Goal: Task Accomplishment & Management: Use online tool/utility

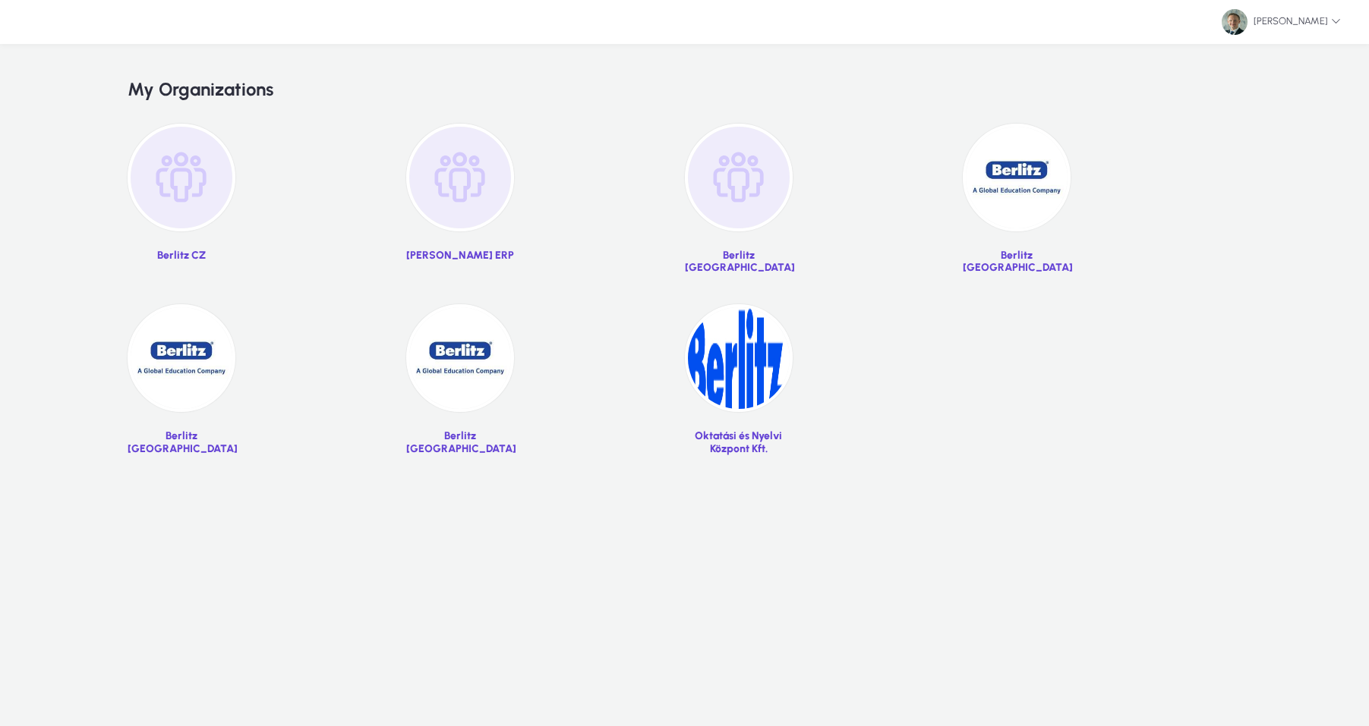
click at [1003, 172] on img at bounding box center [1017, 178] width 108 height 108
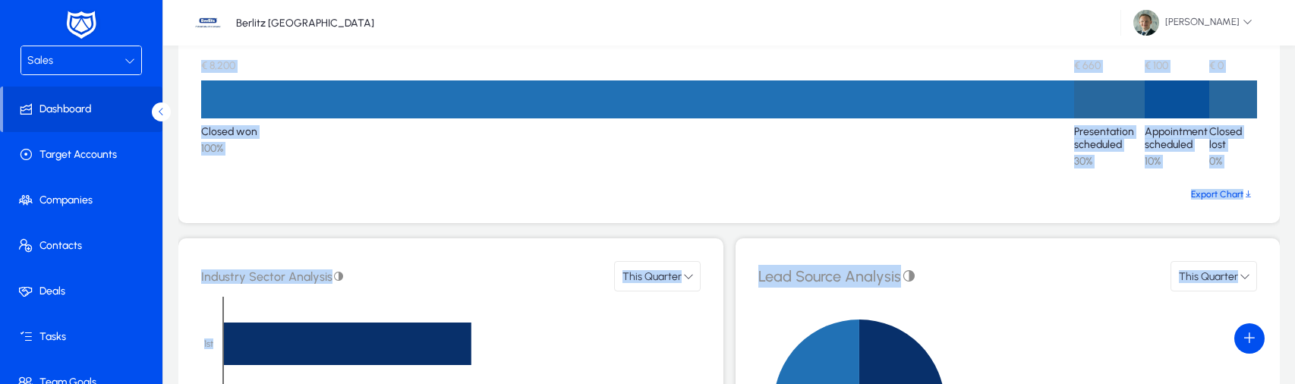
drag, startPoint x: 829, startPoint y: 380, endPoint x: 841, endPoint y: 487, distance: 108.5
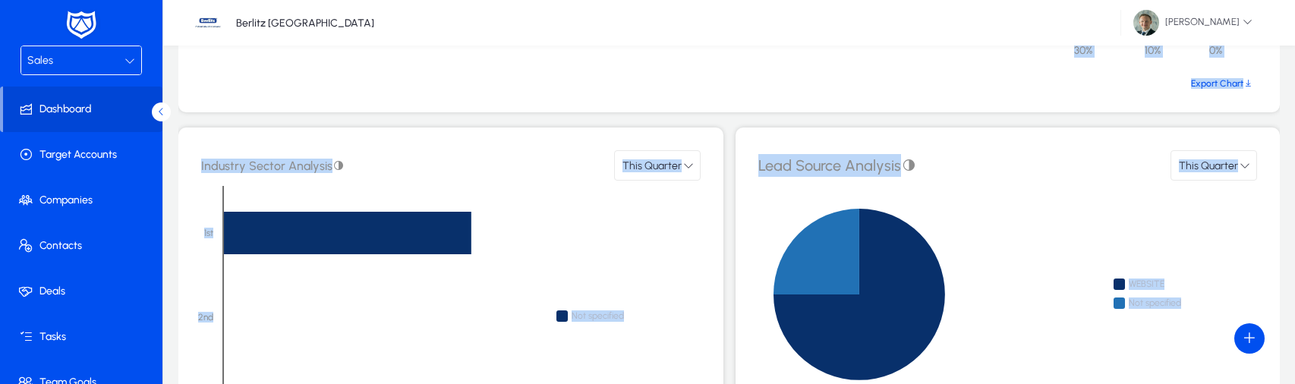
click at [1010, 222] on icon at bounding box center [932, 295] width 349 height 228
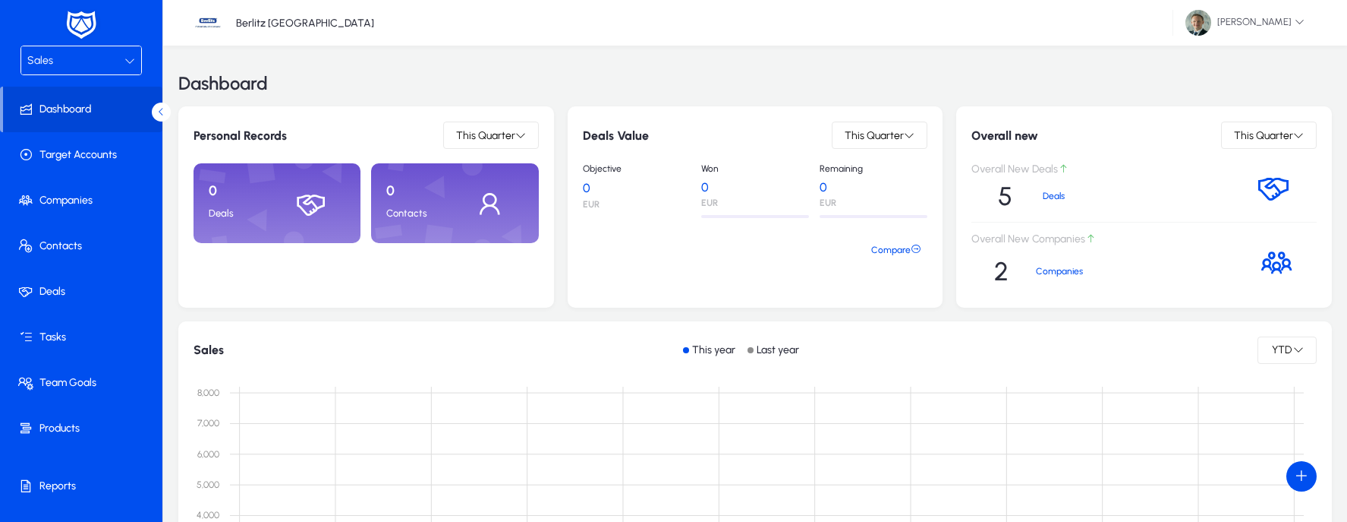
scroll to position [0, 0]
click at [69, 332] on span at bounding box center [84, 337] width 162 height 36
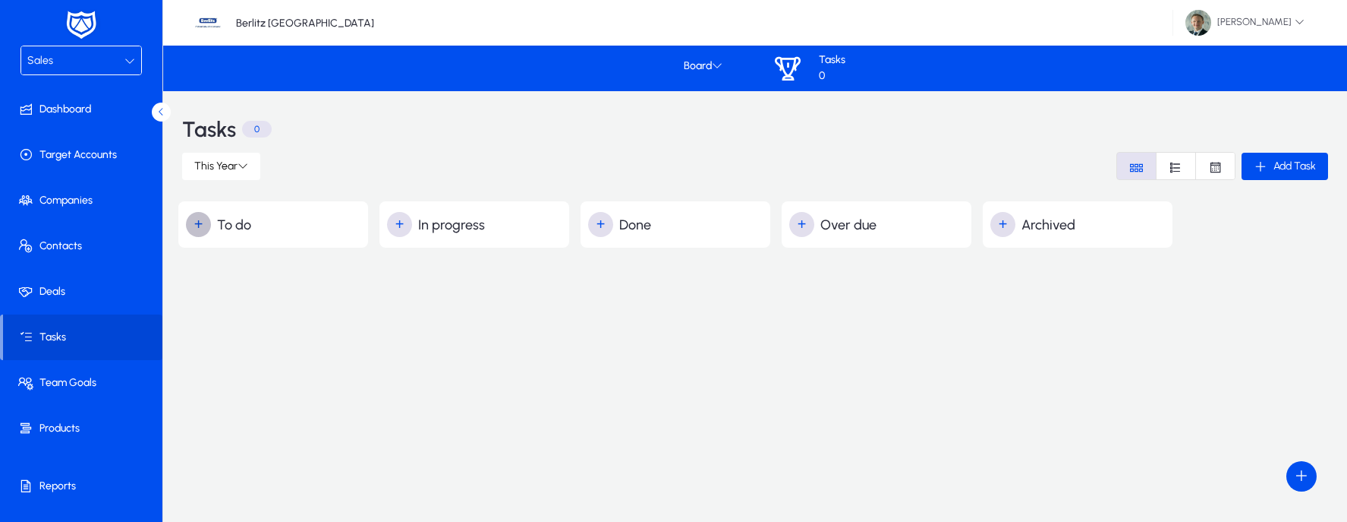
click at [210, 227] on span "button" at bounding box center [199, 225] width 30 height 30
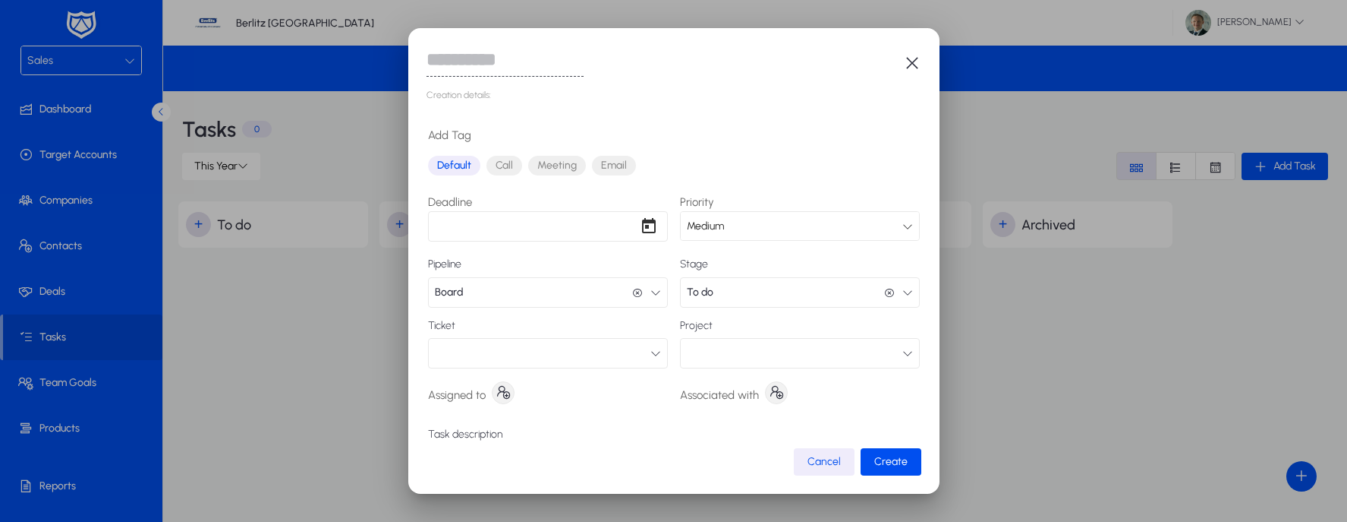
click at [907, 65] on icon "button" at bounding box center [912, 63] width 18 height 18
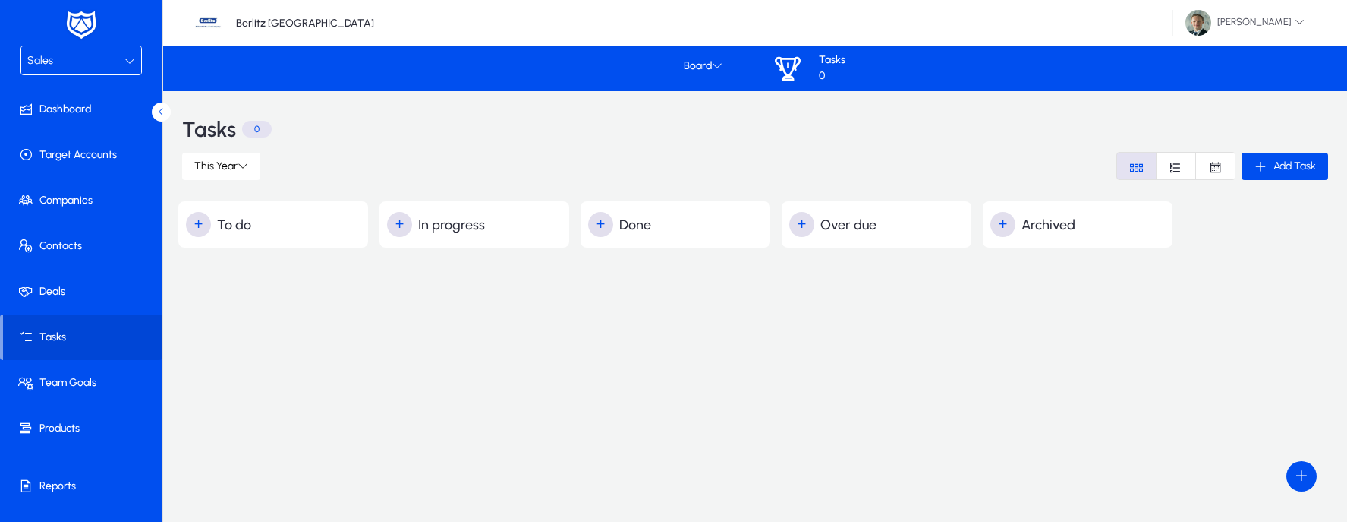
click at [740, 143] on div "Tasks 0" at bounding box center [755, 129] width 1146 height 46
click at [263, 236] on h2 "+ To do" at bounding box center [277, 224] width 182 height 25
click at [225, 228] on h2 "+ To do" at bounding box center [277, 224] width 182 height 25
click at [205, 222] on span "button" at bounding box center [199, 225] width 30 height 30
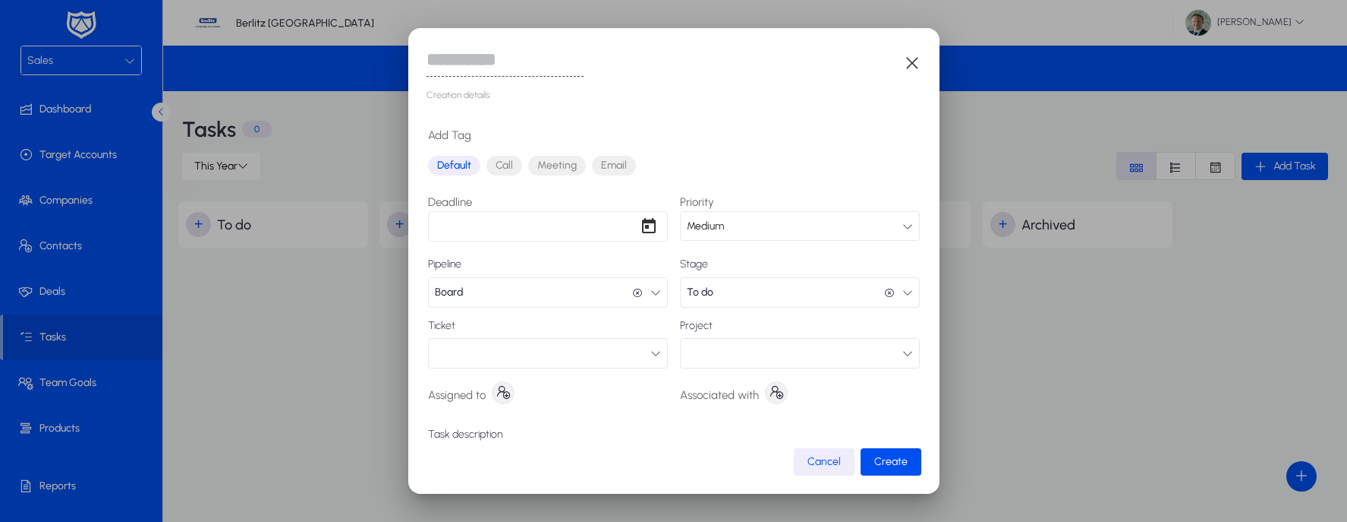
click at [511, 165] on span "Call" at bounding box center [505, 166] width 36 height 20
click at [552, 166] on span "Meeting" at bounding box center [557, 164] width 58 height 20
click at [635, 162] on span "Email" at bounding box center [614, 163] width 44 height 20
click at [912, 61] on icon "button" at bounding box center [912, 63] width 18 height 18
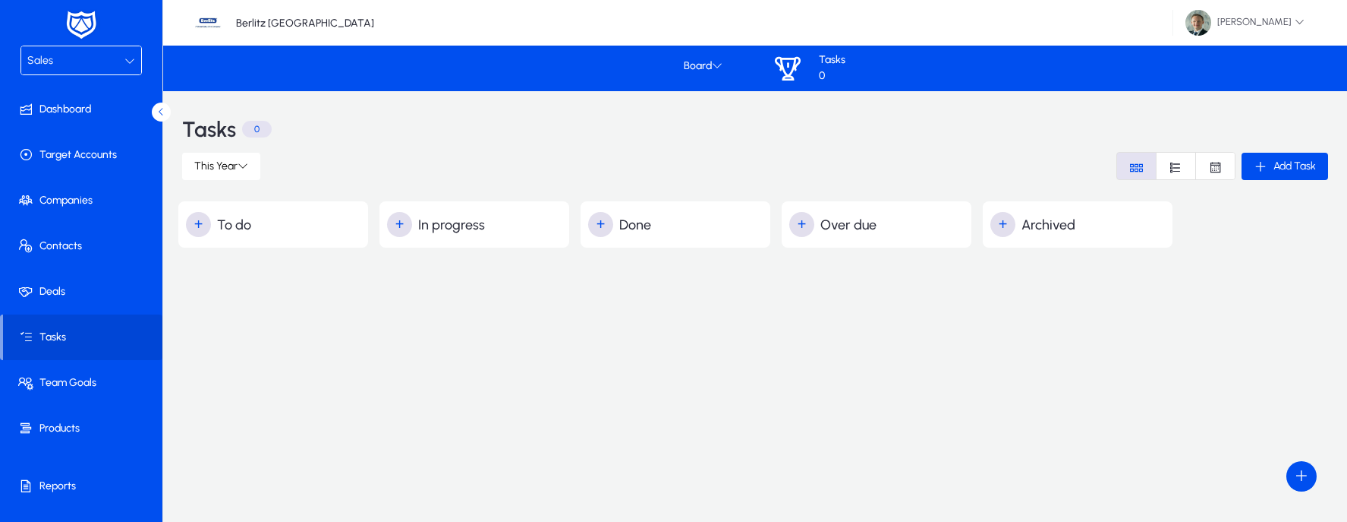
scroll to position [0, 0]
click at [1208, 179] on mat-button-toggle-group "Font Style" at bounding box center [1176, 166] width 119 height 28
click at [1214, 162] on icon "Font Style" at bounding box center [1215, 167] width 14 height 14
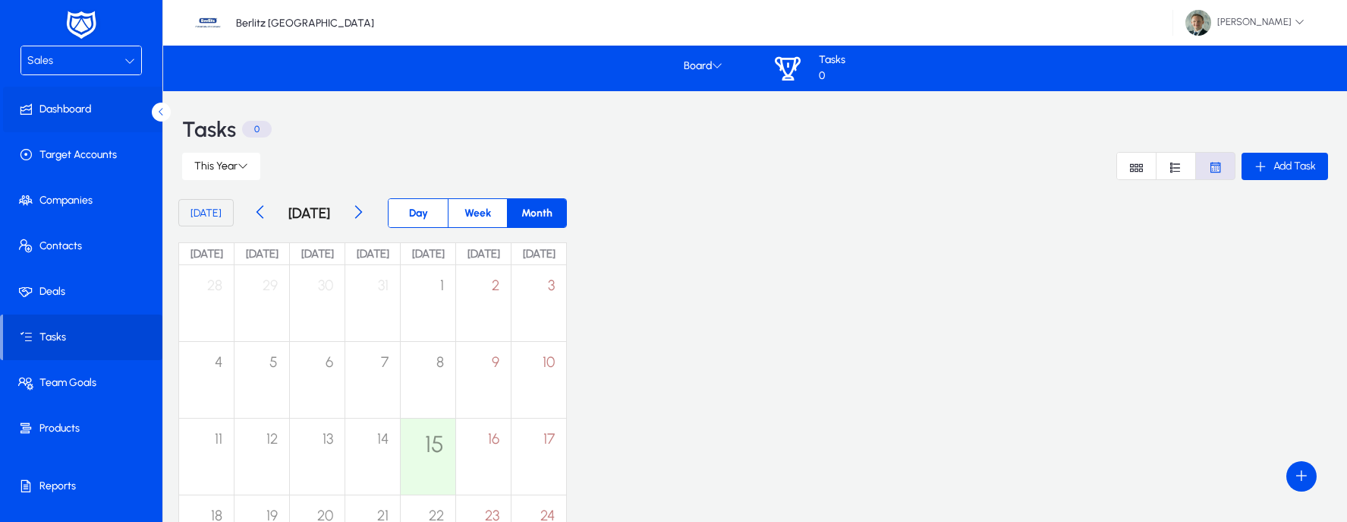
click at [46, 110] on span at bounding box center [84, 109] width 162 height 36
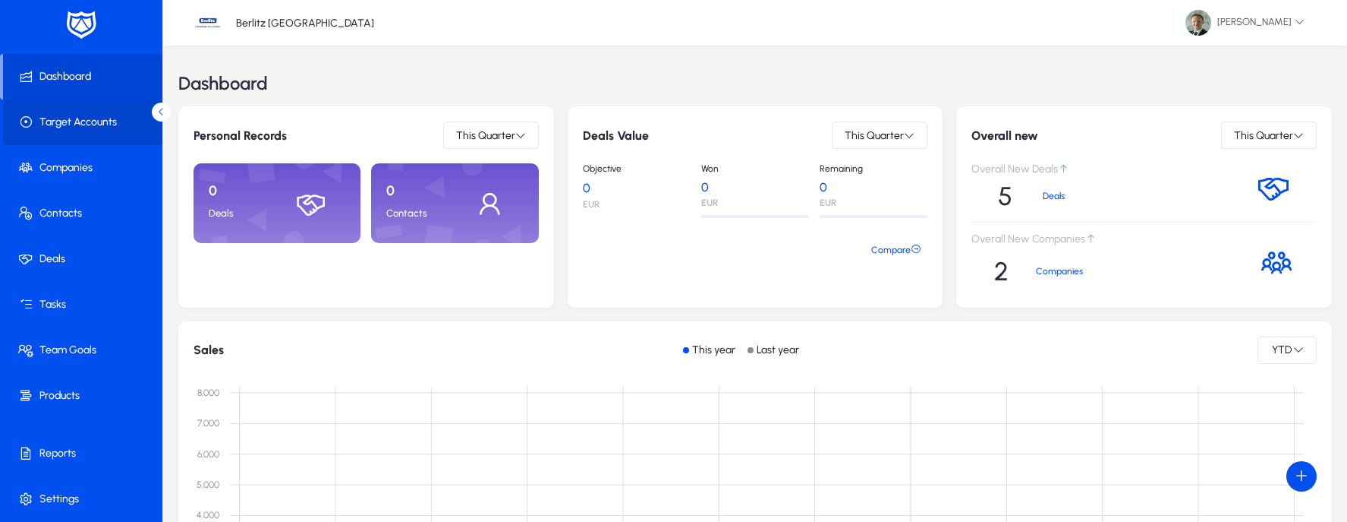
click at [83, 117] on span at bounding box center [84, 122] width 162 height 36
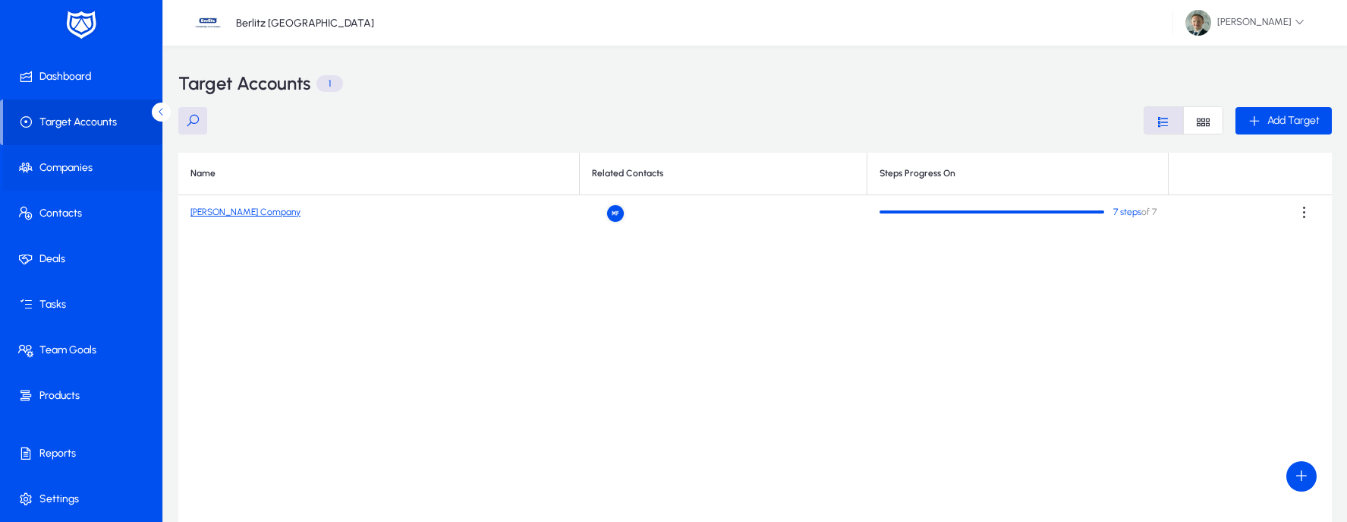
scroll to position [2, 0]
click at [92, 166] on span at bounding box center [84, 168] width 162 height 36
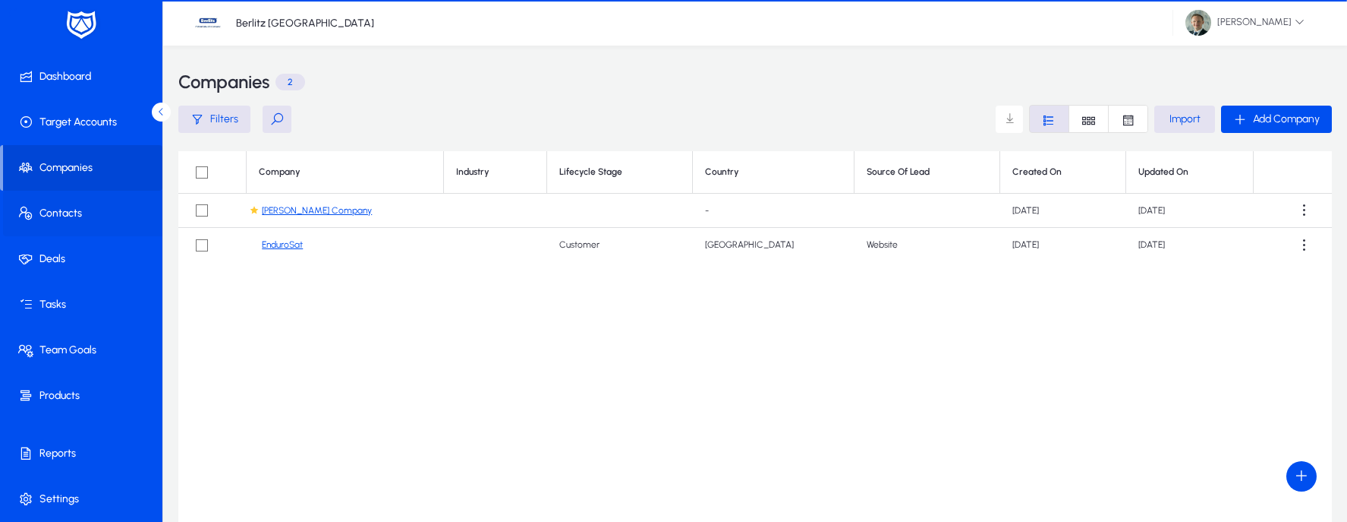
click at [78, 200] on span at bounding box center [84, 213] width 162 height 36
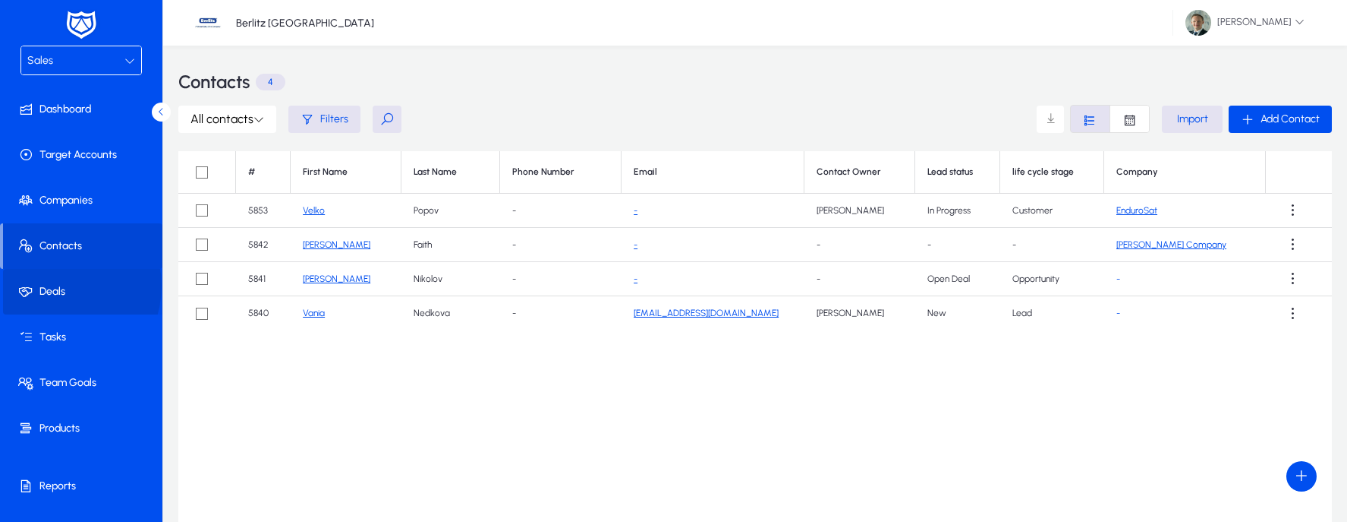
click at [52, 285] on span at bounding box center [84, 291] width 162 height 36
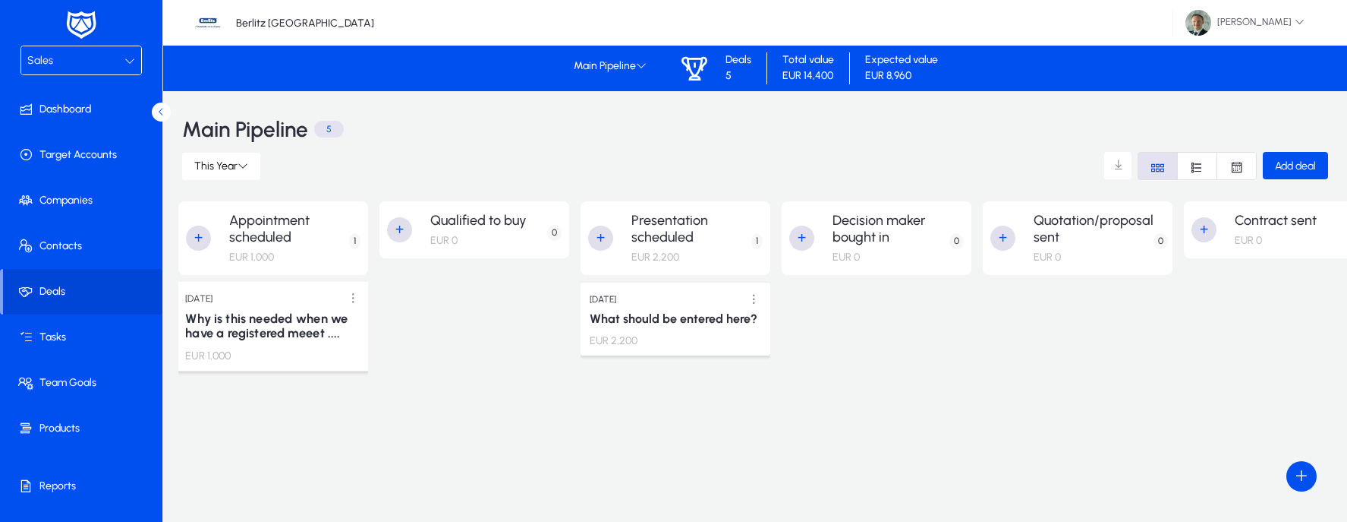
click at [235, 329] on h3 "Why is this needed when we have a registered meeet ...." at bounding box center [273, 325] width 176 height 30
click at [348, 299] on span at bounding box center [353, 298] width 31 height 31
click at [332, 319] on button "Edit" at bounding box center [318, 329] width 85 height 32
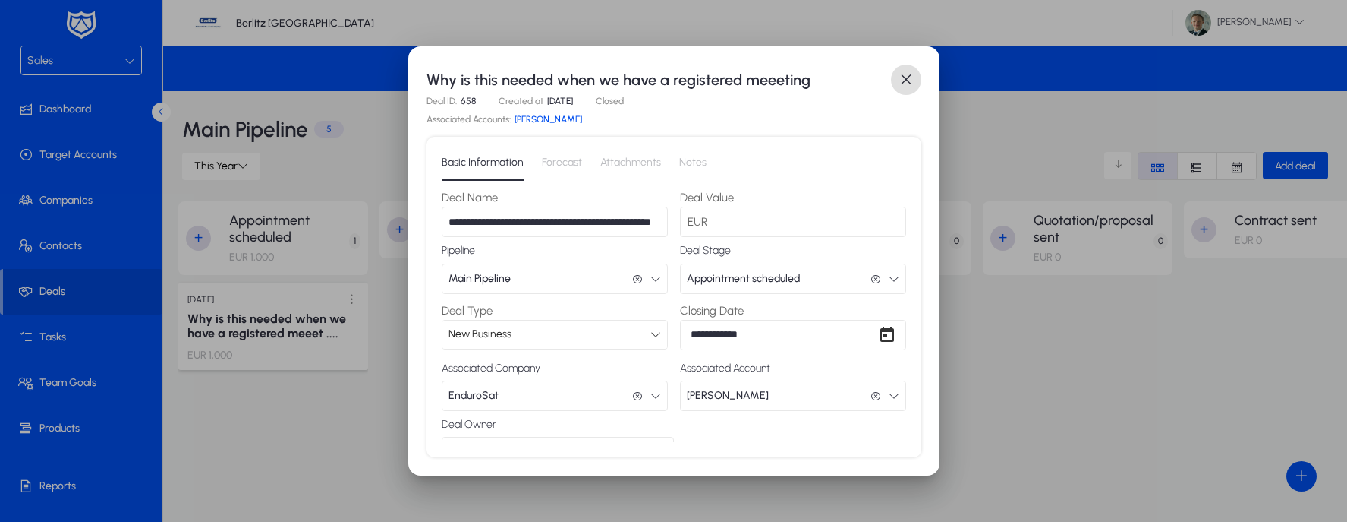
click at [573, 163] on span "Forecast" at bounding box center [562, 162] width 40 height 11
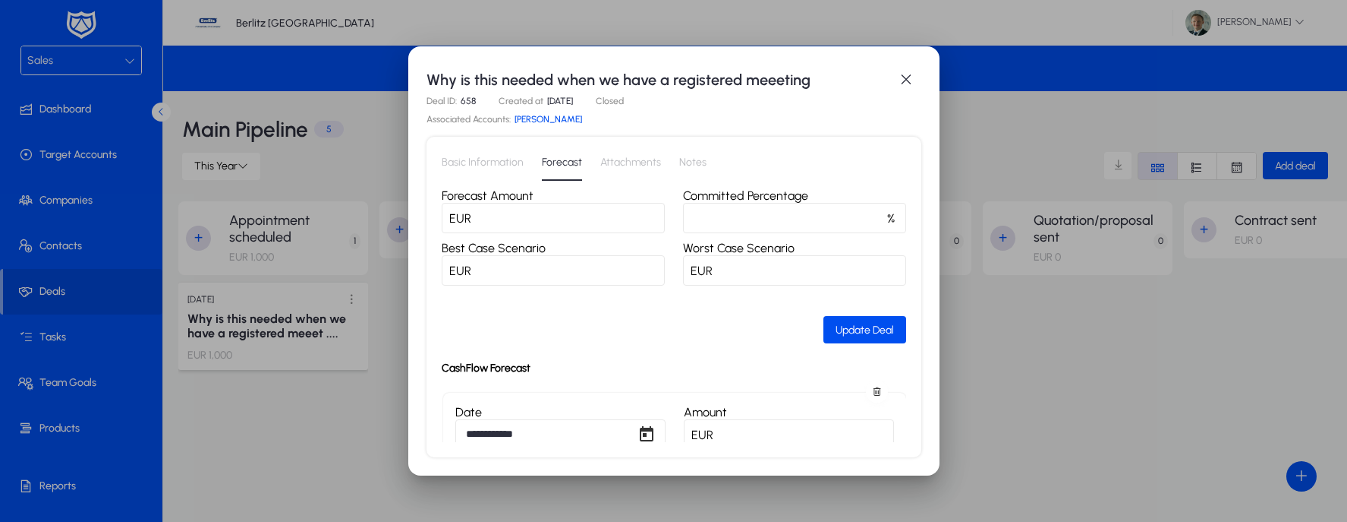
click at [634, 168] on span "Attachments" at bounding box center [630, 162] width 61 height 11
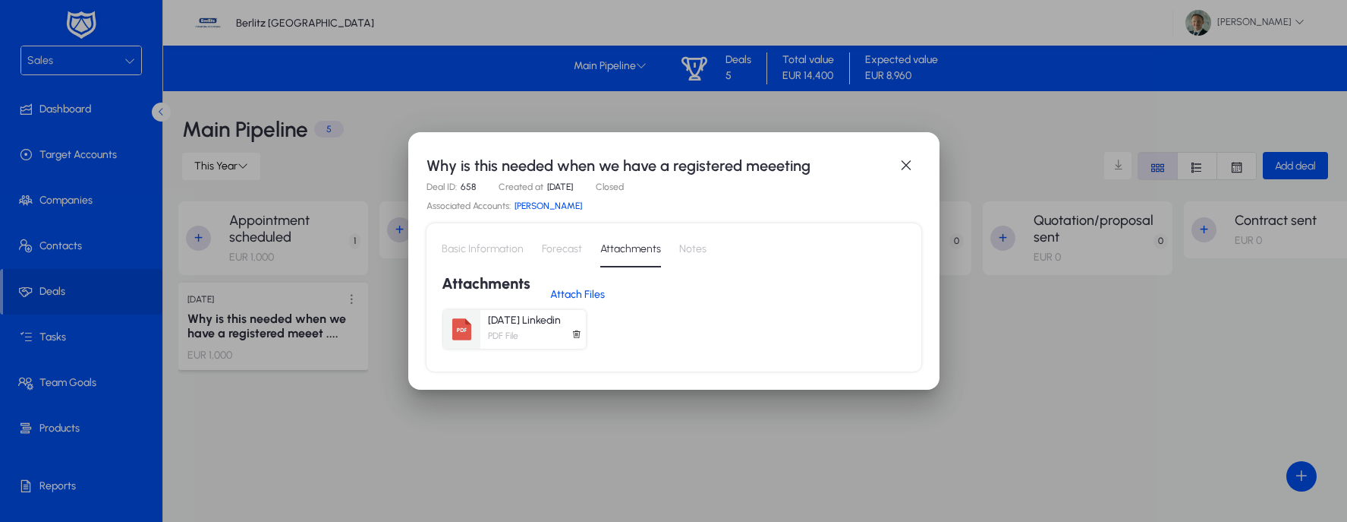
click at [704, 247] on div "Basic Information Forecast Attachments Notes" at bounding box center [674, 249] width 465 height 36
click at [692, 257] on span "Notes" at bounding box center [692, 249] width 27 height 36
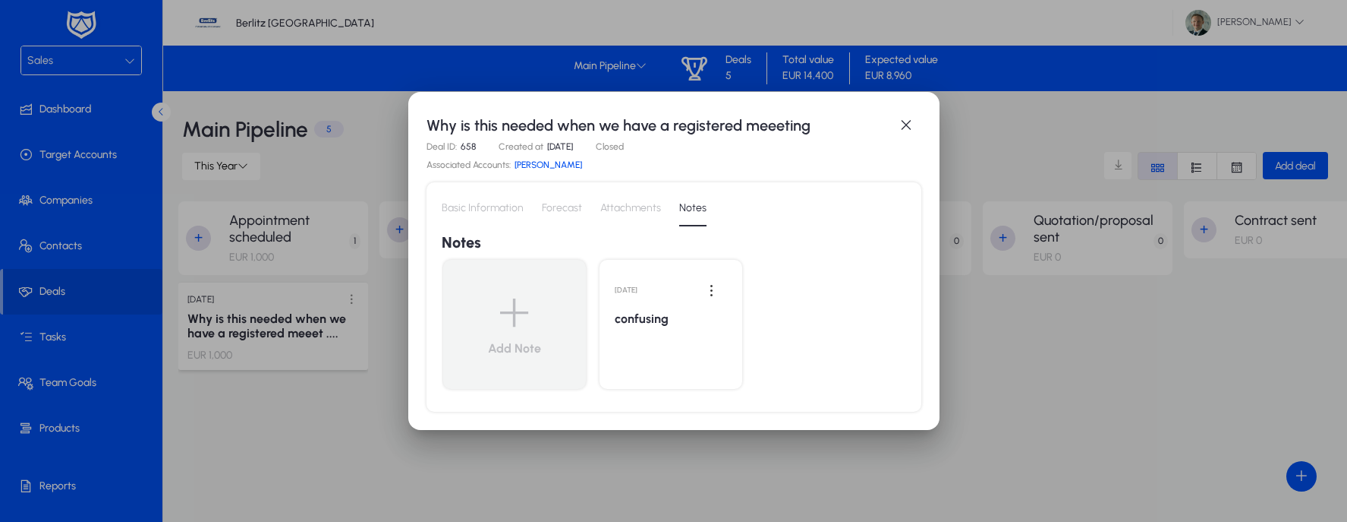
click at [479, 208] on span "Basic Information" at bounding box center [483, 208] width 82 height 11
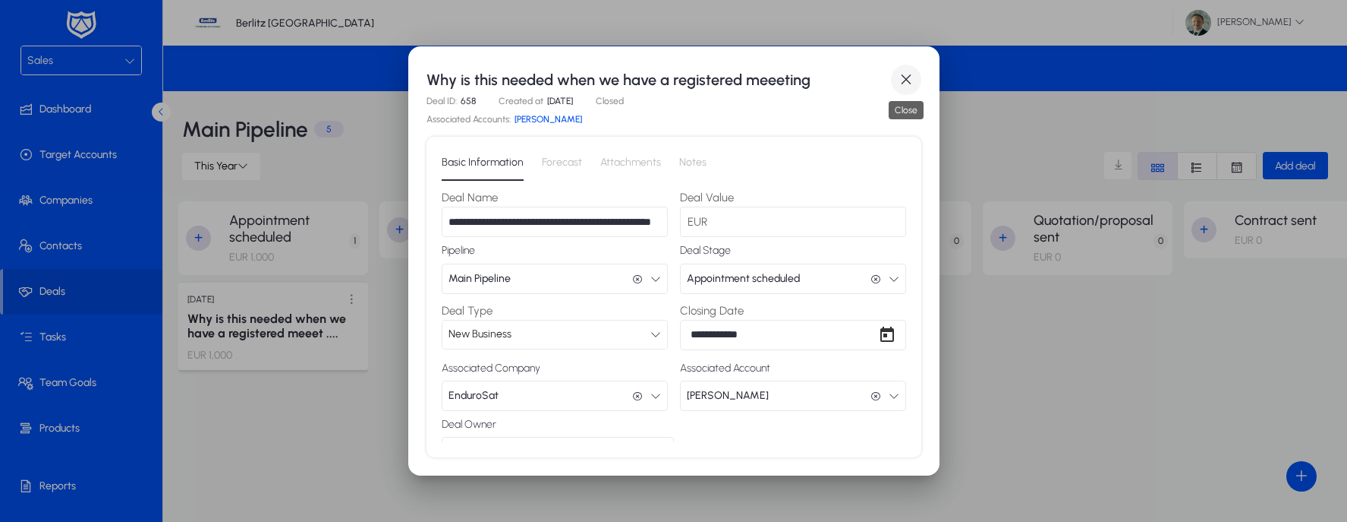
click at [905, 78] on span "button" at bounding box center [906, 80] width 30 height 30
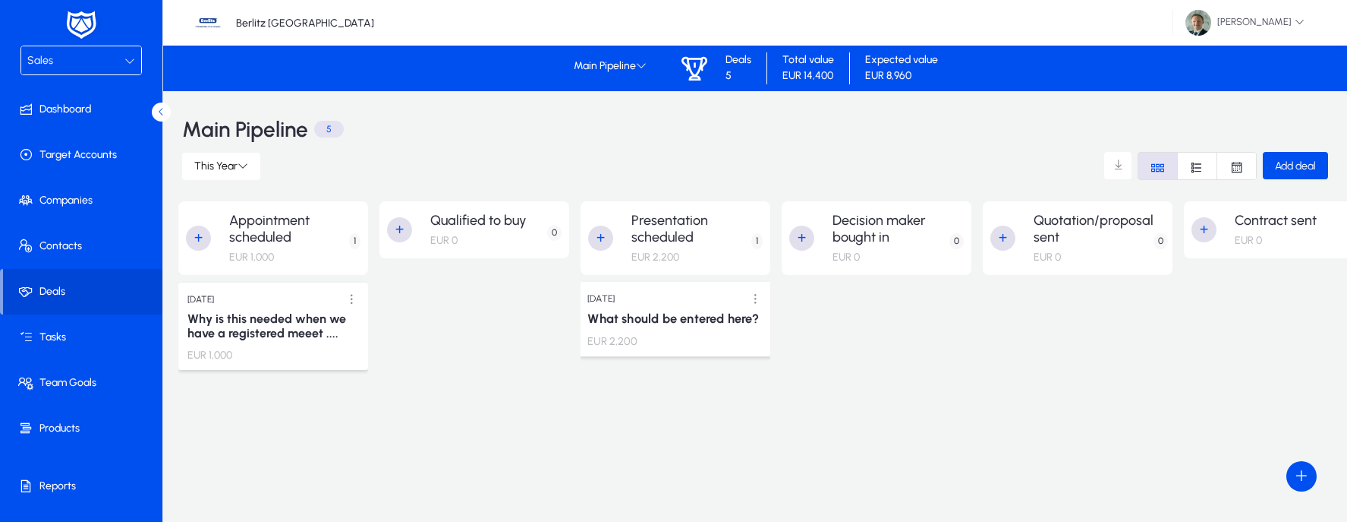
click at [670, 323] on h3 "What should be entered here?" at bounding box center [676, 318] width 176 height 15
click at [669, 325] on h3 "What should be entered here?" at bounding box center [676, 318] width 176 height 15
click at [759, 298] on span at bounding box center [755, 298] width 31 height 31
click at [727, 323] on span "Edit" at bounding box center [721, 330] width 61 height 14
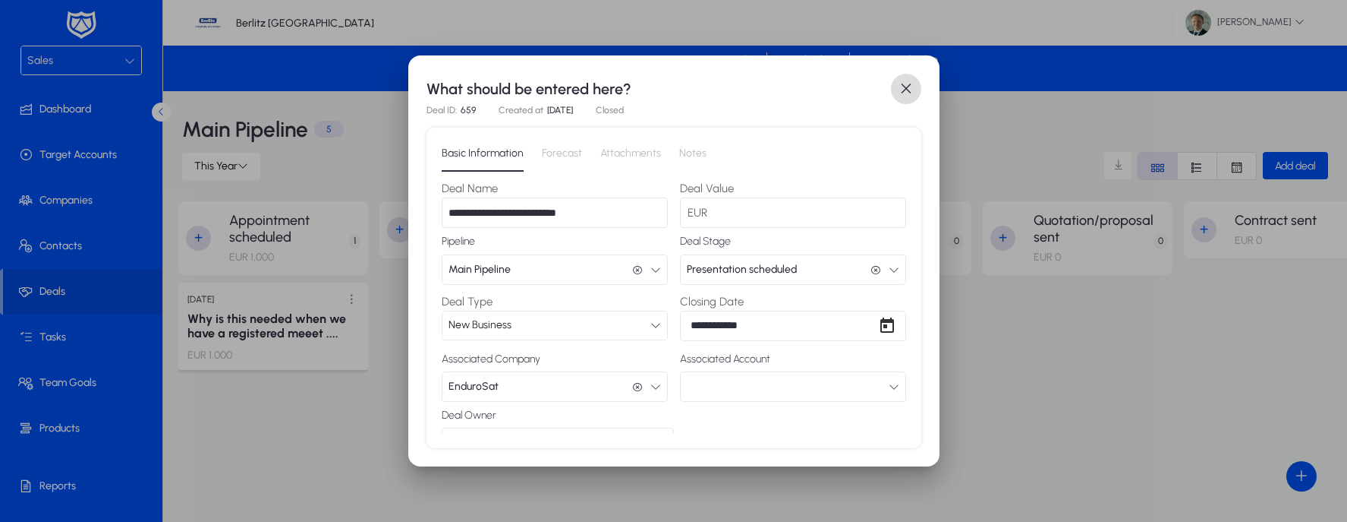
click at [904, 91] on span "button" at bounding box center [906, 89] width 30 height 30
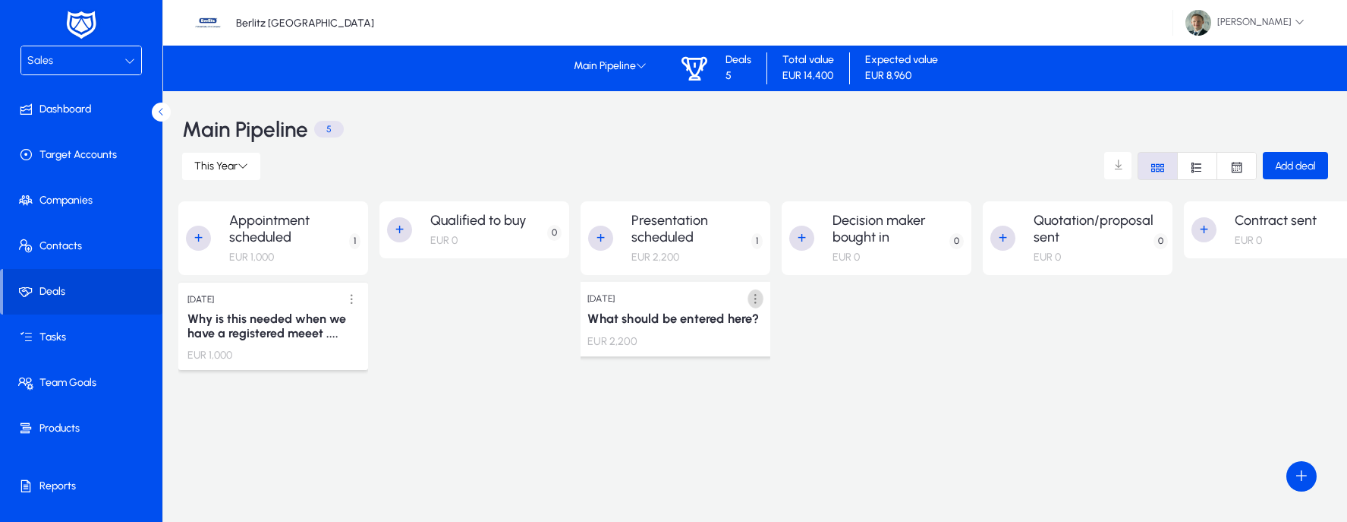
click at [754, 299] on span at bounding box center [755, 298] width 31 height 31
click at [976, 328] on div at bounding box center [673, 261] width 1347 height 522
click at [1237, 167] on icon "Font Style" at bounding box center [1237, 167] width 14 height 14
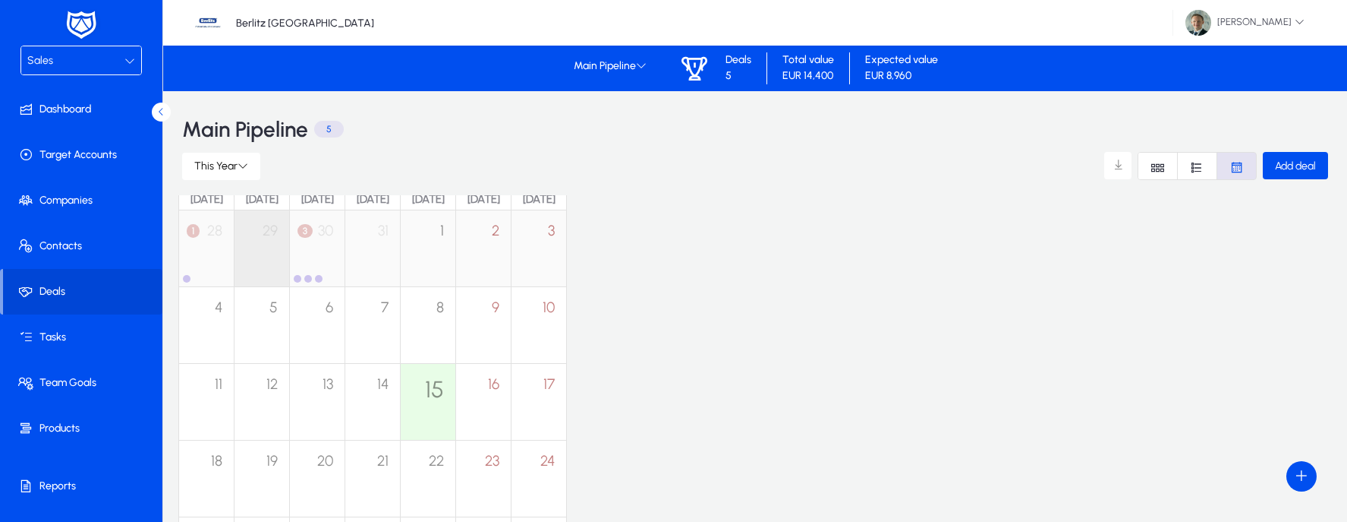
scroll to position [32, 0]
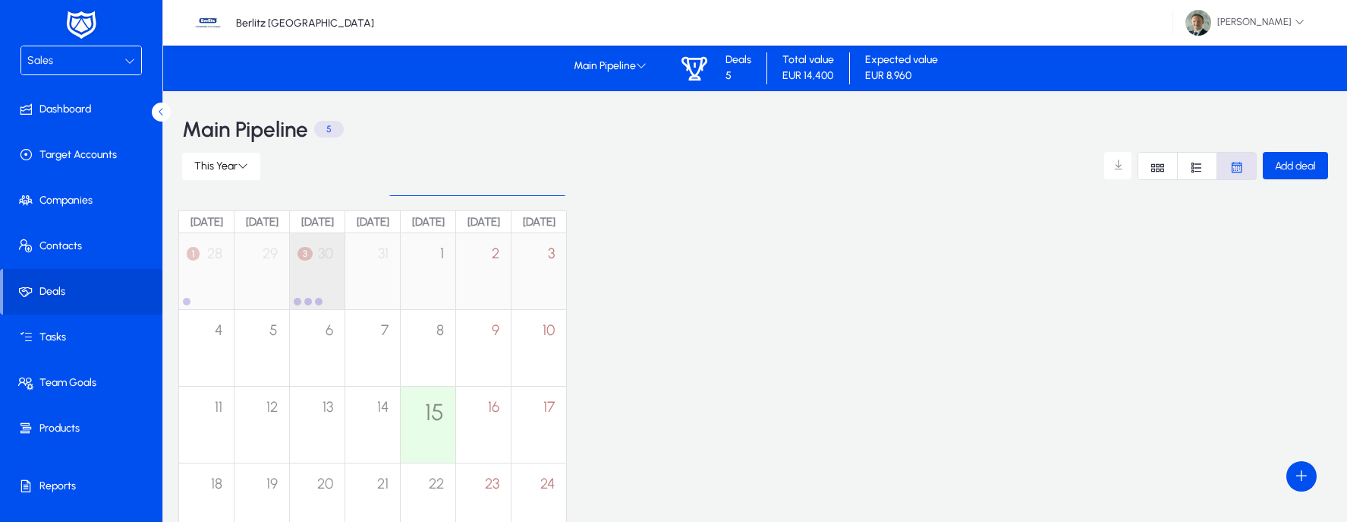
click at [335, 268] on div "3 30" at bounding box center [317, 262] width 55 height 59
click at [332, 295] on div at bounding box center [317, 301] width 50 height 12
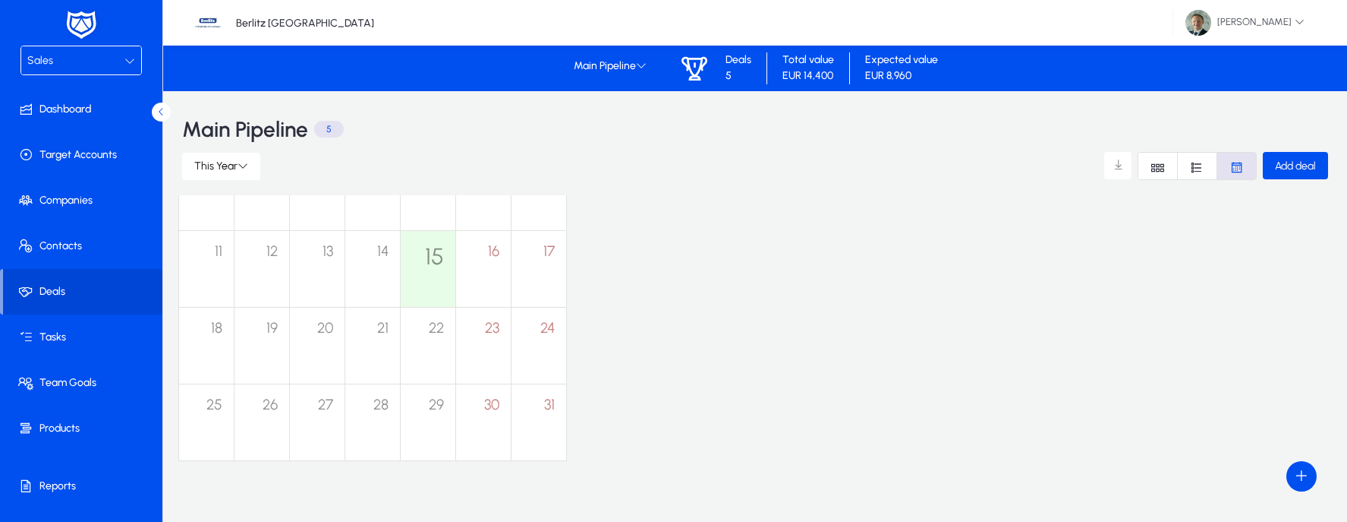
scroll to position [196, 0]
click at [1192, 167] on icon "Font Style" at bounding box center [1197, 167] width 14 height 14
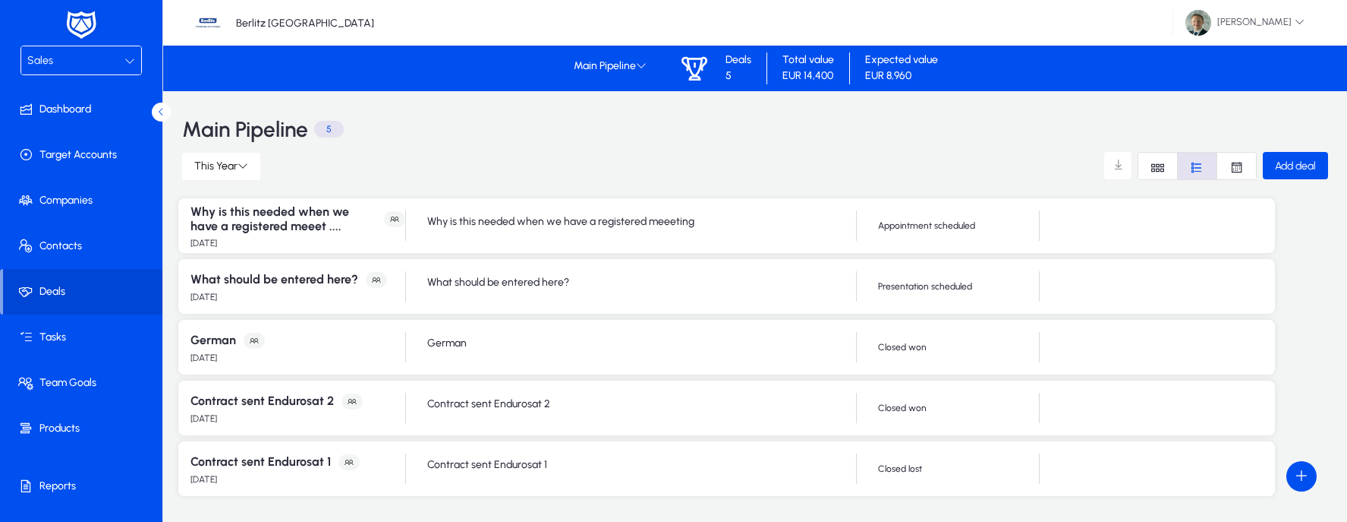
scroll to position [0, 0]
click at [950, 230] on p "Appointment scheduled" at bounding box center [958, 225] width 161 height 11
click at [390, 218] on icon at bounding box center [394, 219] width 9 height 9
click at [277, 224] on h3 "Why is this needed when we have a registered meeet ...." at bounding box center [284, 218] width 186 height 29
click at [336, 230] on h3 "Why is this needed when we have a registered meeet ...." at bounding box center [284, 218] width 186 height 29
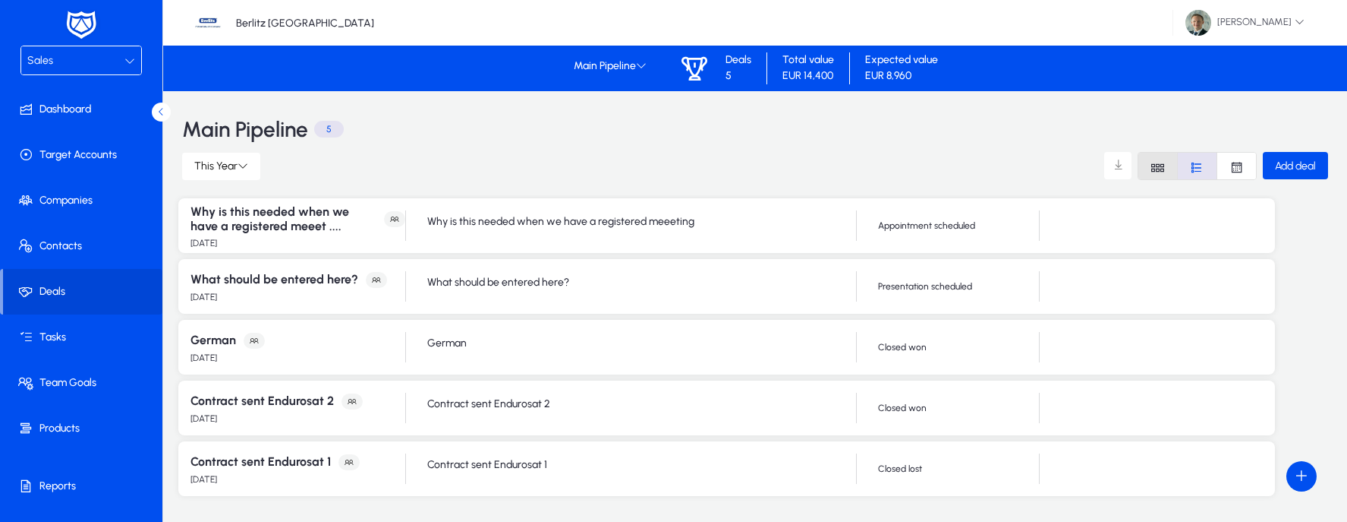
click at [1151, 166] on icon "Font Style" at bounding box center [1158, 167] width 14 height 14
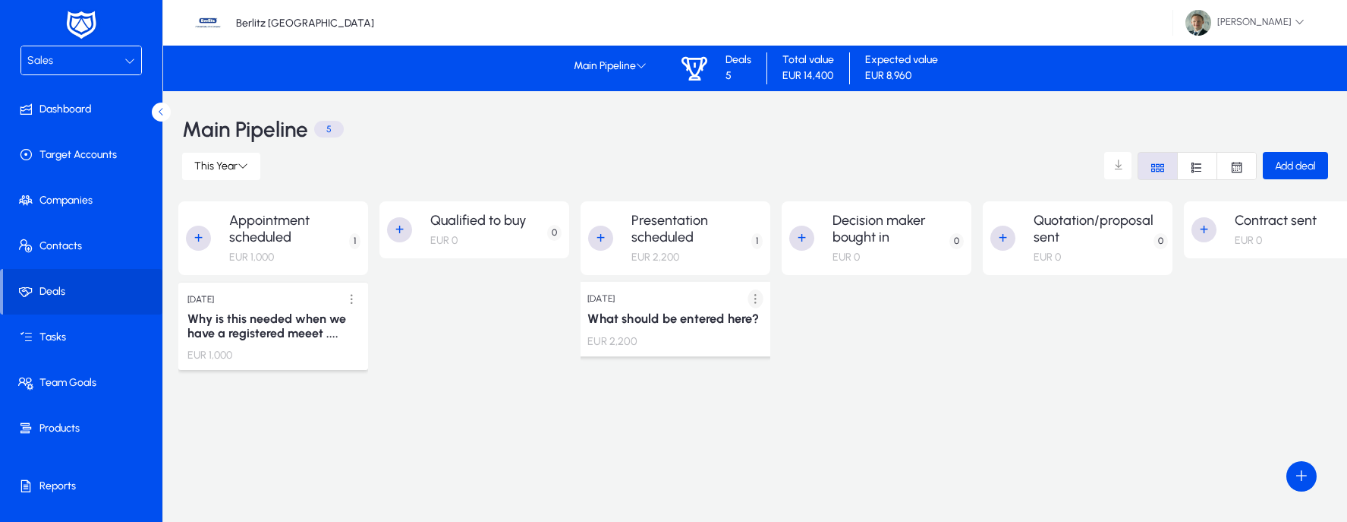
click at [755, 303] on span at bounding box center [755, 298] width 31 height 31
click at [736, 324] on span "Edit" at bounding box center [721, 330] width 61 height 14
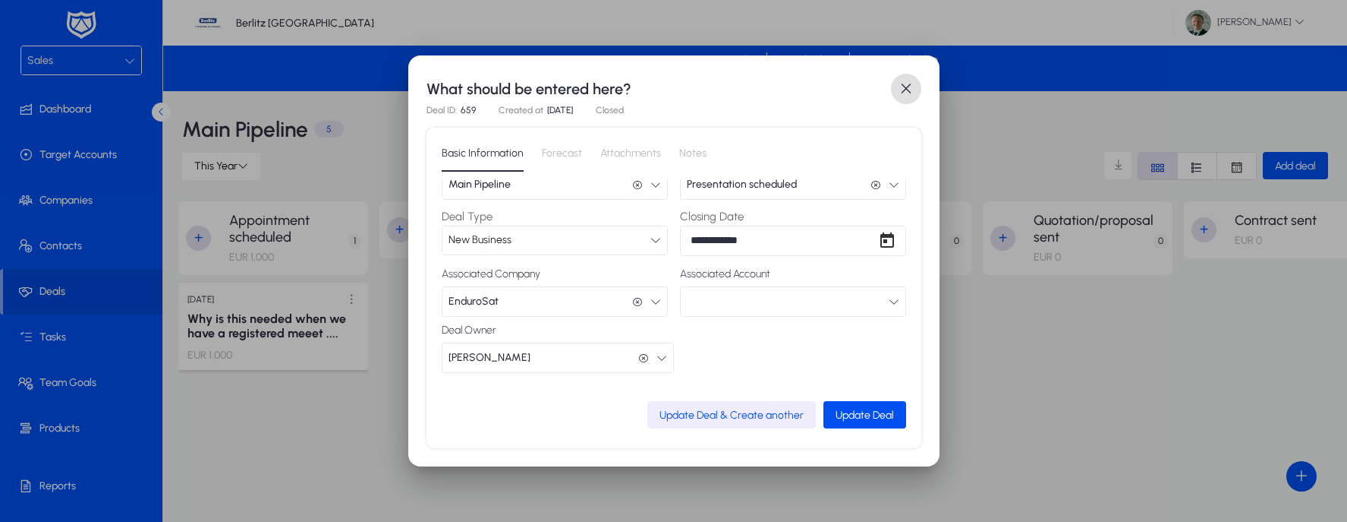
scroll to position [84, 0]
click at [774, 306] on button "button" at bounding box center [793, 302] width 226 height 30
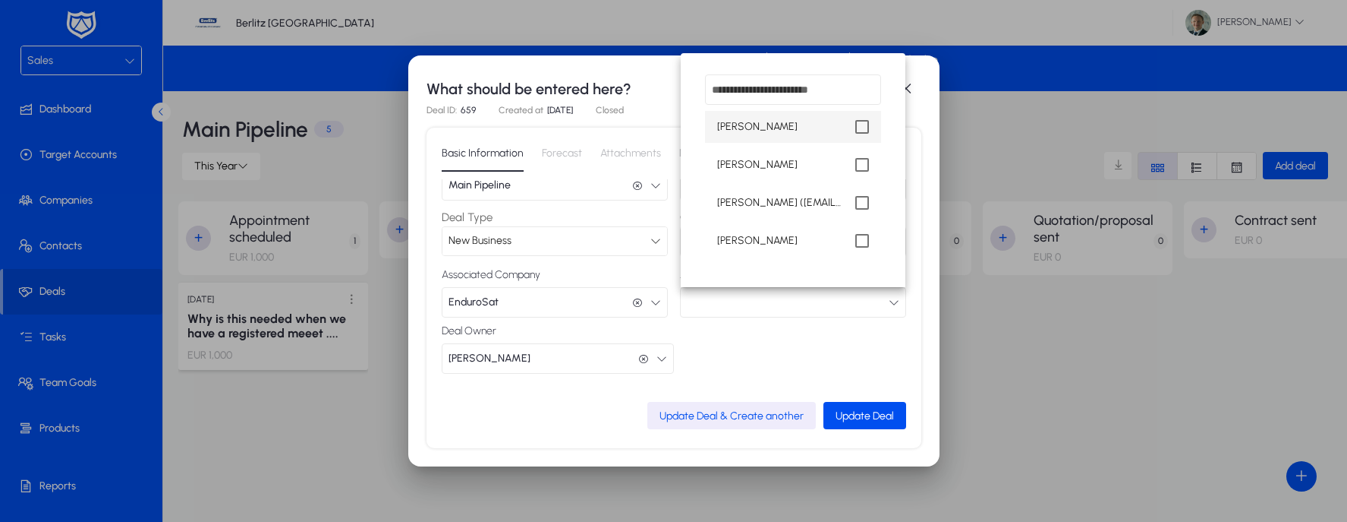
click at [774, 306] on div at bounding box center [673, 261] width 1347 height 522
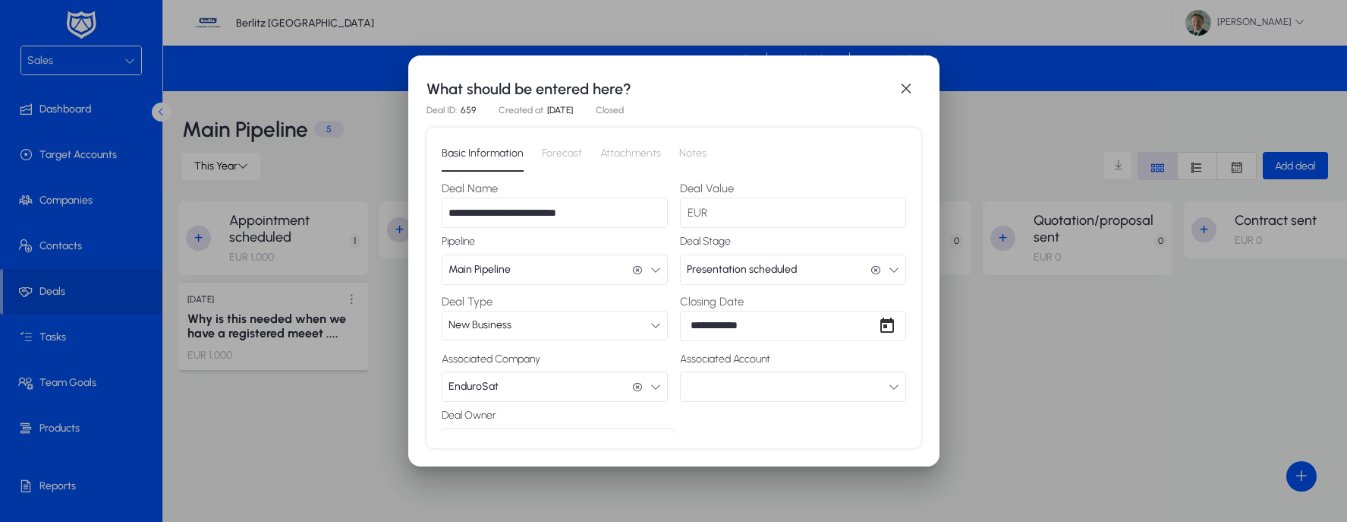
scroll to position [0, 0]
click at [560, 153] on span "Forecast" at bounding box center [562, 153] width 40 height 11
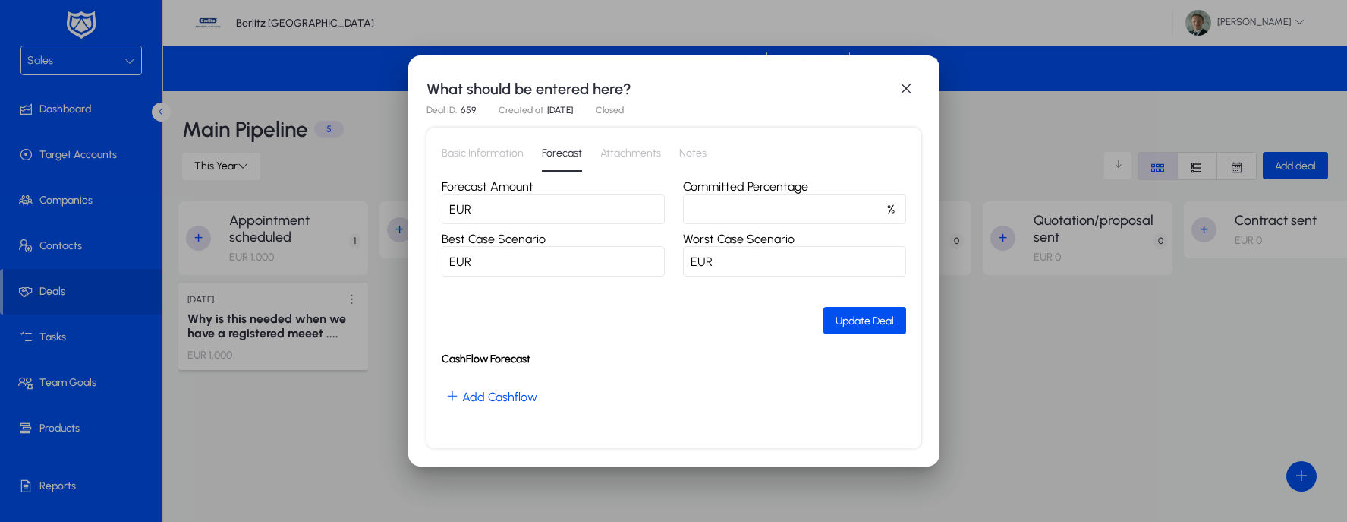
click at [606, 154] on span "Attachments" at bounding box center [630, 153] width 61 height 11
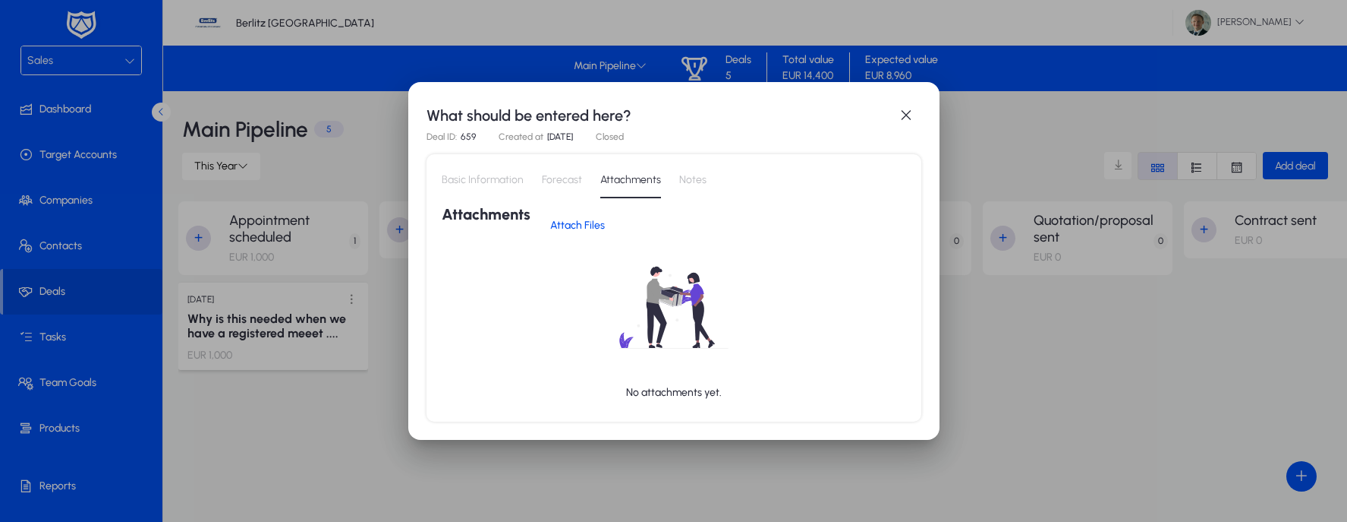
click at [701, 179] on span "Notes" at bounding box center [692, 180] width 27 height 11
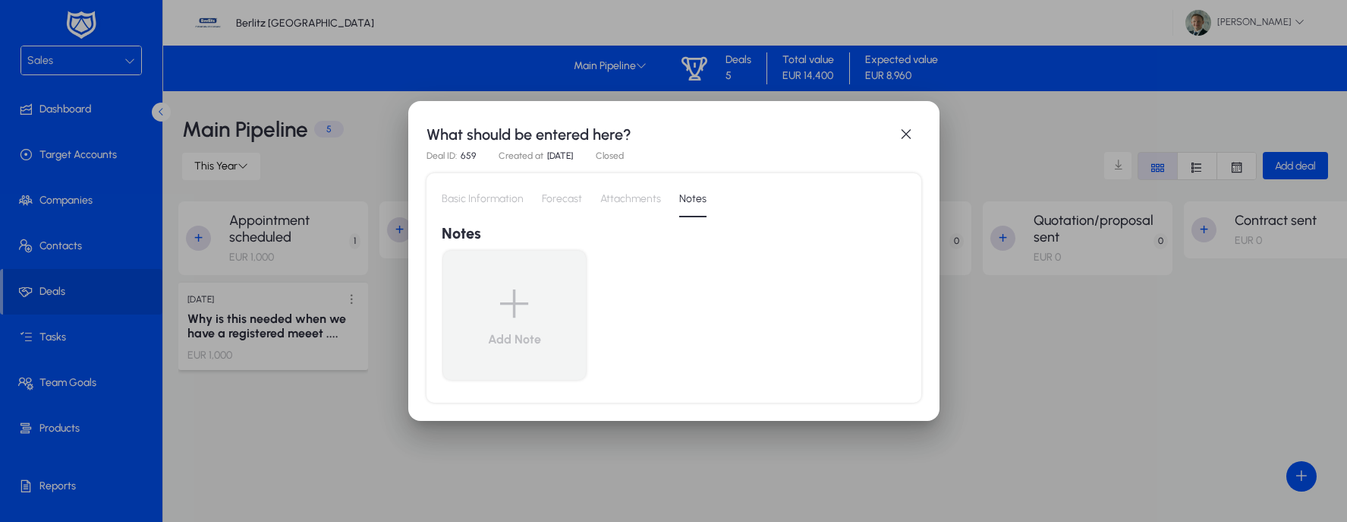
click at [488, 200] on span "Basic Information" at bounding box center [483, 199] width 82 height 11
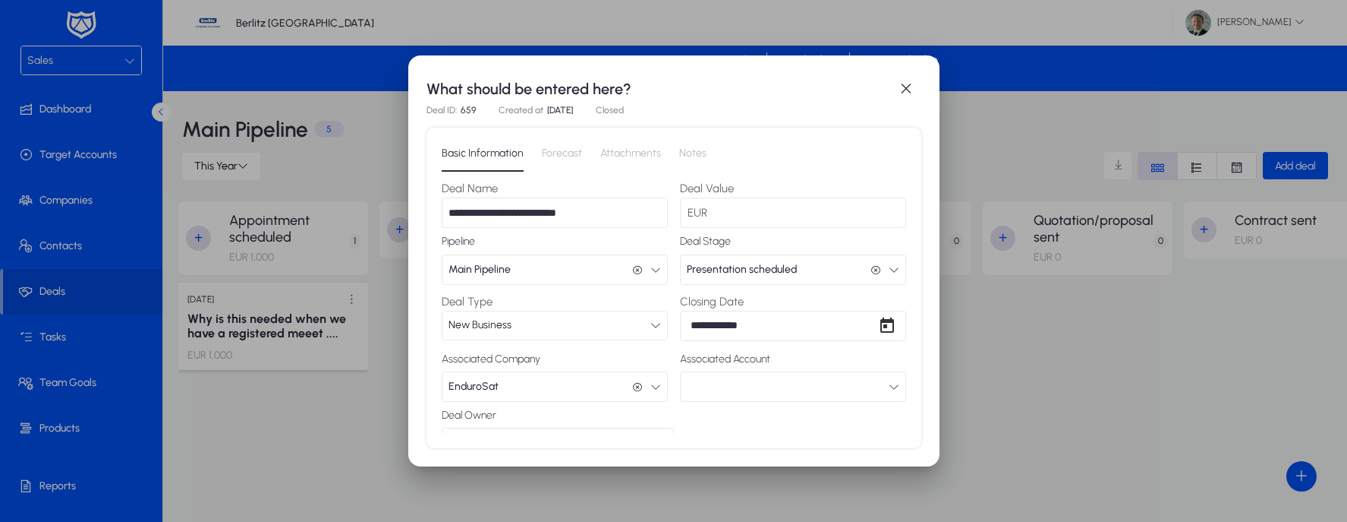
click at [764, 267] on span "Presentation scheduled" at bounding box center [742, 269] width 110 height 30
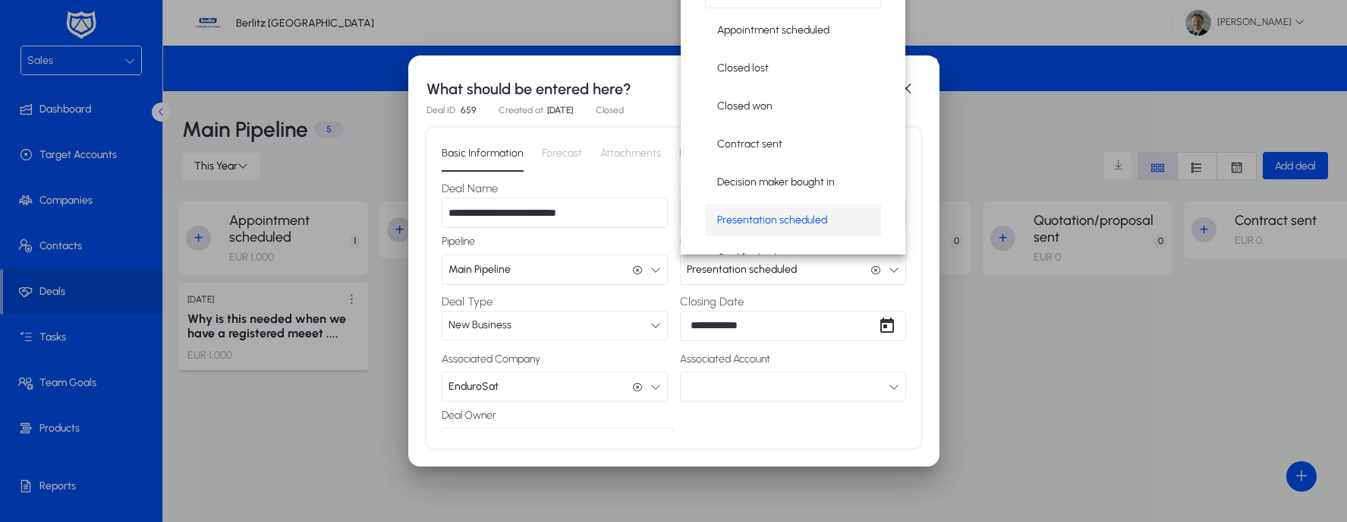
click at [549, 302] on div at bounding box center [673, 261] width 1347 height 522
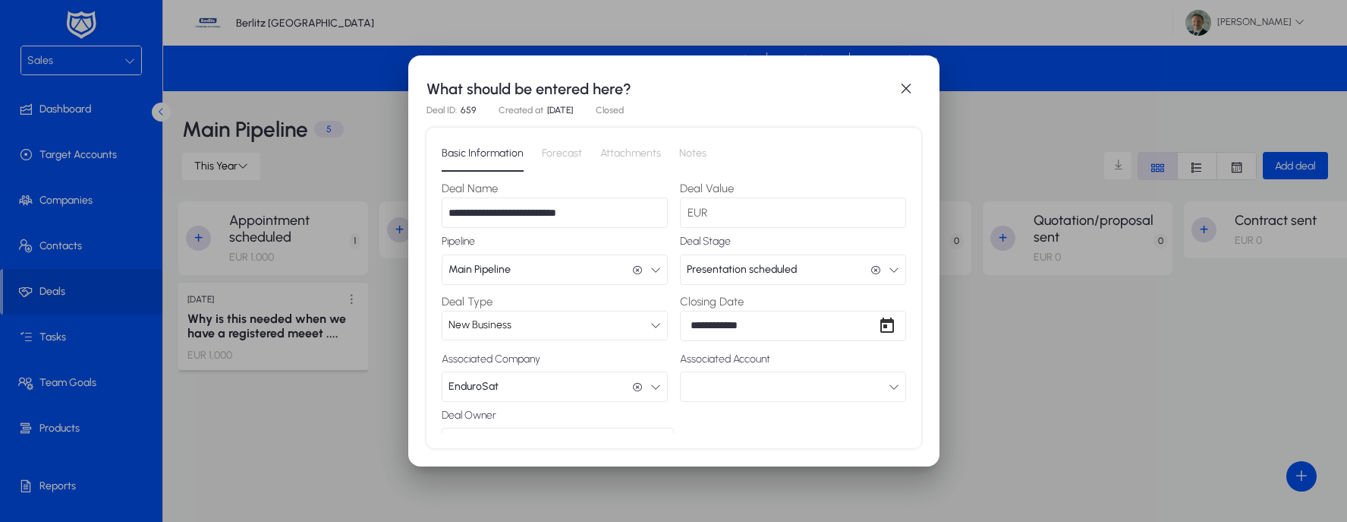
click at [530, 326] on div "New Business" at bounding box center [550, 325] width 202 height 20
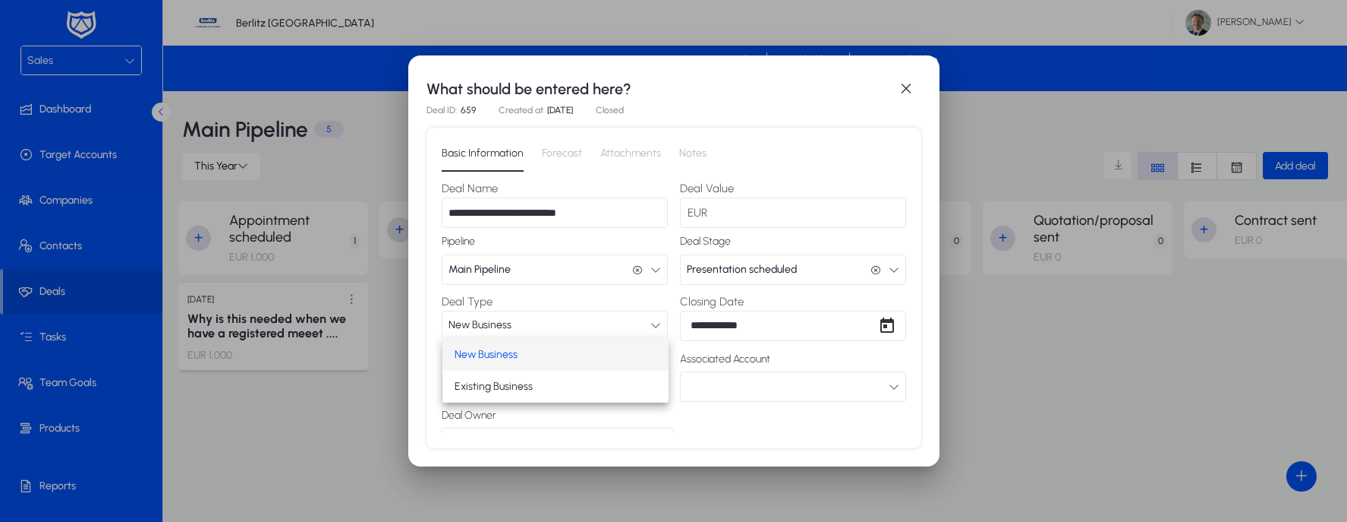
scroll to position [0, 1]
click at [529, 329] on div at bounding box center [673, 261] width 1347 height 522
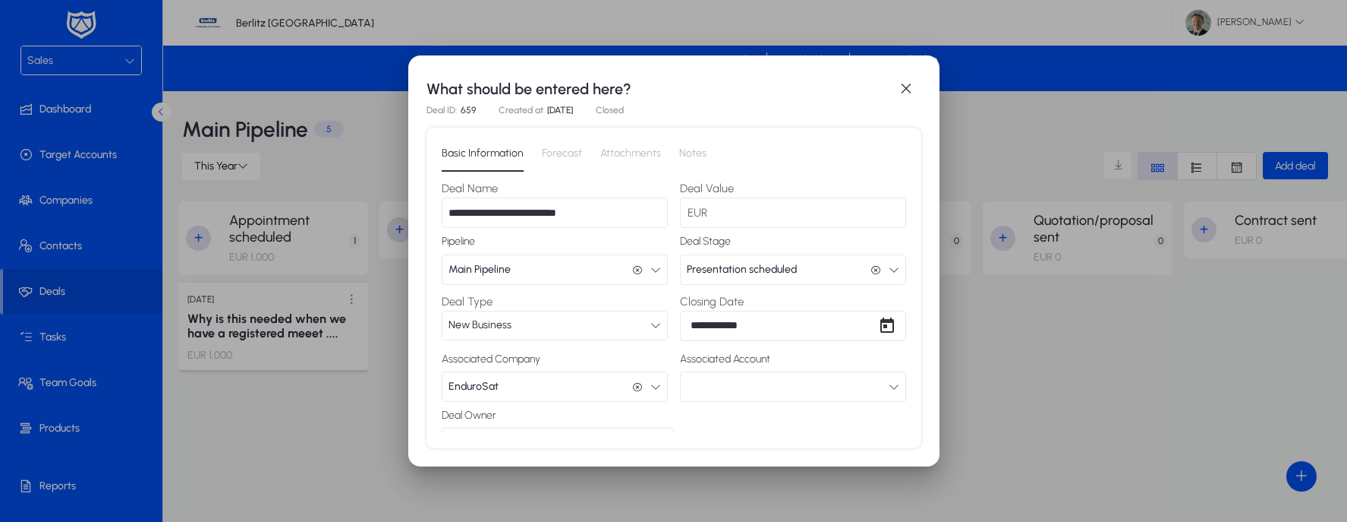
scroll to position [0, 0]
click at [562, 156] on span "Forecast" at bounding box center [562, 153] width 40 height 11
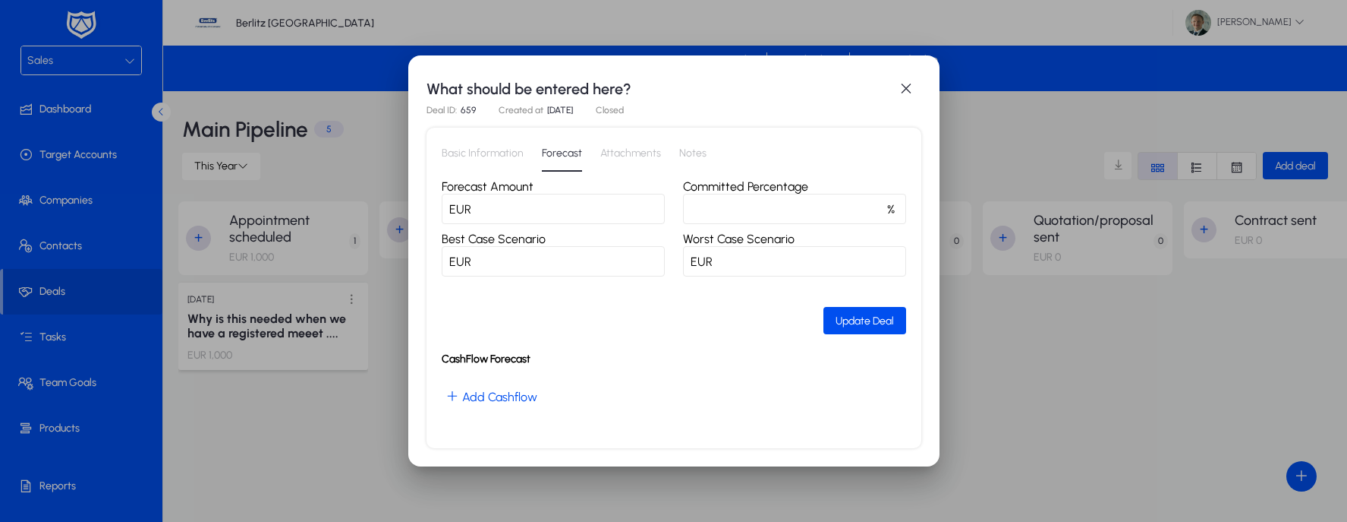
click at [767, 211] on input "*" at bounding box center [794, 209] width 223 height 30
click at [639, 162] on span "Attachments" at bounding box center [630, 153] width 61 height 36
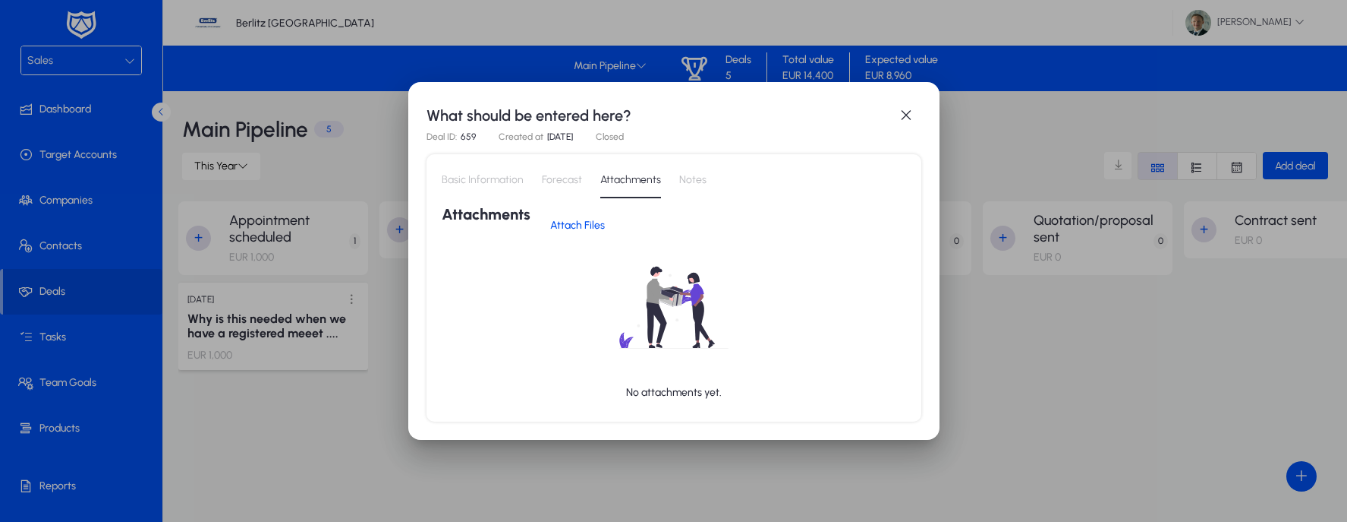
click at [624, 137] on p "Closed" at bounding box center [610, 136] width 28 height 11
click at [698, 184] on span "Notes" at bounding box center [692, 180] width 27 height 11
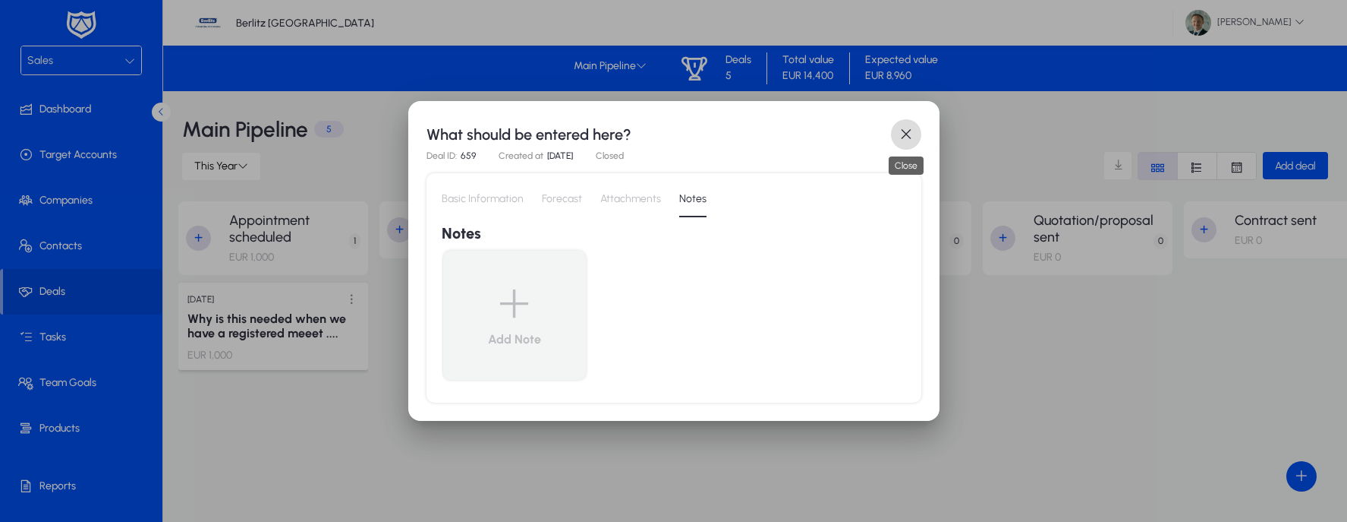
click at [905, 136] on span "button" at bounding box center [906, 134] width 30 height 30
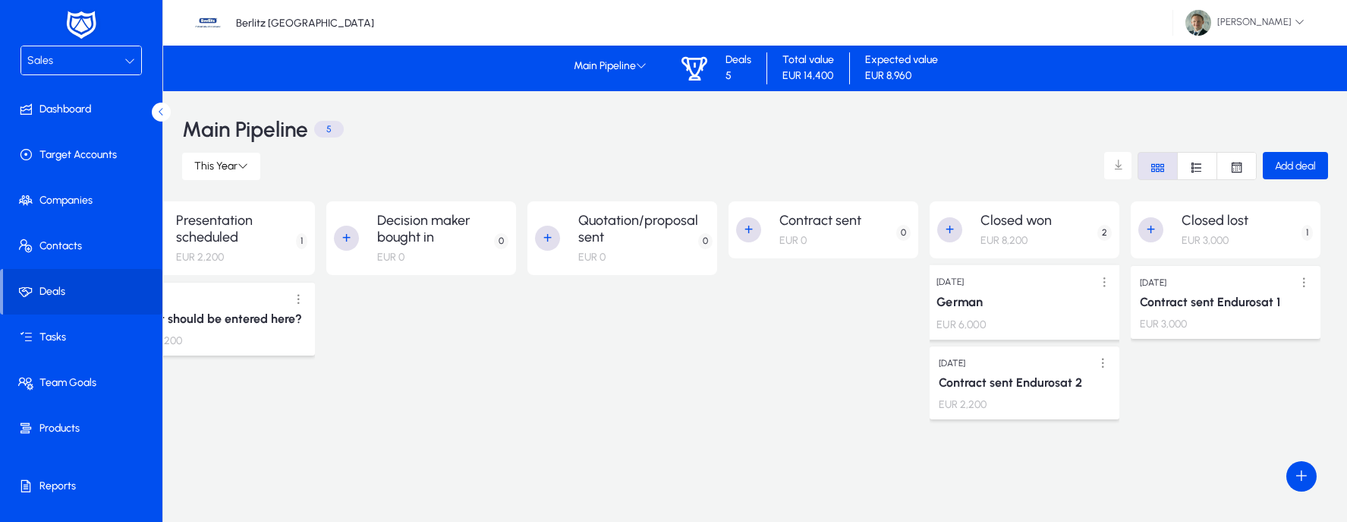
scroll to position [0, 455]
click at [1101, 284] on span at bounding box center [1104, 281] width 31 height 31
click at [1089, 309] on span "Edit" at bounding box center [1070, 313] width 61 height 14
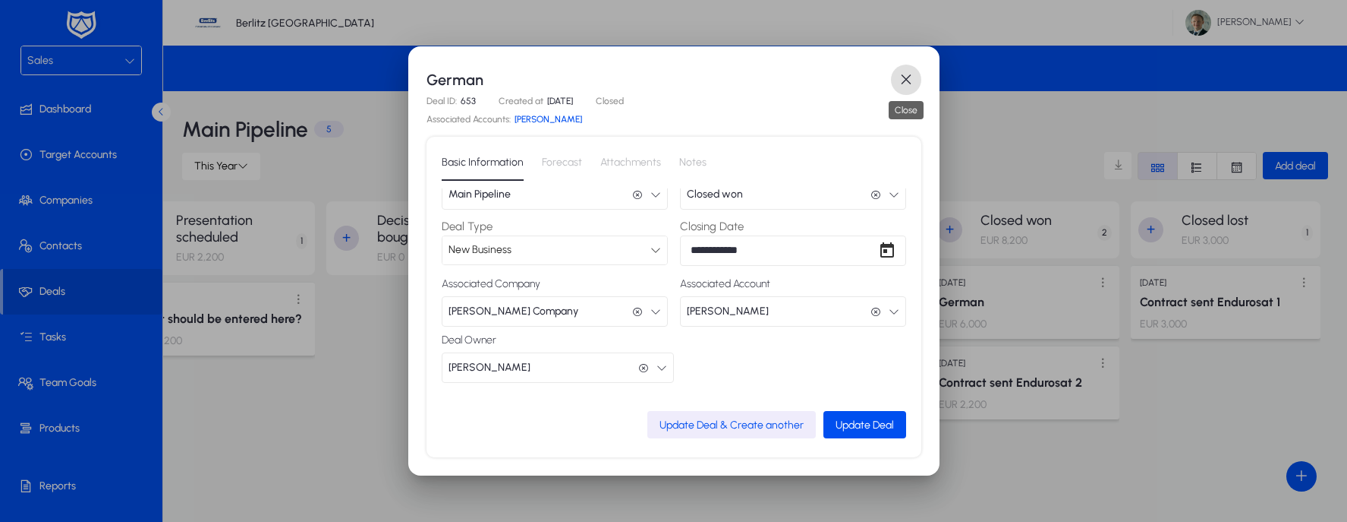
click at [912, 76] on span "button" at bounding box center [906, 80] width 30 height 30
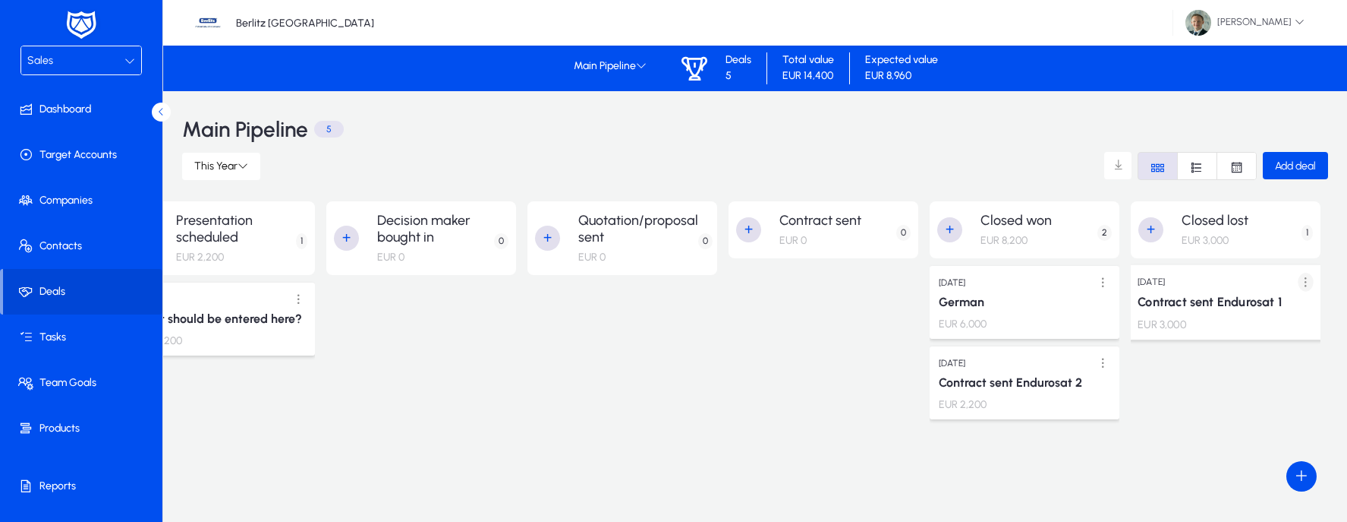
click at [1304, 281] on span at bounding box center [1305, 281] width 31 height 31
click at [1103, 279] on div at bounding box center [673, 261] width 1347 height 522
click at [1102, 281] on span at bounding box center [1104, 281] width 31 height 31
click at [1177, 387] on div at bounding box center [673, 261] width 1347 height 522
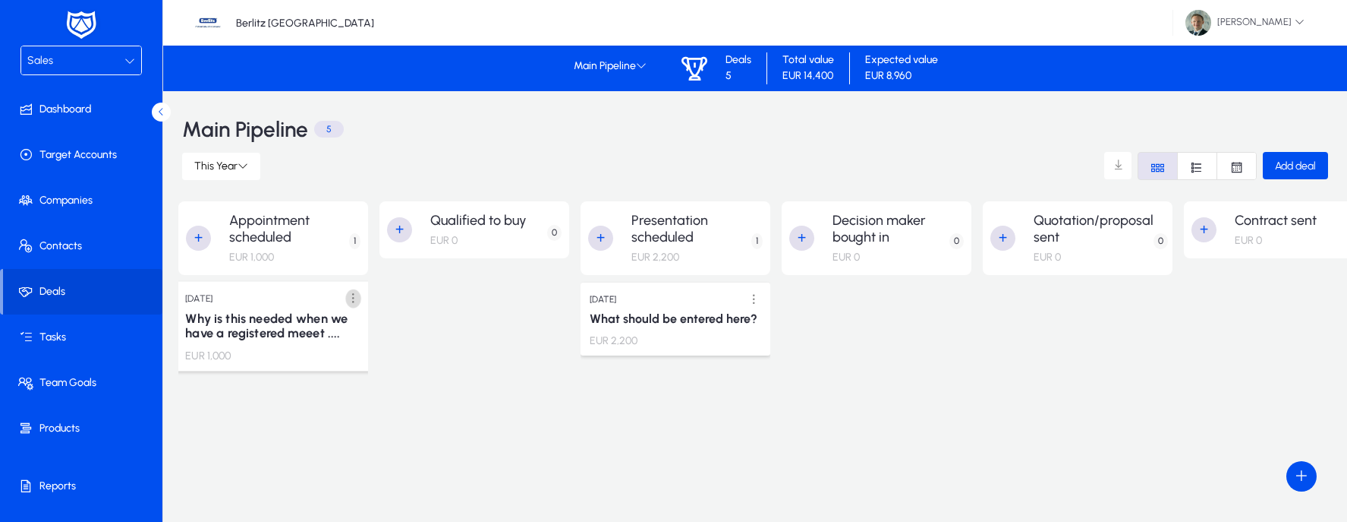
click at [345, 297] on span at bounding box center [353, 298] width 31 height 31
click at [310, 324] on span "Edit" at bounding box center [318, 329] width 61 height 14
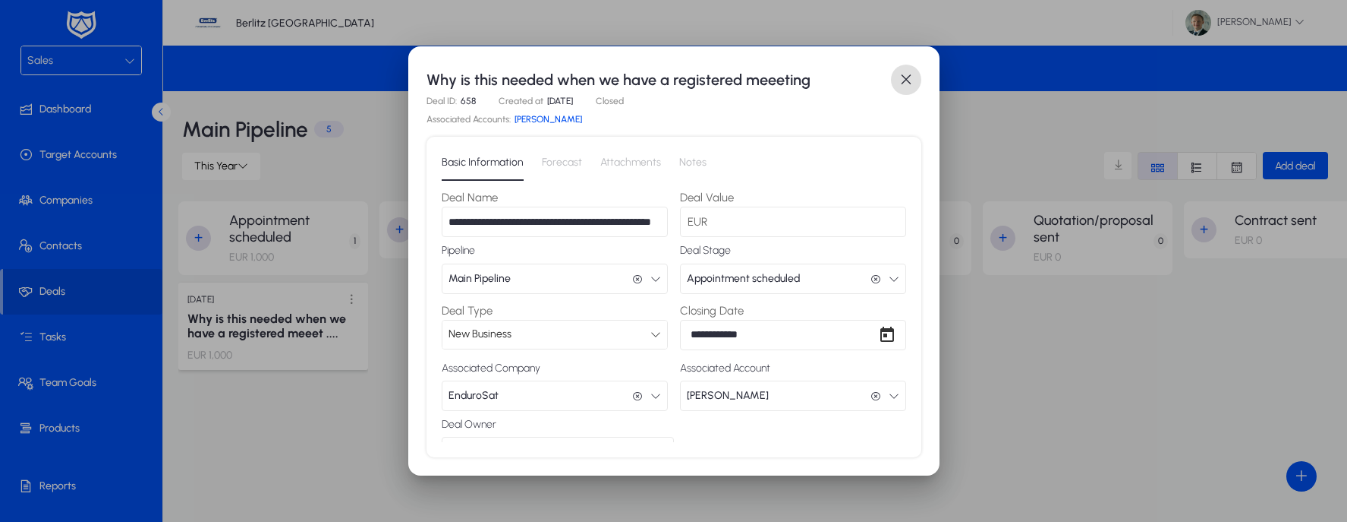
click at [547, 119] on link "[PERSON_NAME]" at bounding box center [549, 119] width 68 height 11
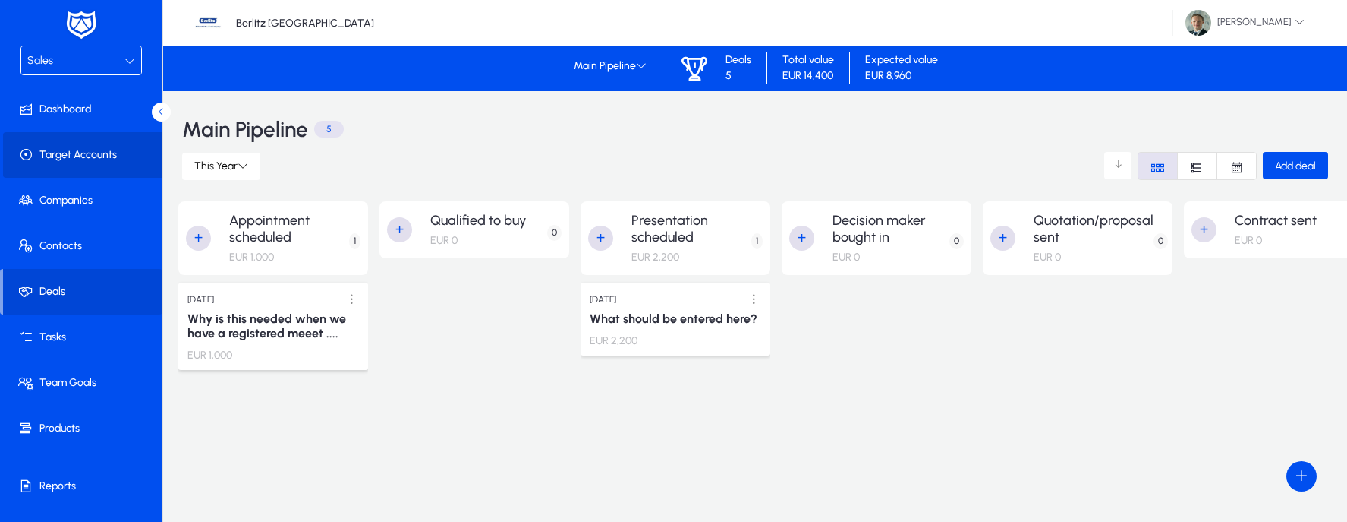
click at [86, 162] on span at bounding box center [84, 155] width 162 height 36
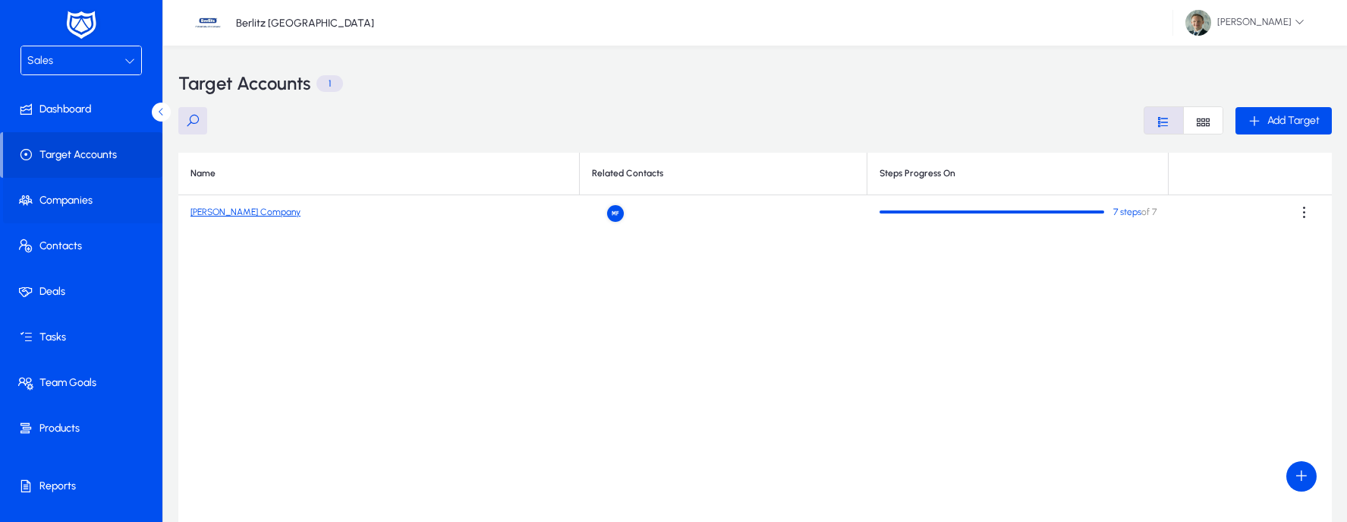
click at [79, 200] on span at bounding box center [84, 200] width 162 height 36
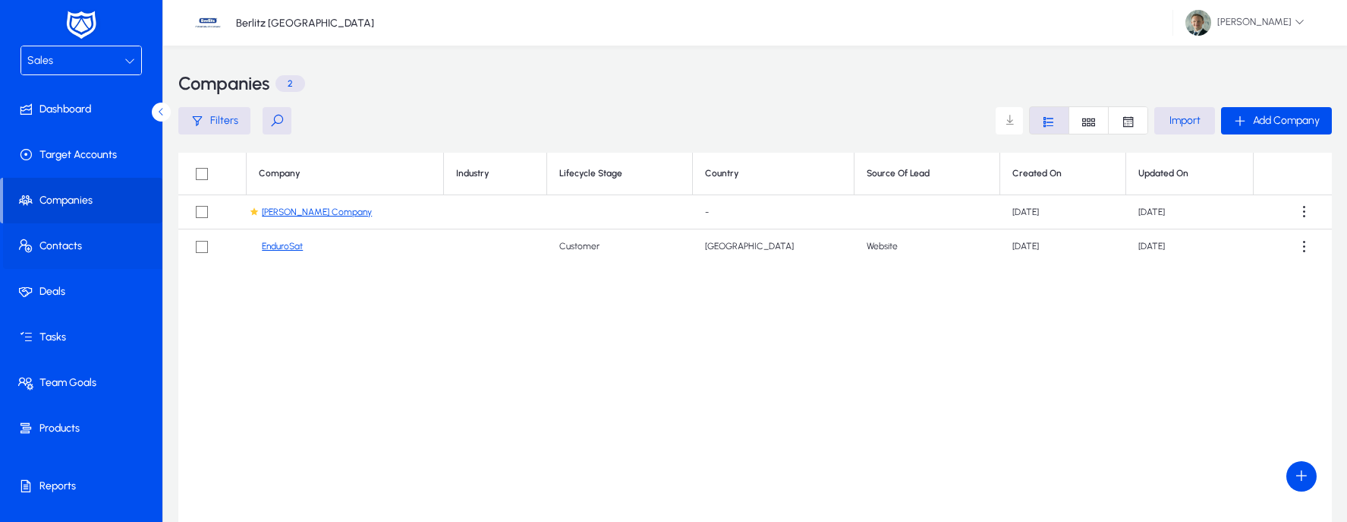
click at [75, 242] on span at bounding box center [84, 246] width 162 height 36
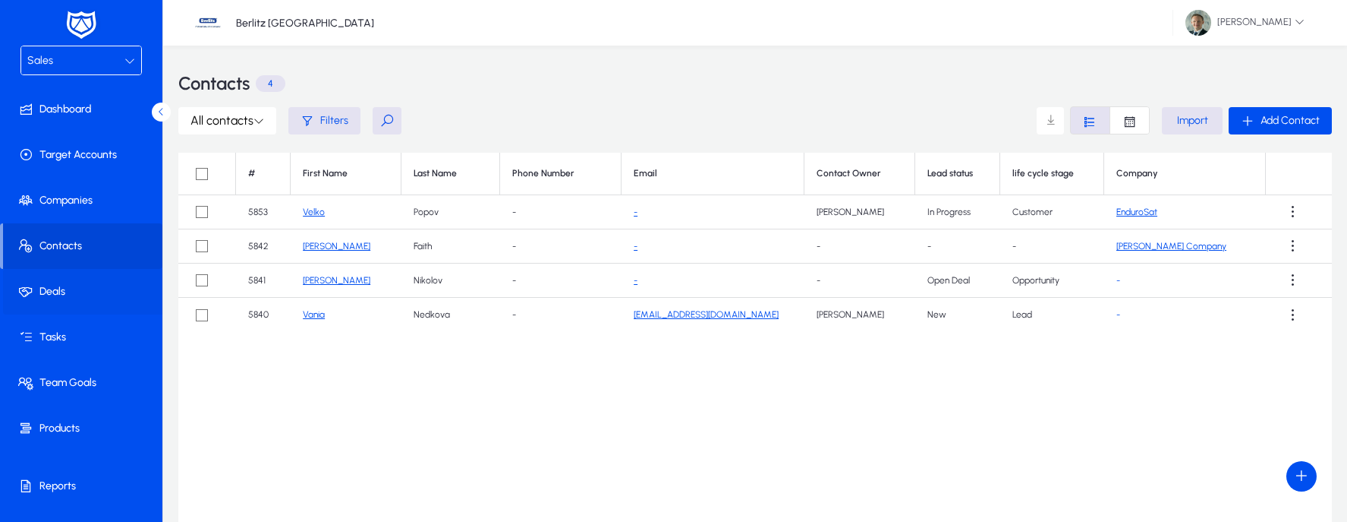
click at [71, 289] on span at bounding box center [84, 291] width 162 height 36
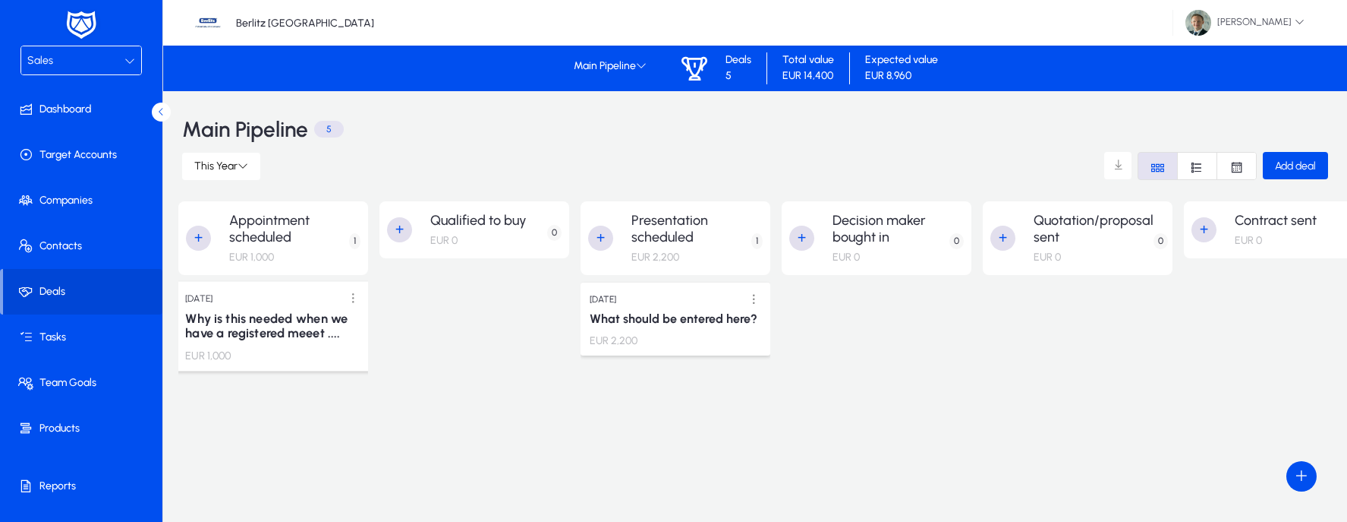
click at [204, 301] on p "[DATE]" at bounding box center [198, 298] width 27 height 14
click at [39, 25] on div "Sales Dashboard Target Accounts Companies Contacts Deals Tasks Team Goals Produ…" at bounding box center [81, 261] width 162 height 522
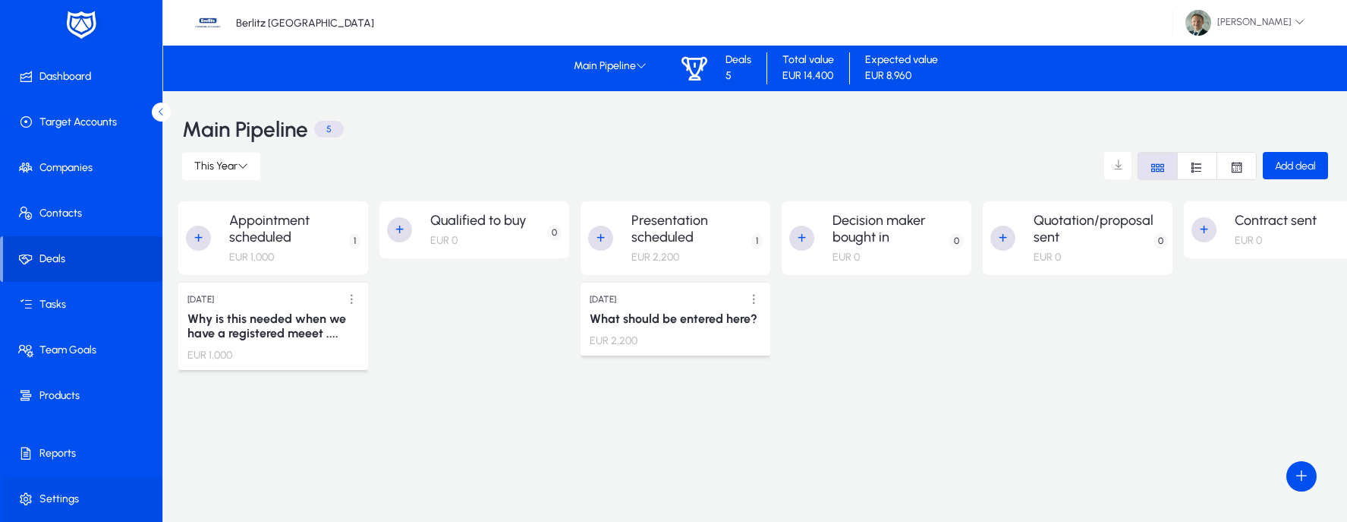
scroll to position [33, 0]
click at [48, 490] on span at bounding box center [84, 499] width 162 height 36
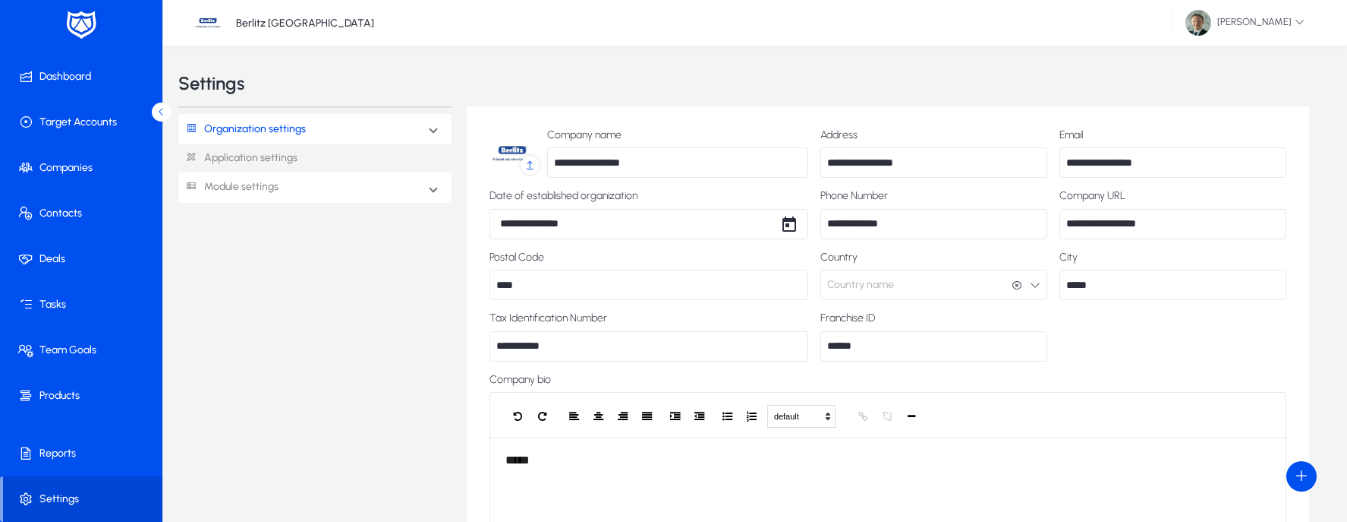
click at [276, 187] on link "Module settings" at bounding box center [228, 187] width 100 height 28
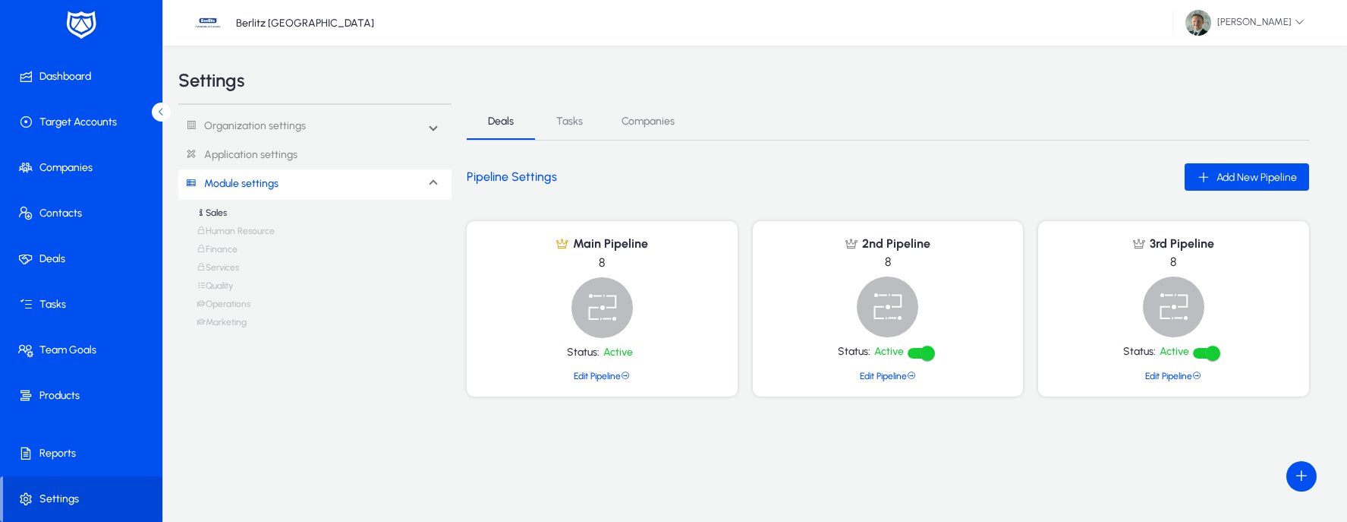
scroll to position [14, 0]
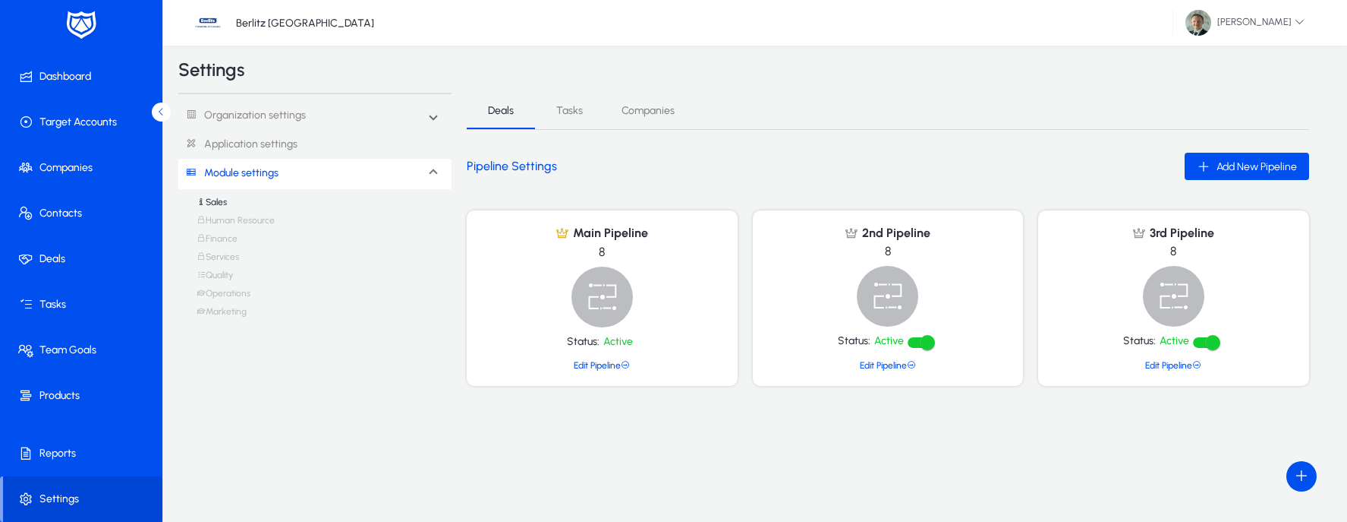
click at [215, 311] on link "Marketing" at bounding box center [222, 315] width 50 height 18
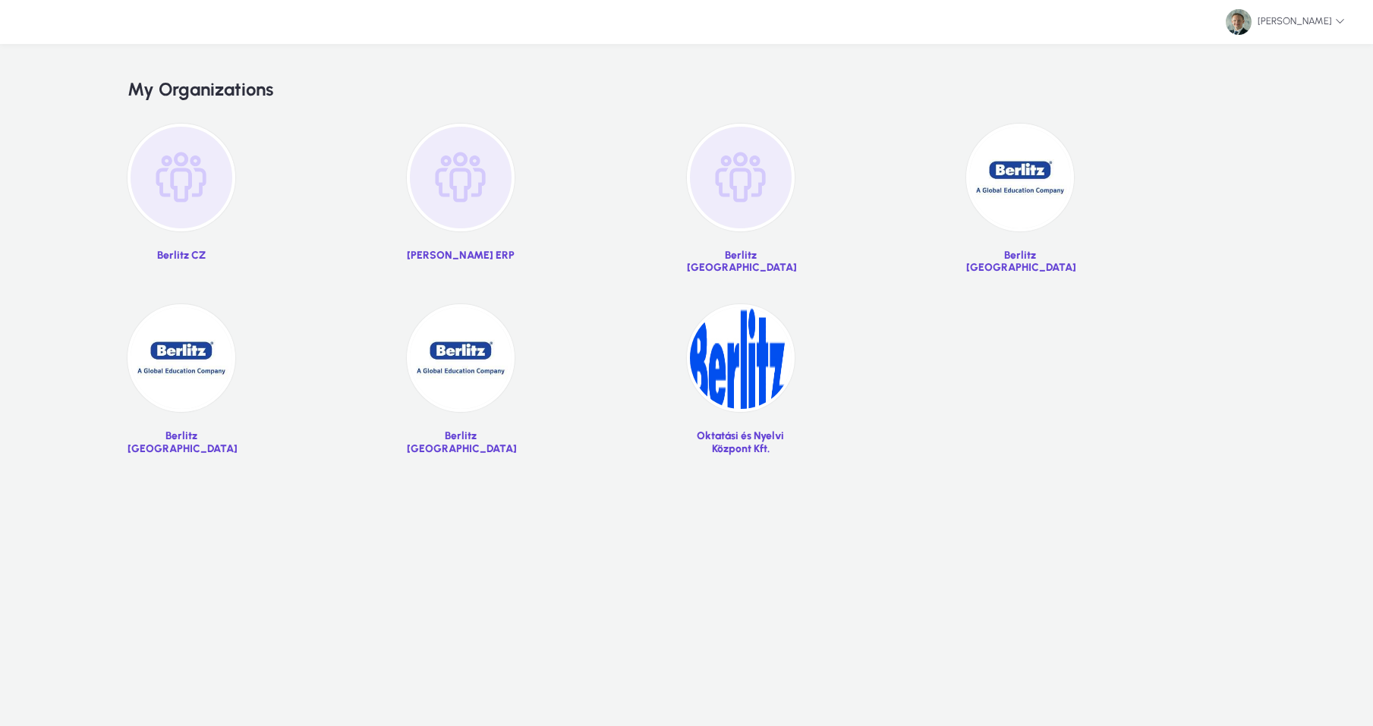
click at [990, 195] on img at bounding box center [1020, 178] width 108 height 108
click at [997, 187] on img at bounding box center [1020, 178] width 108 height 108
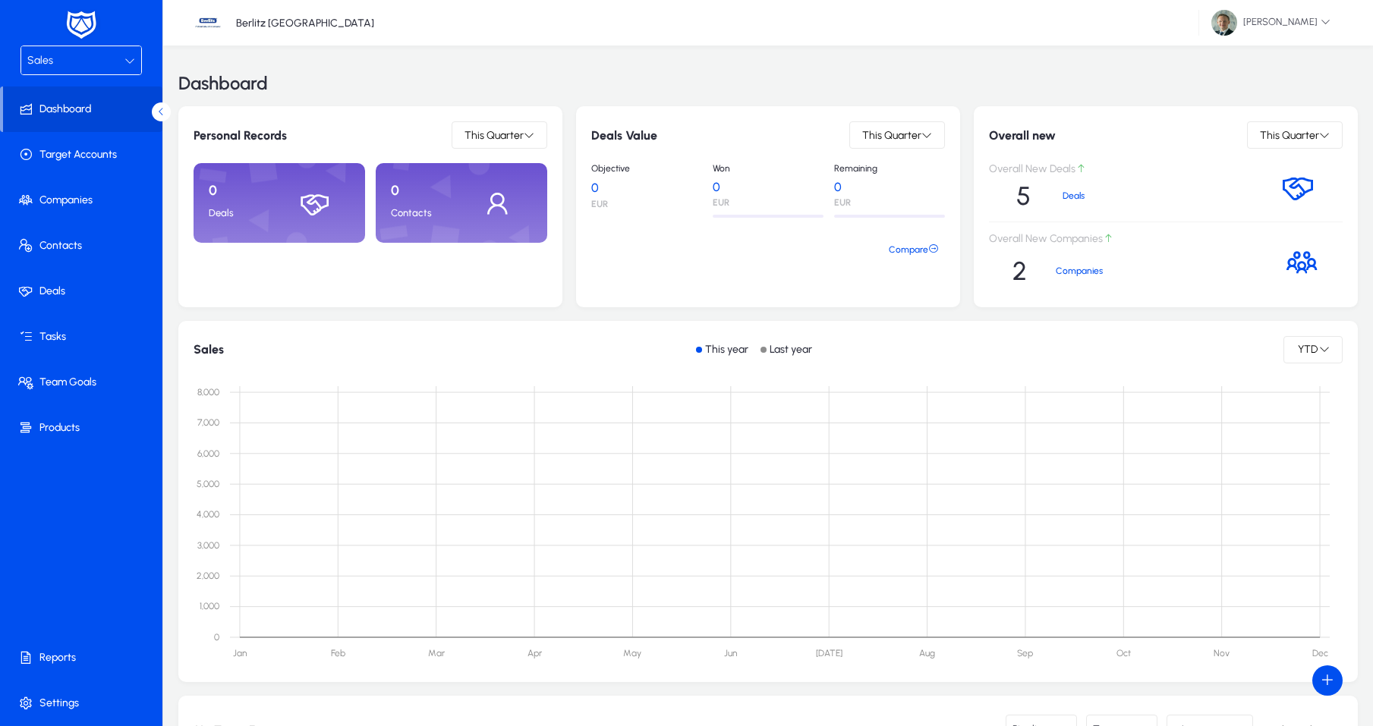
click at [65, 61] on div "Sales" at bounding box center [75, 61] width 97 height 20
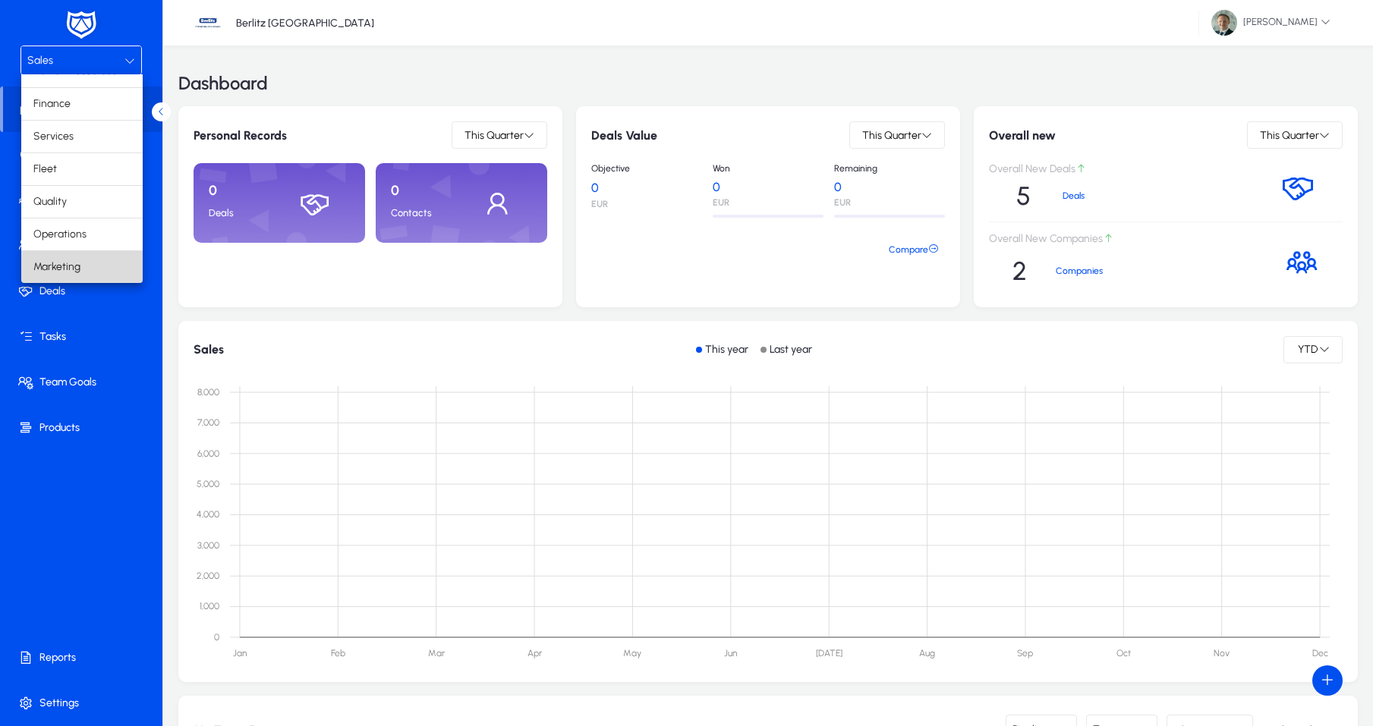
scroll to position [52, 0]
click at [58, 259] on span "Marketing" at bounding box center [56, 267] width 47 height 18
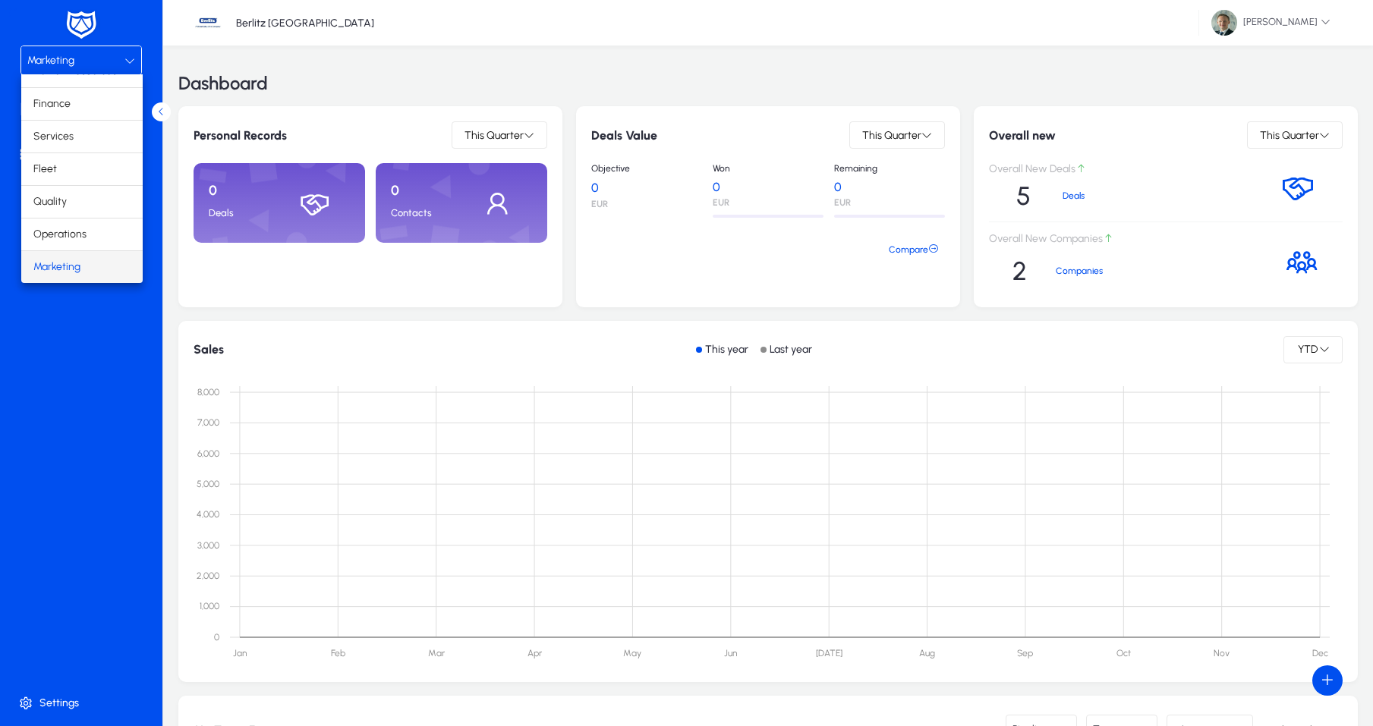
scroll to position [-1, 0]
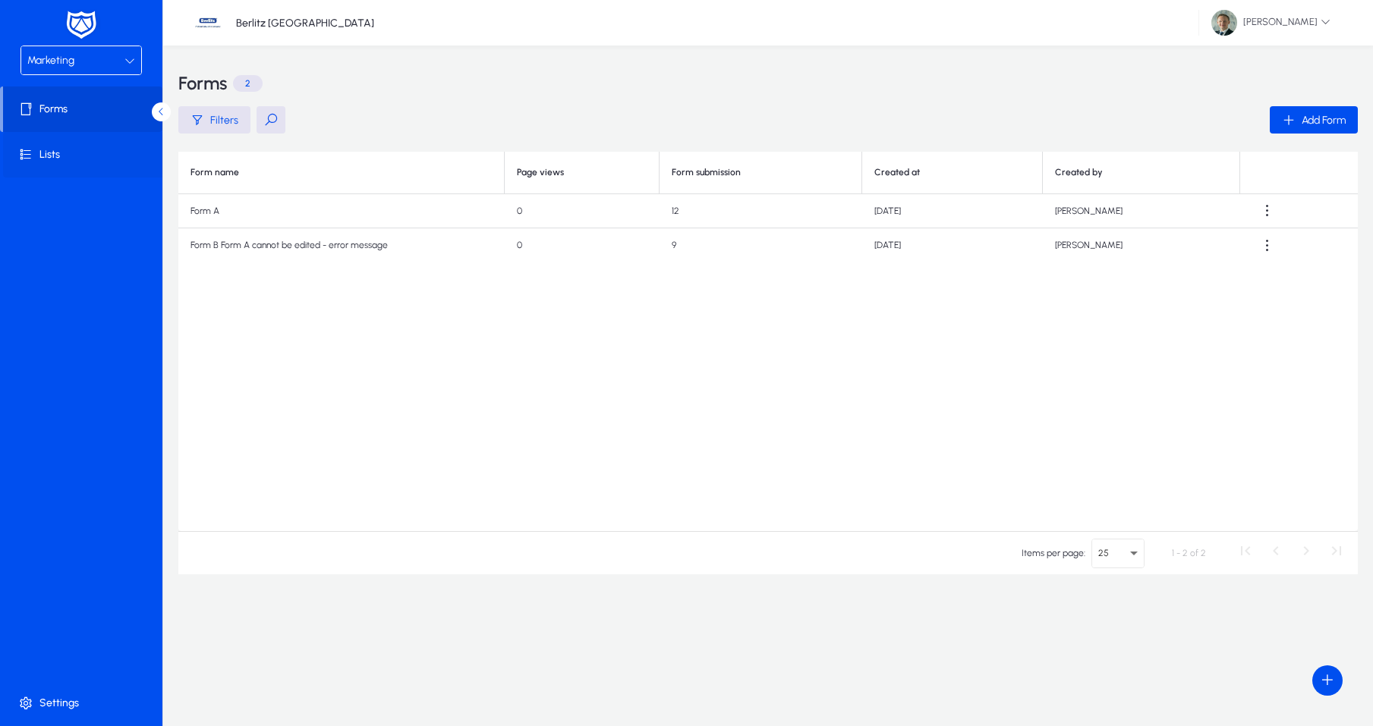
click at [49, 164] on span at bounding box center [84, 155] width 162 height 36
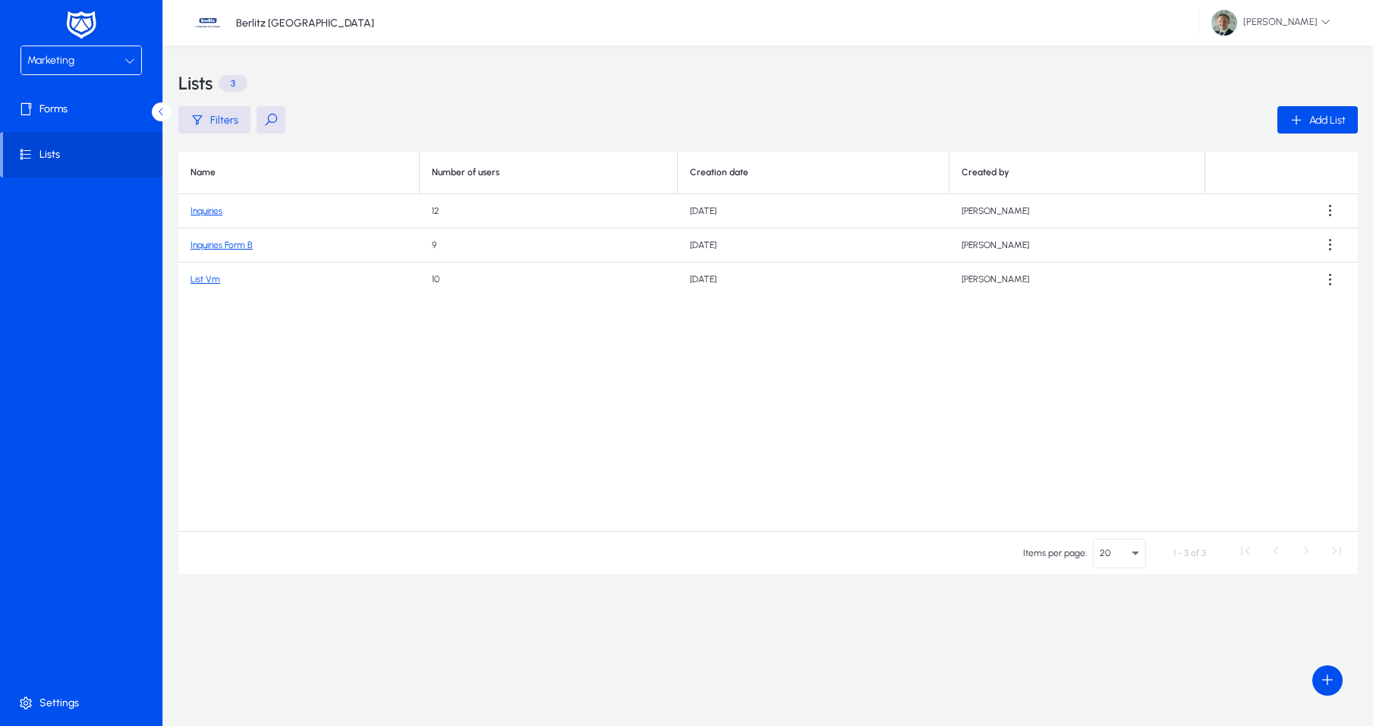
click at [194, 206] on link "Inquiries" at bounding box center [207, 211] width 32 height 11
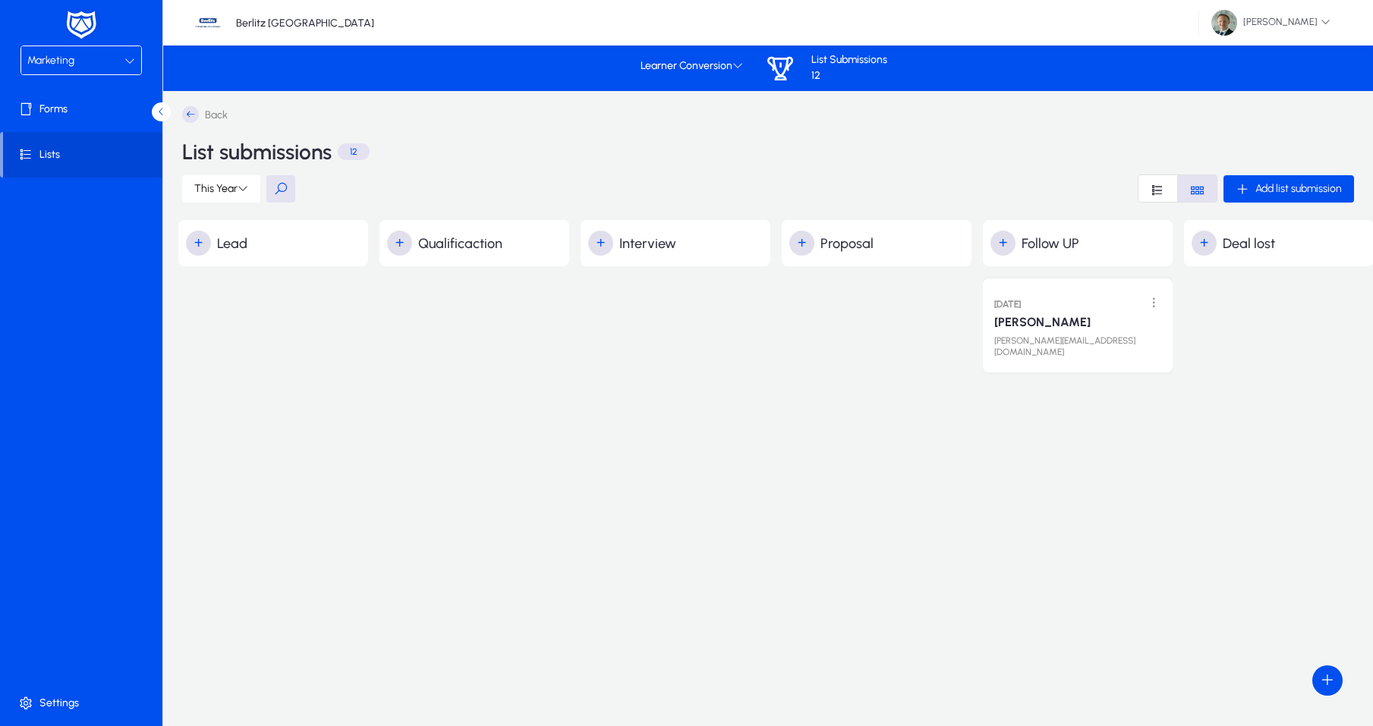
click at [288, 191] on button at bounding box center [280, 188] width 29 height 27
click at [327, 189] on input "text" at bounding box center [380, 189] width 228 height 29
click at [1123, 241] on h2 "+ Follow UP" at bounding box center [1082, 243] width 182 height 25
drag, startPoint x: 1309, startPoint y: 258, endPoint x: 1206, endPoint y: 210, distance: 113.4
click at [1306, 257] on div "+ Deal lost" at bounding box center [1279, 243] width 190 height 46
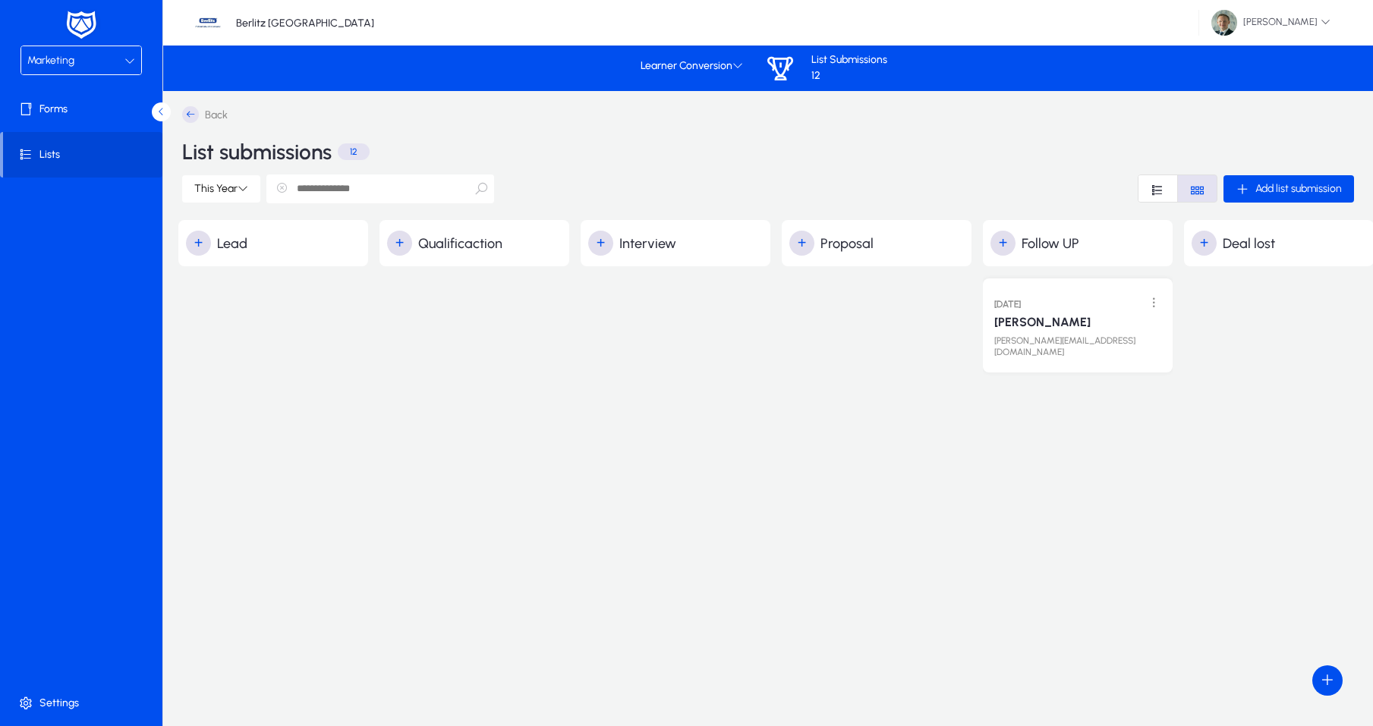
click at [1142, 192] on span "Font Style" at bounding box center [1158, 188] width 39 height 27
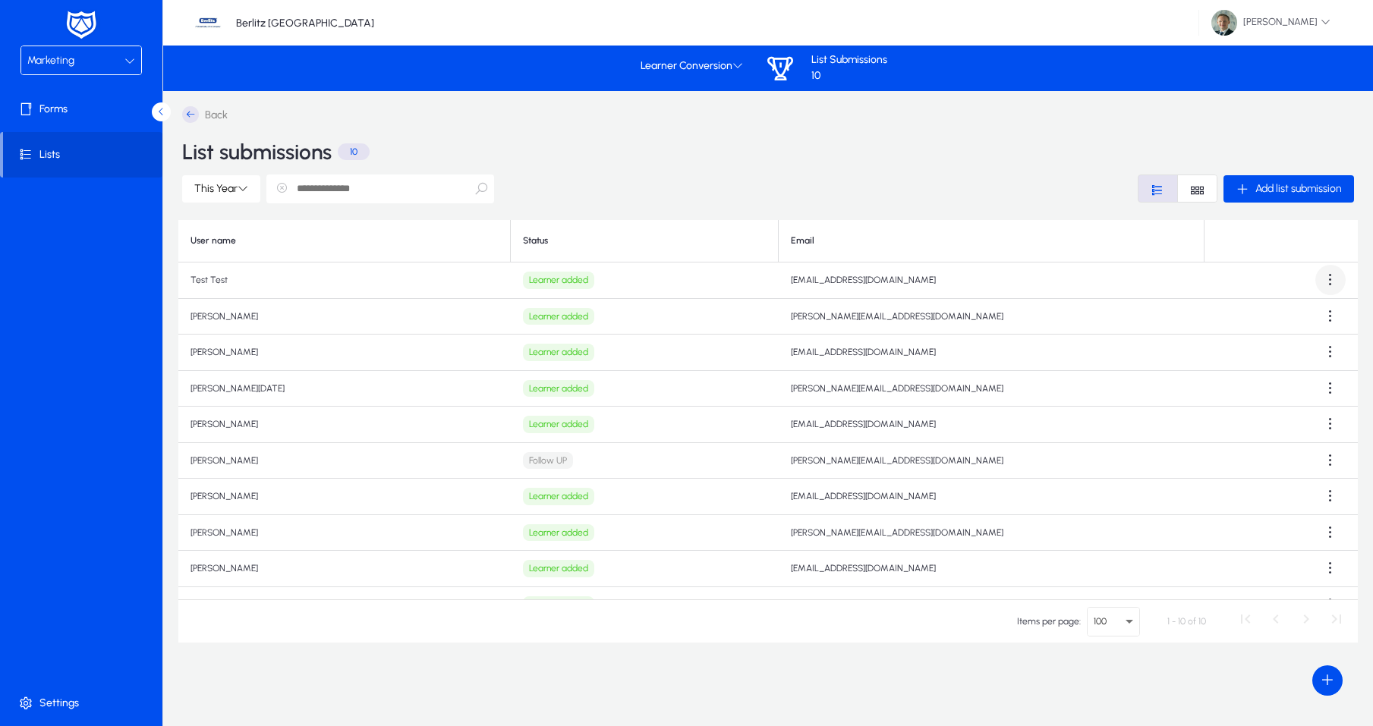
scroll to position [0, 1]
click at [1329, 281] on span at bounding box center [1331, 280] width 30 height 30
drag, startPoint x: 937, startPoint y: 230, endPoint x: 1279, endPoint y: 332, distance: 357.4
click at [961, 237] on div at bounding box center [686, 363] width 1373 height 726
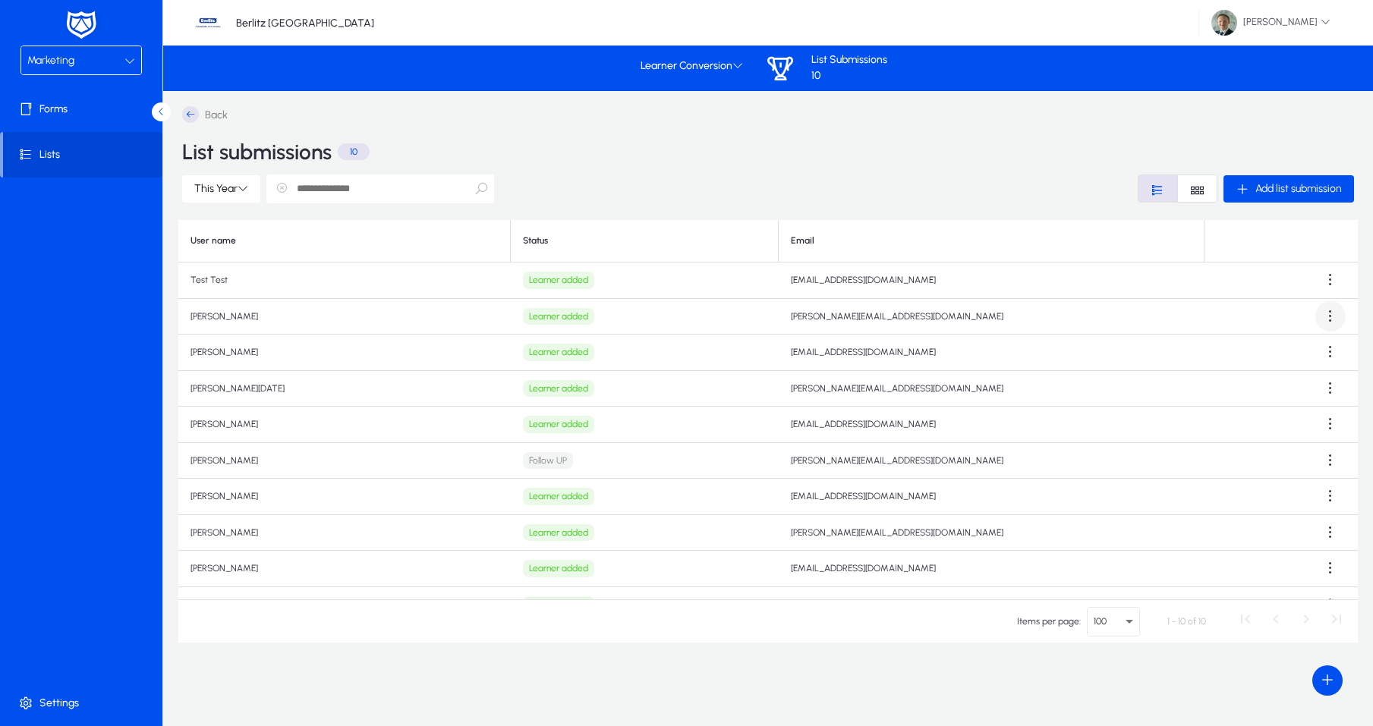
click at [1319, 318] on span at bounding box center [1331, 316] width 30 height 30
click at [890, 218] on div at bounding box center [686, 363] width 1373 height 726
click at [52, 56] on span "Marketing" at bounding box center [50, 60] width 47 height 13
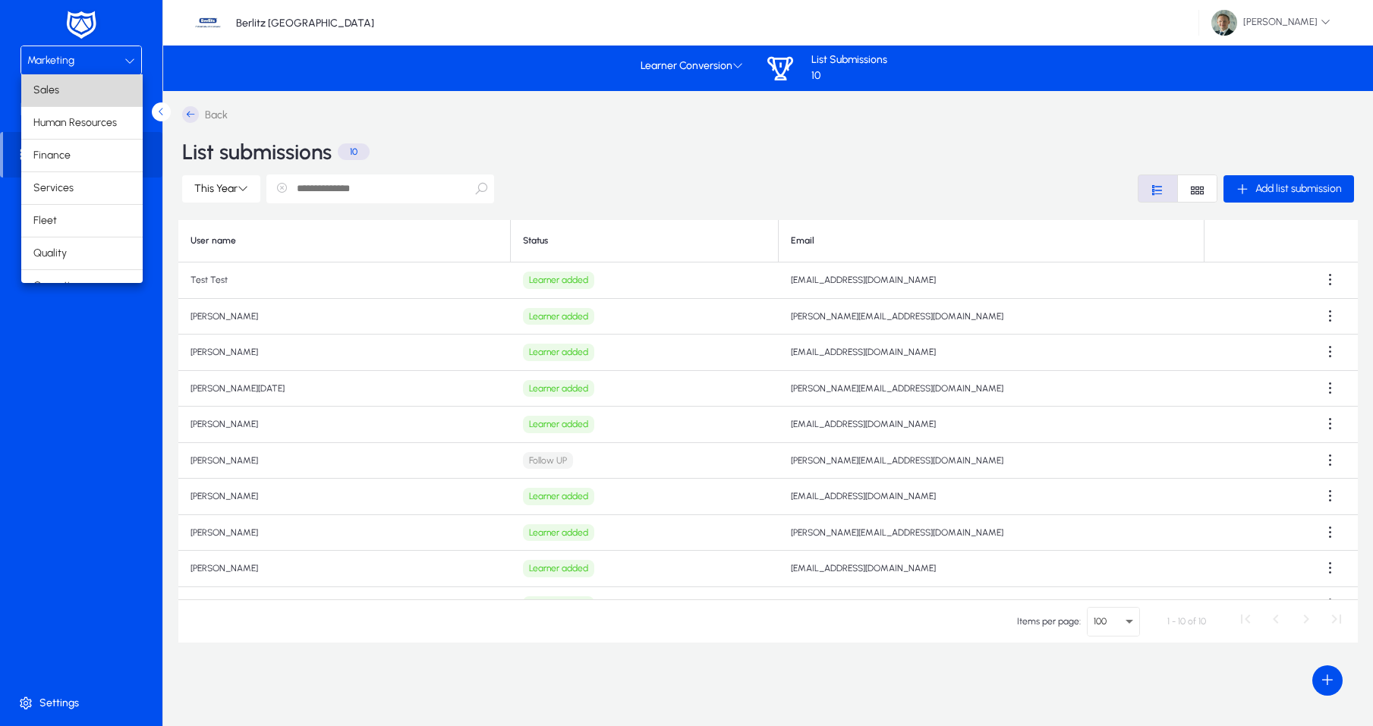
click at [73, 93] on mat-option "Sales" at bounding box center [81, 90] width 121 height 32
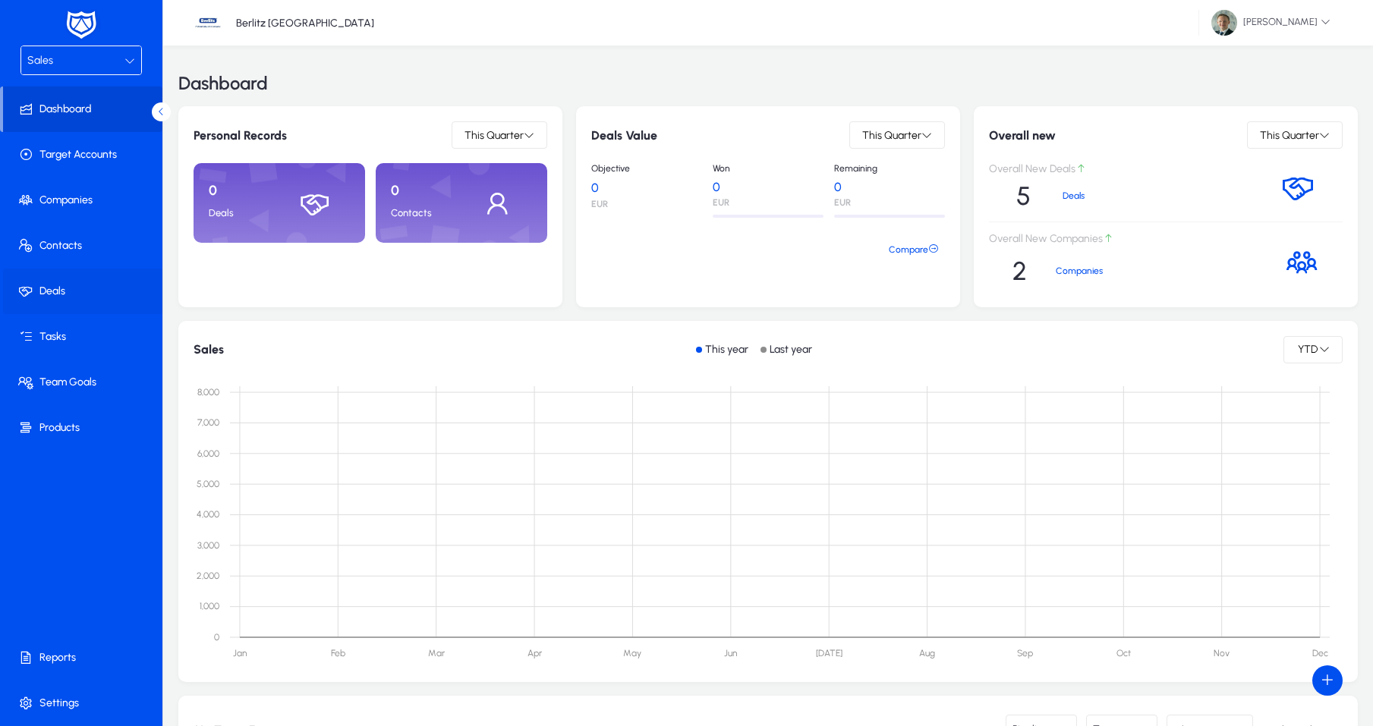
click at [65, 291] on span at bounding box center [84, 291] width 162 height 36
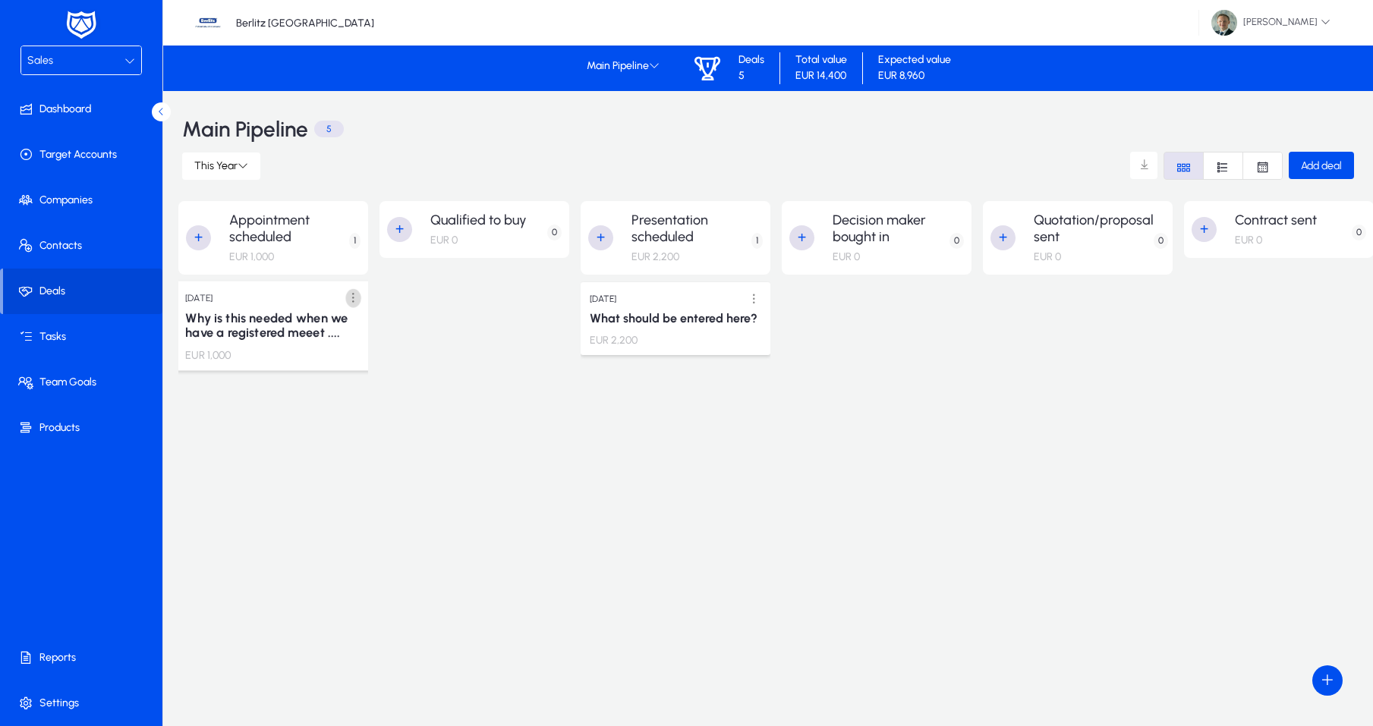
click at [361, 301] on span at bounding box center [353, 298] width 31 height 31
click at [304, 328] on span "Edit" at bounding box center [318, 329] width 61 height 14
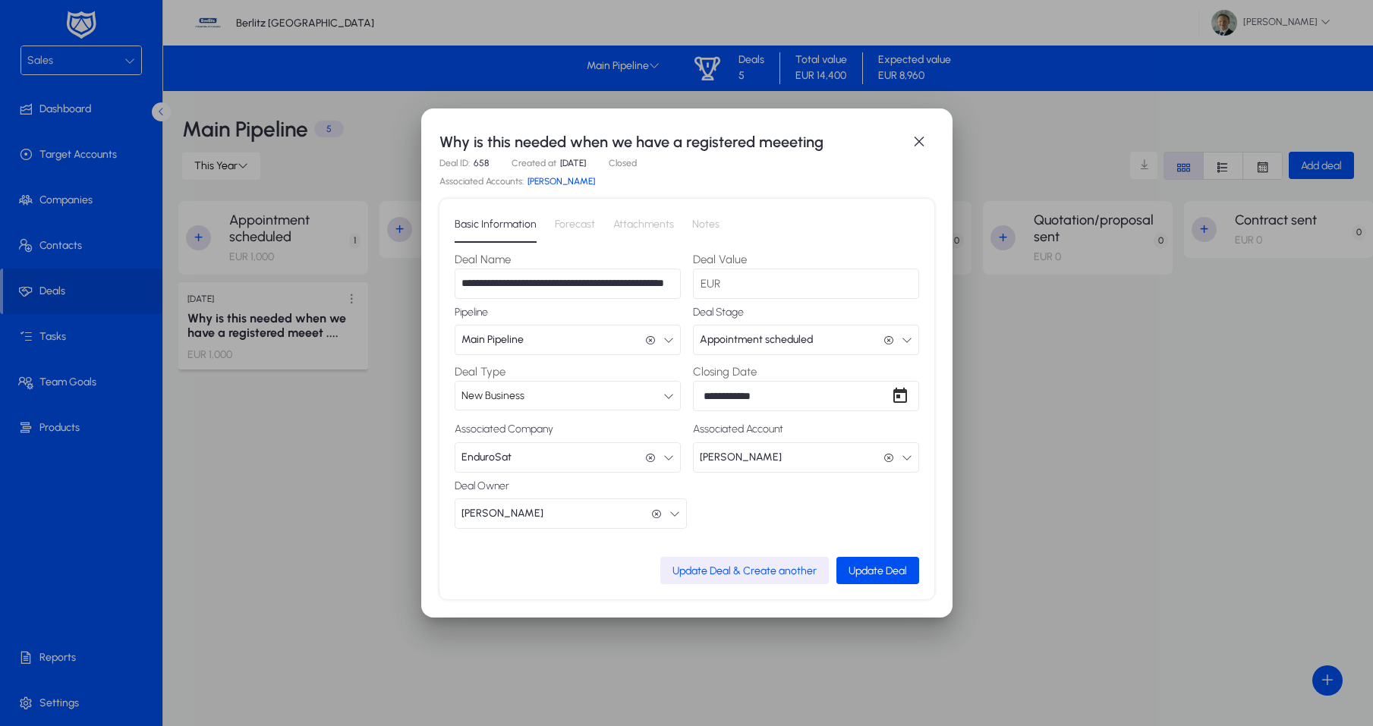
click at [569, 184] on link "[PERSON_NAME]" at bounding box center [562, 181] width 68 height 11
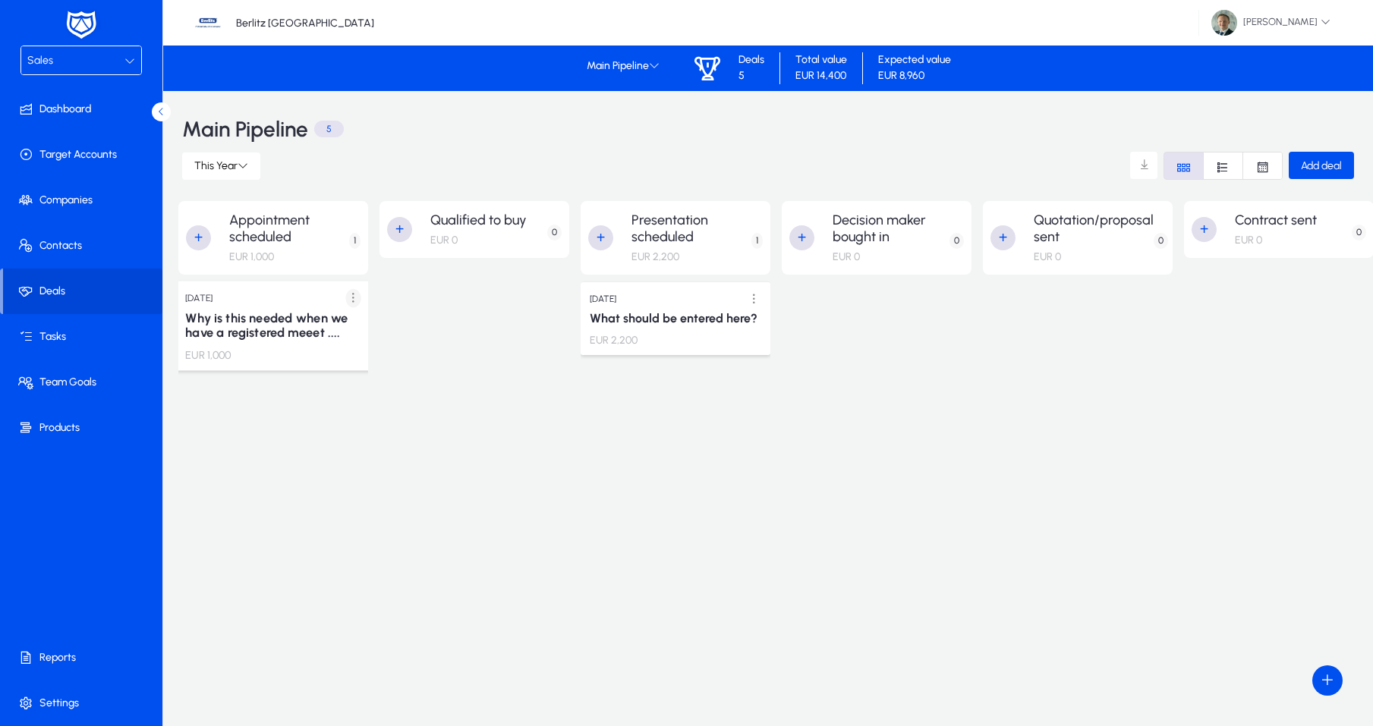
click at [351, 304] on span at bounding box center [353, 298] width 31 height 31
click at [317, 326] on span "Edit" at bounding box center [318, 329] width 61 height 14
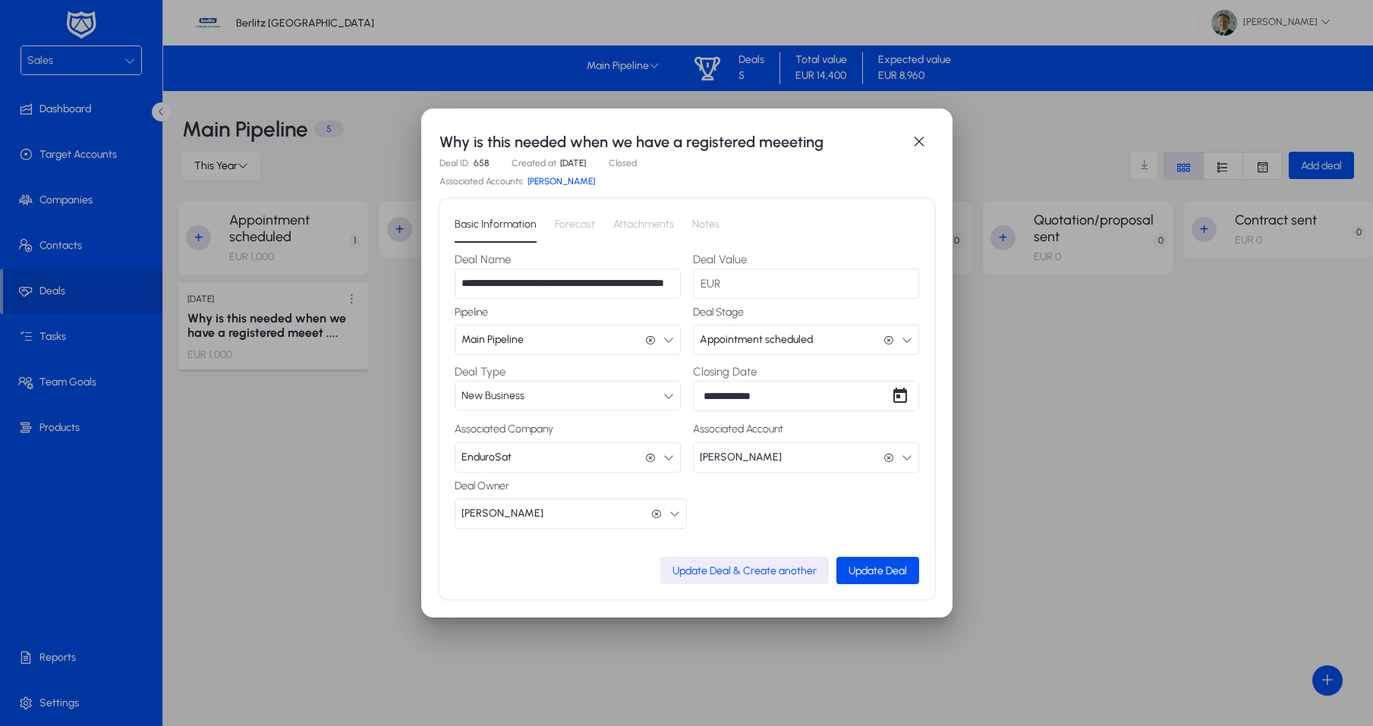
click at [537, 184] on link "[PERSON_NAME]" at bounding box center [562, 181] width 68 height 11
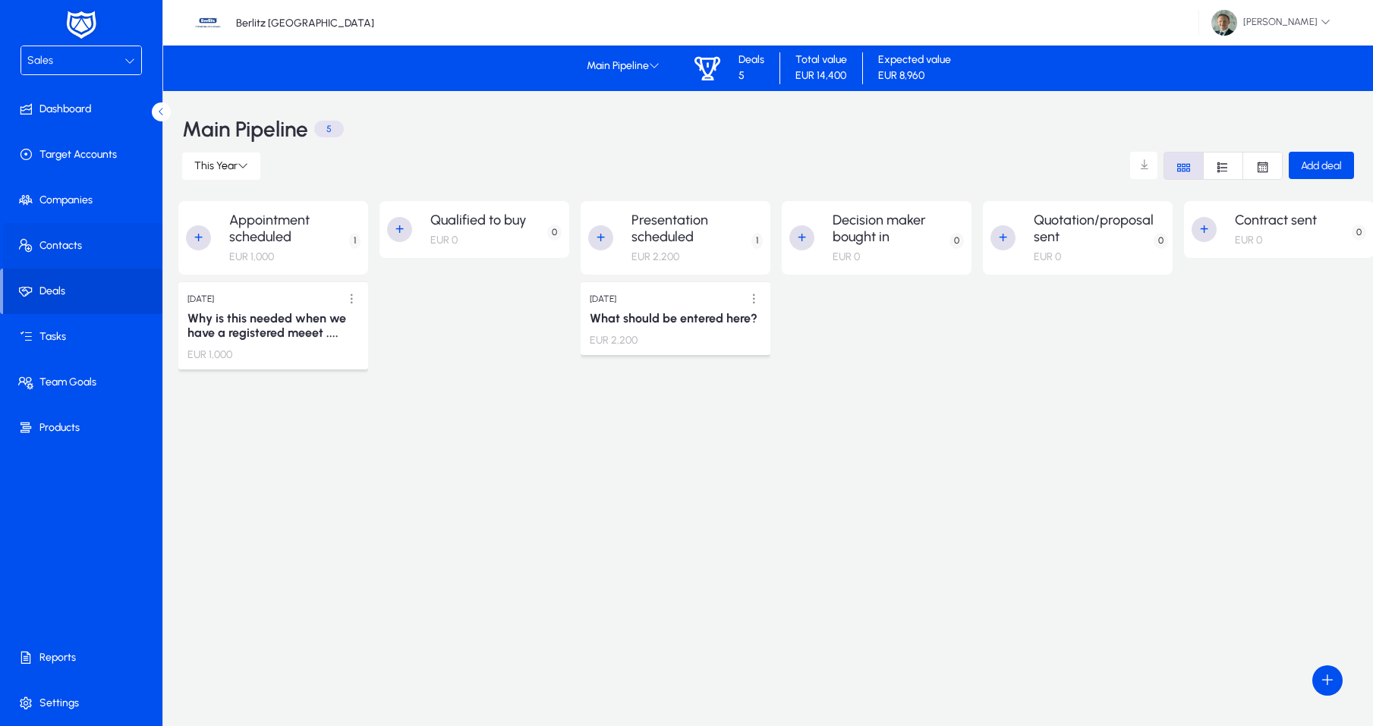
click at [85, 243] on span at bounding box center [84, 246] width 162 height 36
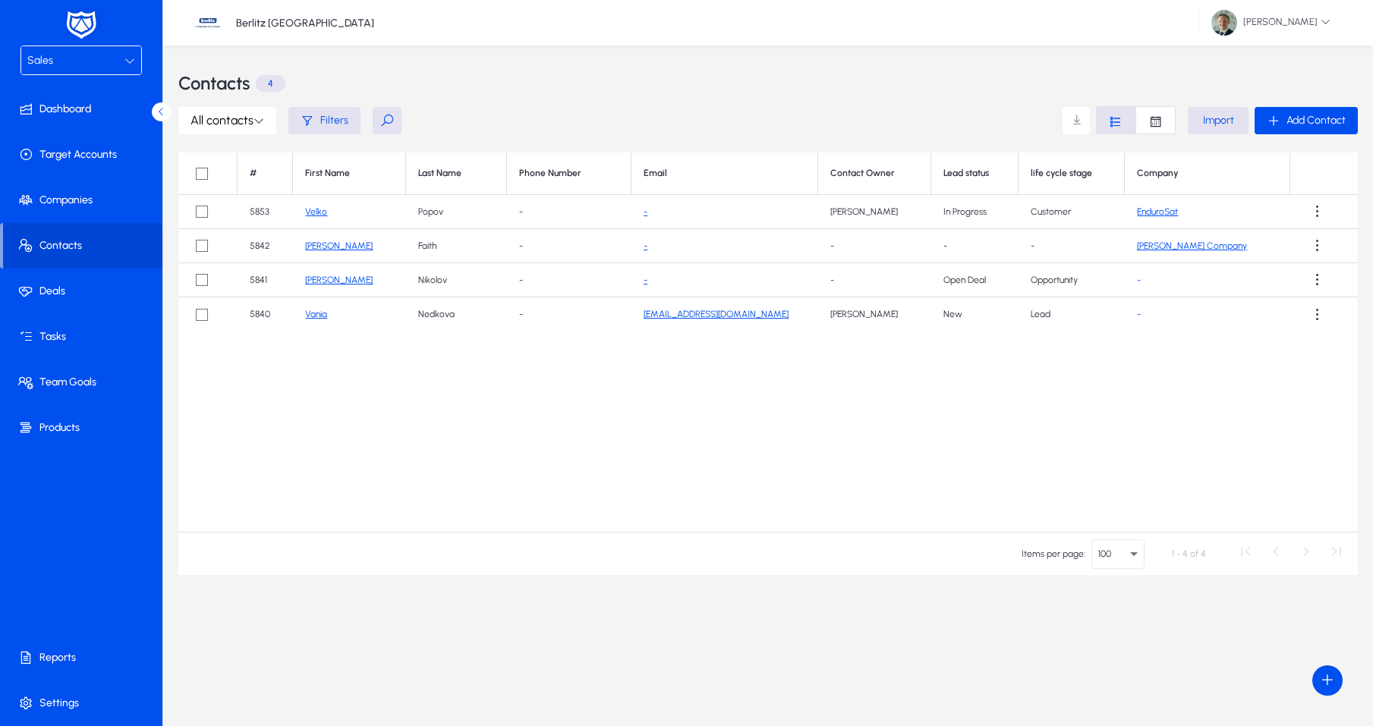
click at [327, 215] on link "Velko" at bounding box center [316, 211] width 22 height 11
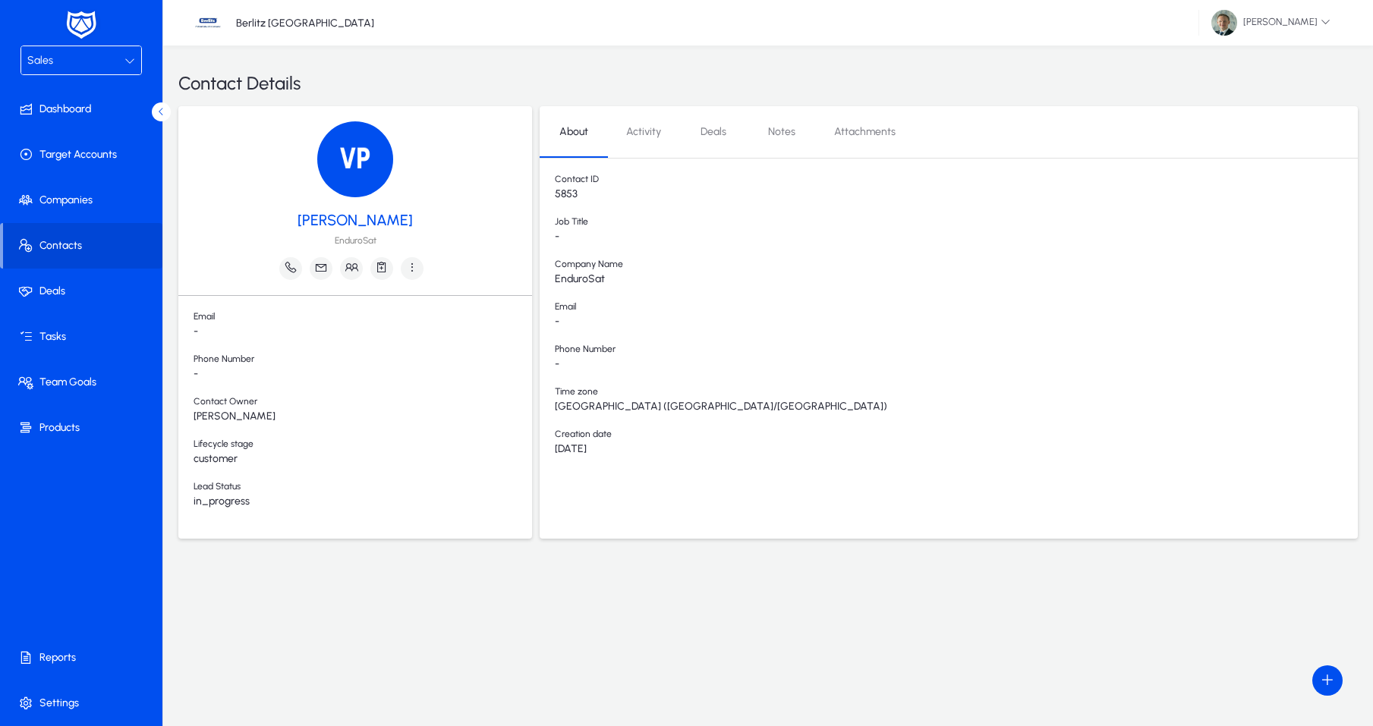
drag, startPoint x: 622, startPoint y: 370, endPoint x: 591, endPoint y: 232, distance: 142.4
click at [622, 369] on div "Contact ID 5853 Job Title - Company Name EnduroSat Email - Phone Number - Time …" at bounding box center [949, 330] width 818 height 313
click at [635, 122] on span "Activity" at bounding box center [643, 132] width 35 height 36
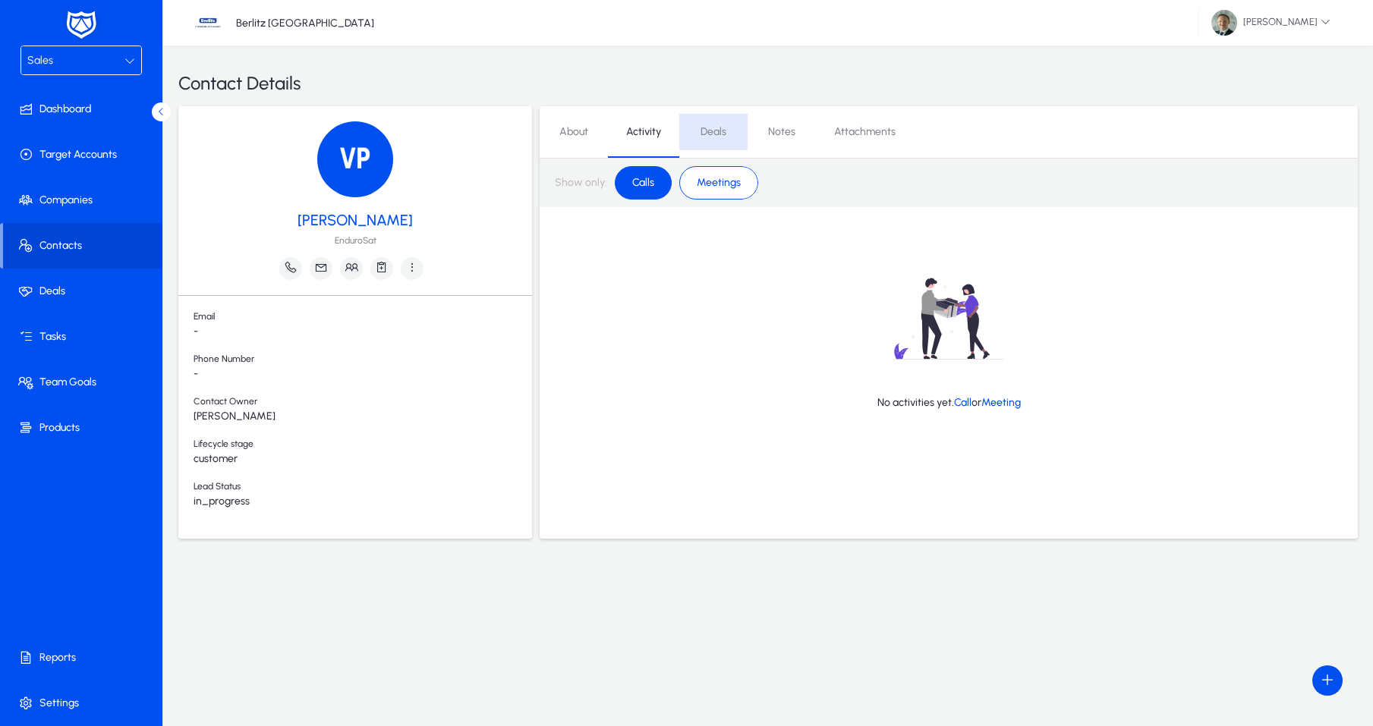
click at [740, 127] on link "Deals" at bounding box center [713, 132] width 68 height 36
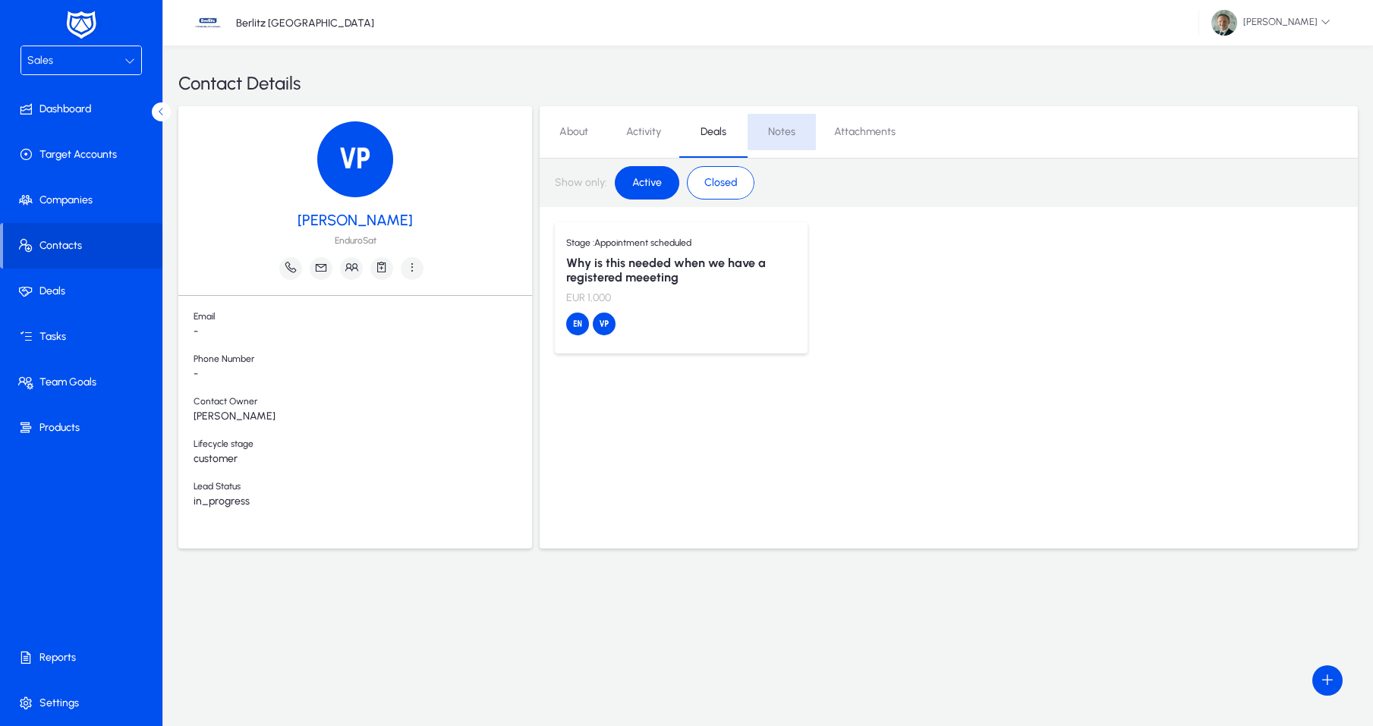
click at [777, 124] on span "Notes" at bounding box center [781, 132] width 27 height 36
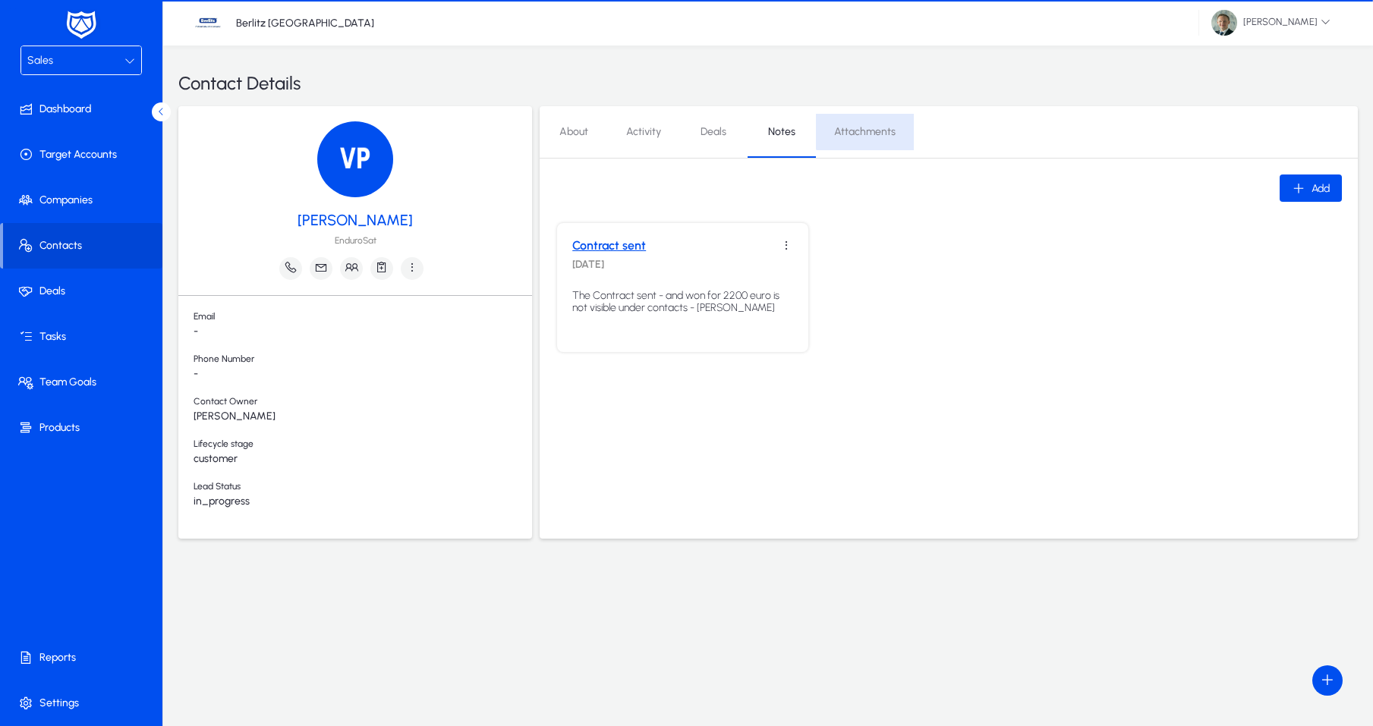
click at [868, 127] on span "Attachments" at bounding box center [864, 132] width 61 height 11
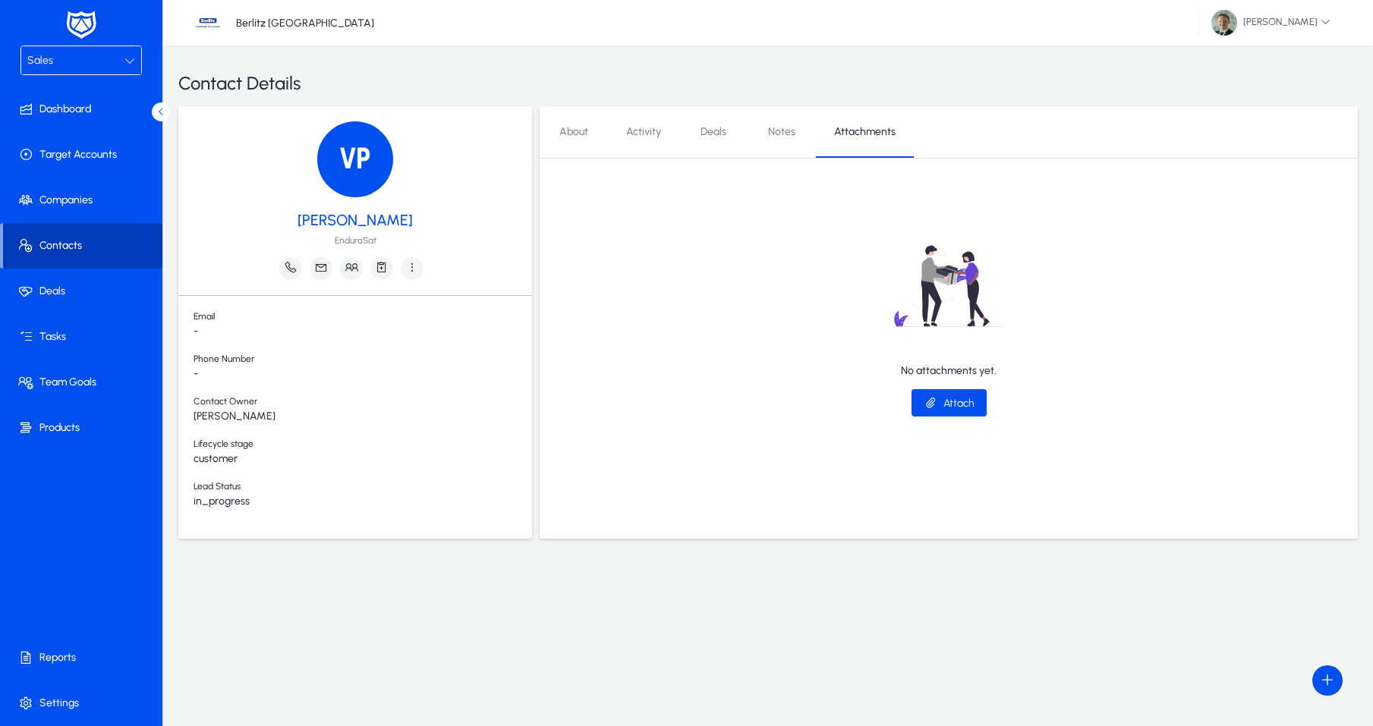
click at [76, 242] on span at bounding box center [82, 246] width 159 height 36
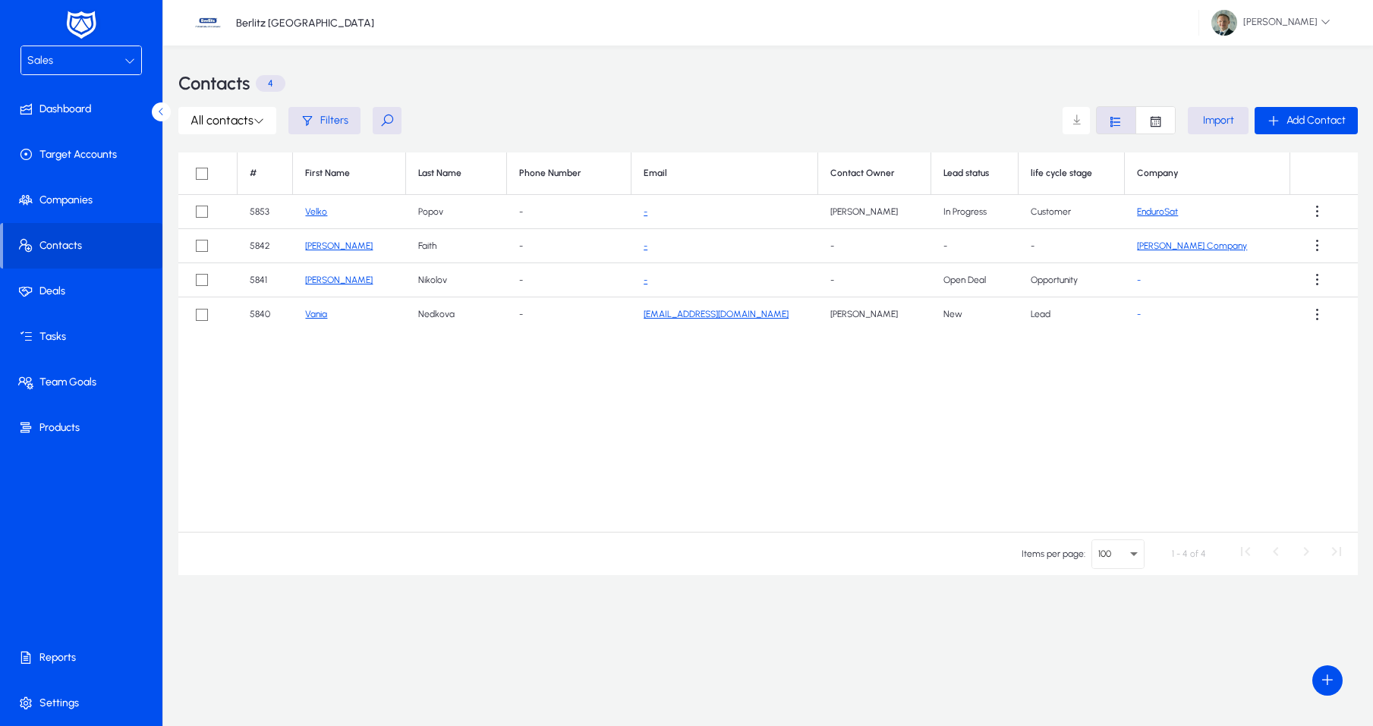
click at [1079, 210] on td "Customer" at bounding box center [1072, 212] width 106 height 34
click at [690, 216] on td "-" at bounding box center [725, 212] width 187 height 34
click at [648, 213] on link "-" at bounding box center [646, 211] width 4 height 11
drag, startPoint x: 722, startPoint y: 210, endPoint x: 635, endPoint y: 210, distance: 87.3
click at [635, 210] on tr "5853 Velko Popov - - Vera Frengova In Progress Customer EnduroSat" at bounding box center [768, 212] width 1180 height 34
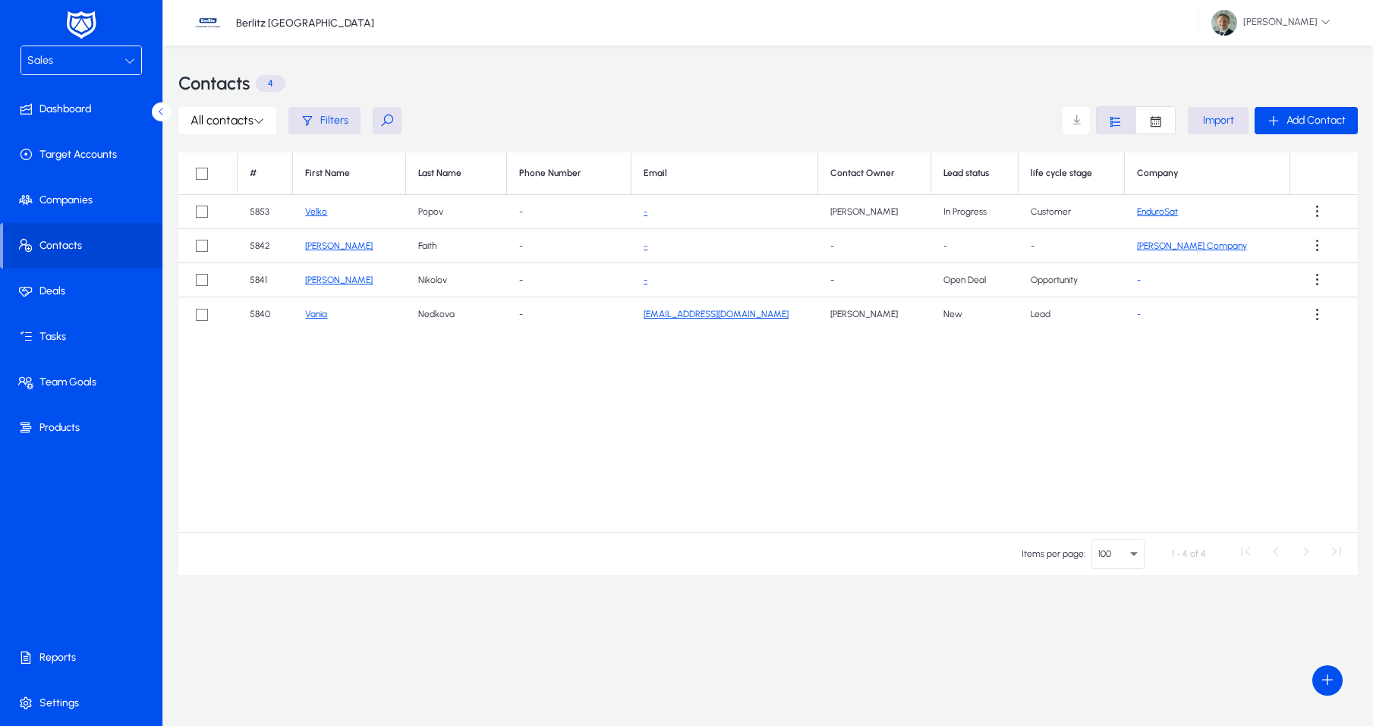
click at [704, 217] on td "-" at bounding box center [725, 212] width 187 height 34
click at [79, 59] on div "Sales" at bounding box center [75, 61] width 97 height 20
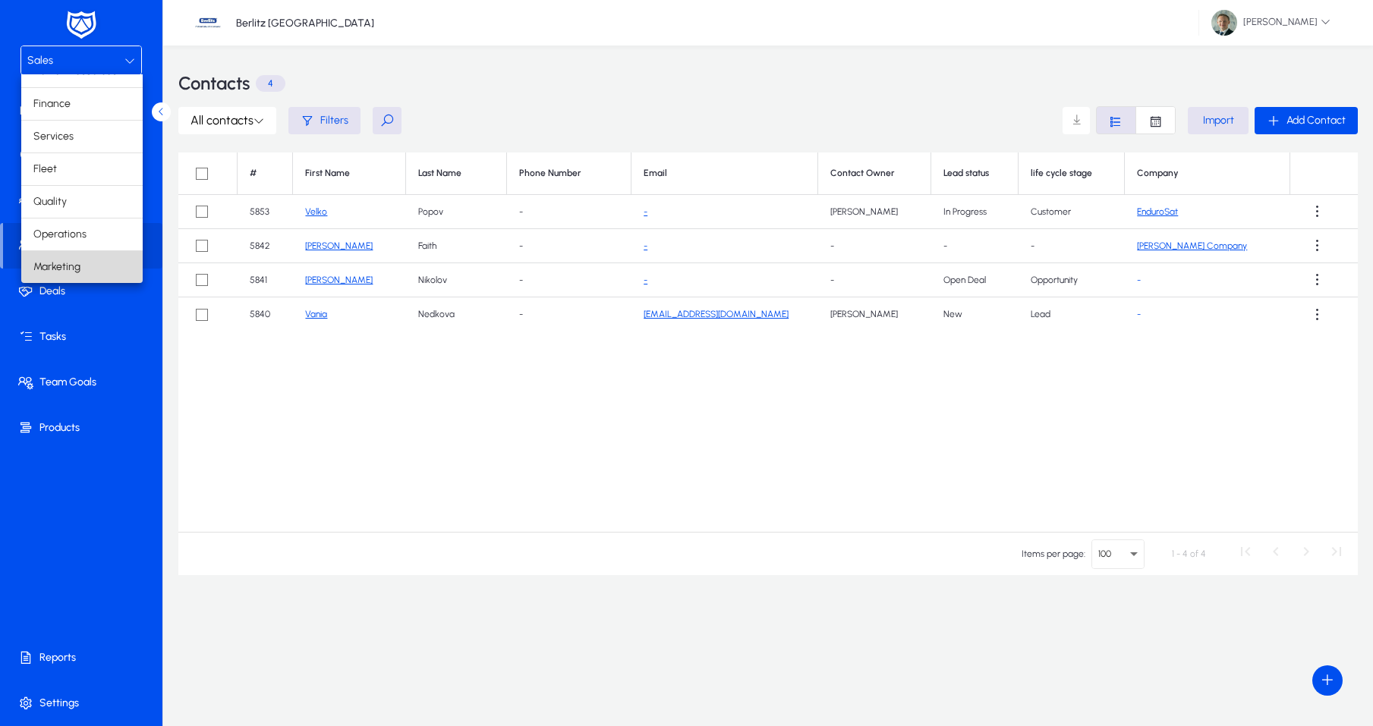
click at [80, 264] on span "Marketing" at bounding box center [56, 267] width 47 height 18
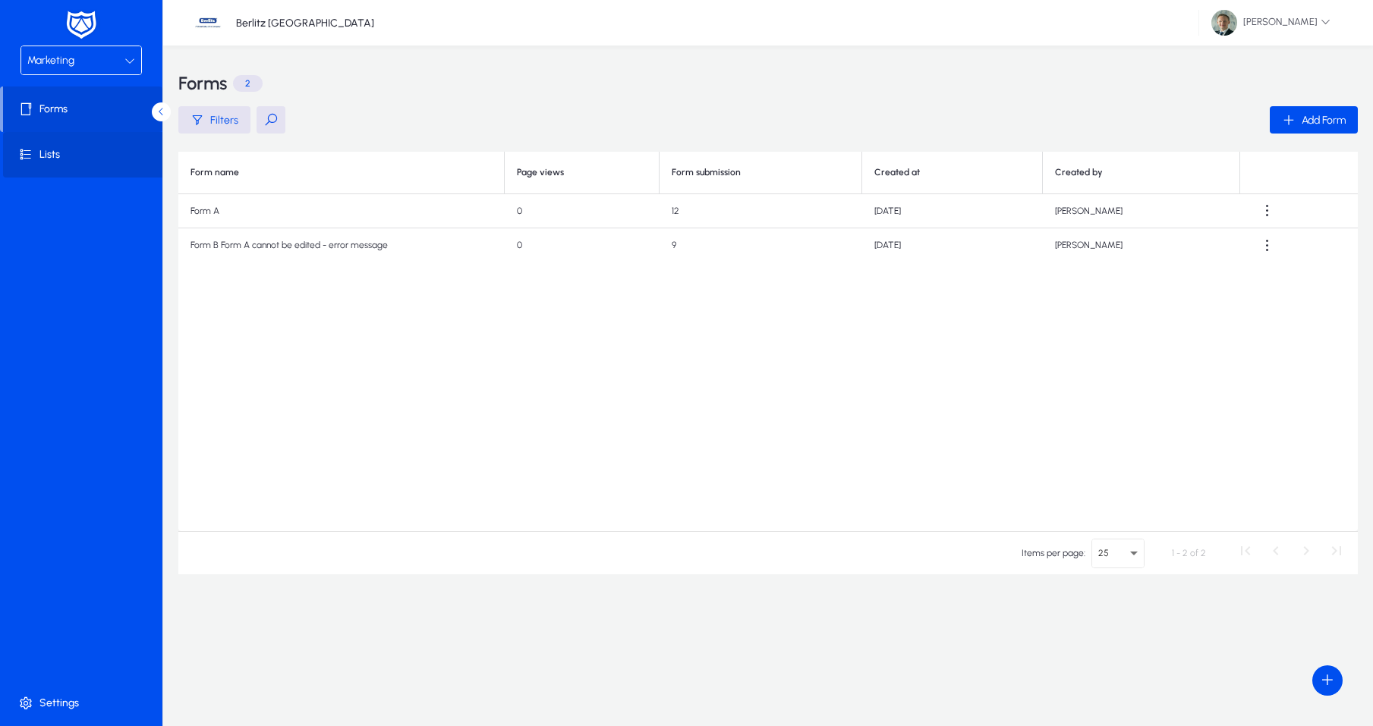
click at [43, 151] on span at bounding box center [84, 155] width 162 height 36
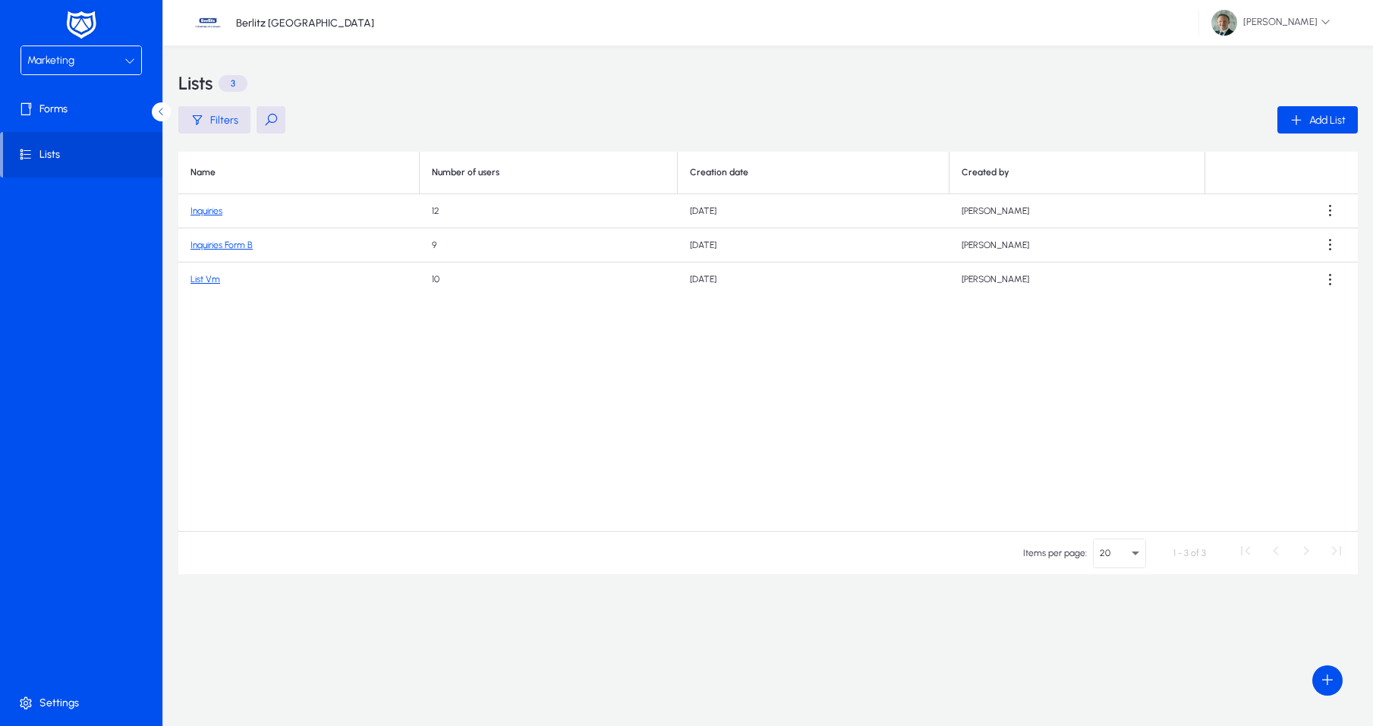
click at [206, 209] on link "Inquiries" at bounding box center [207, 211] width 32 height 11
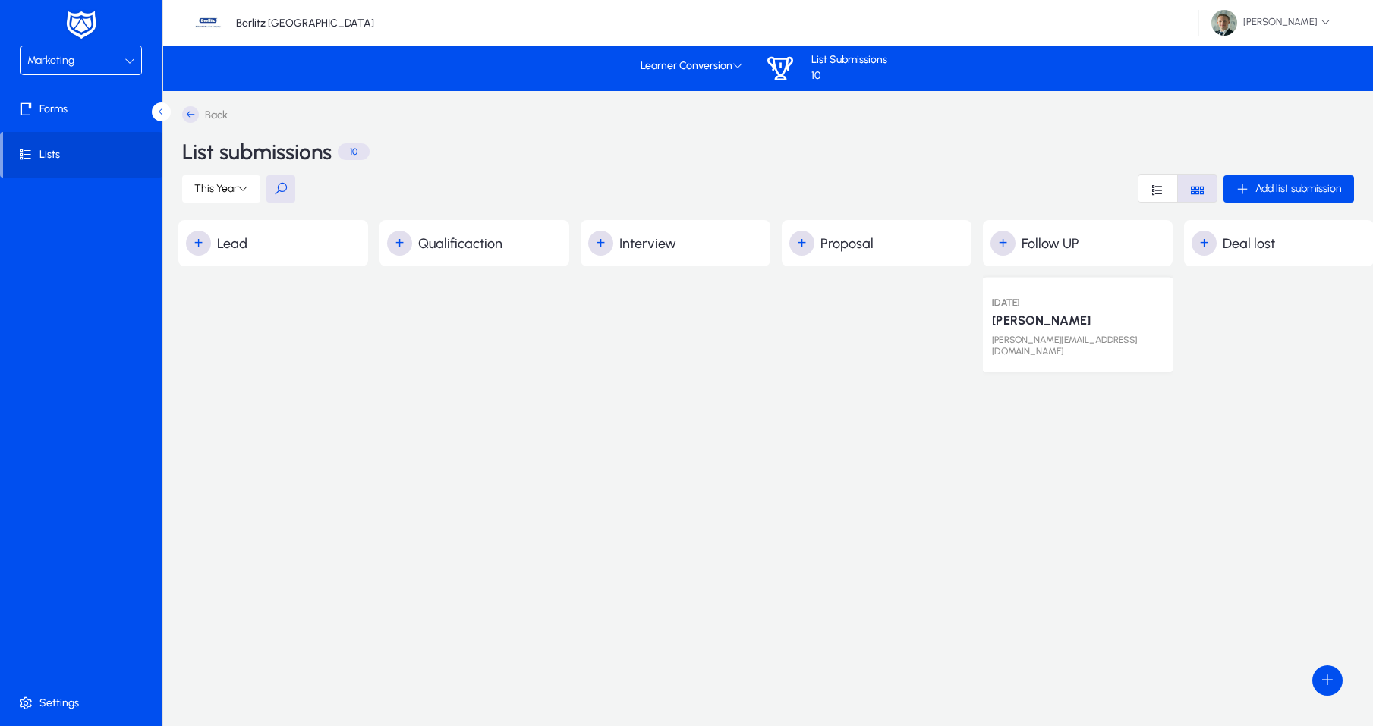
click at [1023, 325] on p "Ivanka Petrova" at bounding box center [1041, 321] width 99 height 15
click at [760, 389] on div at bounding box center [676, 707] width 190 height 882
click at [32, 108] on span at bounding box center [84, 109] width 162 height 36
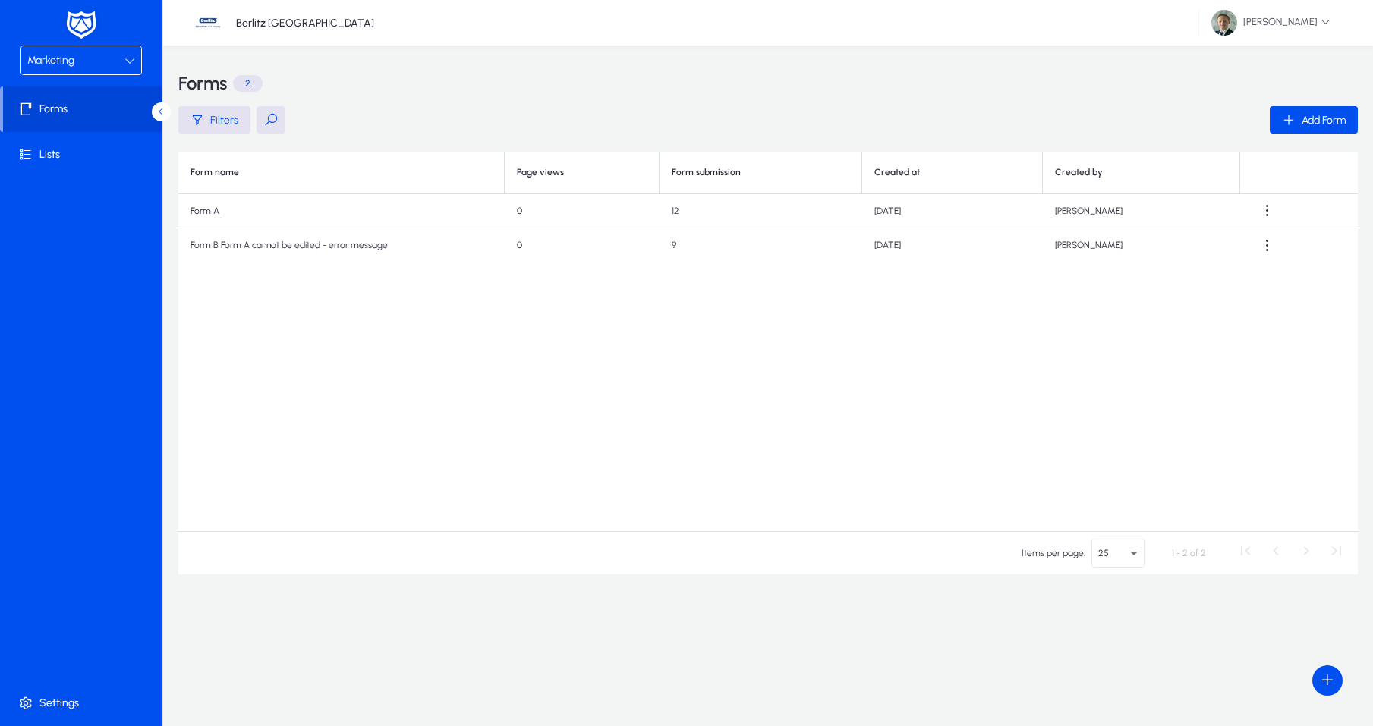
click at [169, 113] on button at bounding box center [161, 111] width 19 height 19
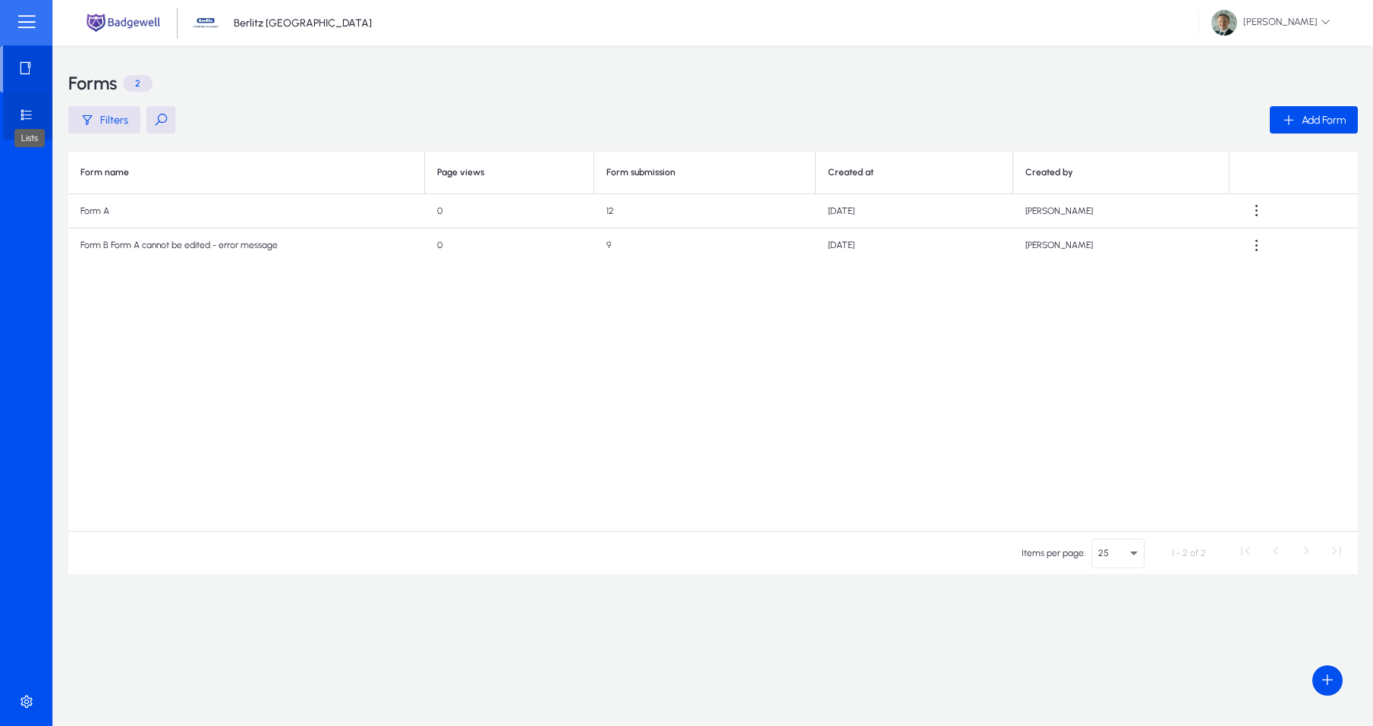
click at [29, 109] on icon at bounding box center [29, 115] width 21 height 15
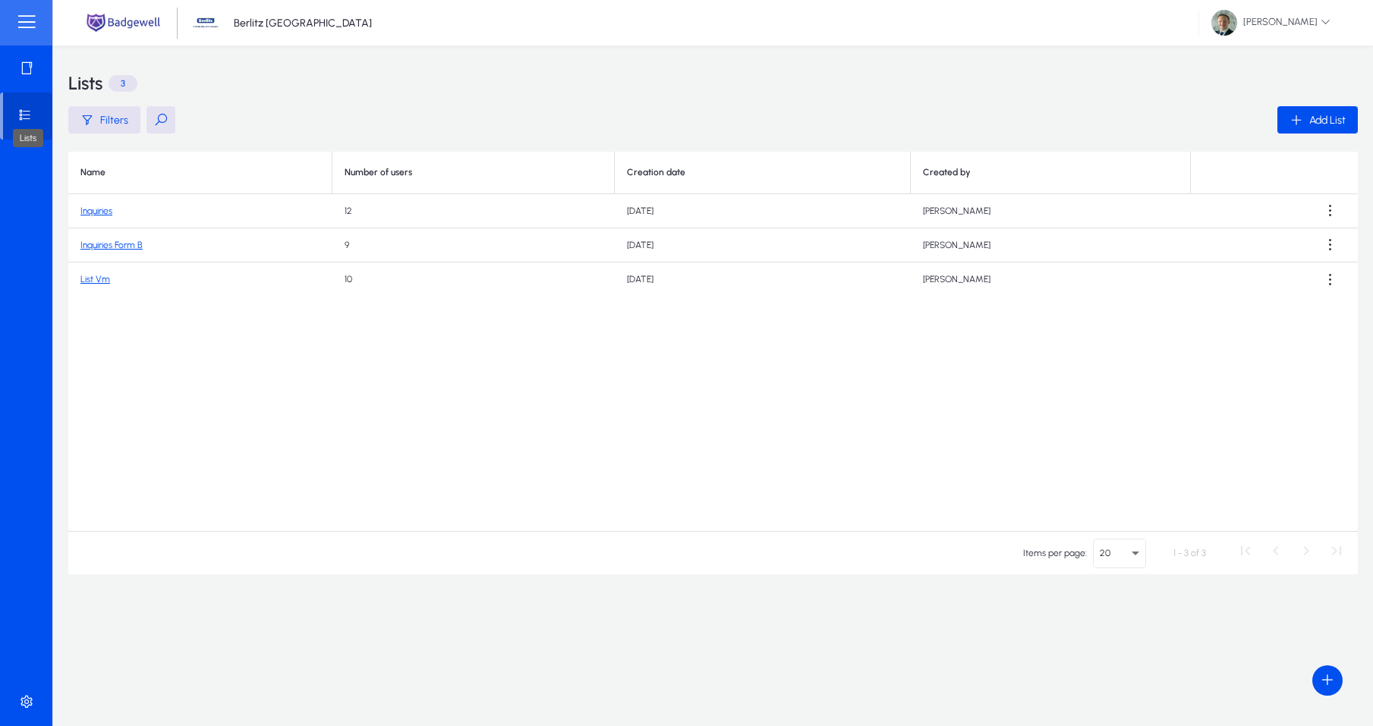
click at [31, 113] on icon at bounding box center [27, 115] width 21 height 15
click at [28, 67] on icon at bounding box center [29, 68] width 21 height 15
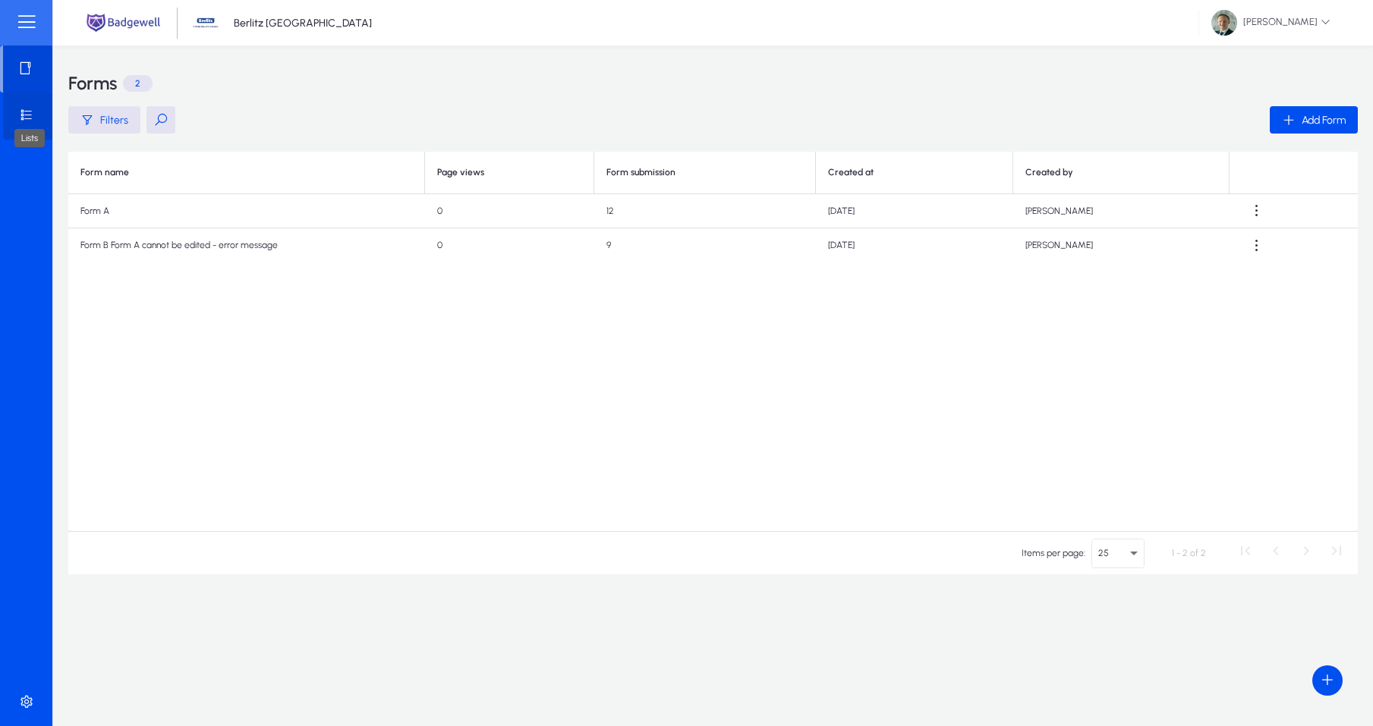
click at [35, 115] on icon at bounding box center [29, 115] width 21 height 15
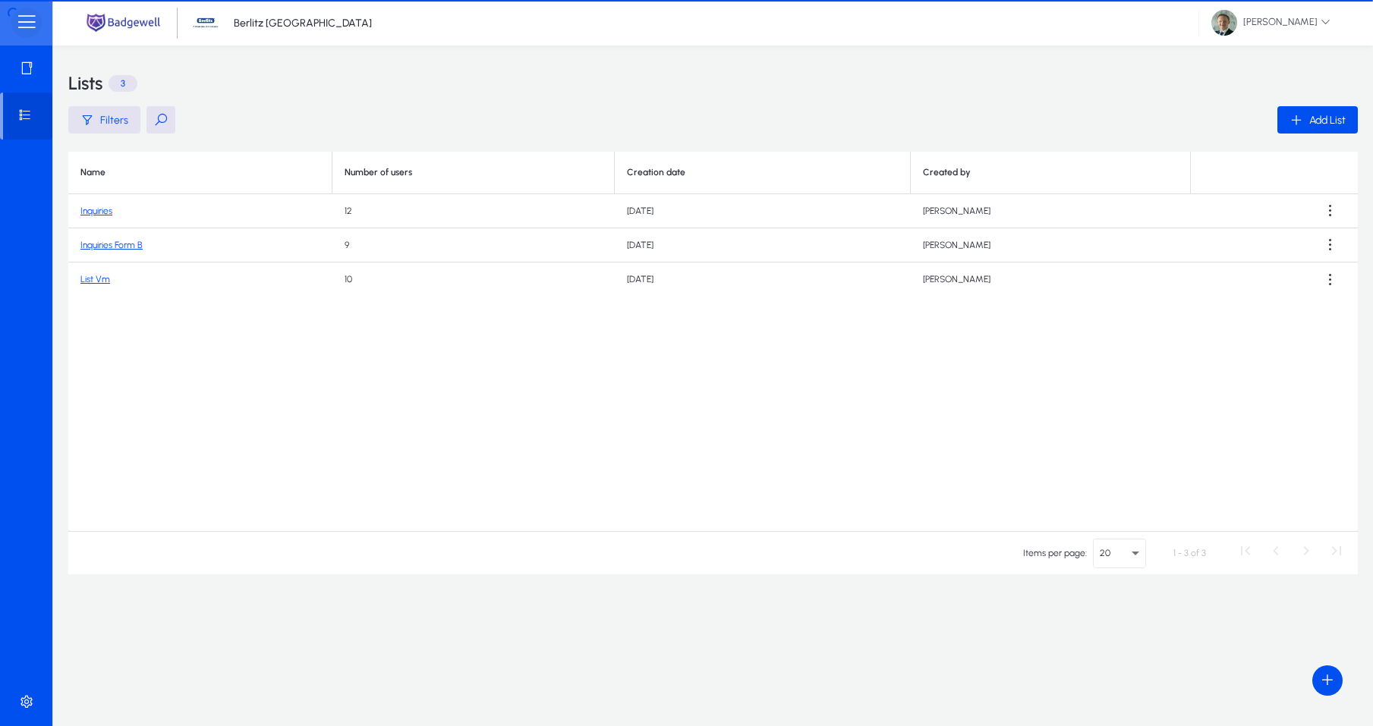
click at [24, 27] on span at bounding box center [26, 23] width 30 height 30
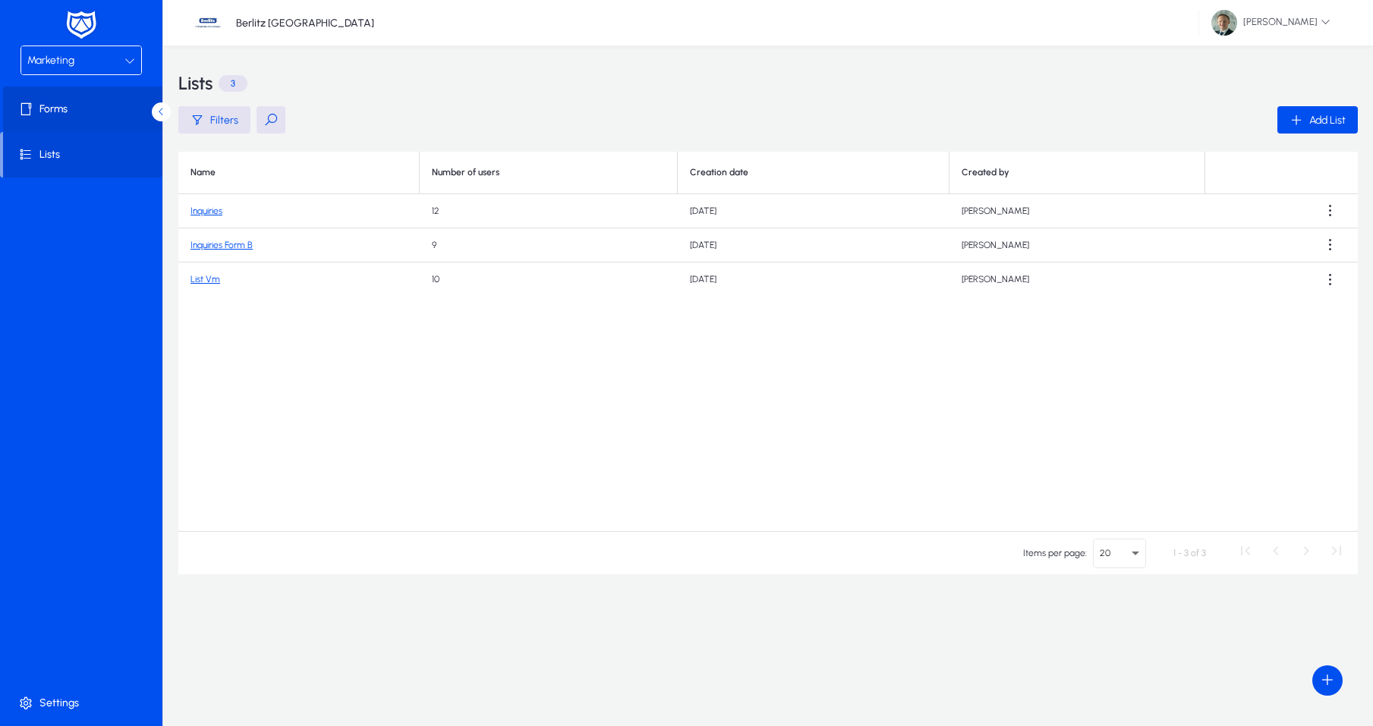
click at [36, 102] on span at bounding box center [84, 109] width 162 height 36
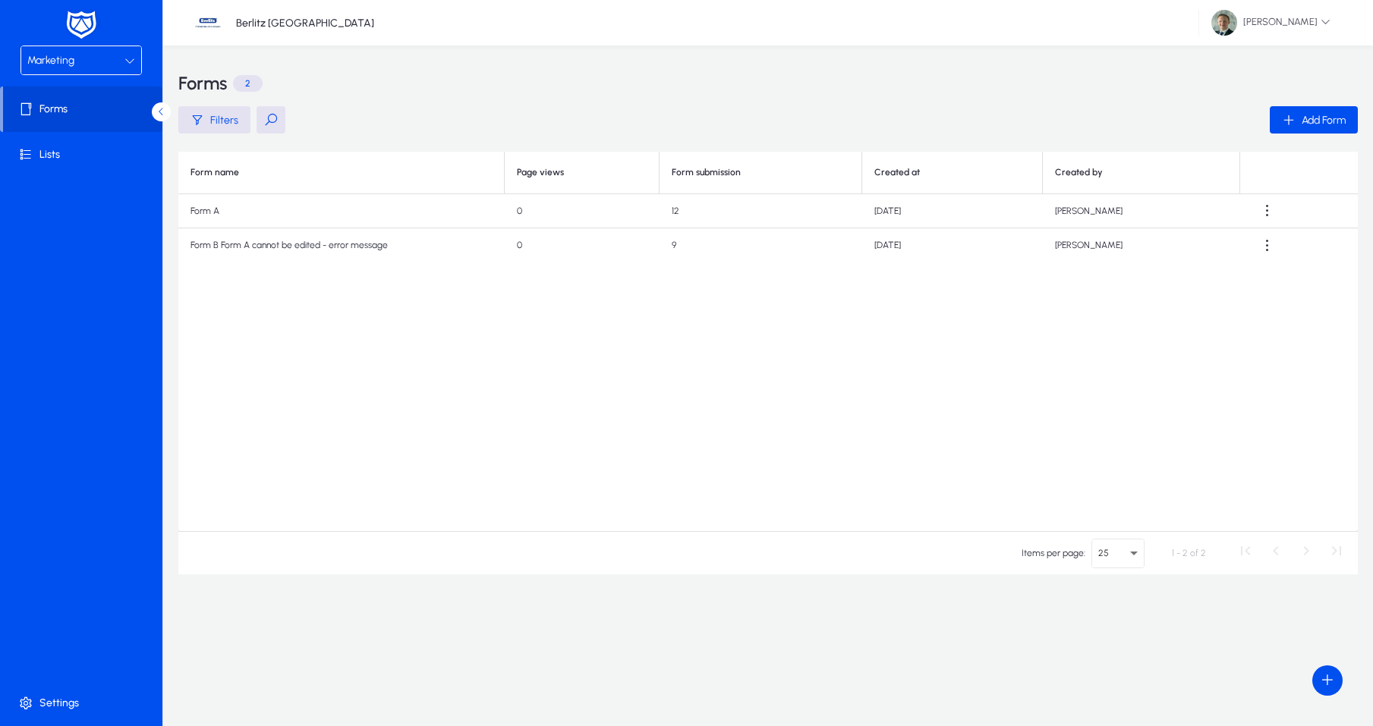
click at [101, 67] on div "Marketing" at bounding box center [75, 61] width 97 height 20
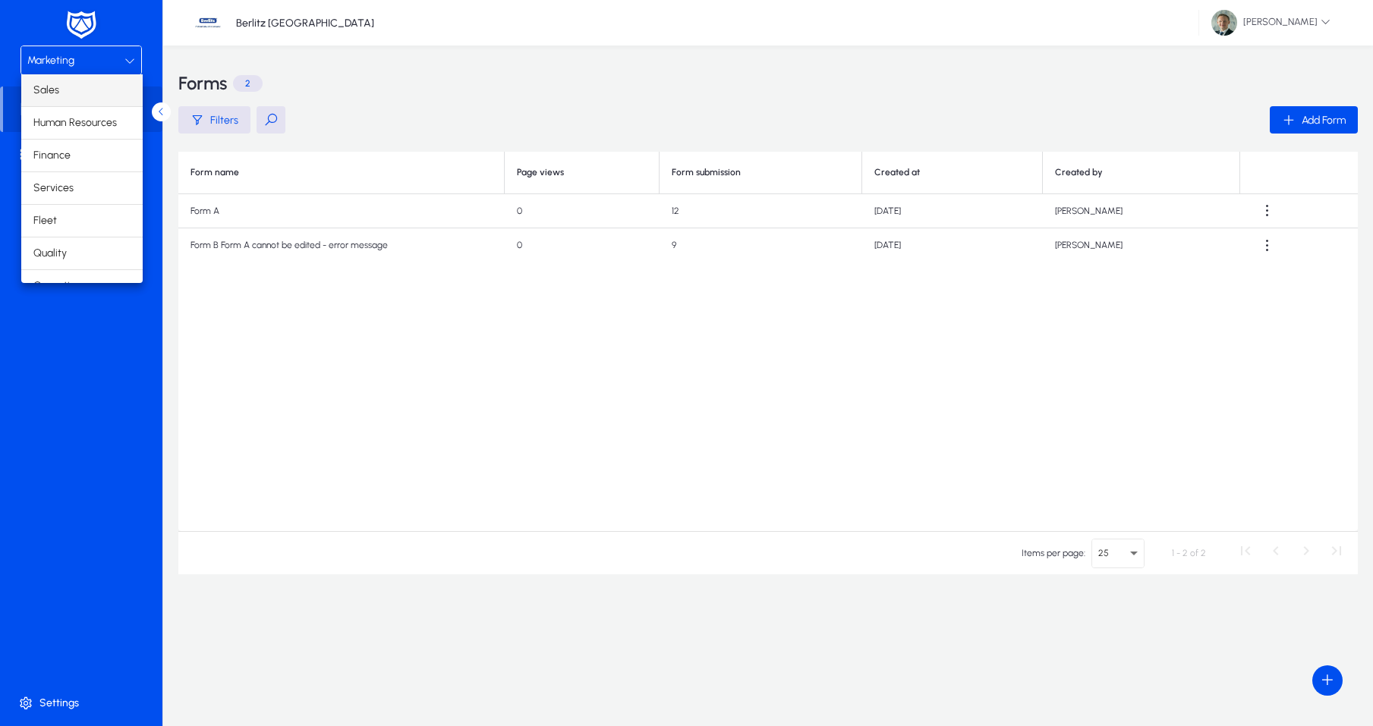
click at [98, 90] on mat-option "Sales" at bounding box center [81, 90] width 121 height 32
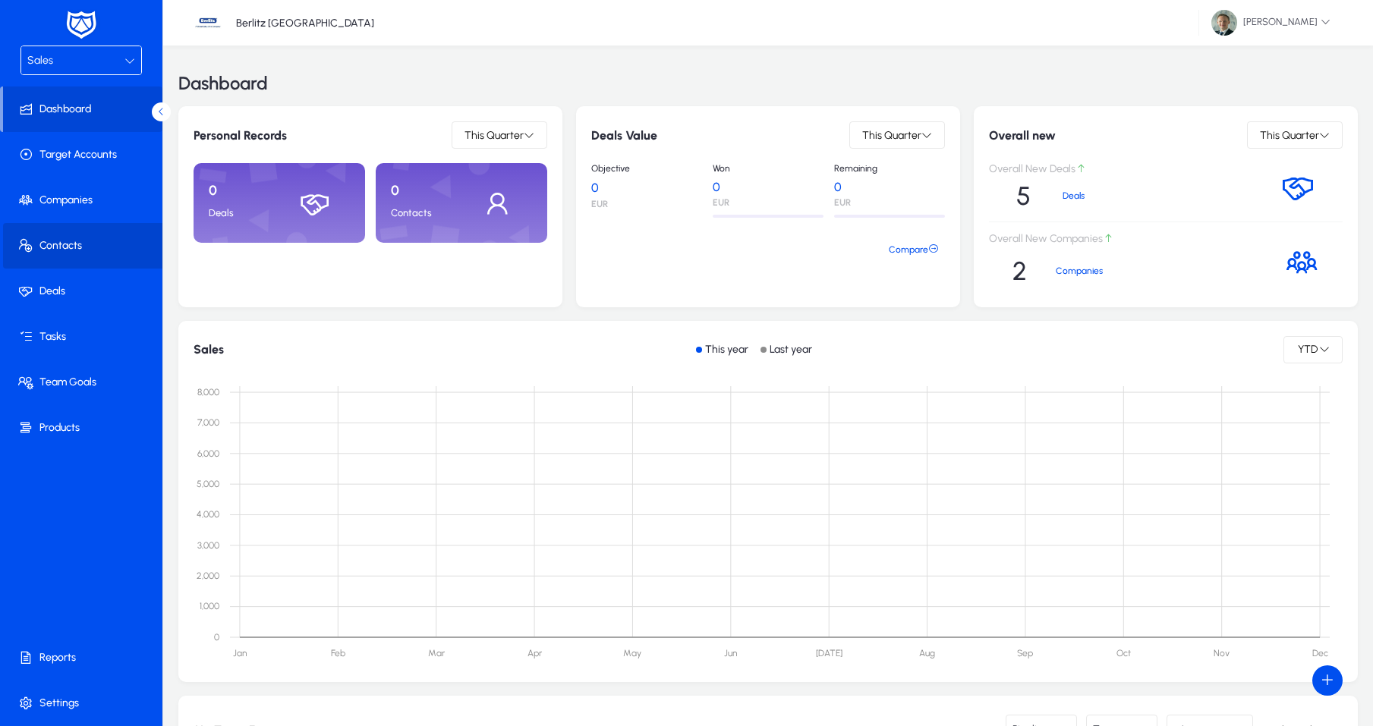
click at [58, 238] on span at bounding box center [84, 246] width 162 height 36
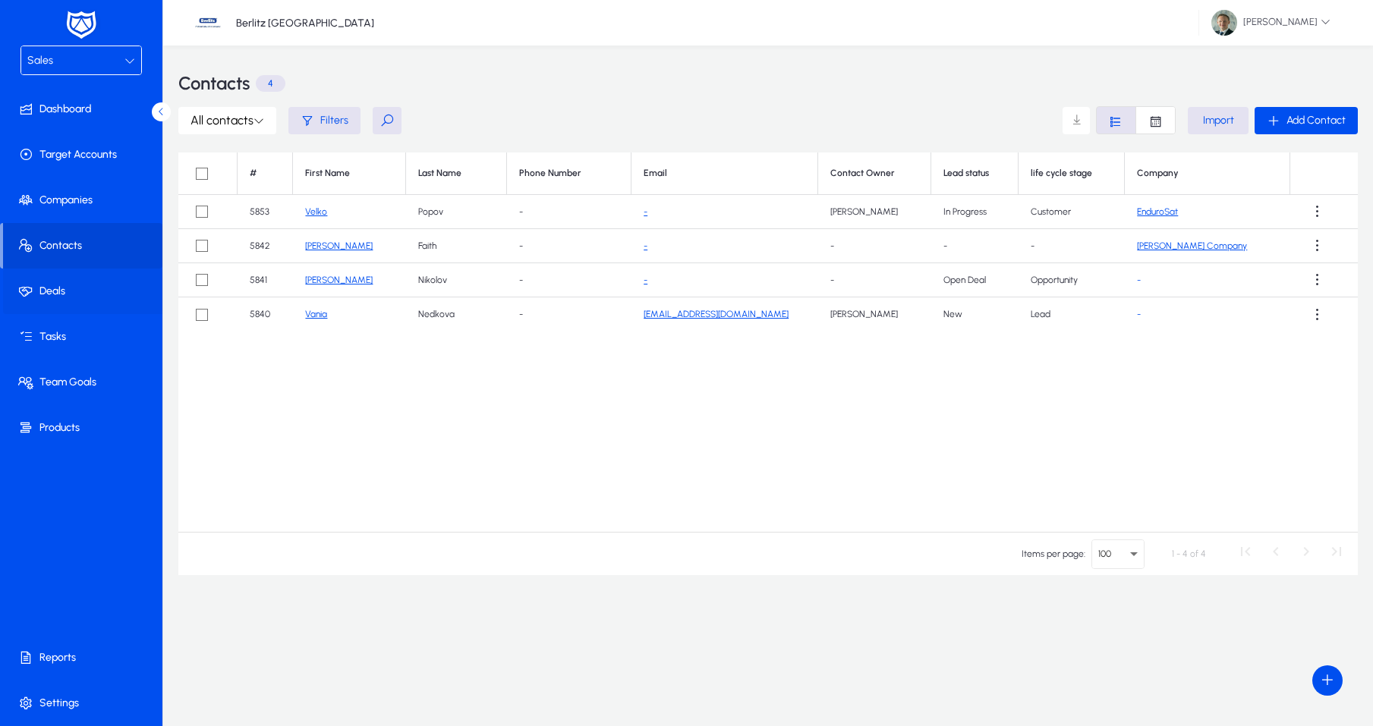
click at [99, 297] on span at bounding box center [84, 291] width 162 height 36
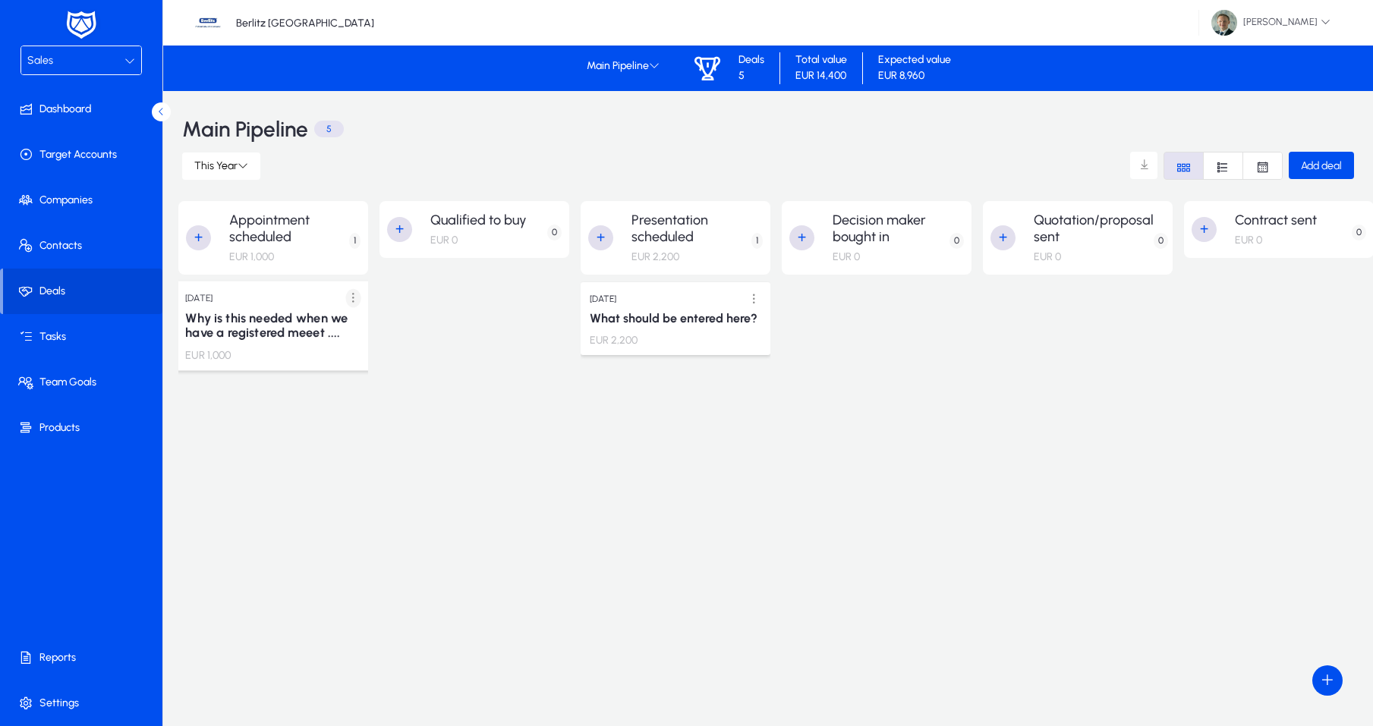
click at [356, 301] on span at bounding box center [353, 298] width 31 height 31
click at [196, 323] on div at bounding box center [686, 363] width 1373 height 726
click at [200, 323] on h3 "Why is this needed when we have a registered meeet ...." at bounding box center [273, 325] width 176 height 30
drag, startPoint x: 200, startPoint y: 323, endPoint x: 374, endPoint y: 293, distance: 177.2
click at [200, 323] on h3 "Why is this needed when we have a registered meeet ...." at bounding box center [273, 325] width 172 height 29
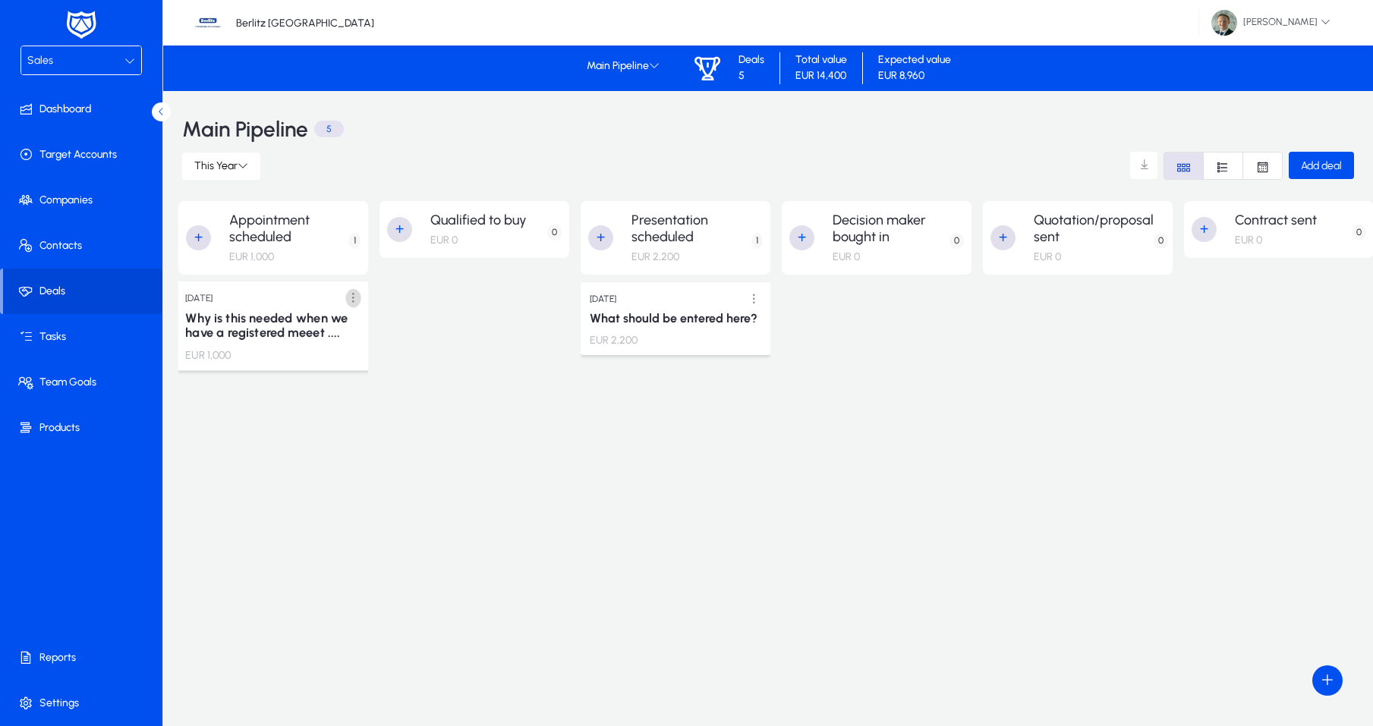
click at [359, 295] on span at bounding box center [353, 298] width 31 height 31
click at [309, 325] on span "Edit" at bounding box center [318, 329] width 61 height 14
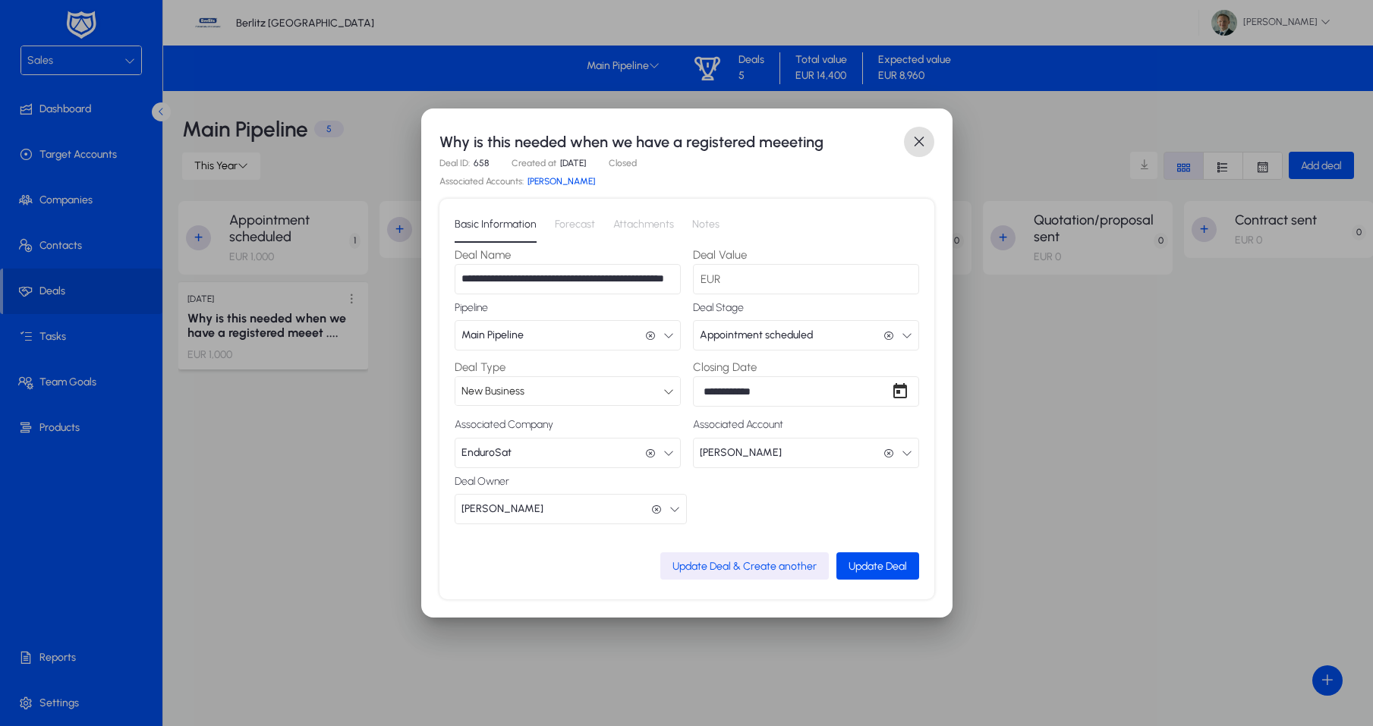
scroll to position [5, 0]
click at [567, 219] on span "Forecast" at bounding box center [575, 224] width 40 height 36
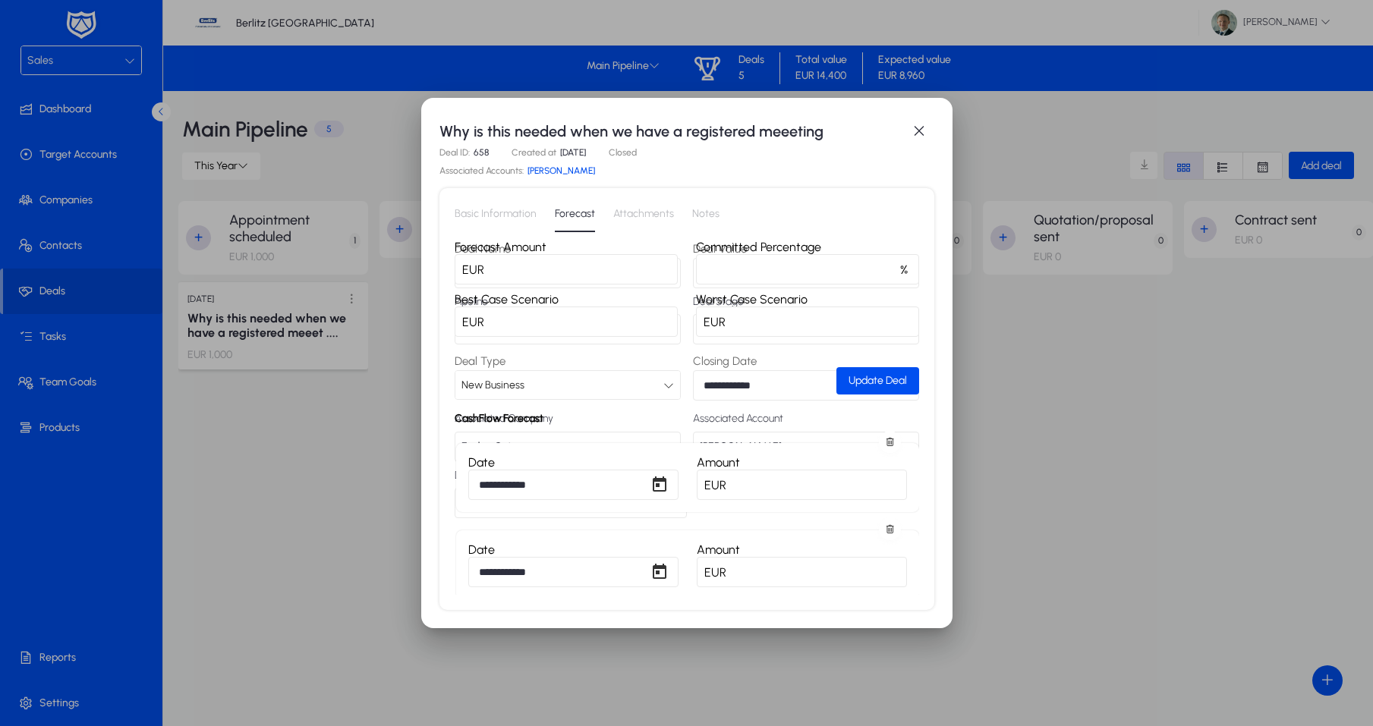
scroll to position [0, 0]
click at [616, 221] on span "Attachments" at bounding box center [643, 214] width 61 height 36
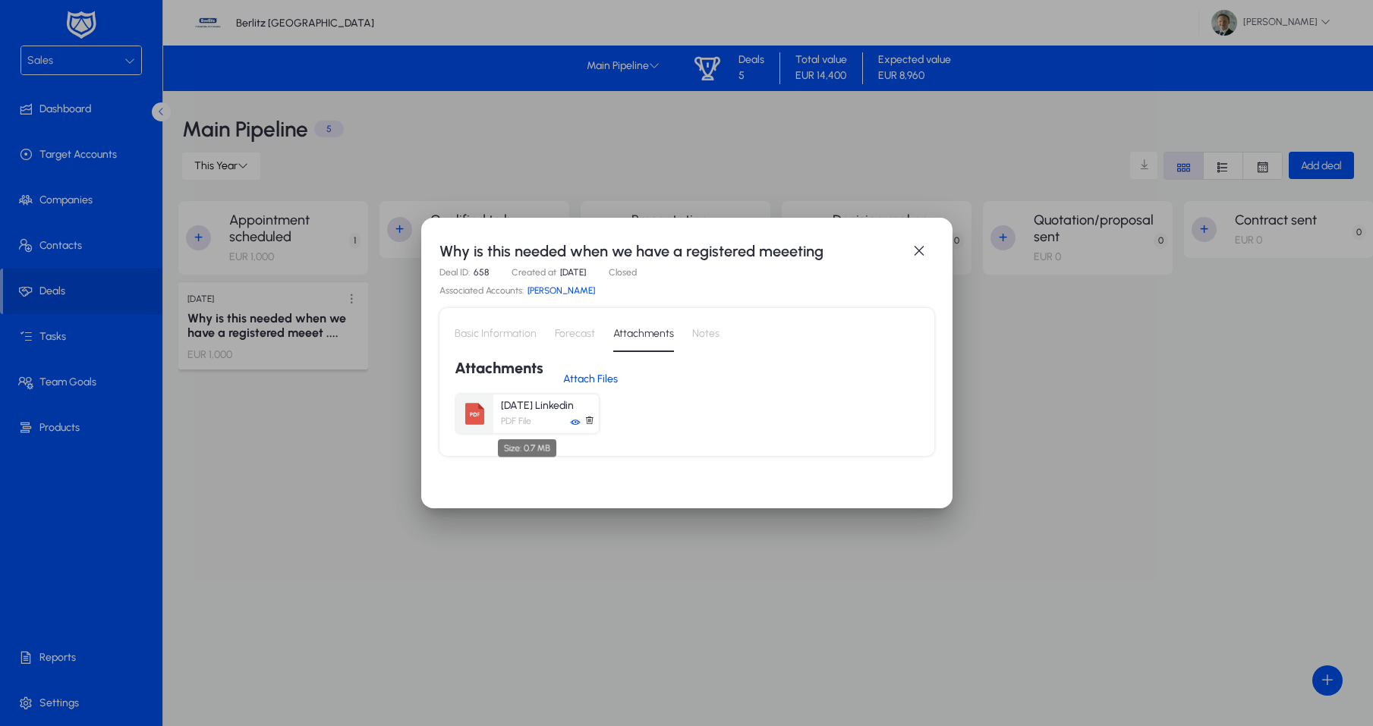
click at [499, 410] on div "July 9 Linkedin PDF File" at bounding box center [527, 414] width 143 height 39
click at [522, 402] on p "July 9 Linkedin" at bounding box center [550, 406] width 98 height 13
click at [514, 414] on div "July 9 Linkedin PDF File" at bounding box center [527, 414] width 143 height 39
click at [576, 422] on icon at bounding box center [575, 423] width 11 height 11
click at [704, 339] on span "Notes" at bounding box center [705, 334] width 27 height 11
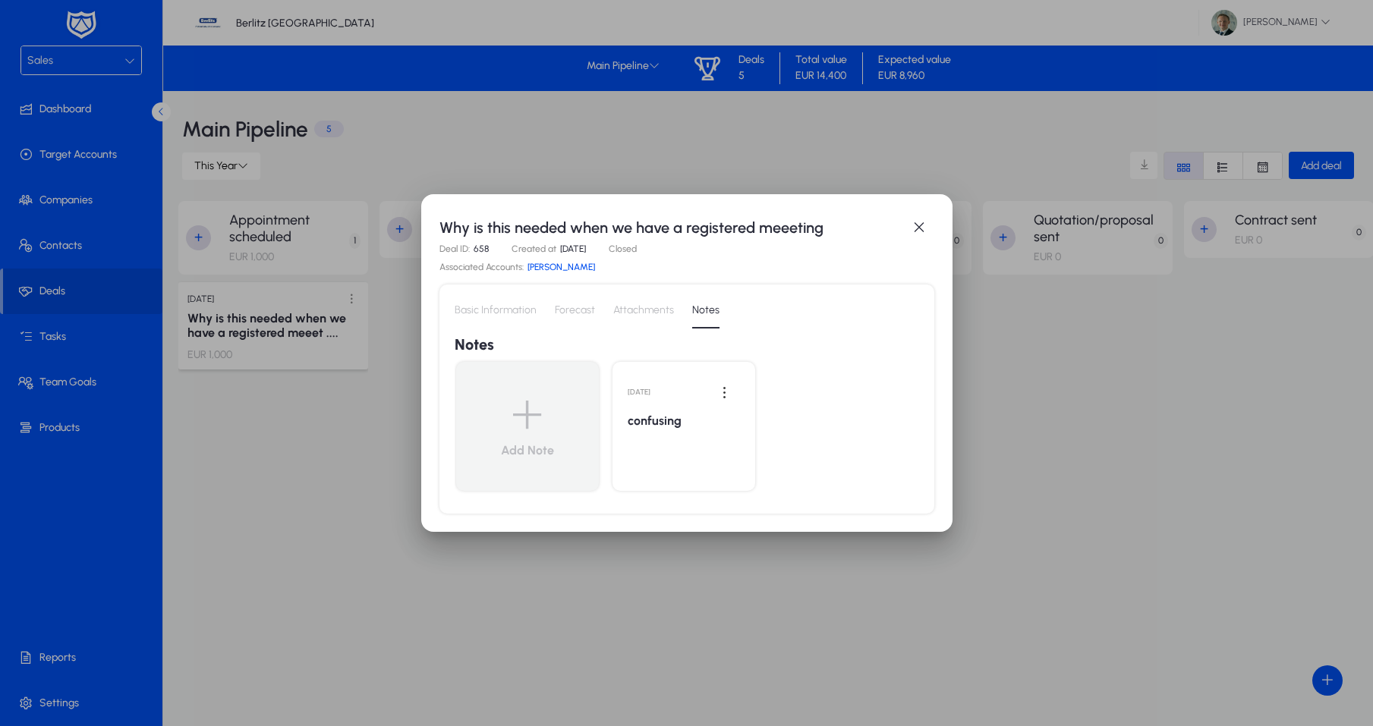
click at [563, 269] on link "[PERSON_NAME]" at bounding box center [562, 267] width 68 height 11
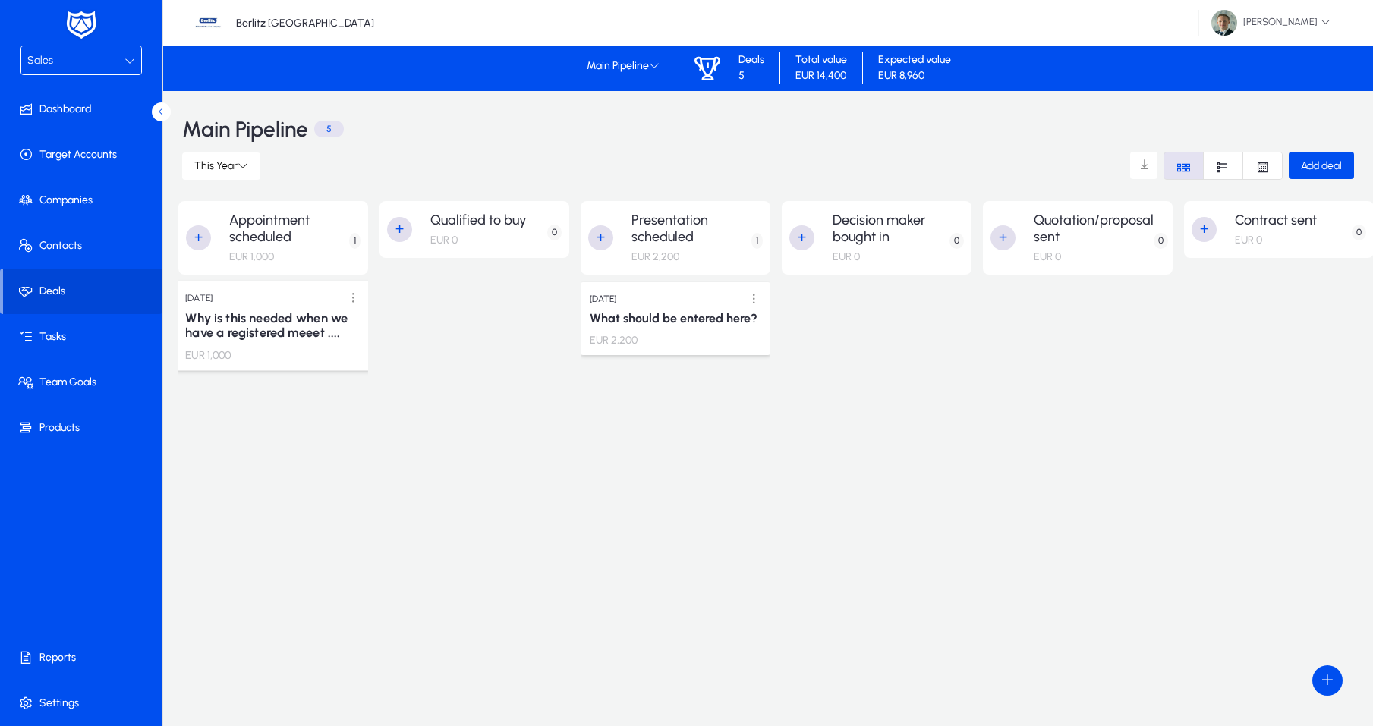
click at [248, 317] on h3 "Why is this needed when we have a registered meeet ...." at bounding box center [273, 325] width 176 height 30
click at [348, 292] on span at bounding box center [353, 298] width 31 height 31
click at [295, 330] on span "Edit" at bounding box center [318, 329] width 61 height 14
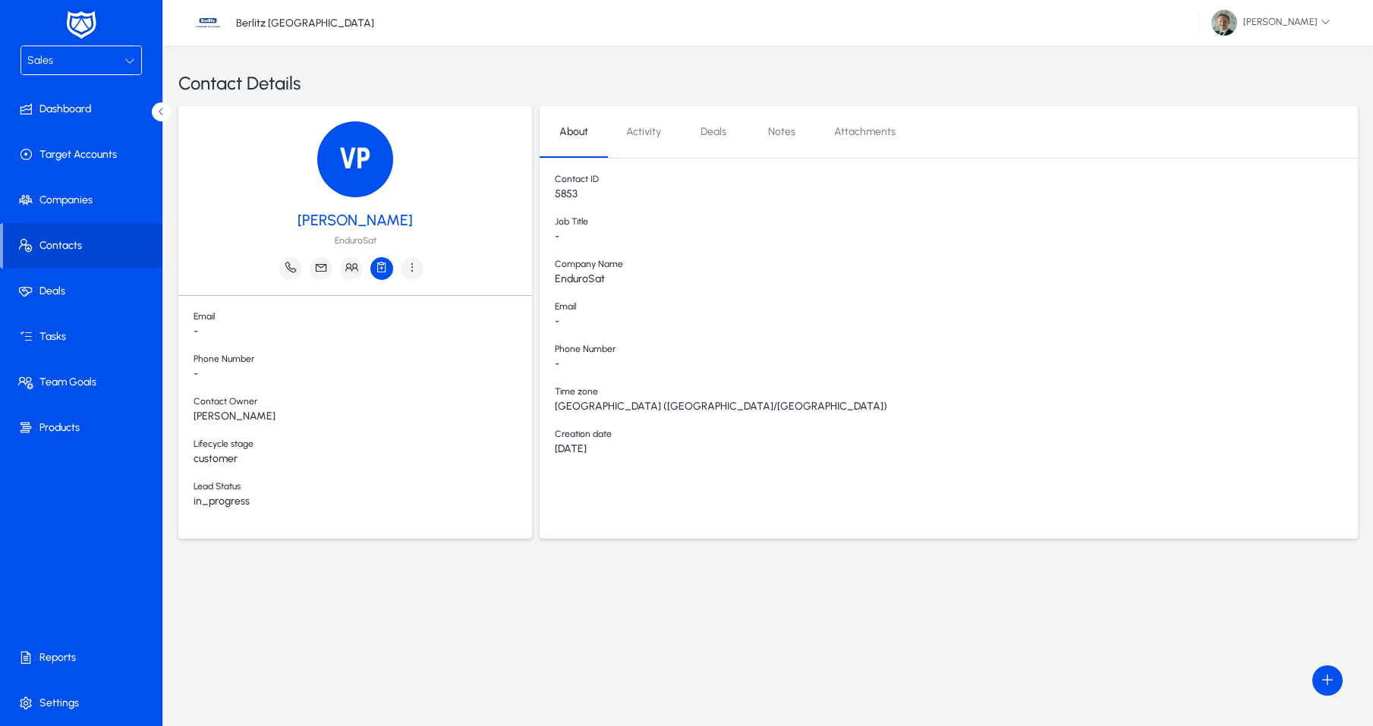
click at [384, 273] on icon "button" at bounding box center [382, 267] width 14 height 14
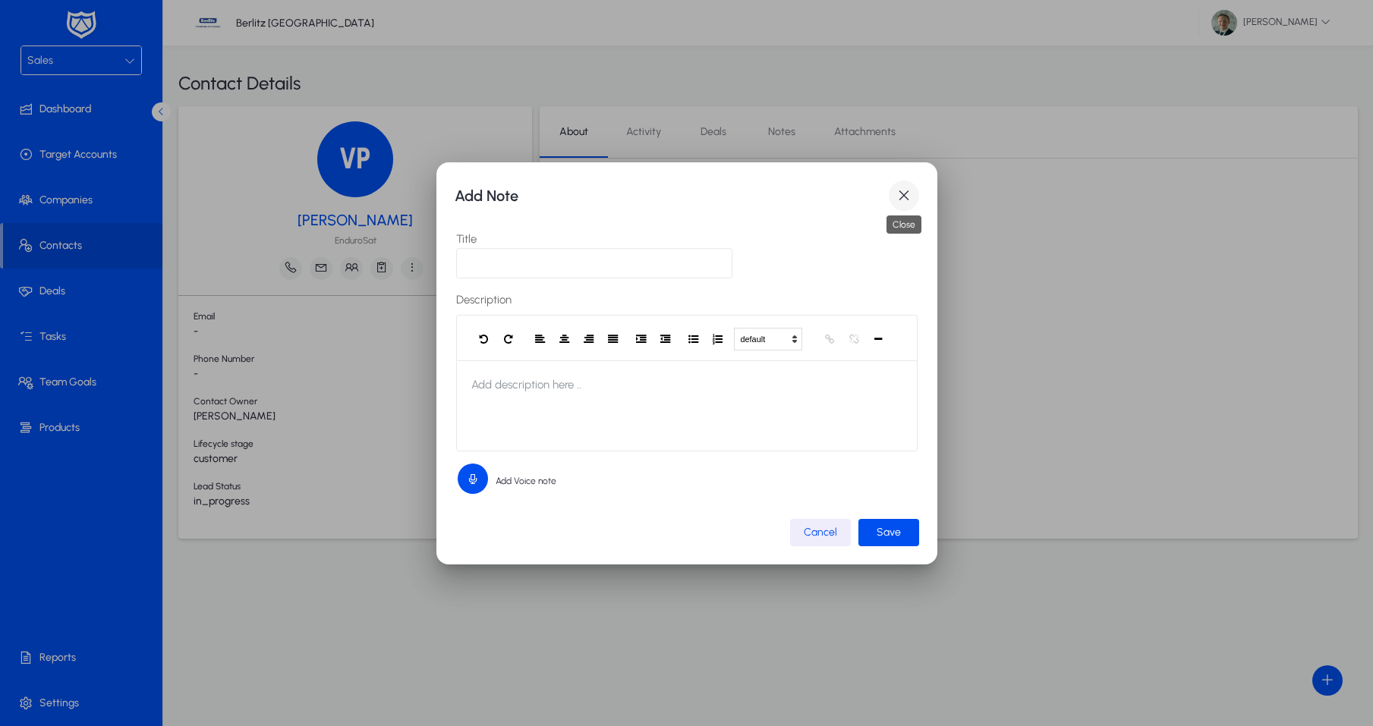
drag, startPoint x: 912, startPoint y: 193, endPoint x: 901, endPoint y: 197, distance: 11.3
click at [912, 194] on span "button" at bounding box center [904, 196] width 30 height 30
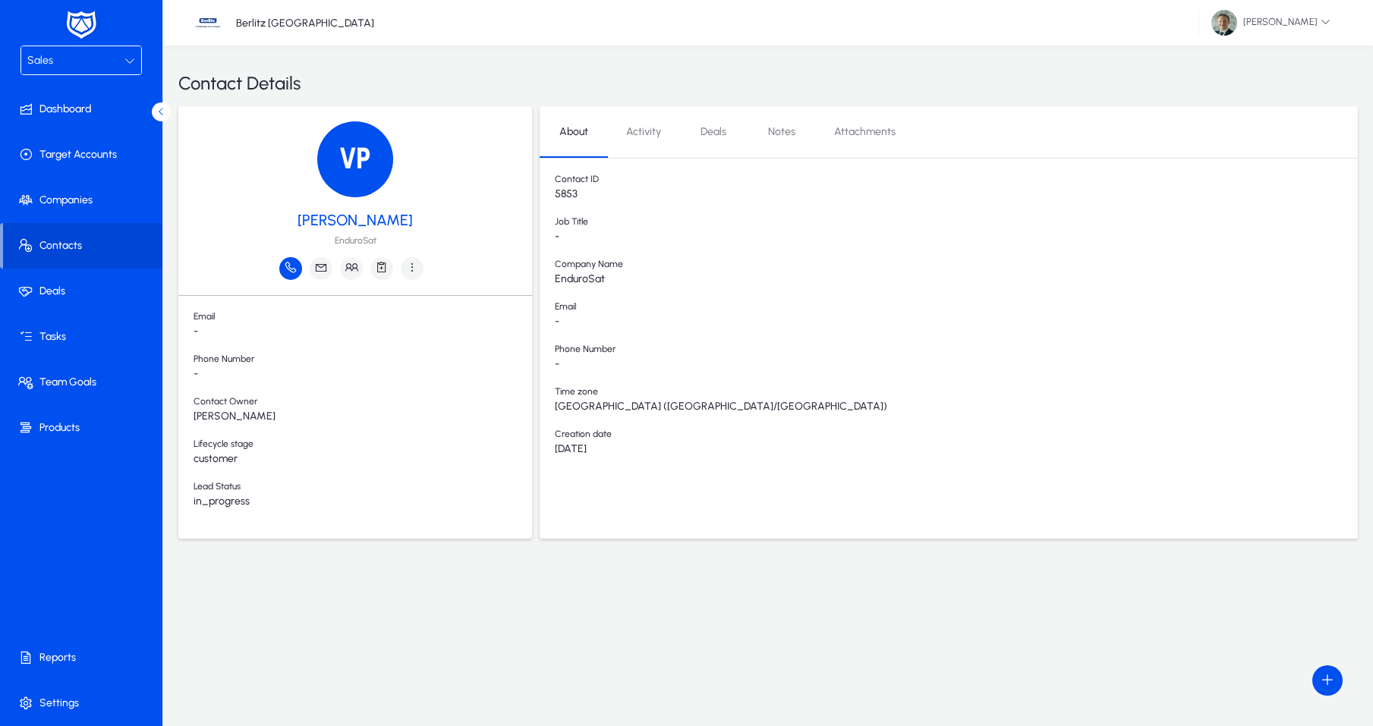
click at [291, 270] on icon "button" at bounding box center [291, 267] width 14 height 14
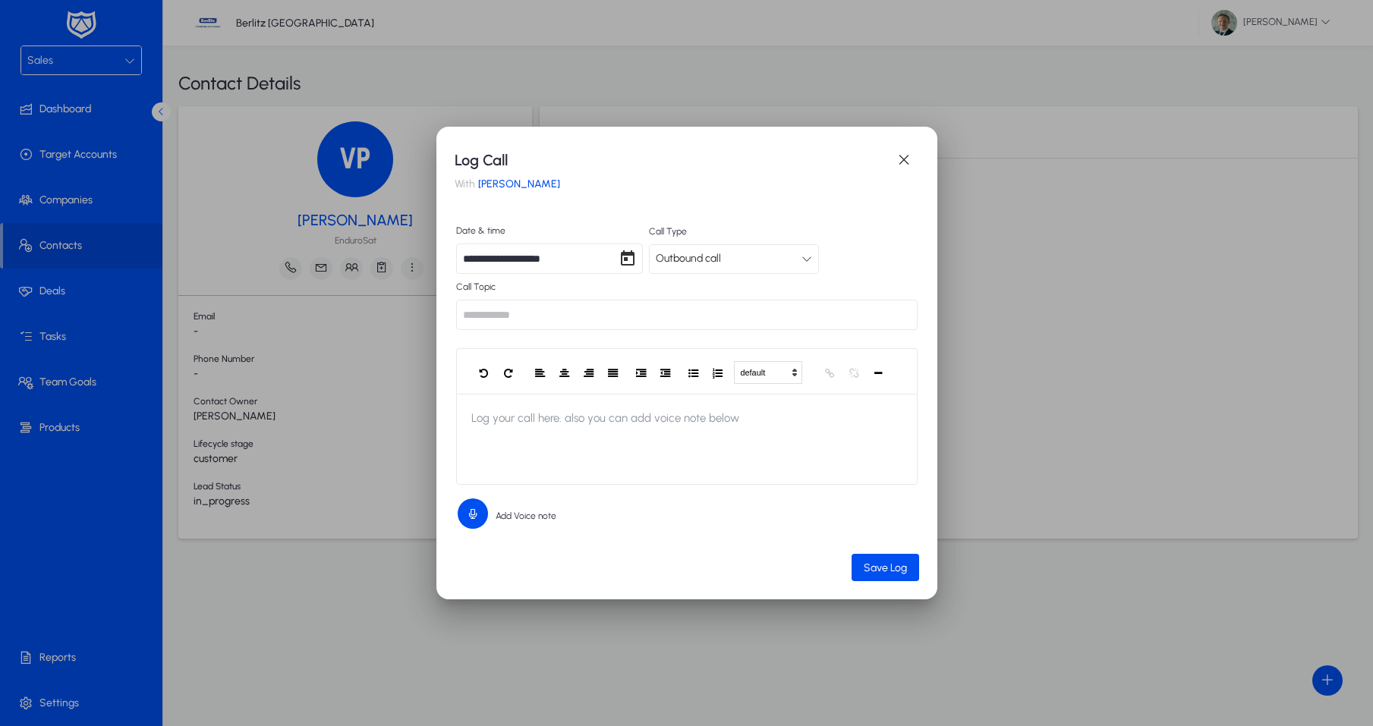
click at [492, 196] on div "**********" at bounding box center [687, 379] width 465 height 406
click at [901, 153] on span "button" at bounding box center [904, 160] width 30 height 30
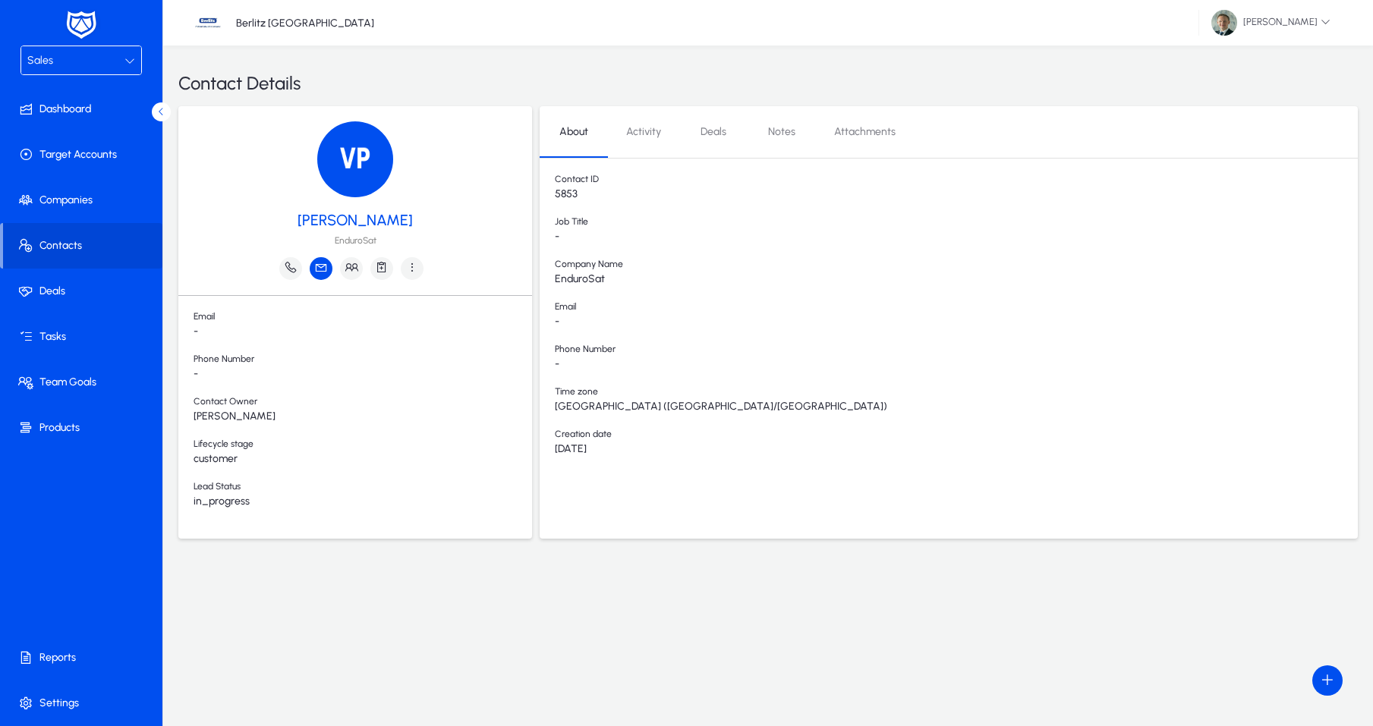
click at [323, 264] on icon "button" at bounding box center [321, 267] width 14 height 14
click at [335, 340] on span "Log Mail" at bounding box center [352, 334] width 61 height 14
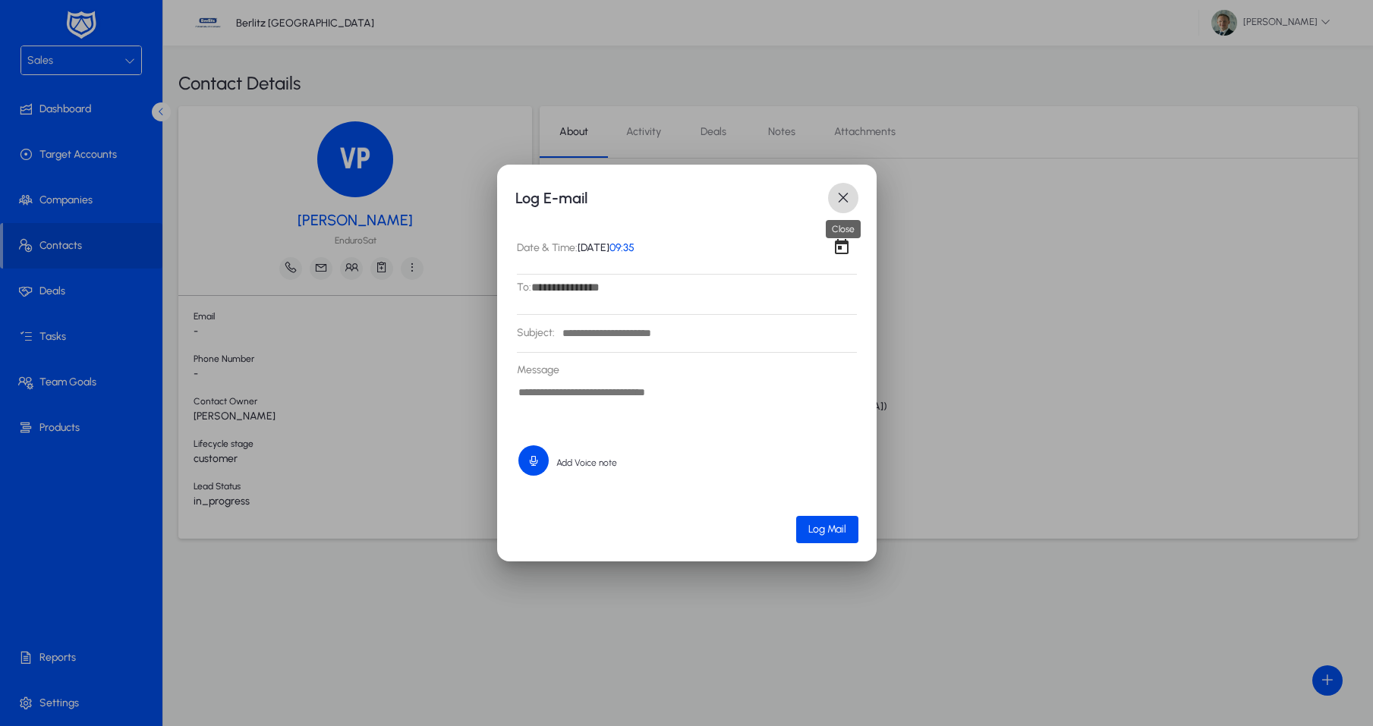
click at [839, 185] on span "button" at bounding box center [843, 198] width 30 height 30
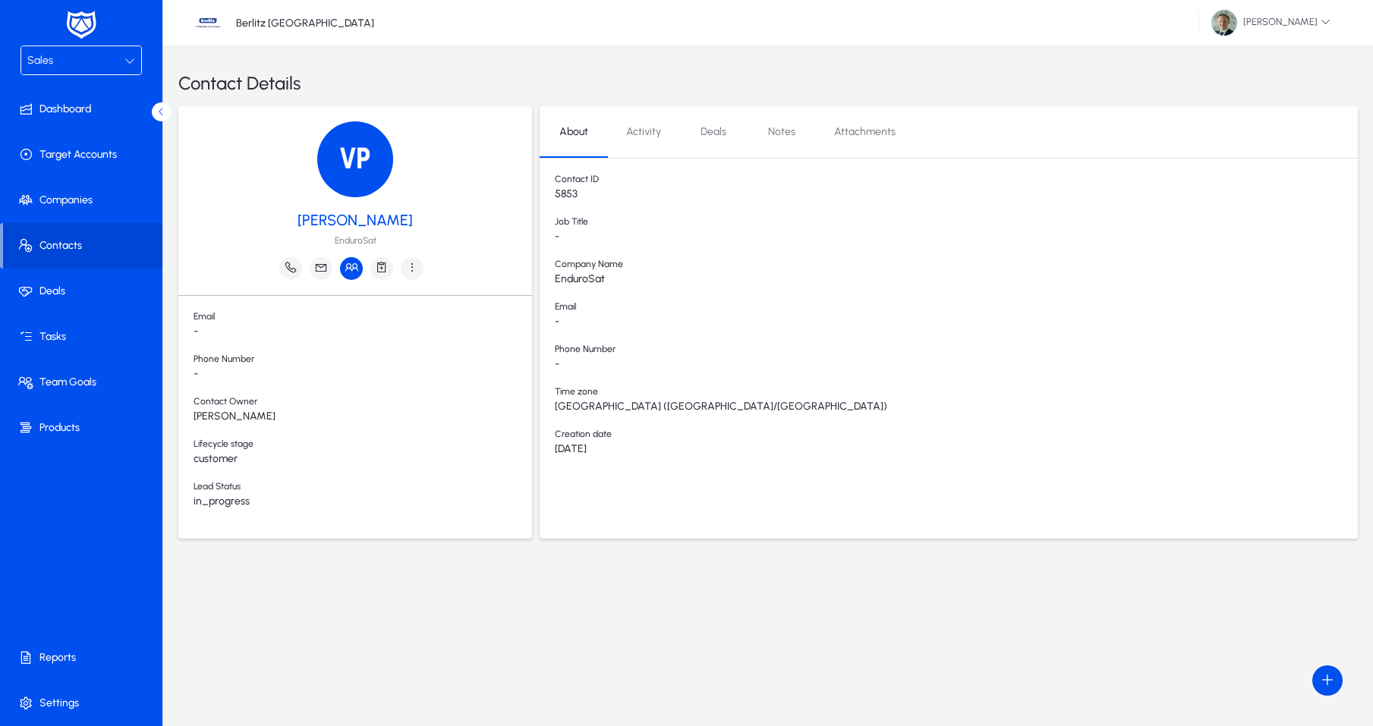
click at [350, 270] on icon "button" at bounding box center [352, 267] width 14 height 14
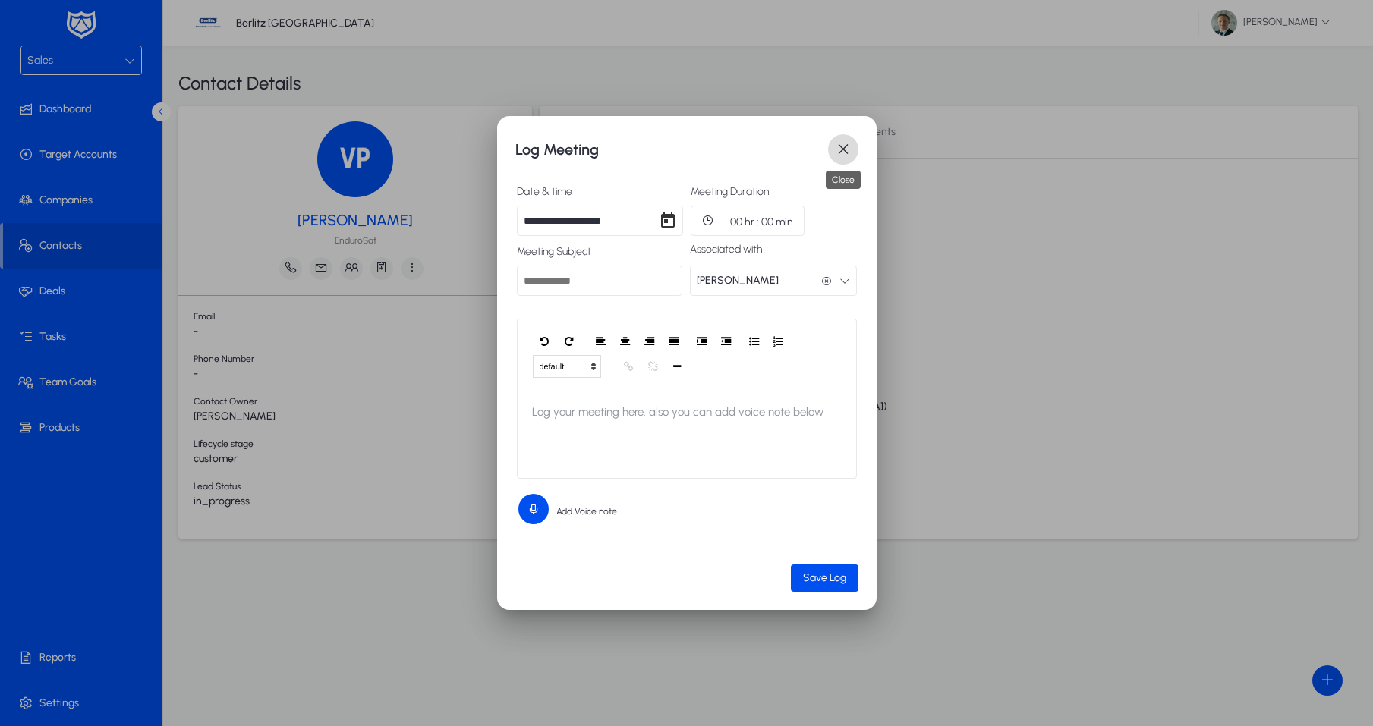
click at [835, 147] on span "button" at bounding box center [843, 149] width 30 height 30
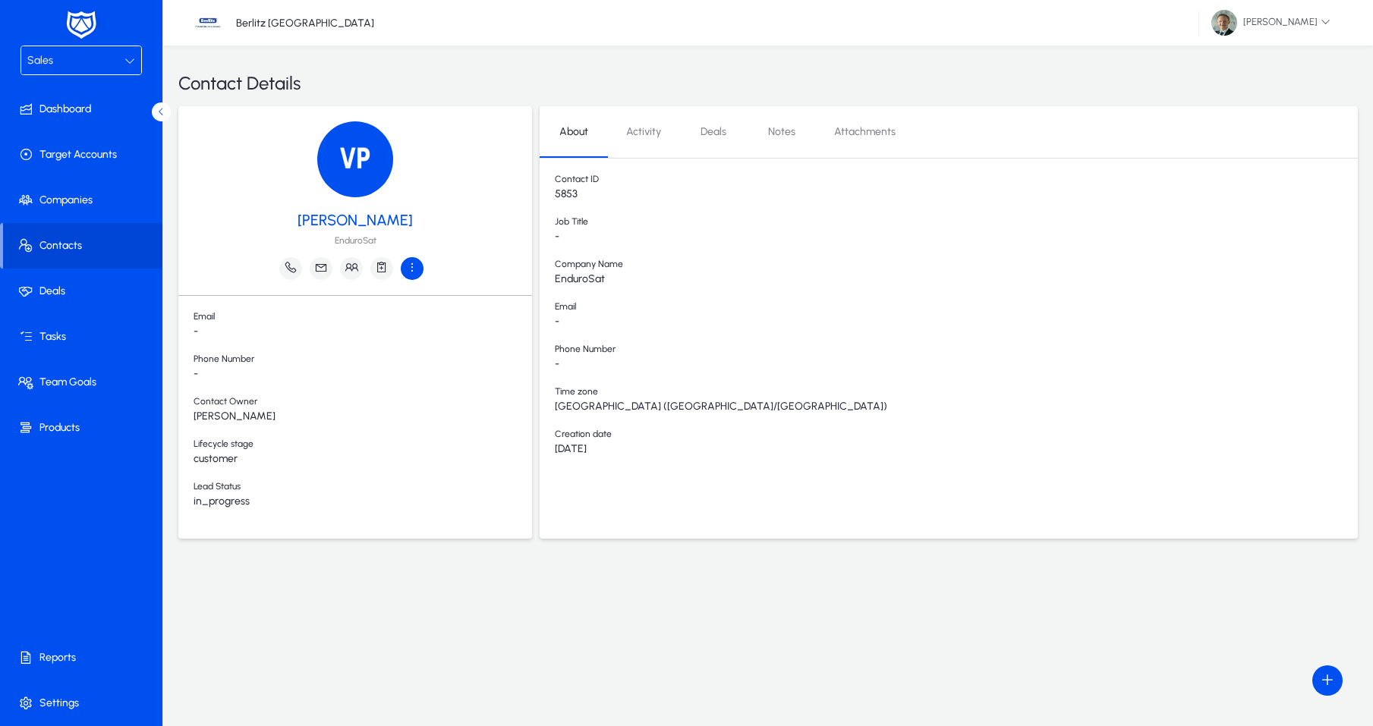
click at [411, 263] on icon "button" at bounding box center [412, 267] width 14 height 14
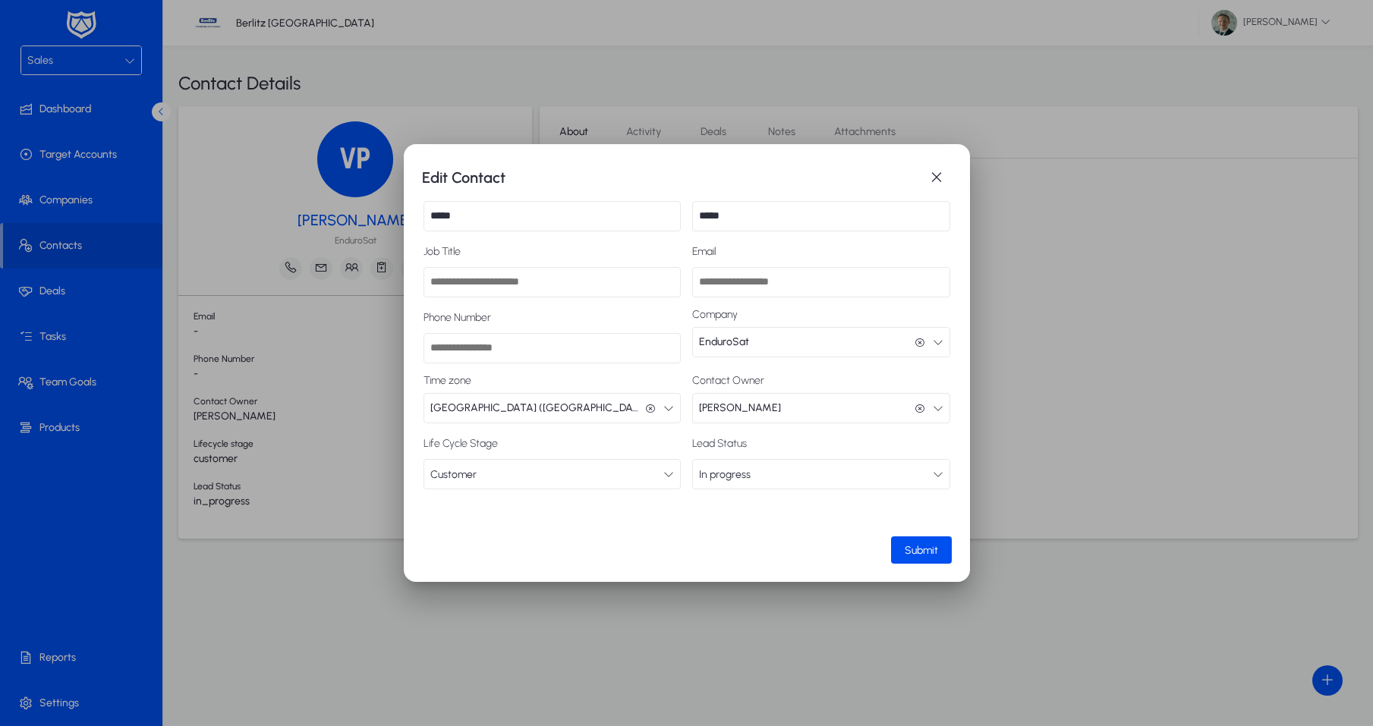
scroll to position [35, 0]
click at [745, 479] on button "In progress In progress" at bounding box center [821, 474] width 258 height 30
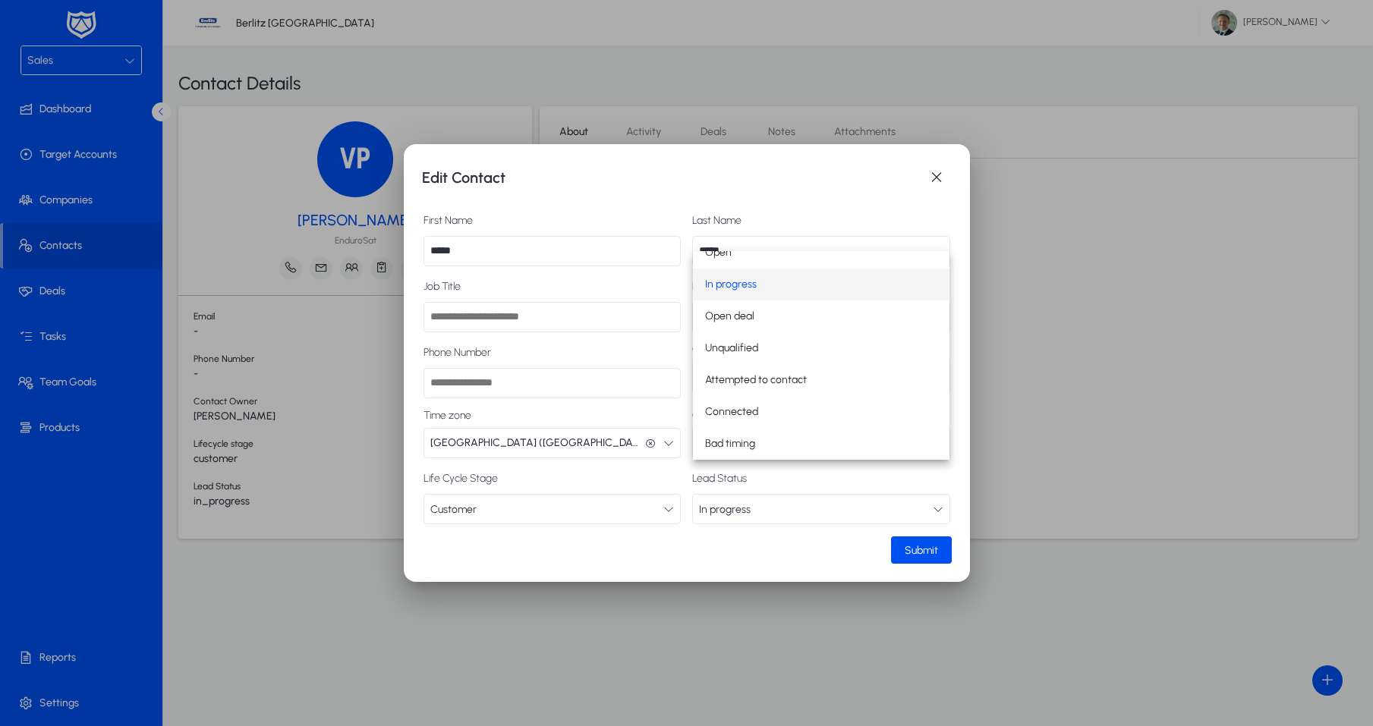
scroll to position [0, 0]
click at [619, 345] on div at bounding box center [686, 363] width 1373 height 726
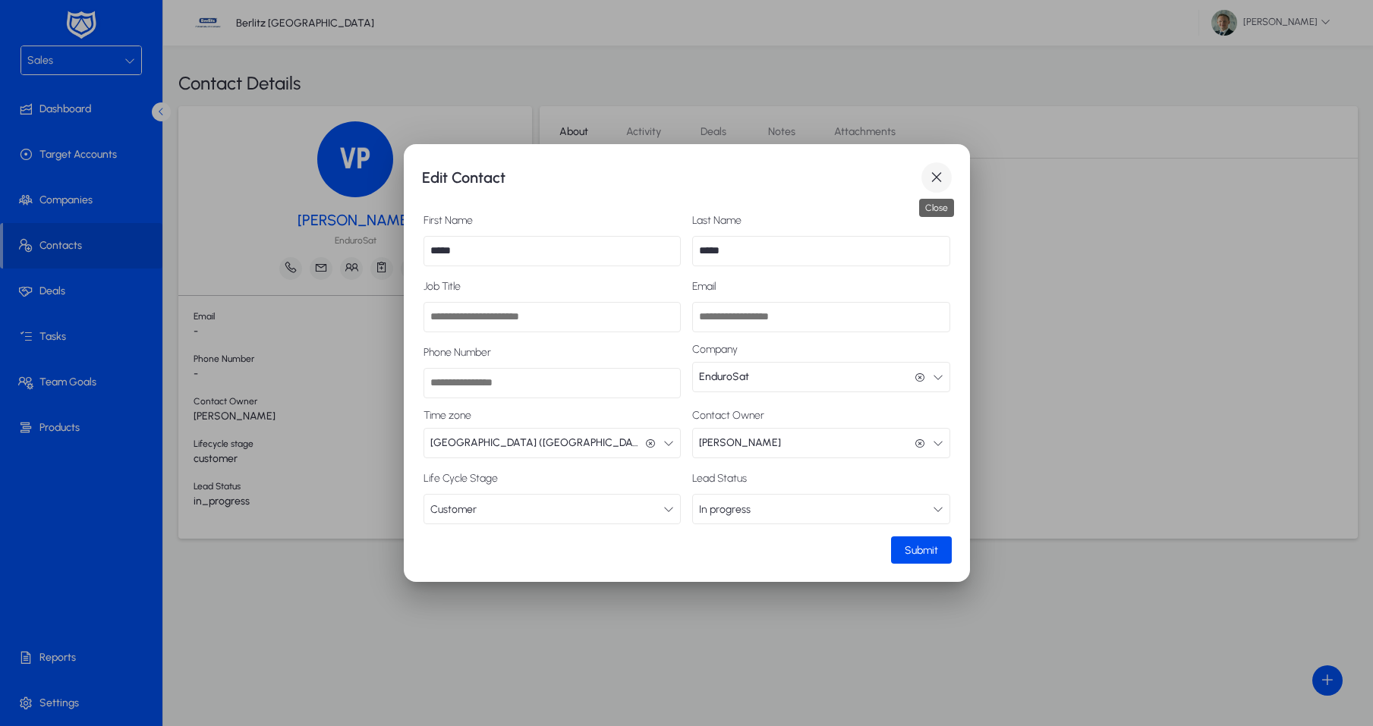
click at [931, 179] on span "button" at bounding box center [937, 177] width 30 height 30
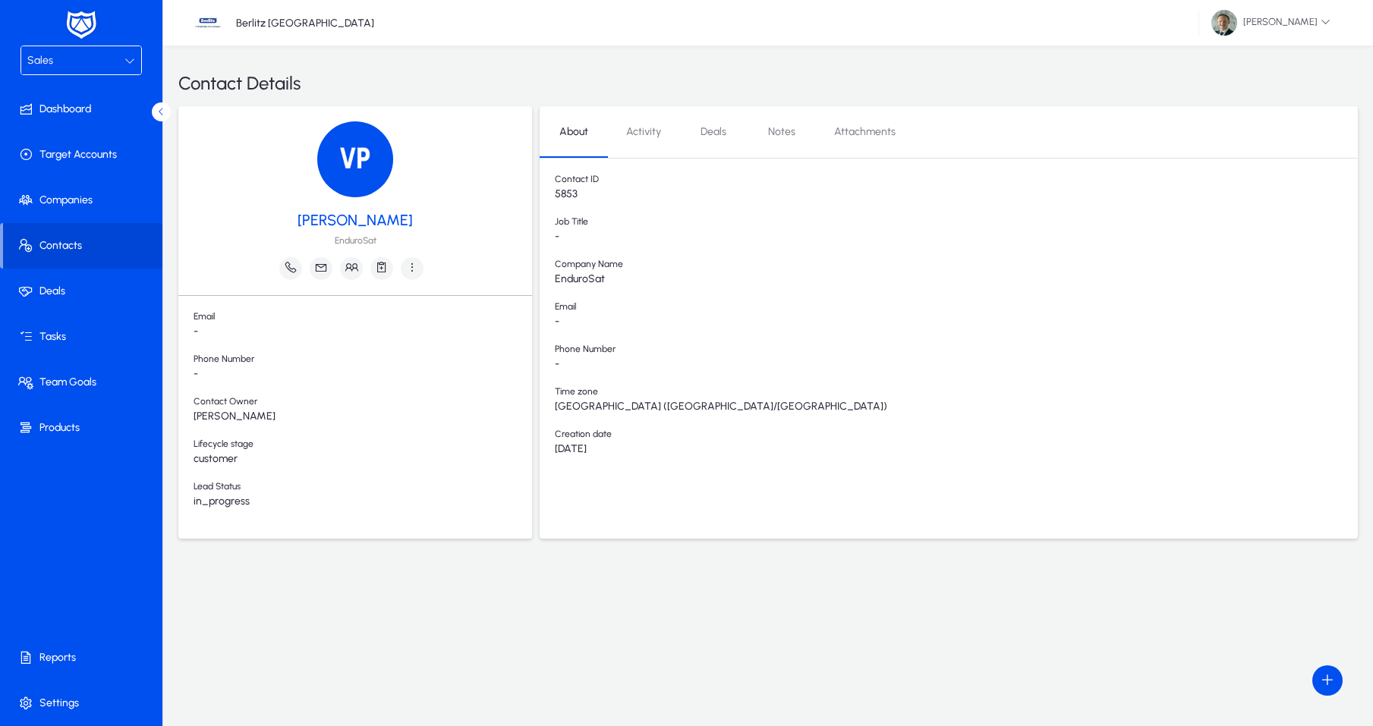
click at [644, 128] on span "Activity" at bounding box center [643, 132] width 35 height 11
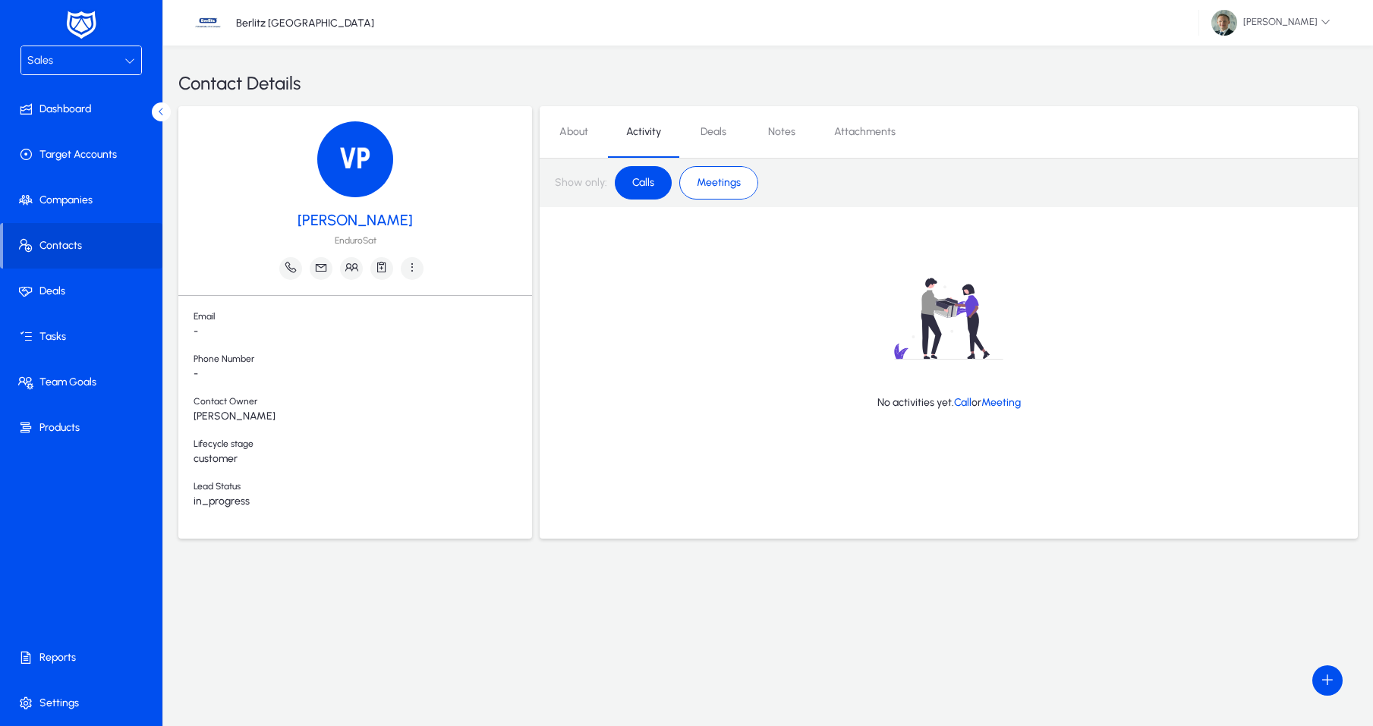
click at [653, 185] on span "Calls" at bounding box center [643, 183] width 40 height 26
click at [683, 183] on mat-button-toggle "Meetings" at bounding box center [718, 182] width 79 height 33
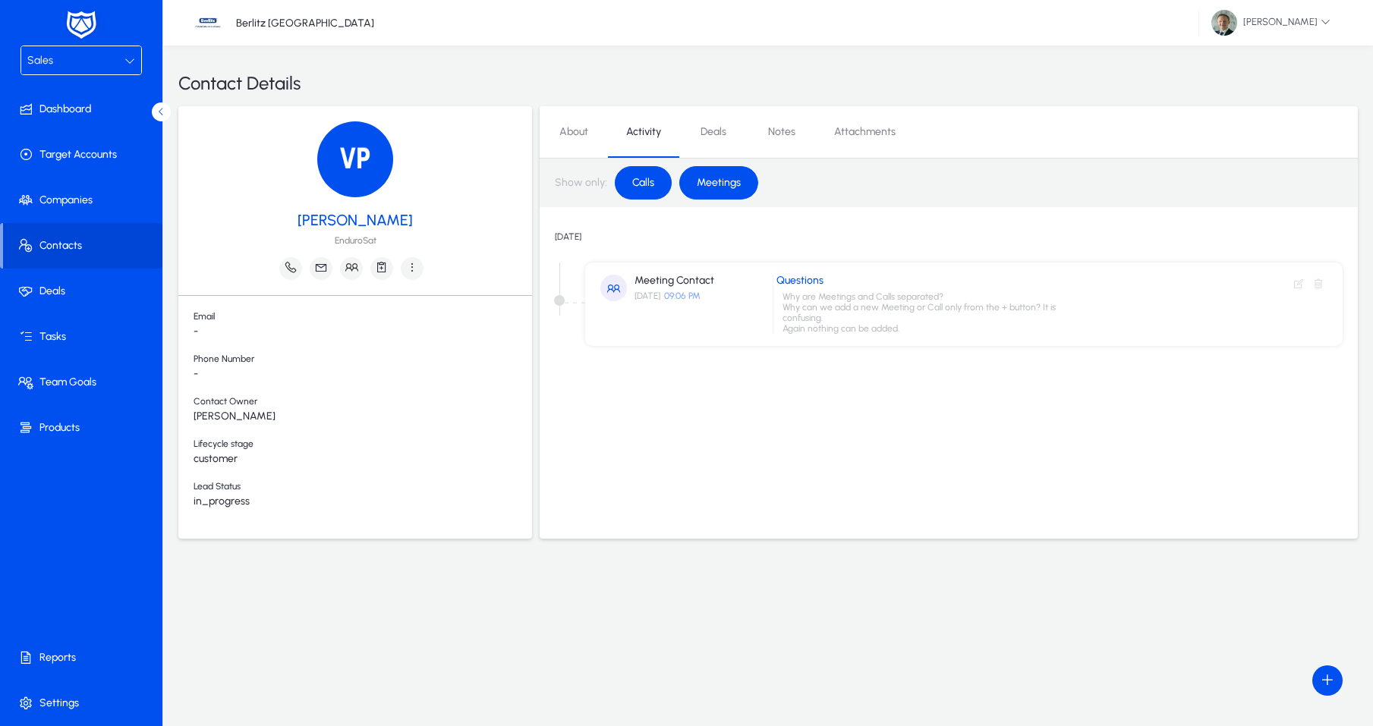
click at [640, 184] on span "Calls" at bounding box center [643, 183] width 40 height 26
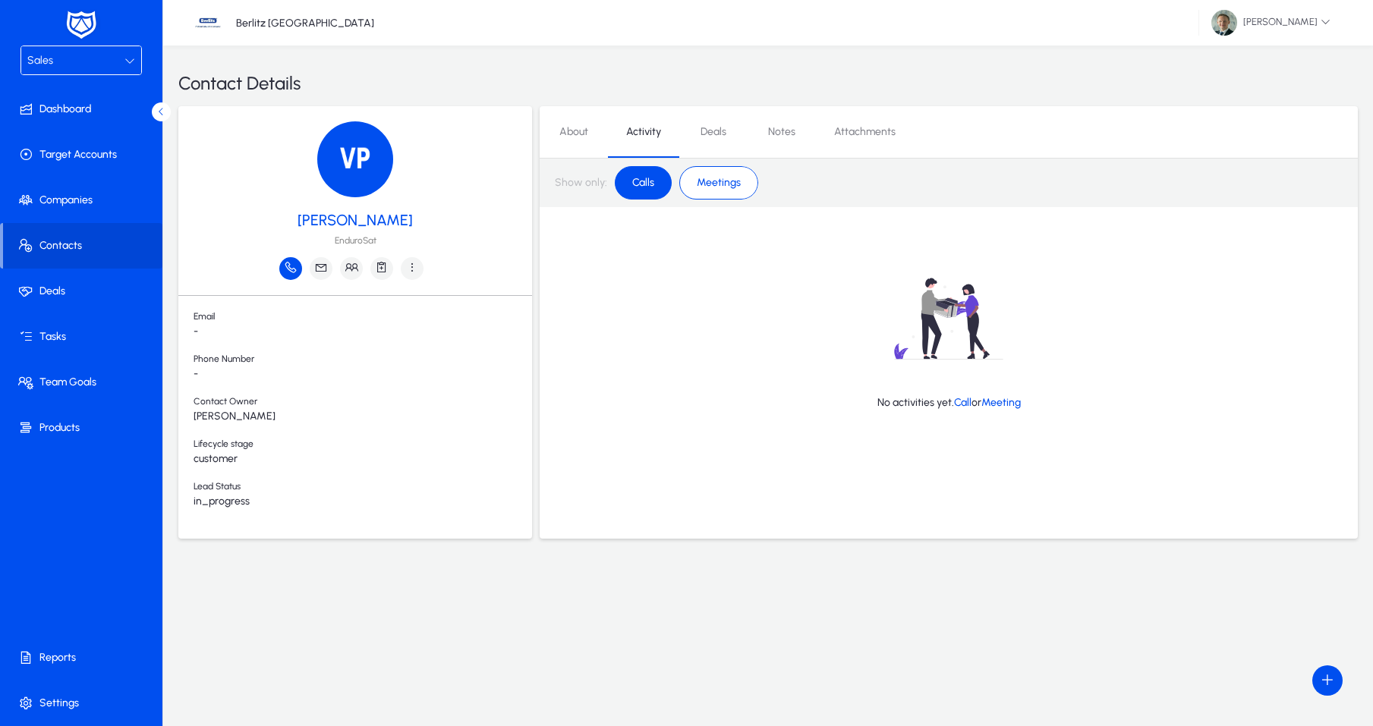
click at [295, 272] on icon "button" at bounding box center [291, 267] width 14 height 14
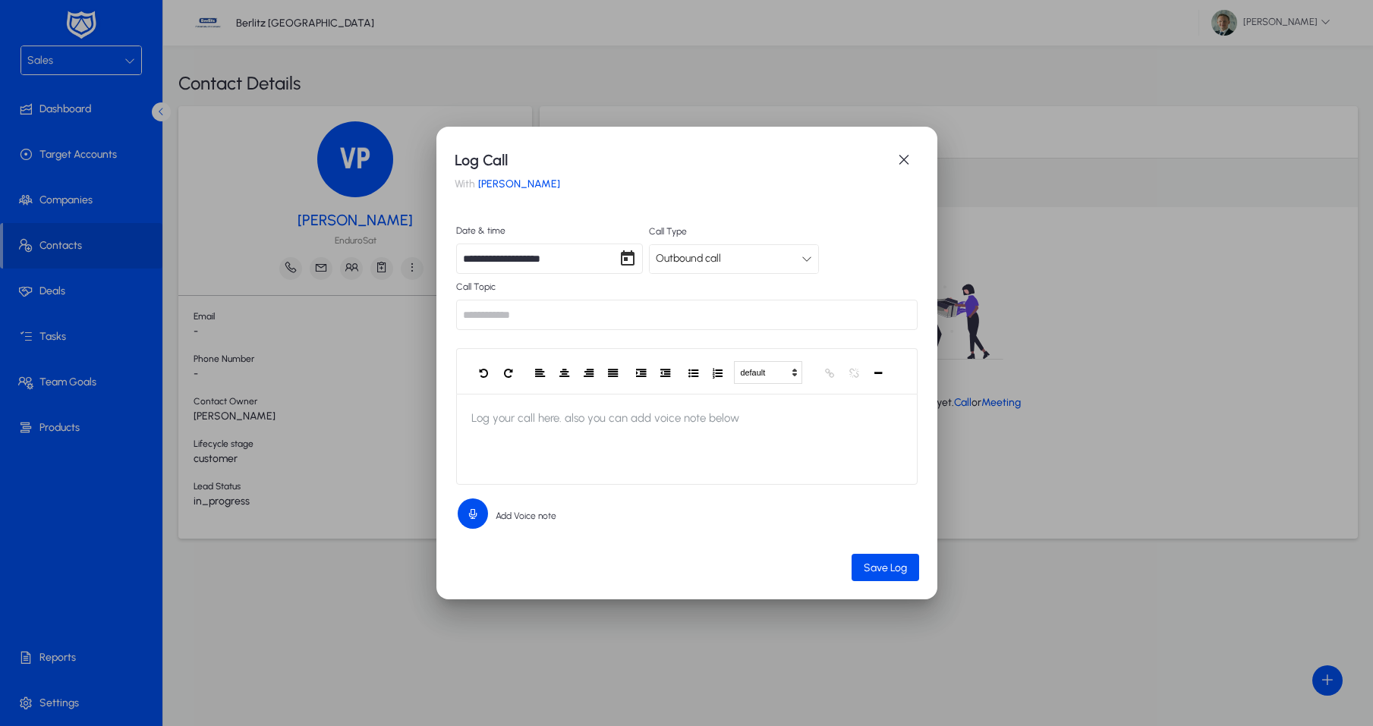
click at [550, 313] on input "text" at bounding box center [687, 315] width 462 height 30
type input "***"
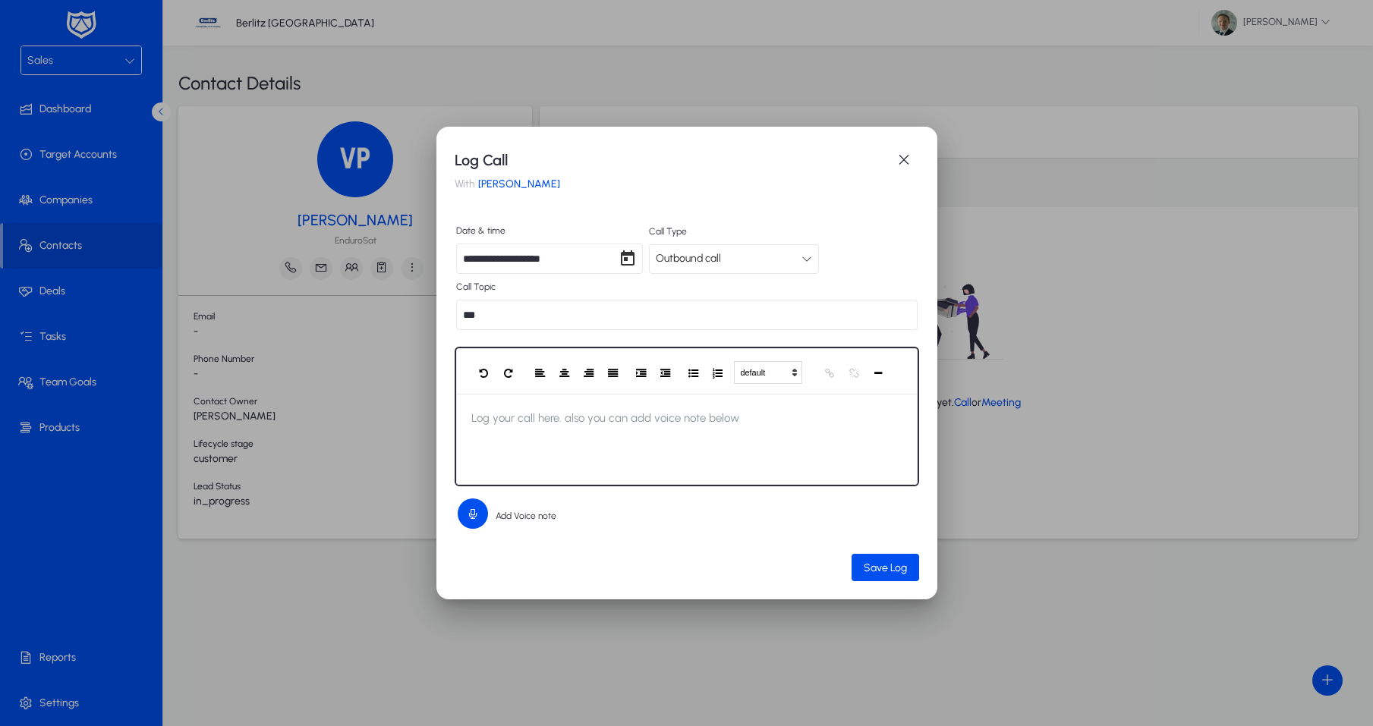
click at [578, 439] on span "Log your call here. also you can add voice note below" at bounding box center [605, 418] width 298 height 49
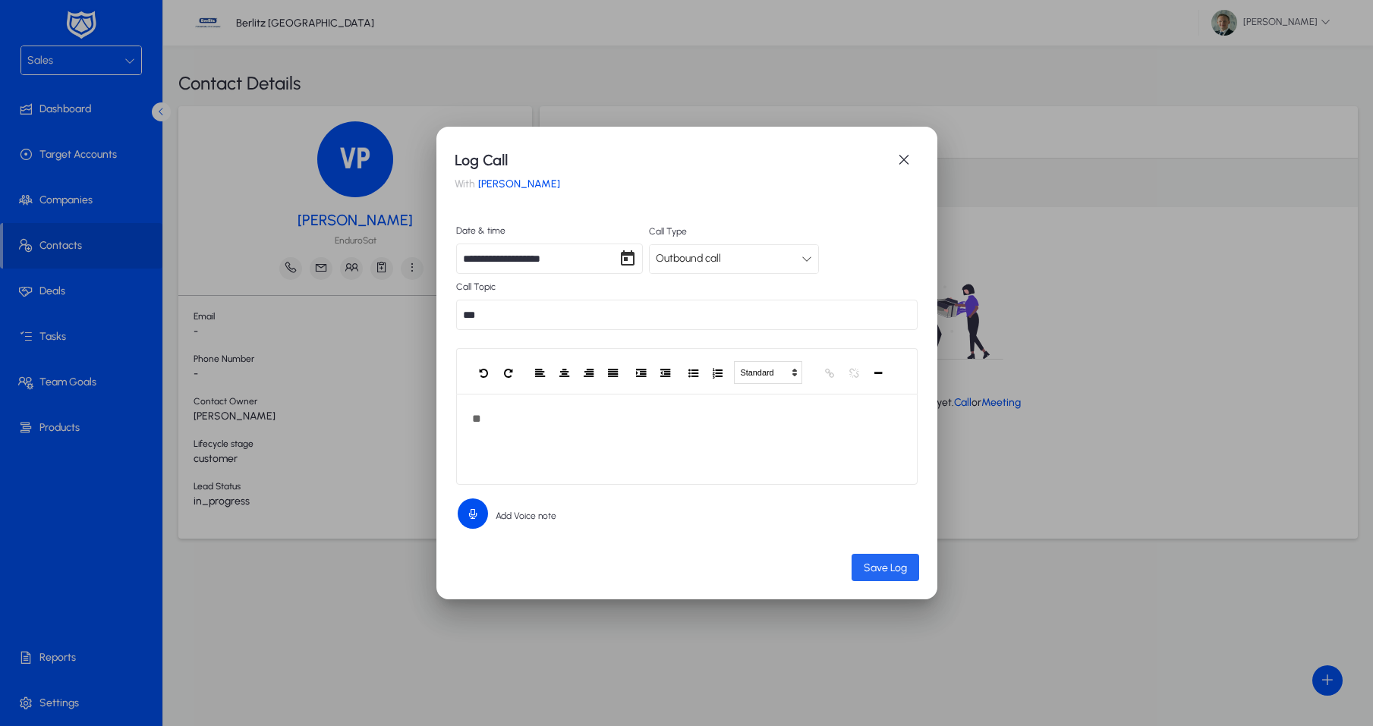
click at [878, 574] on span "Save Log" at bounding box center [885, 568] width 43 height 13
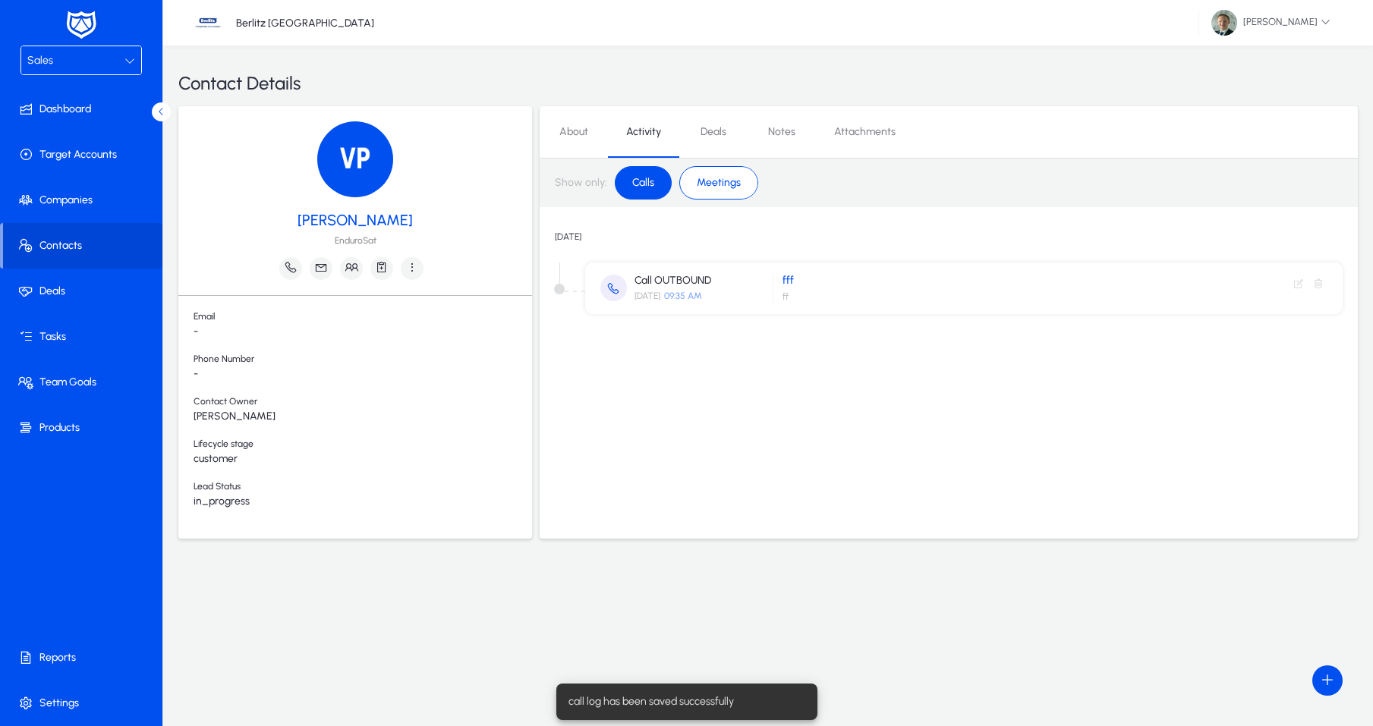
click at [712, 187] on span "Meetings" at bounding box center [719, 183] width 62 height 26
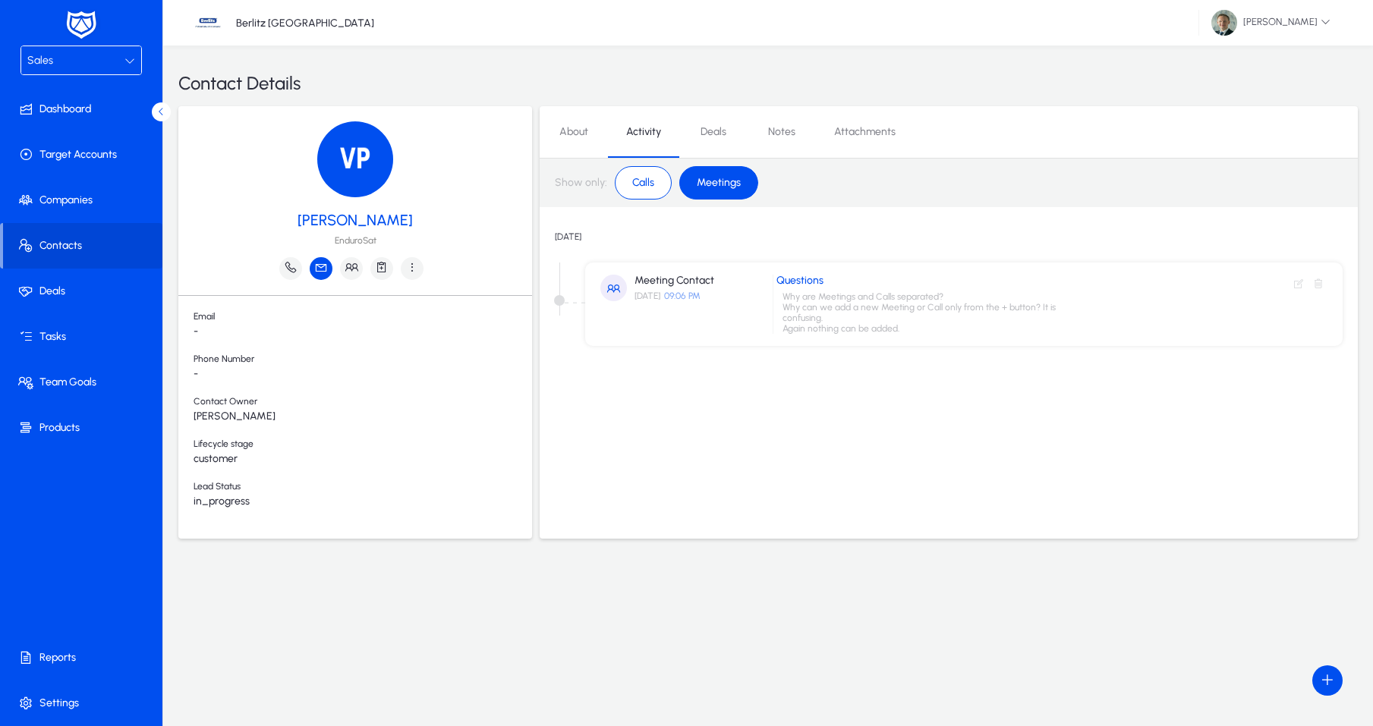
click at [317, 265] on icon "button" at bounding box center [321, 267] width 14 height 14
click at [691, 405] on div at bounding box center [686, 363] width 1373 height 726
click at [707, 132] on span "Deals" at bounding box center [714, 132] width 26 height 11
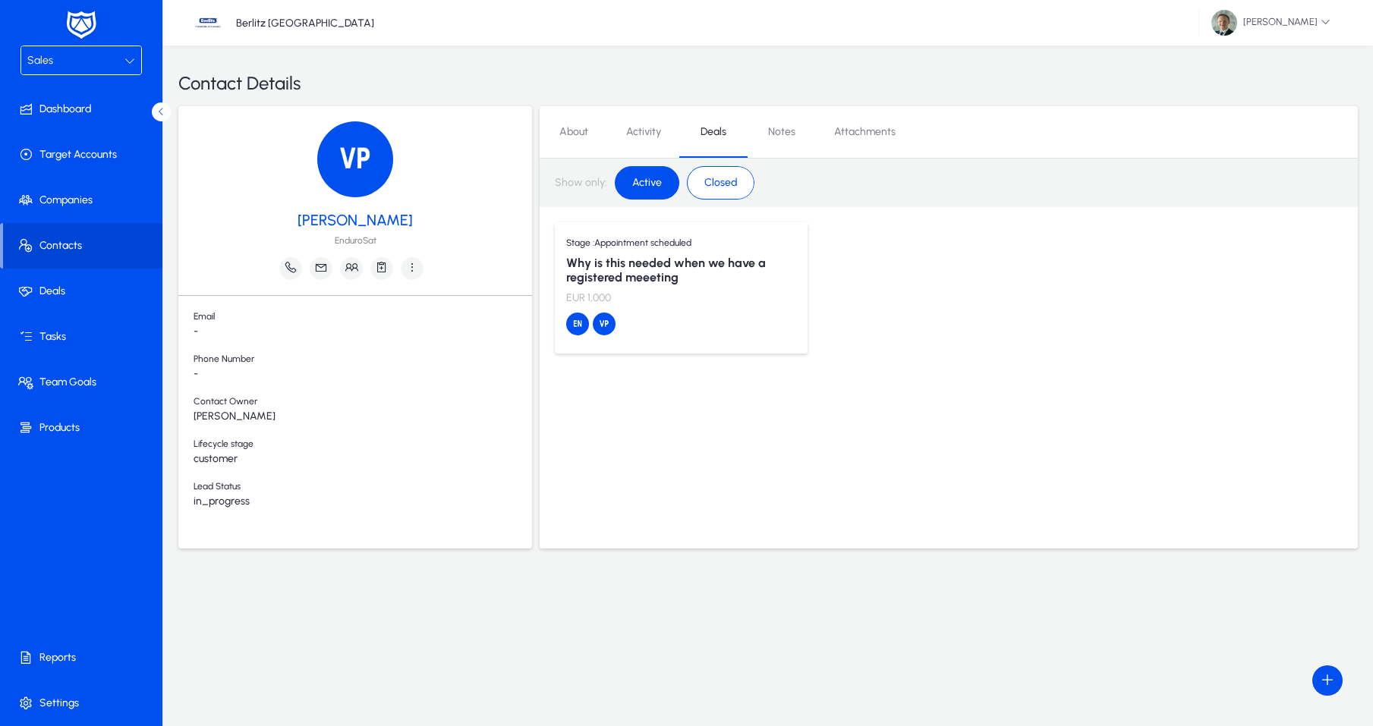
click at [762, 128] on link "Notes" at bounding box center [782, 132] width 68 height 36
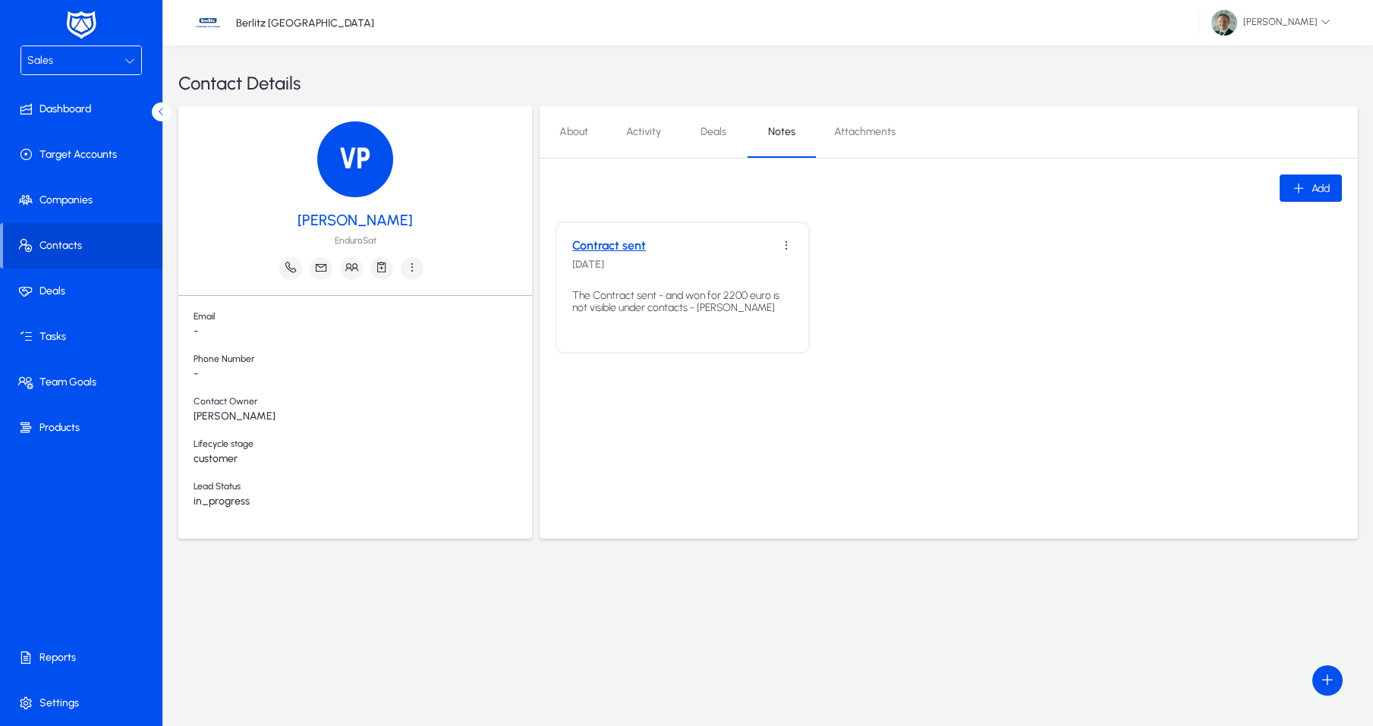
drag, startPoint x: 629, startPoint y: 129, endPoint x: 594, endPoint y: 133, distance: 34.4
click at [626, 130] on link "Activity" at bounding box center [643, 132] width 71 height 36
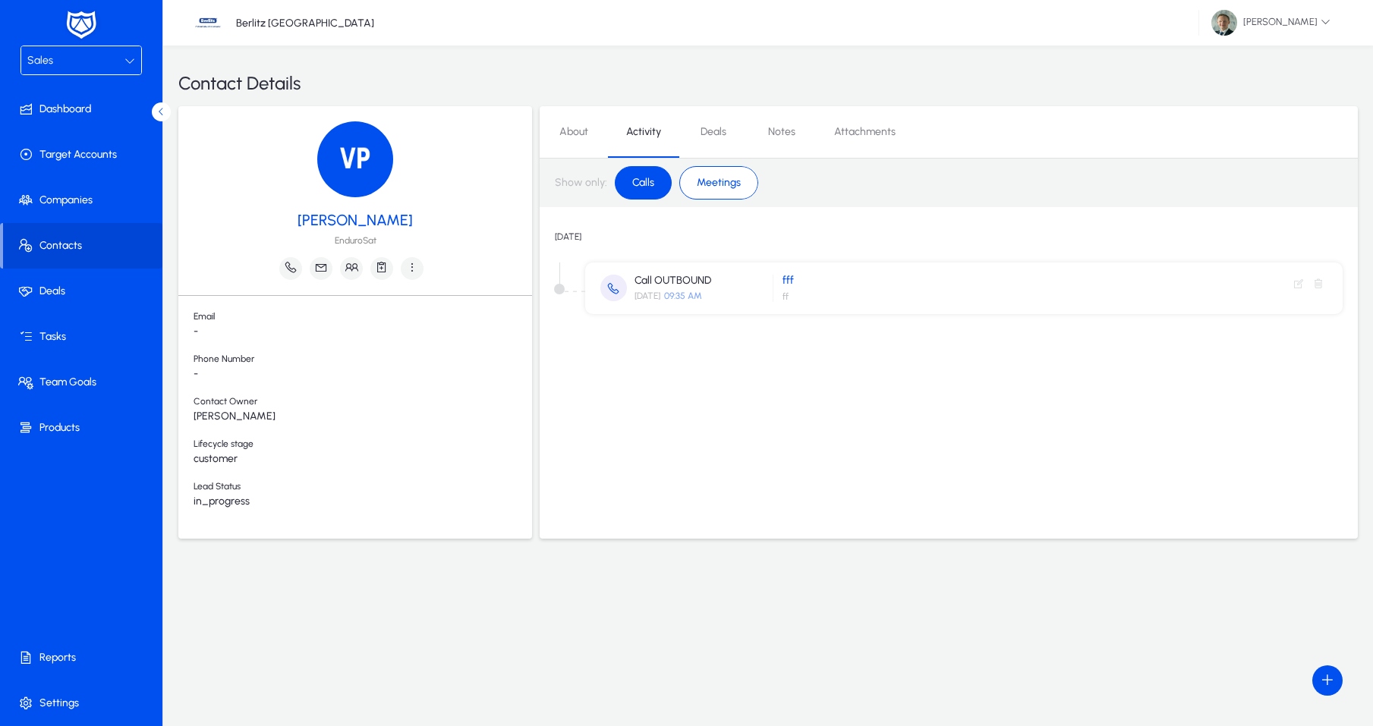
click at [724, 128] on span "Deals" at bounding box center [714, 132] width 26 height 11
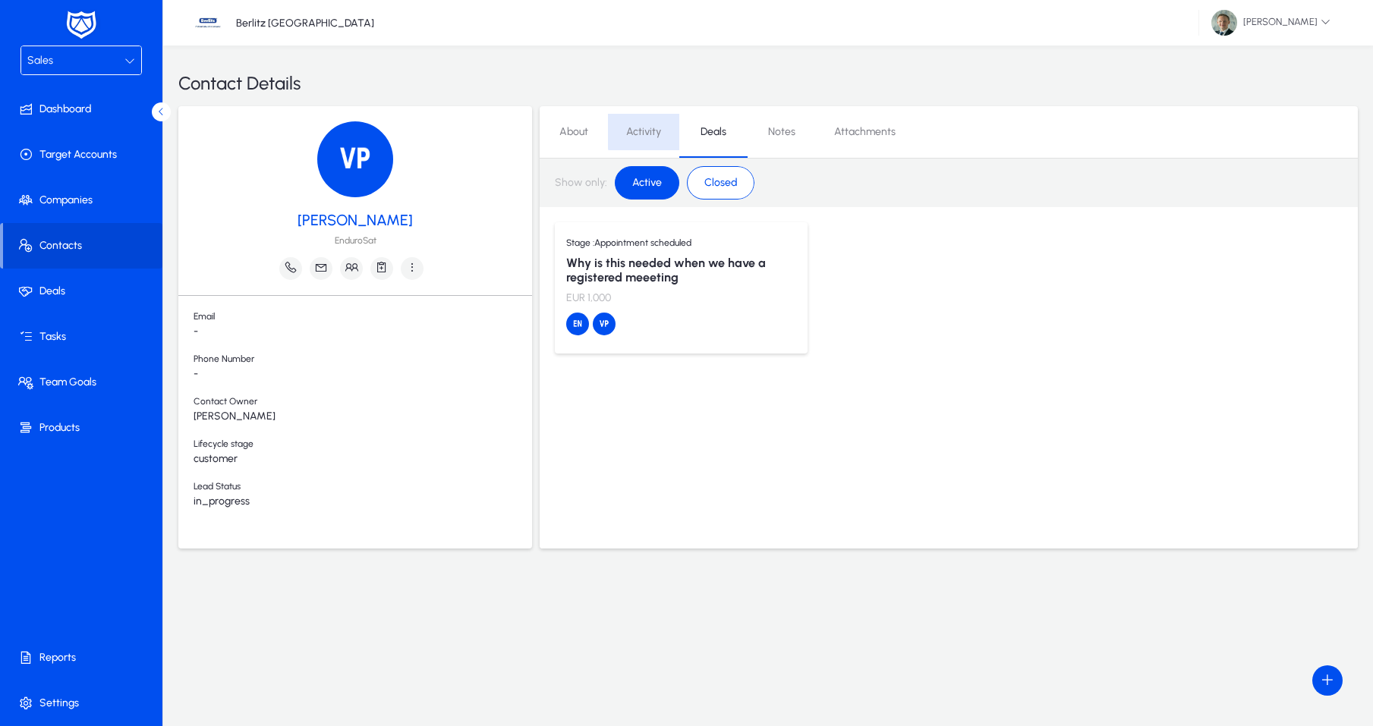
click at [649, 131] on span "Activity" at bounding box center [643, 132] width 35 height 11
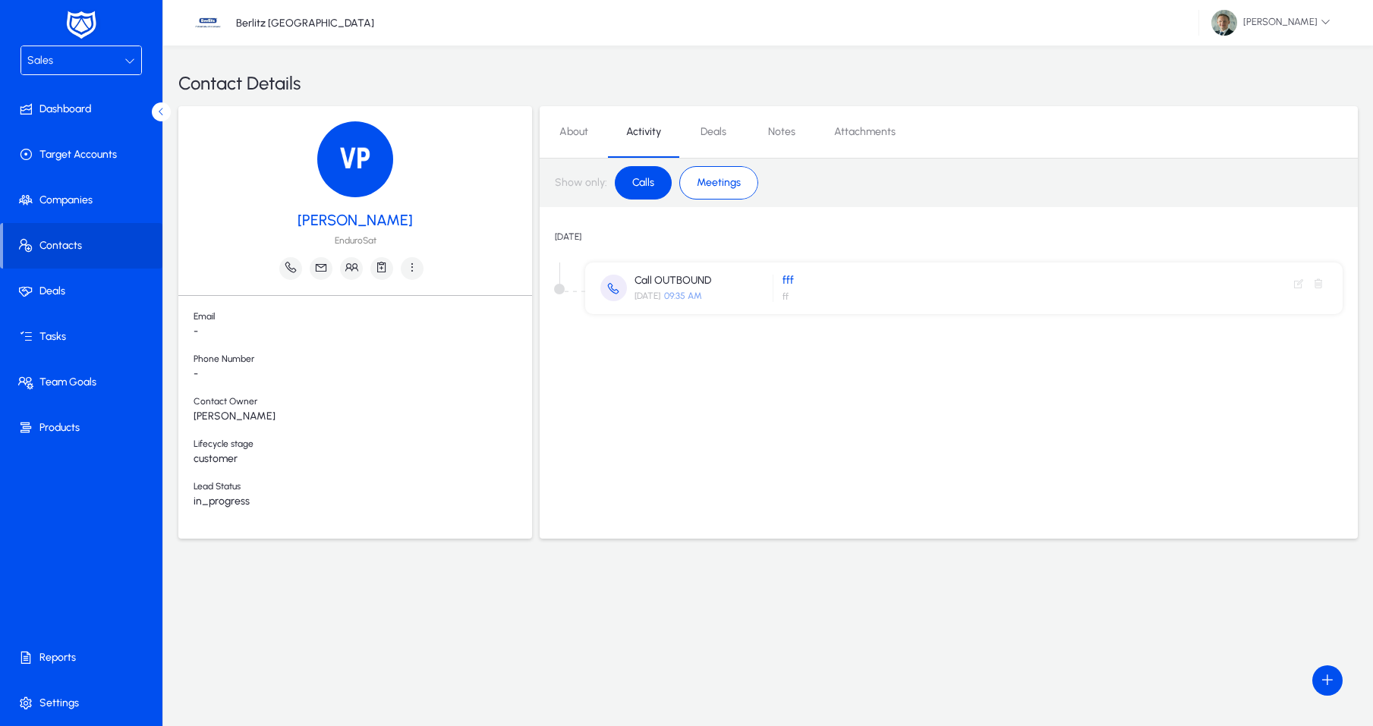
click at [692, 180] on span "Meetings" at bounding box center [719, 183] width 62 height 26
click at [630, 185] on span "Calls" at bounding box center [643, 183] width 40 height 26
click at [733, 184] on span "Meetings" at bounding box center [719, 183] width 62 height 26
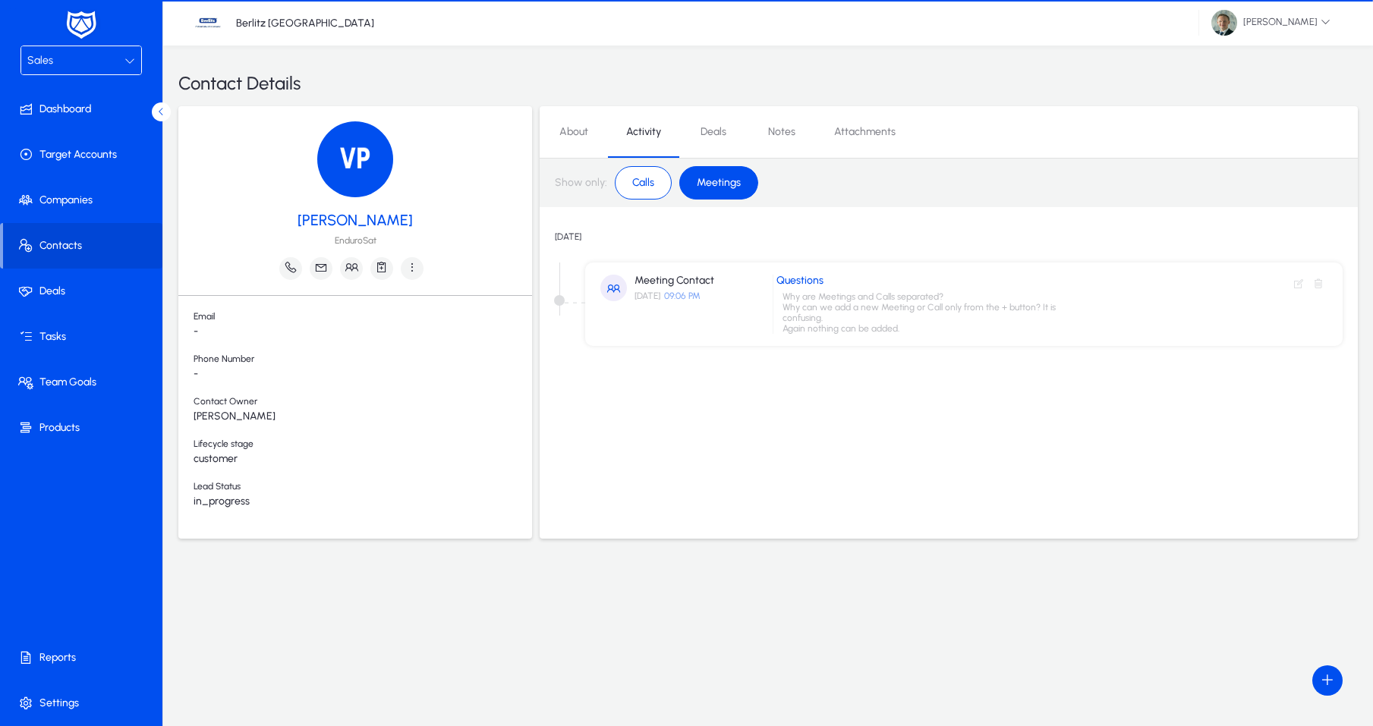
click at [647, 181] on span "Calls" at bounding box center [643, 183] width 40 height 26
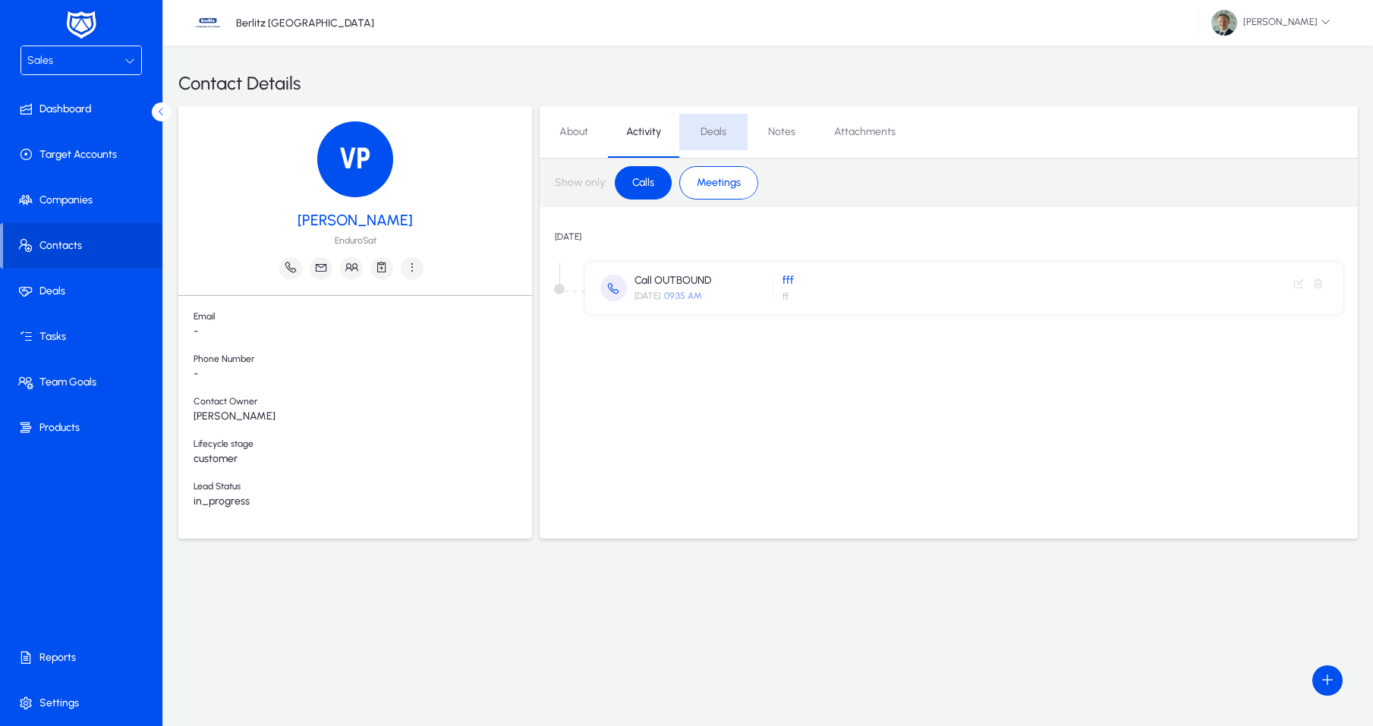
click at [720, 136] on span "Deals" at bounding box center [714, 132] width 26 height 11
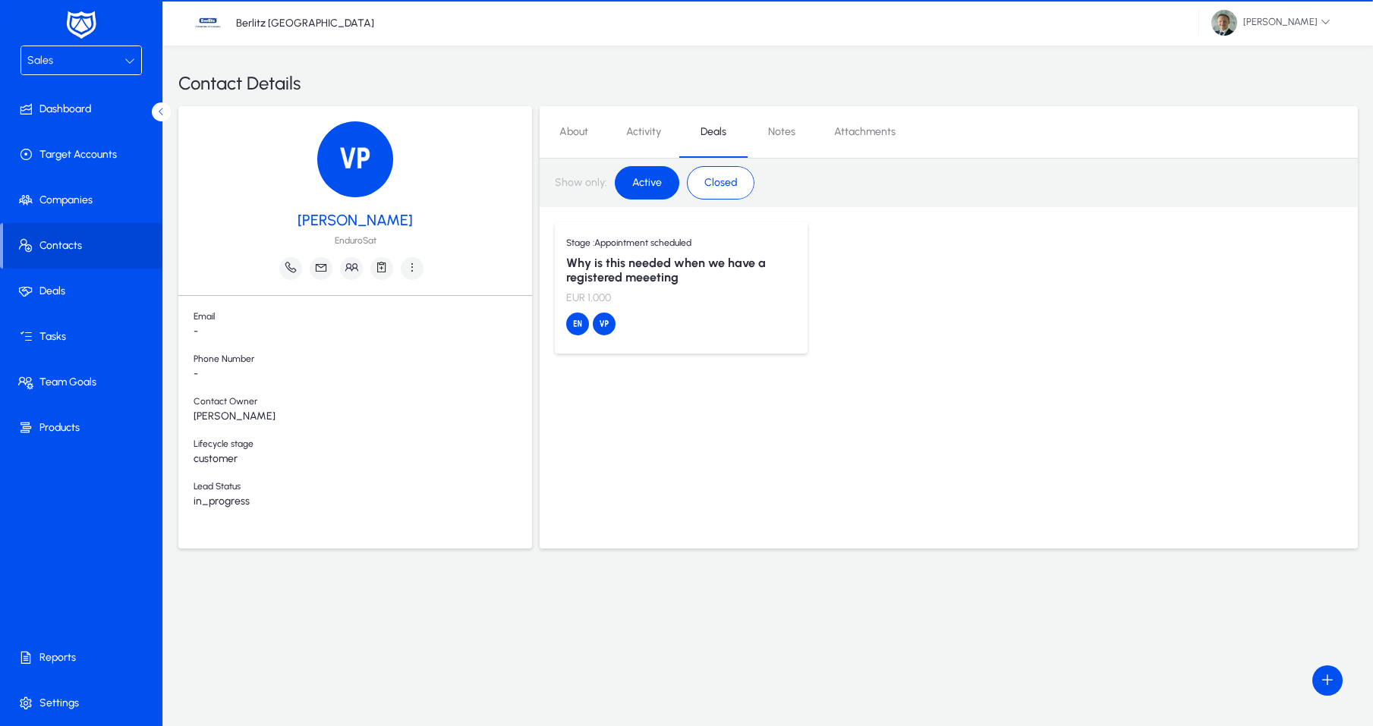
click at [780, 134] on span "Notes" at bounding box center [781, 132] width 27 height 11
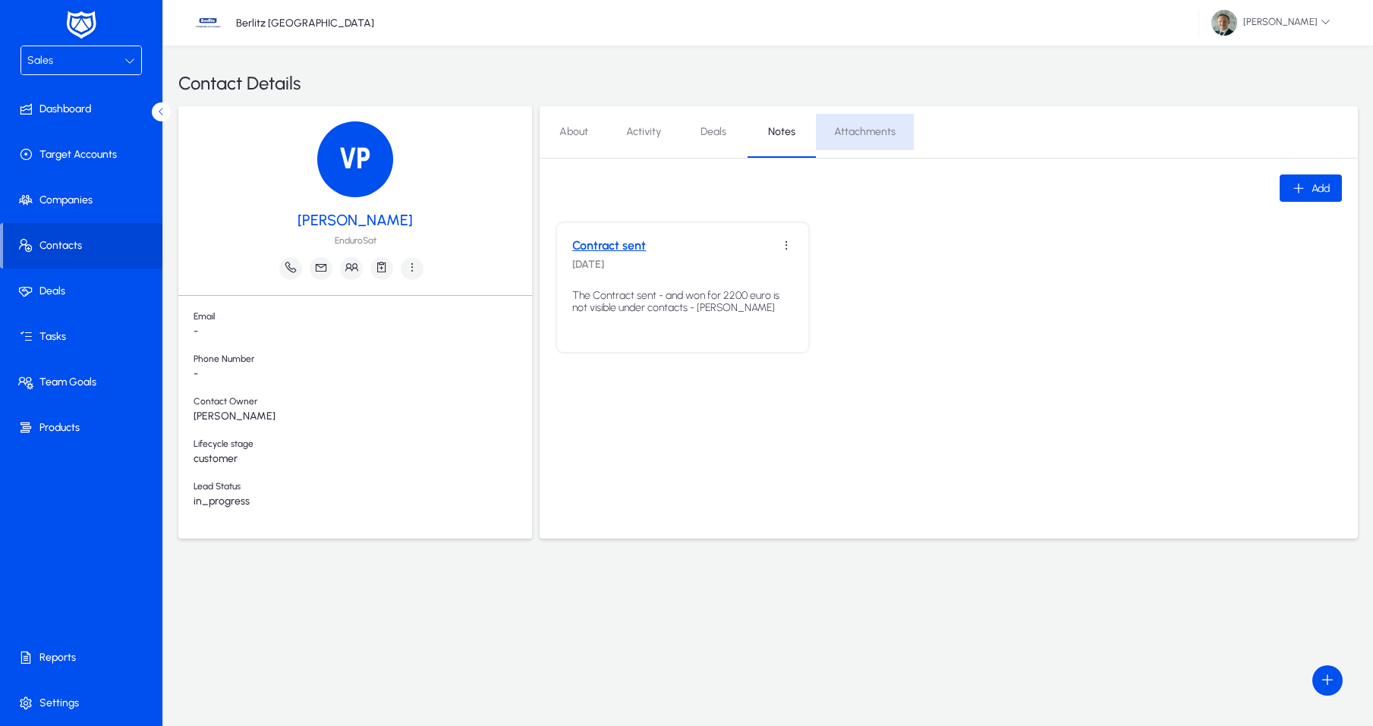
click at [871, 134] on span "Attachments" at bounding box center [864, 132] width 61 height 11
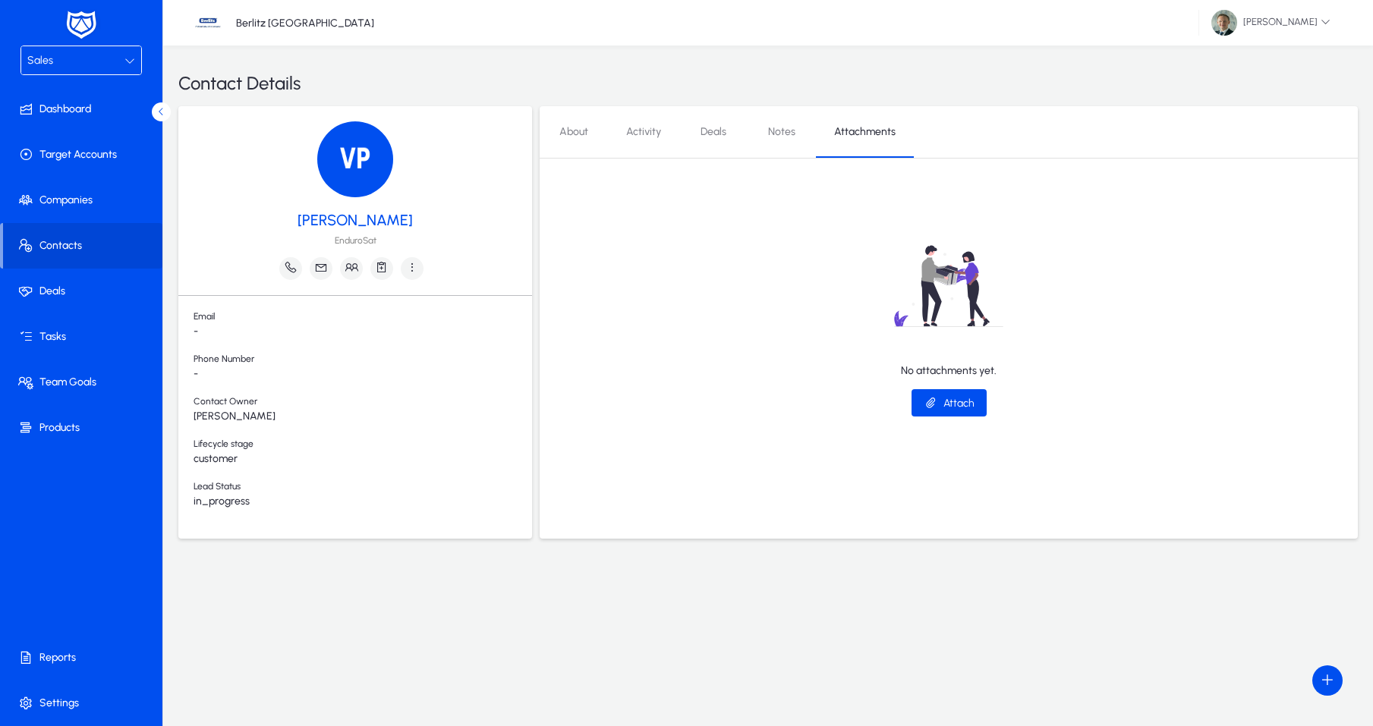
click at [588, 137] on span "About" at bounding box center [573, 132] width 29 height 11
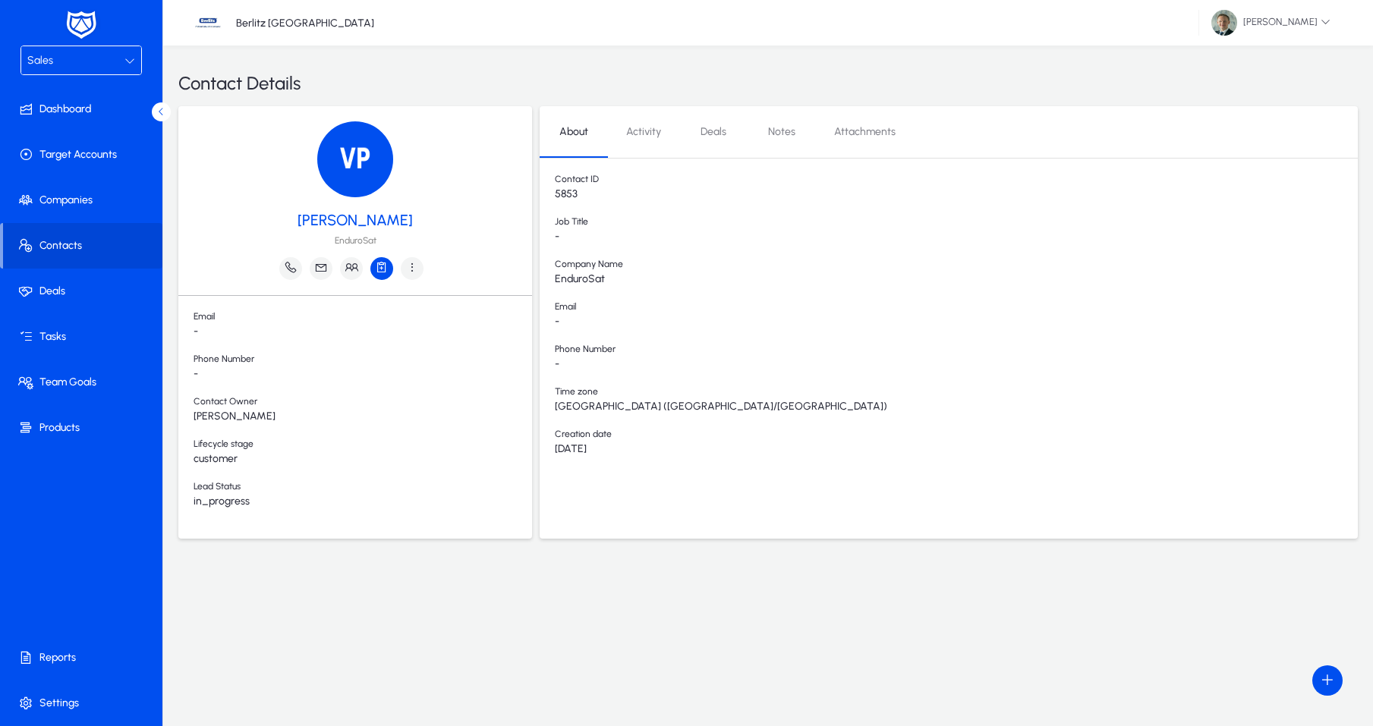
click at [383, 273] on icon "button" at bounding box center [382, 267] width 14 height 14
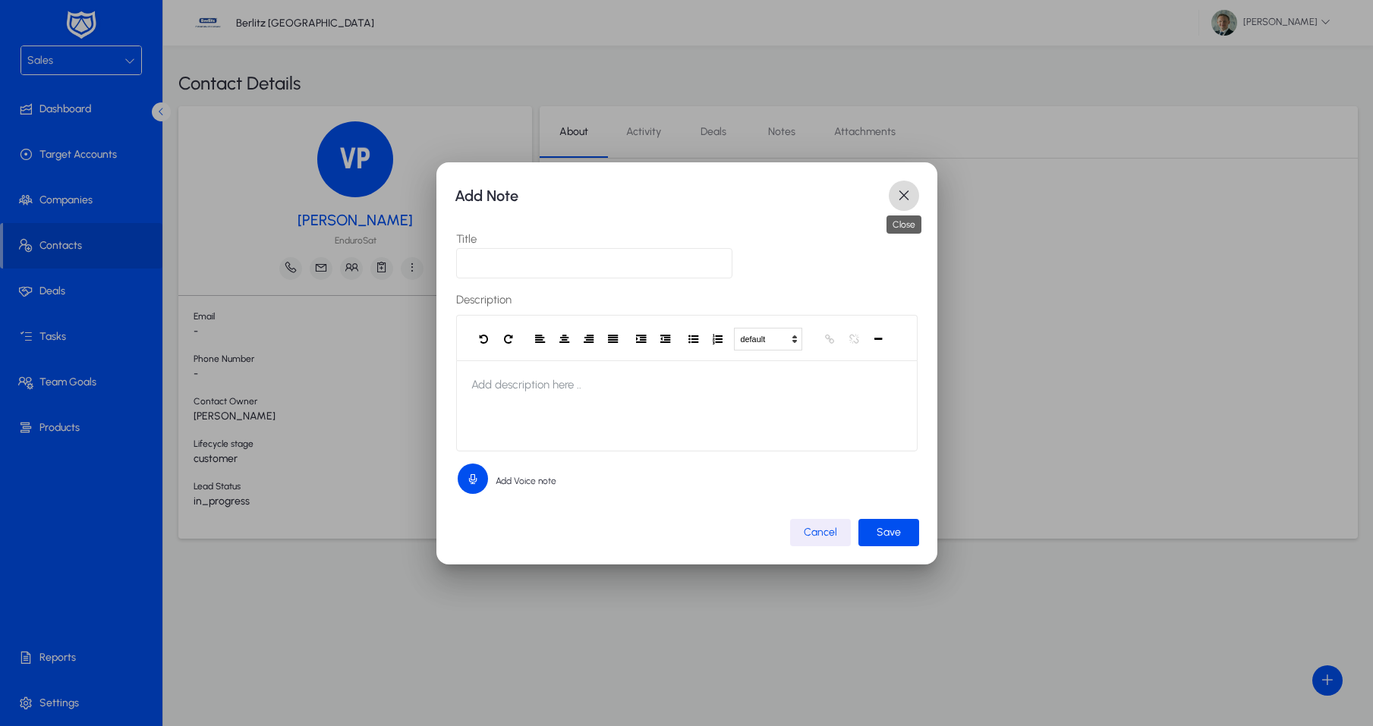
click at [909, 197] on span "button" at bounding box center [904, 196] width 30 height 30
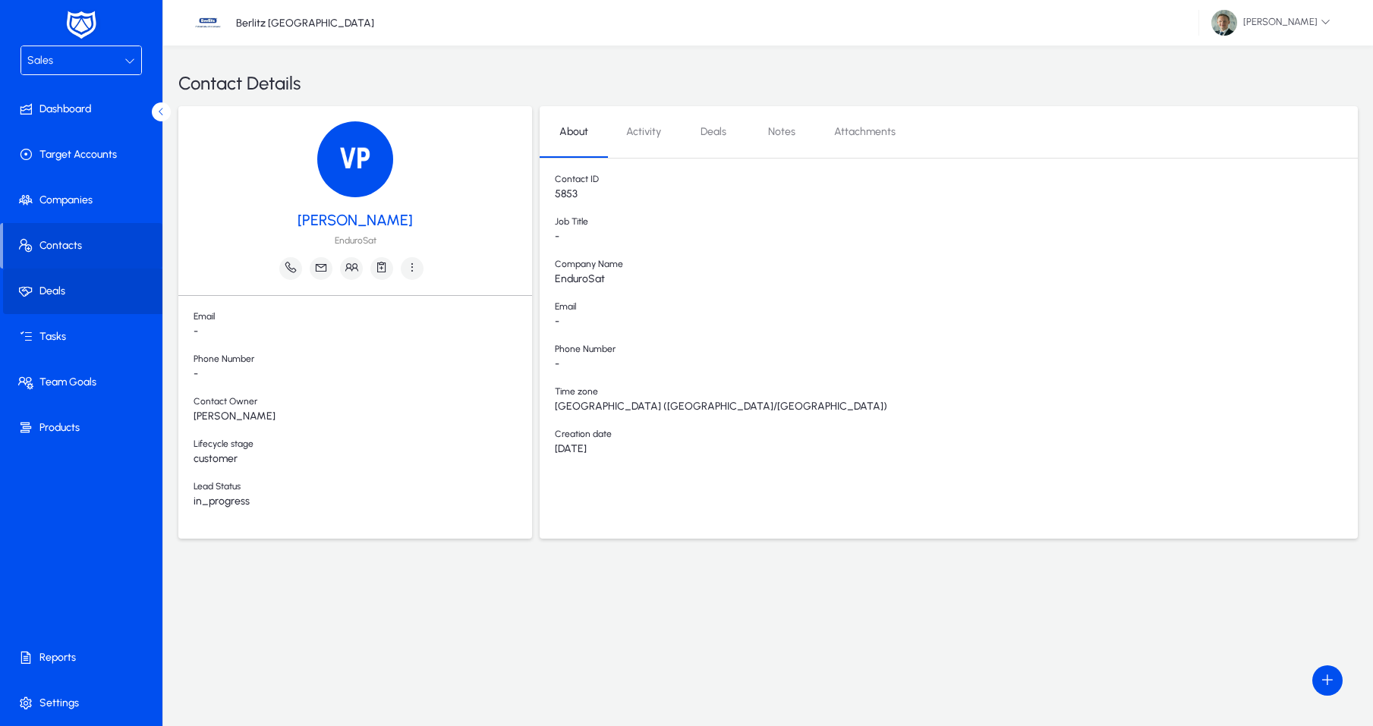
click at [53, 292] on span at bounding box center [84, 291] width 162 height 36
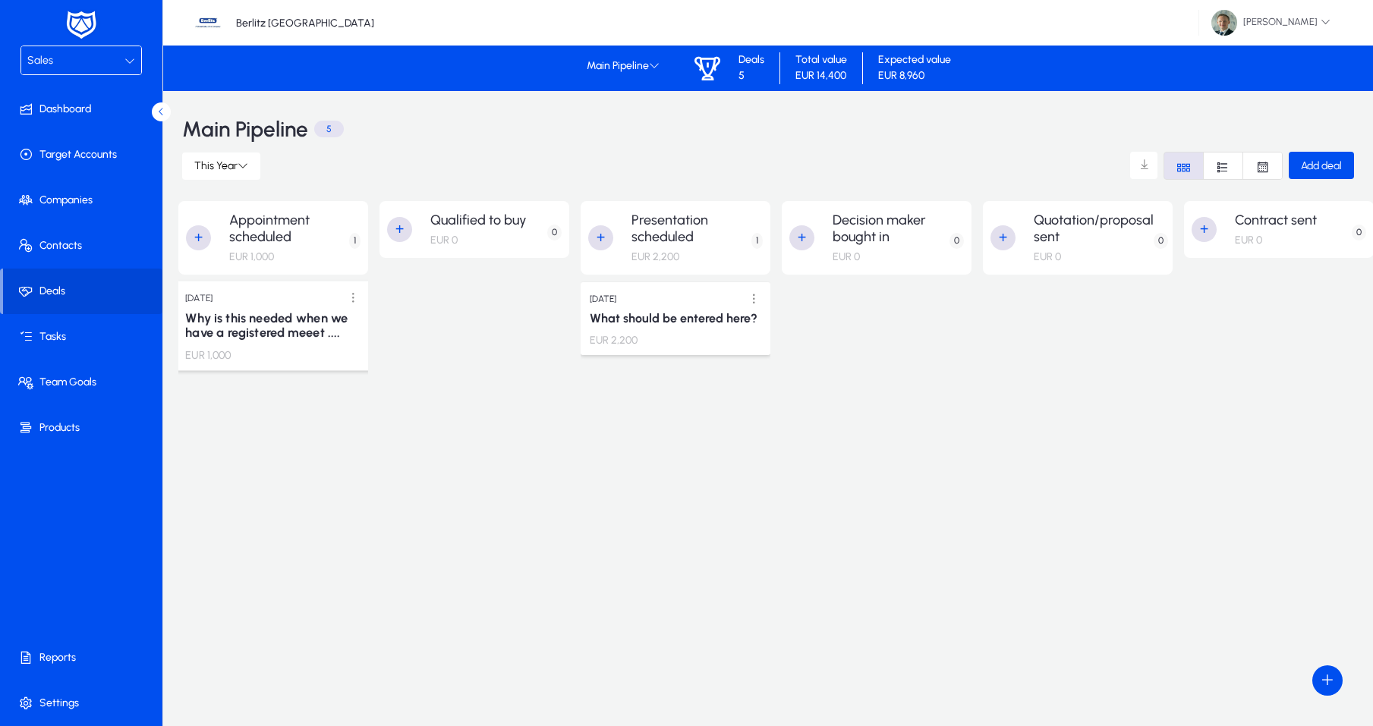
click at [238, 326] on h3 "Why is this needed when we have a registered meeet ...." at bounding box center [273, 325] width 176 height 30
click at [348, 294] on span at bounding box center [353, 298] width 31 height 31
click at [267, 327] on div at bounding box center [686, 363] width 1373 height 726
click at [308, 324] on h3 "Why is this needed when we have a registered meeet ...." at bounding box center [273, 325] width 176 height 30
click at [348, 299] on span at bounding box center [353, 298] width 31 height 31
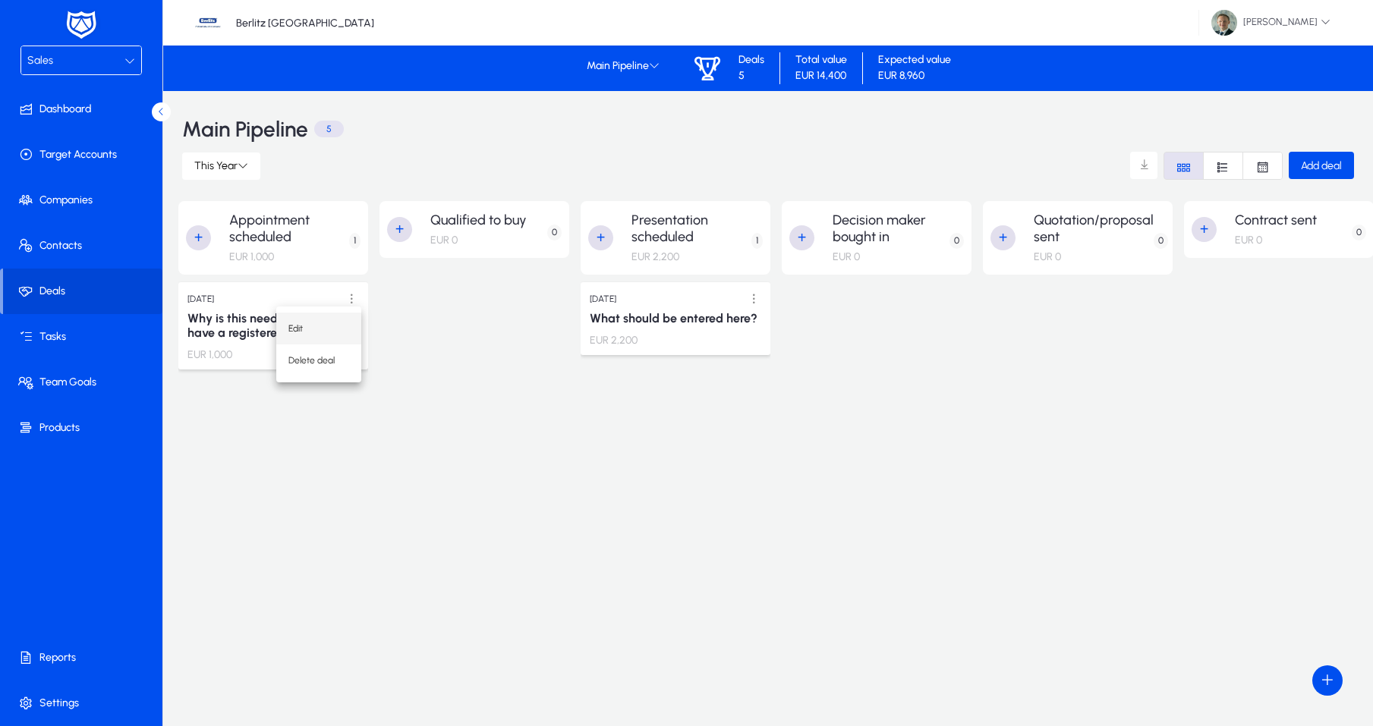
click at [348, 317] on button "Edit" at bounding box center [318, 329] width 85 height 32
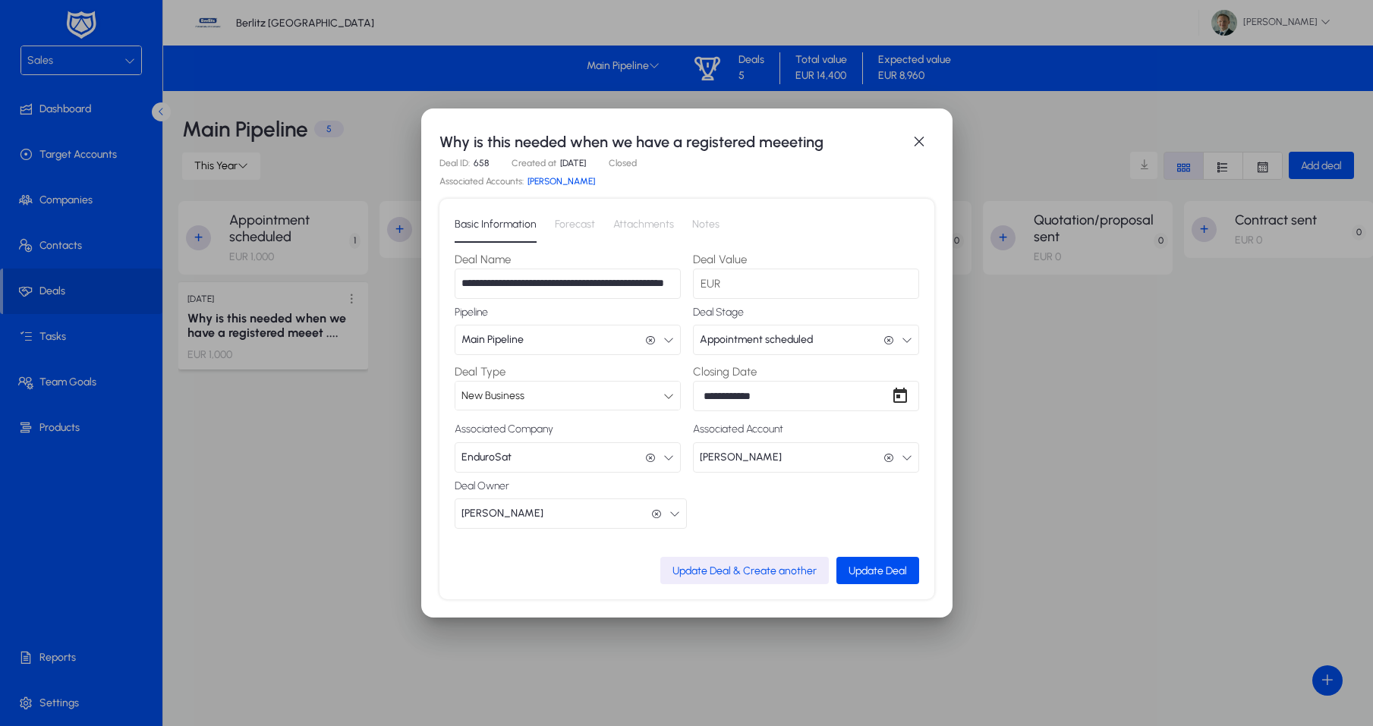
click at [555, 222] on span "Forecast" at bounding box center [575, 224] width 40 height 11
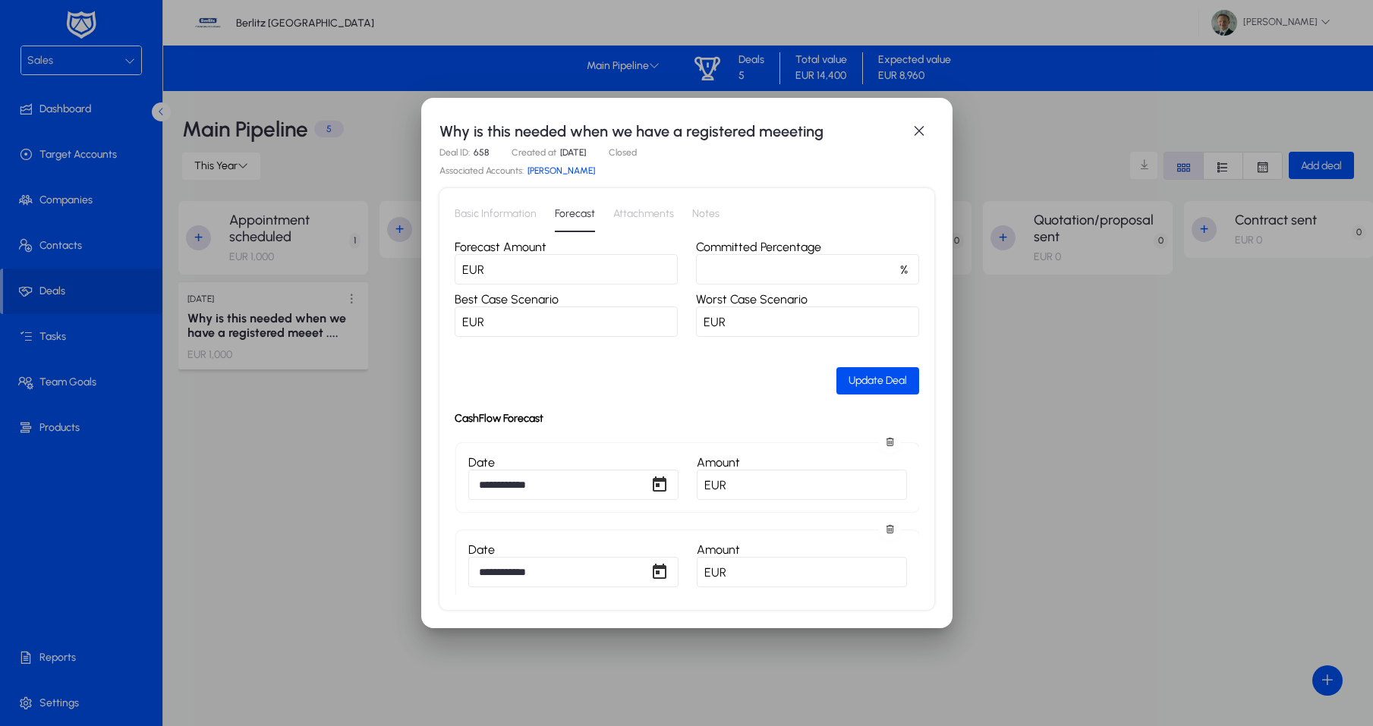
click at [625, 219] on span "Attachments" at bounding box center [643, 214] width 61 height 11
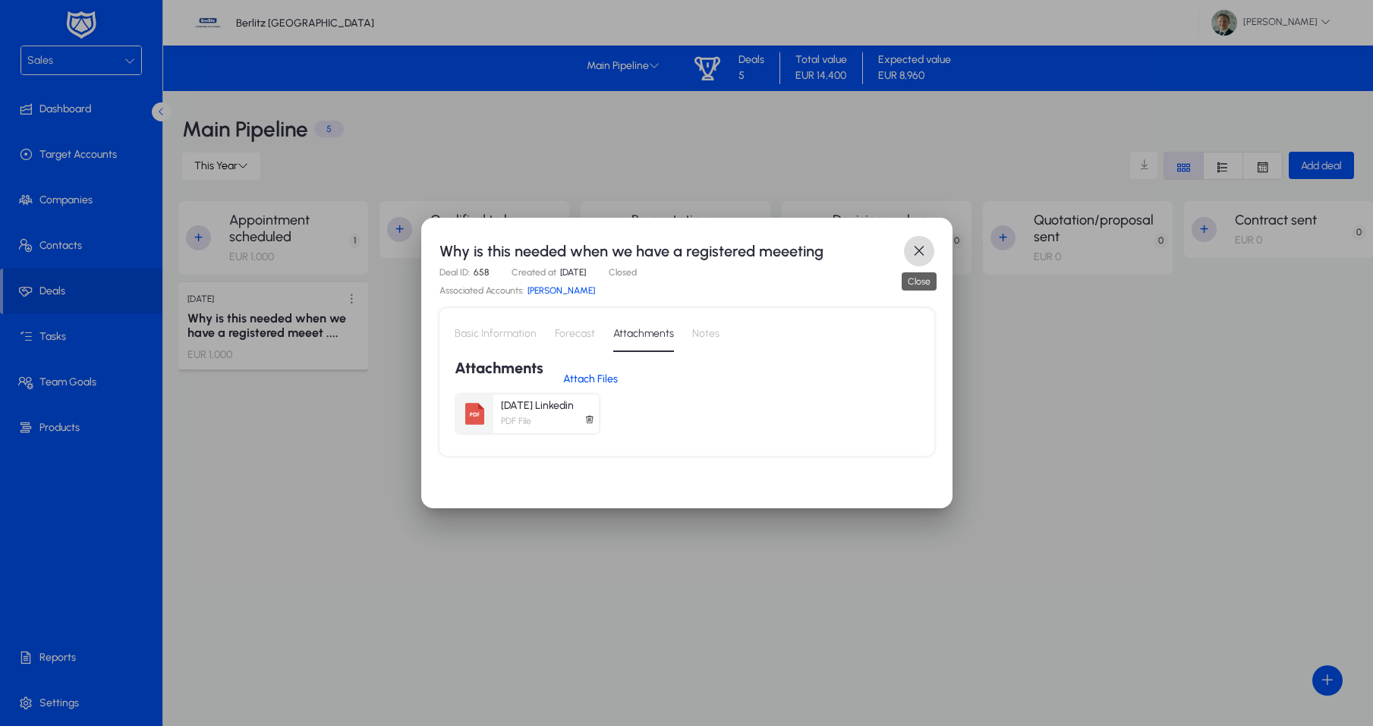
click at [916, 244] on span "button" at bounding box center [919, 251] width 30 height 30
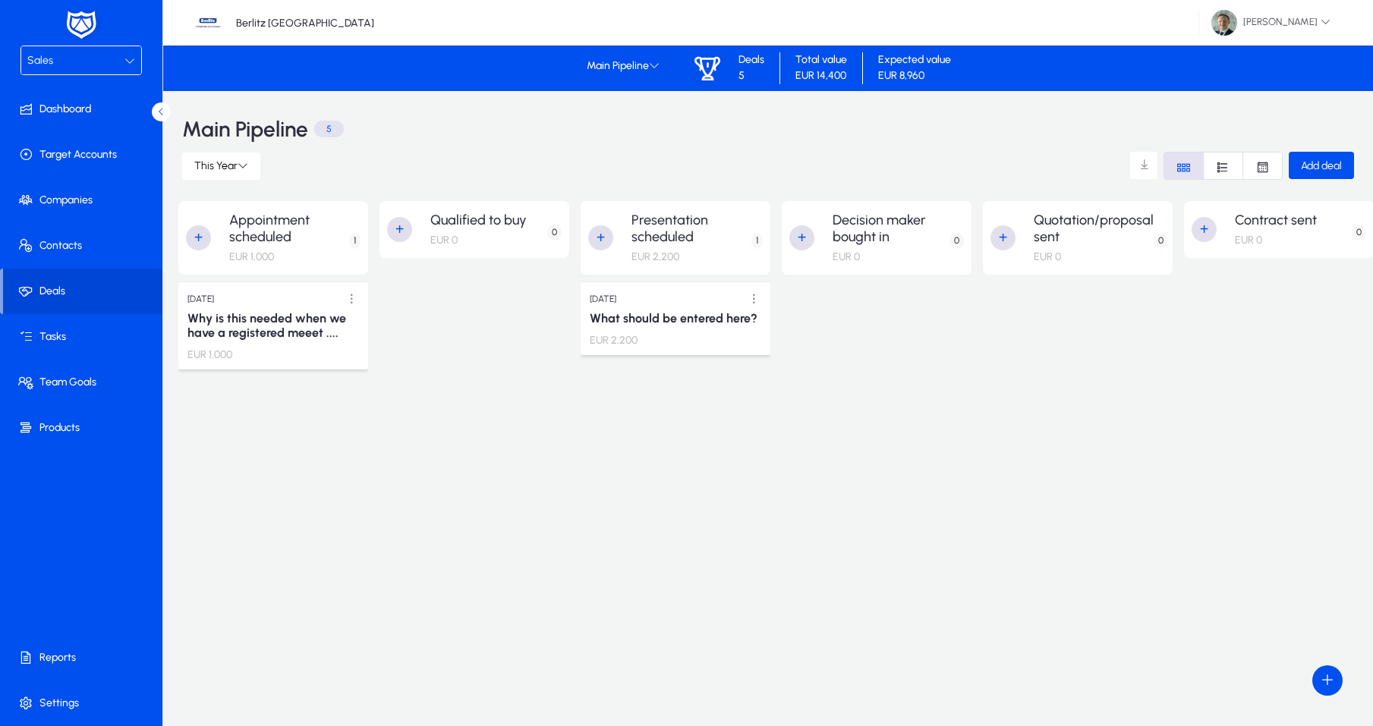
click at [80, 63] on div "Sales" at bounding box center [75, 61] width 97 height 20
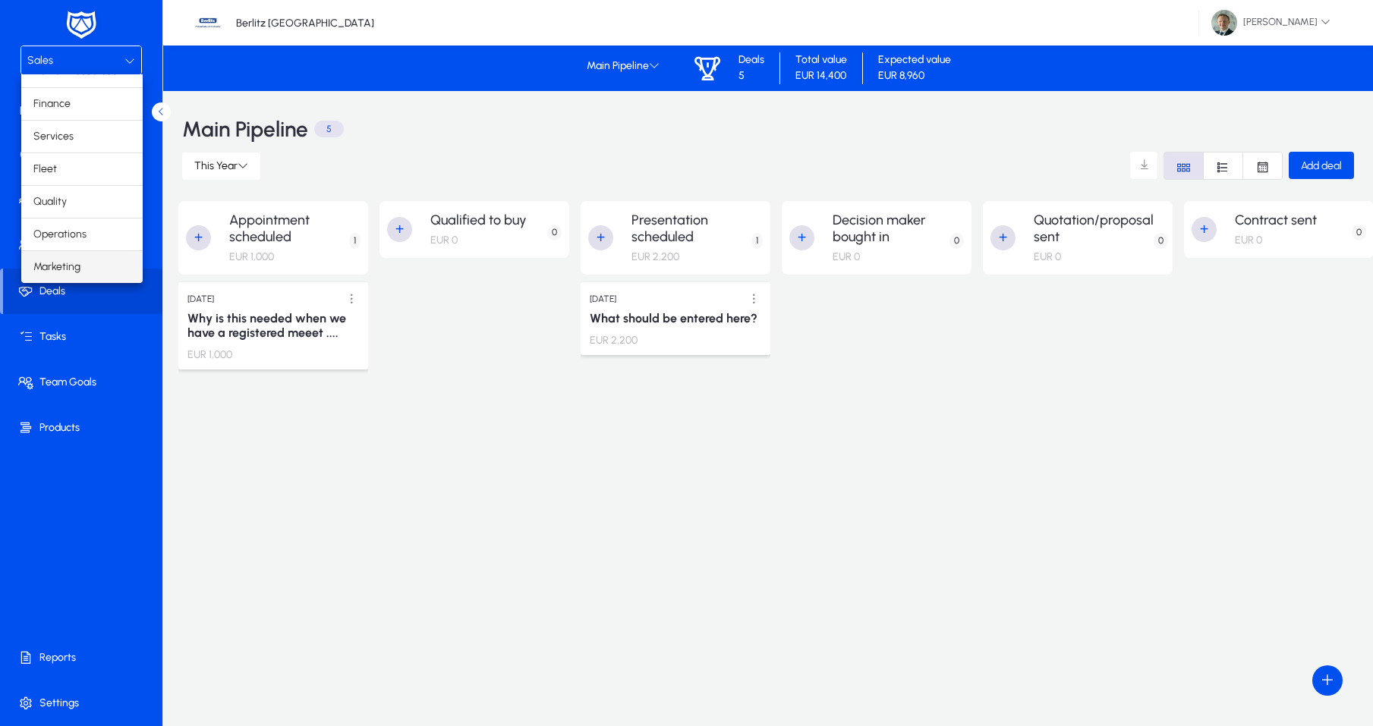
click at [53, 266] on span "Marketing" at bounding box center [56, 267] width 47 height 18
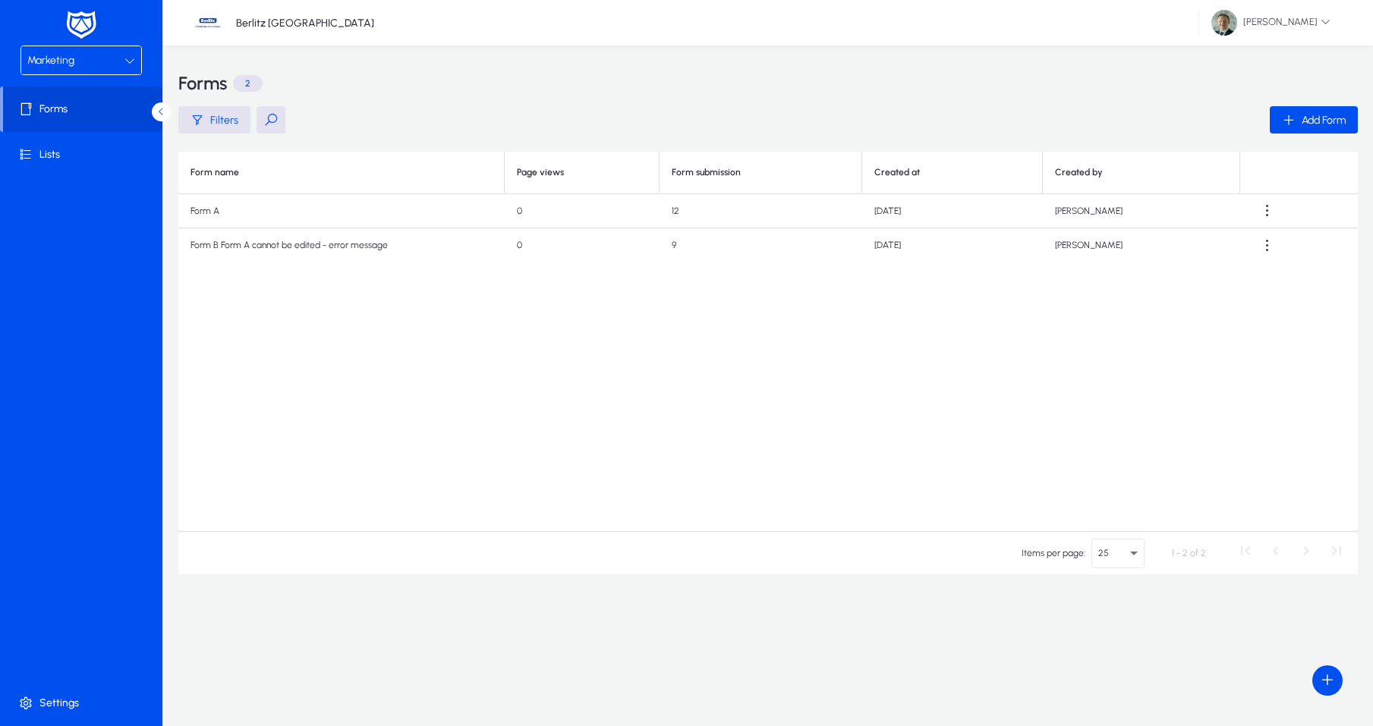
click at [228, 206] on td "Form A" at bounding box center [341, 211] width 326 height 34
click at [82, 153] on span at bounding box center [84, 155] width 162 height 36
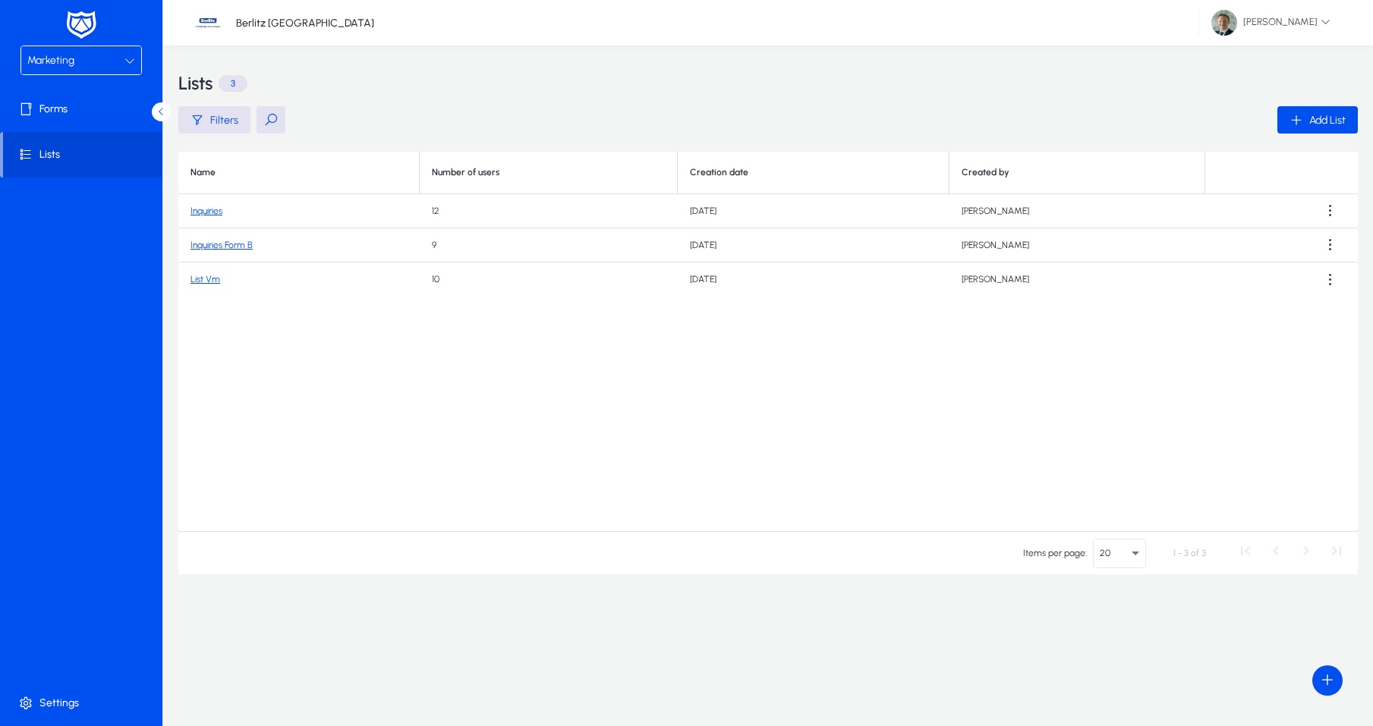
click at [217, 212] on link "Inquiries" at bounding box center [207, 211] width 32 height 11
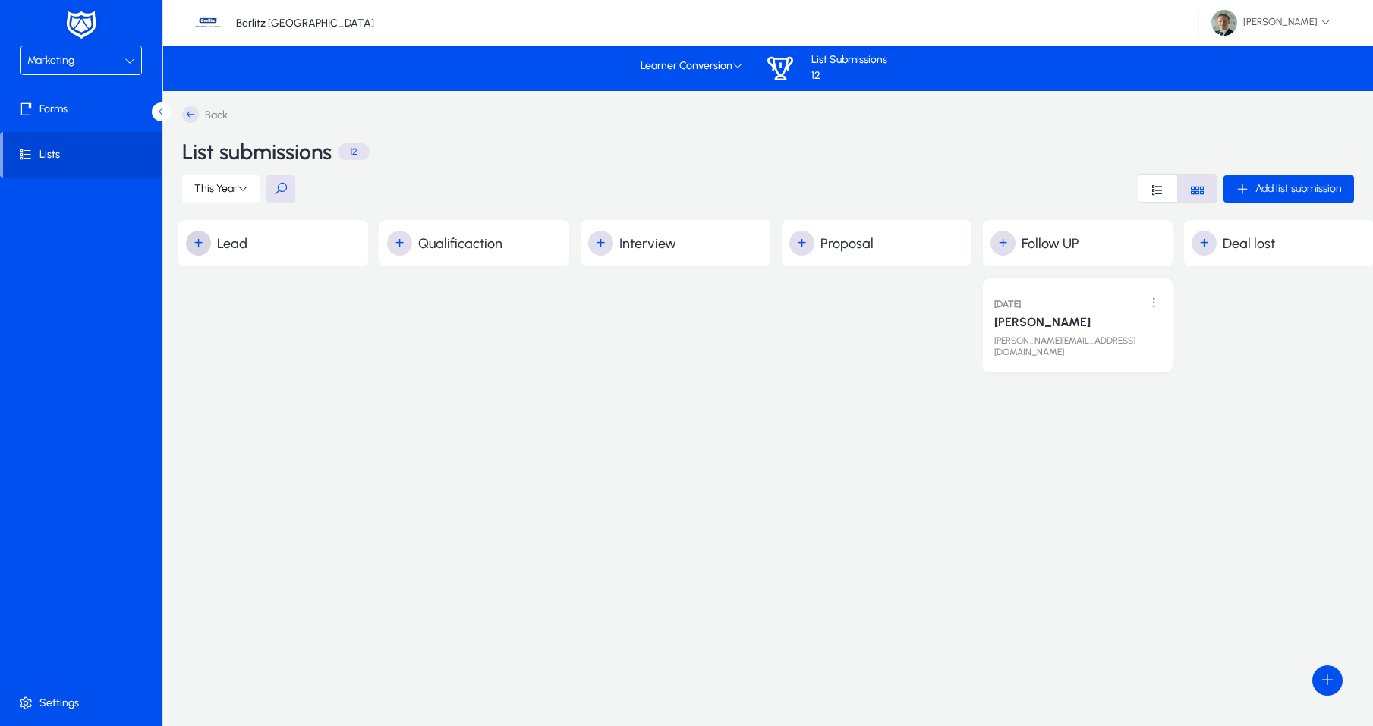
click at [201, 245] on span "button" at bounding box center [199, 243] width 30 height 30
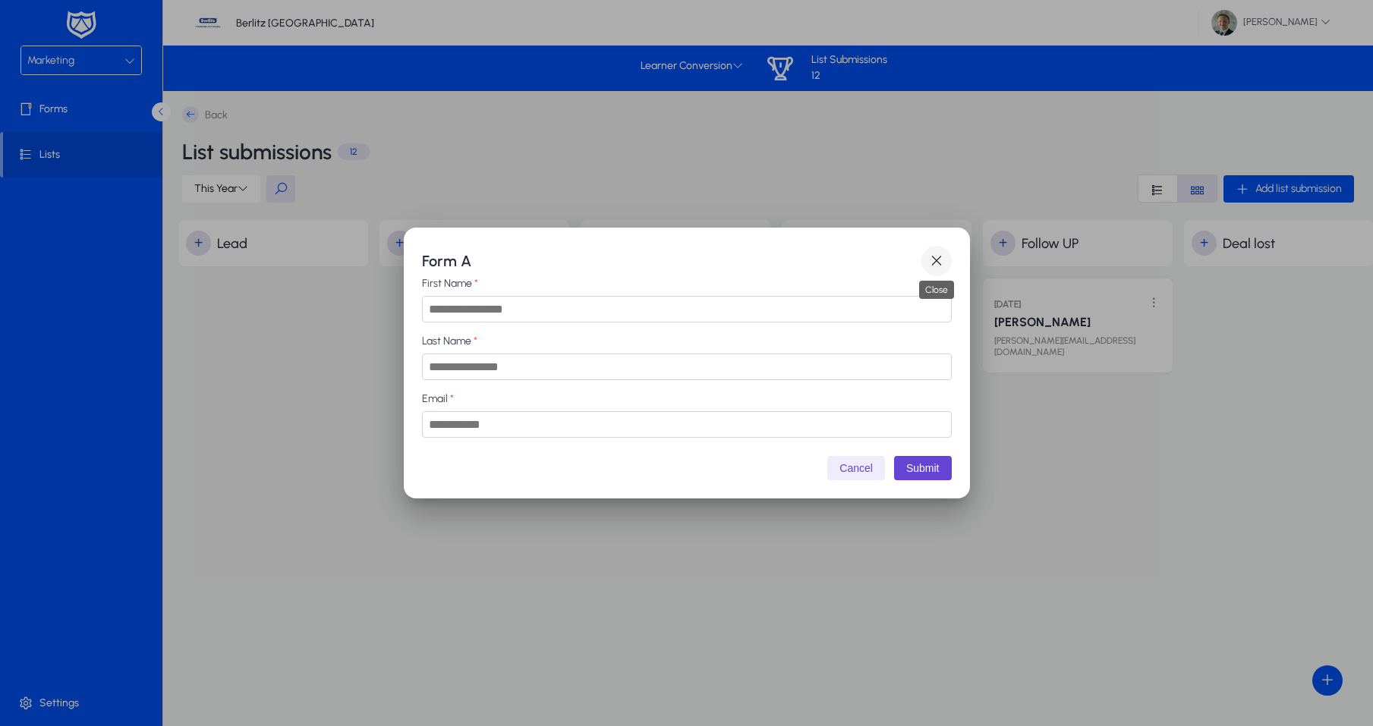
click at [925, 257] on span "button" at bounding box center [937, 261] width 30 height 30
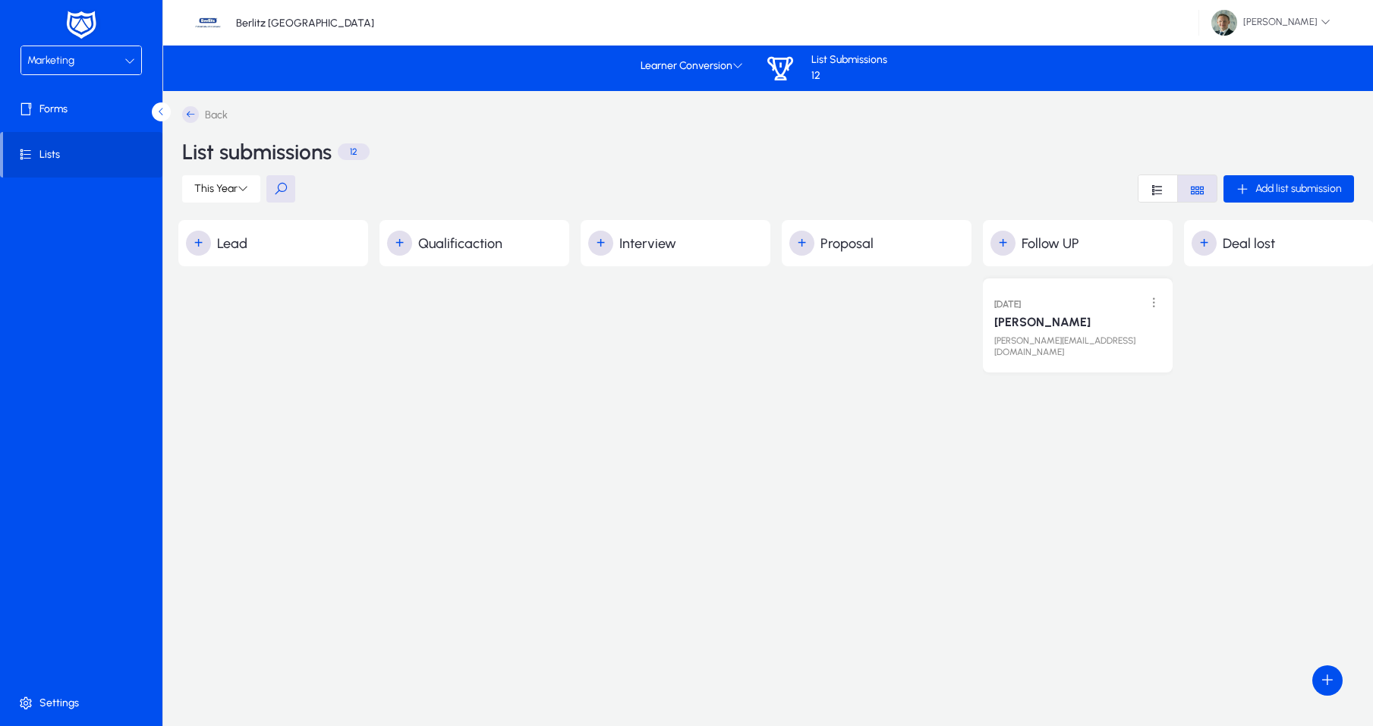
click at [47, 64] on span "Marketing" at bounding box center [50, 60] width 47 height 13
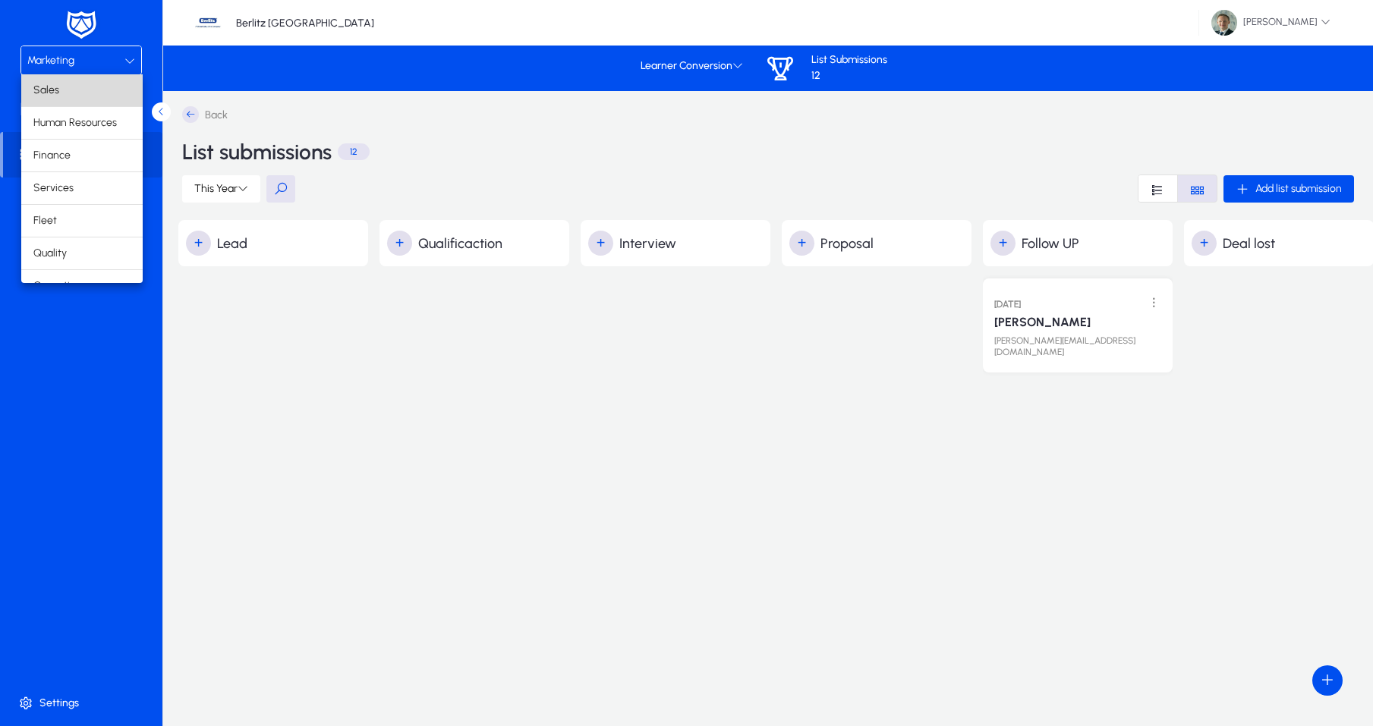
click at [77, 93] on mat-option "Sales" at bounding box center [81, 90] width 121 height 32
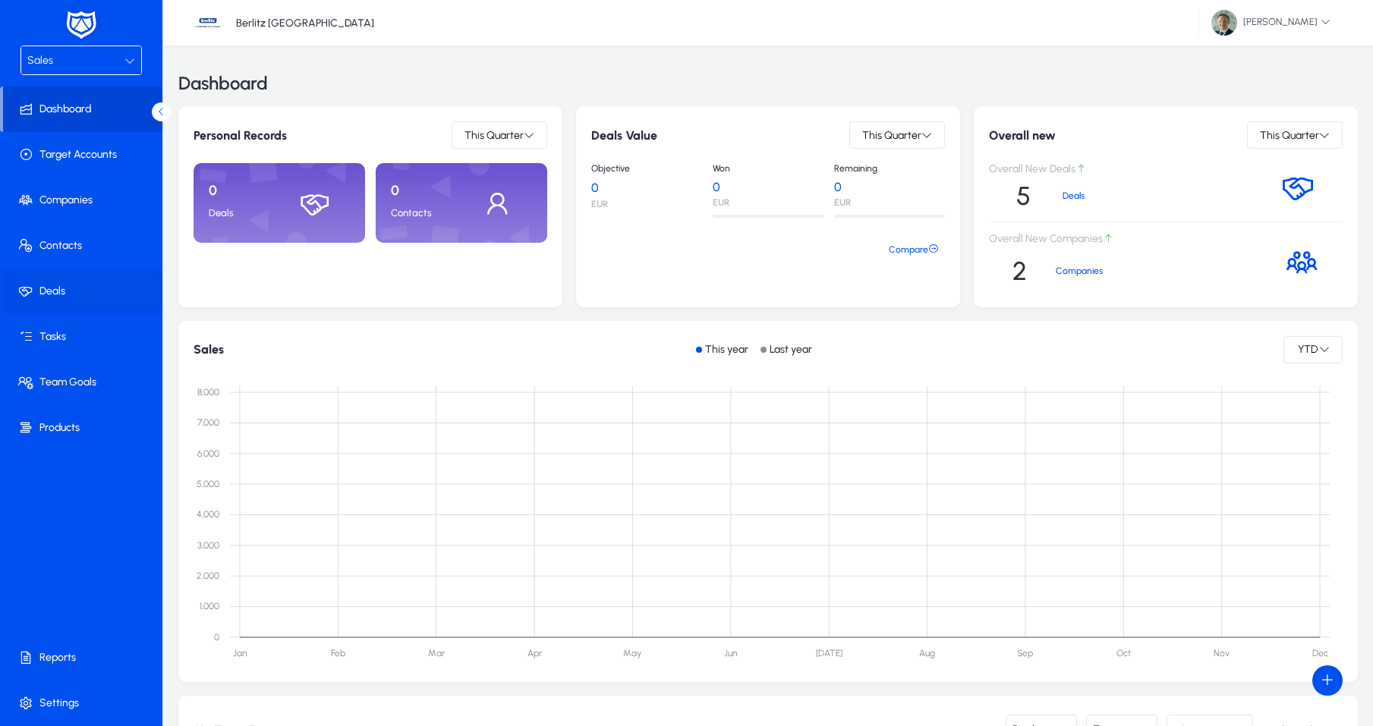
click at [70, 277] on span at bounding box center [84, 291] width 162 height 36
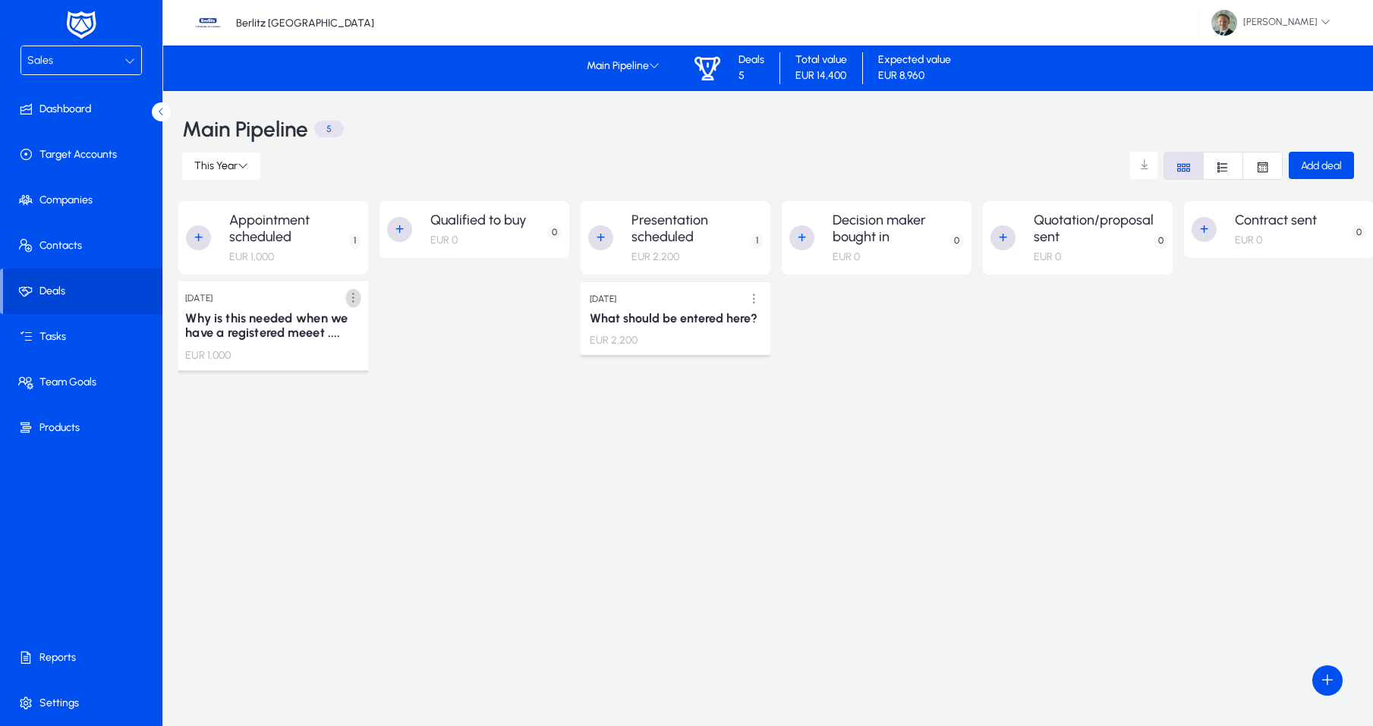
click at [346, 301] on span at bounding box center [353, 298] width 31 height 31
click at [243, 328] on div at bounding box center [686, 363] width 1373 height 726
click at [346, 297] on span at bounding box center [353, 298] width 31 height 31
click at [219, 287] on div at bounding box center [686, 363] width 1373 height 726
click at [344, 292] on span at bounding box center [353, 298] width 31 height 31
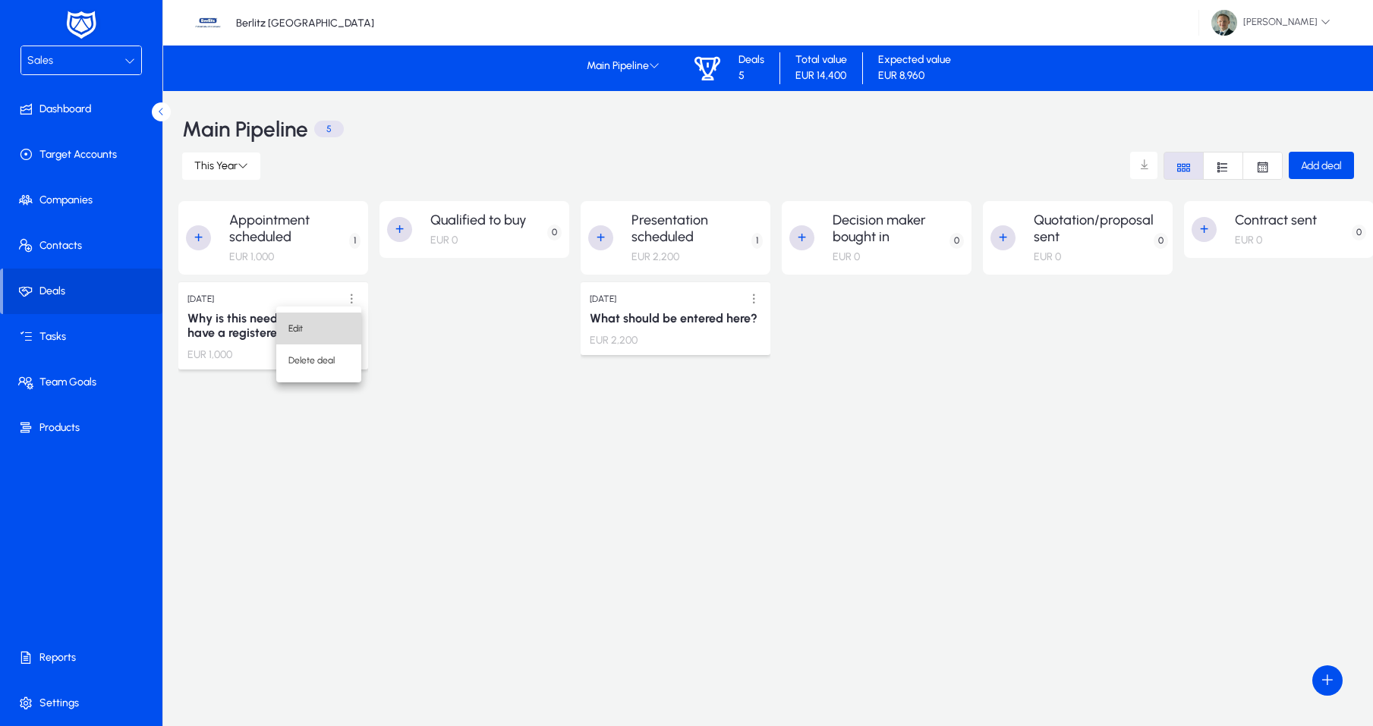
click at [316, 332] on span "Edit" at bounding box center [318, 329] width 61 height 14
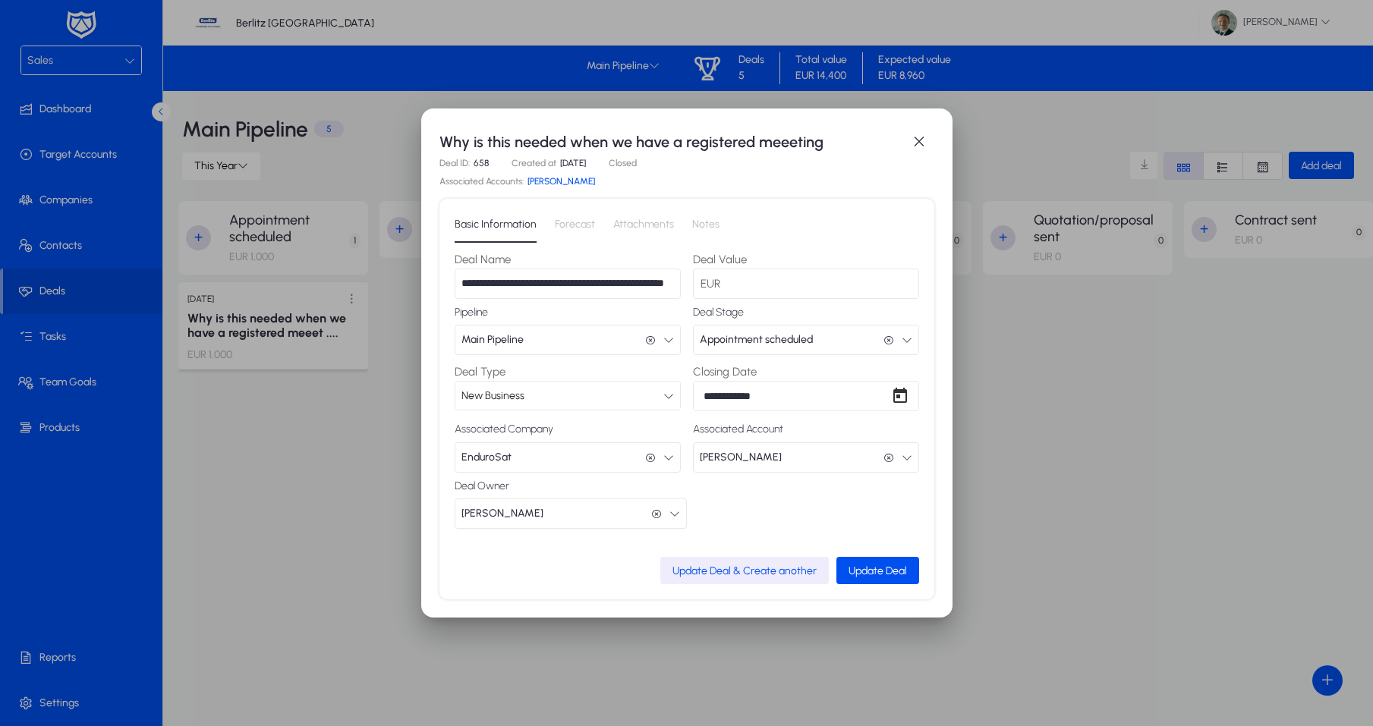
click at [555, 181] on link "[PERSON_NAME]" at bounding box center [562, 181] width 68 height 11
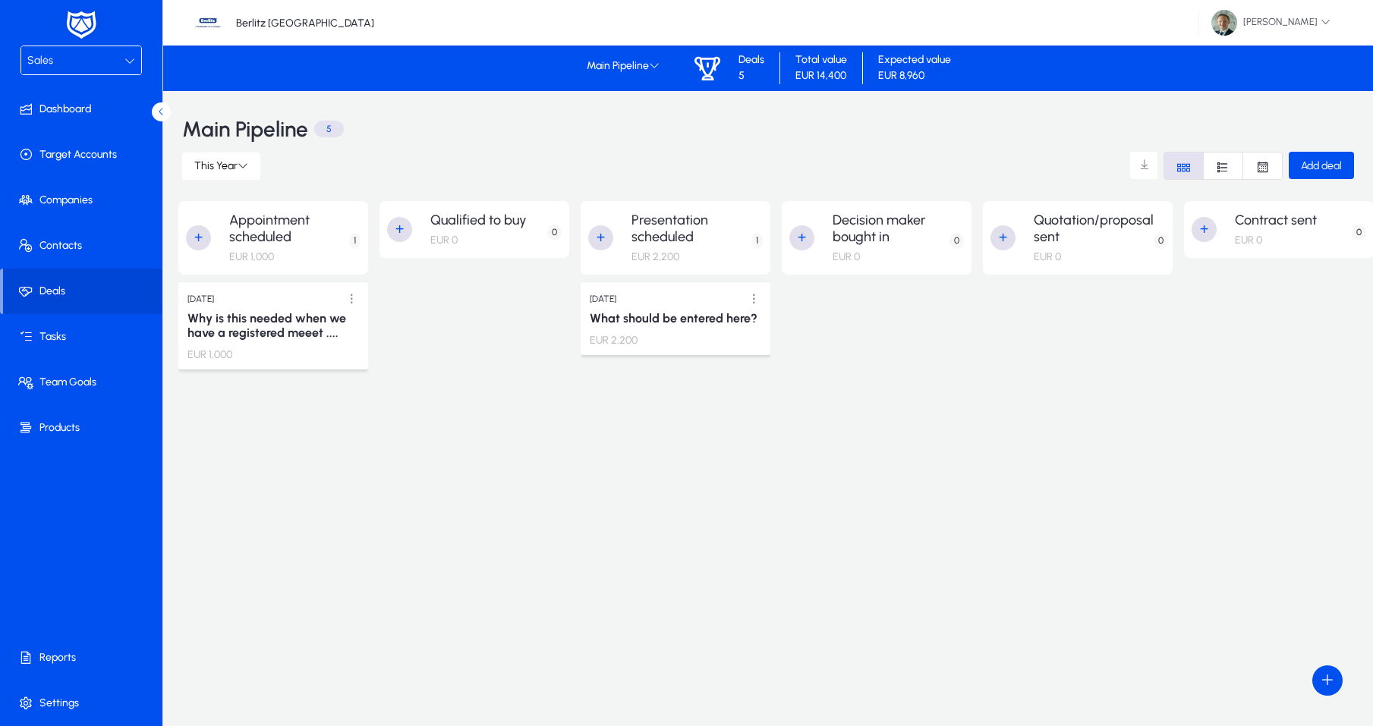
scroll to position [0, 1]
drag, startPoint x: 269, startPoint y: 327, endPoint x: 337, endPoint y: 304, distance: 71.3
drag, startPoint x: 343, startPoint y: 304, endPoint x: 353, endPoint y: 300, distance: 10.6
click at [344, 303] on span at bounding box center [351, 298] width 31 height 31
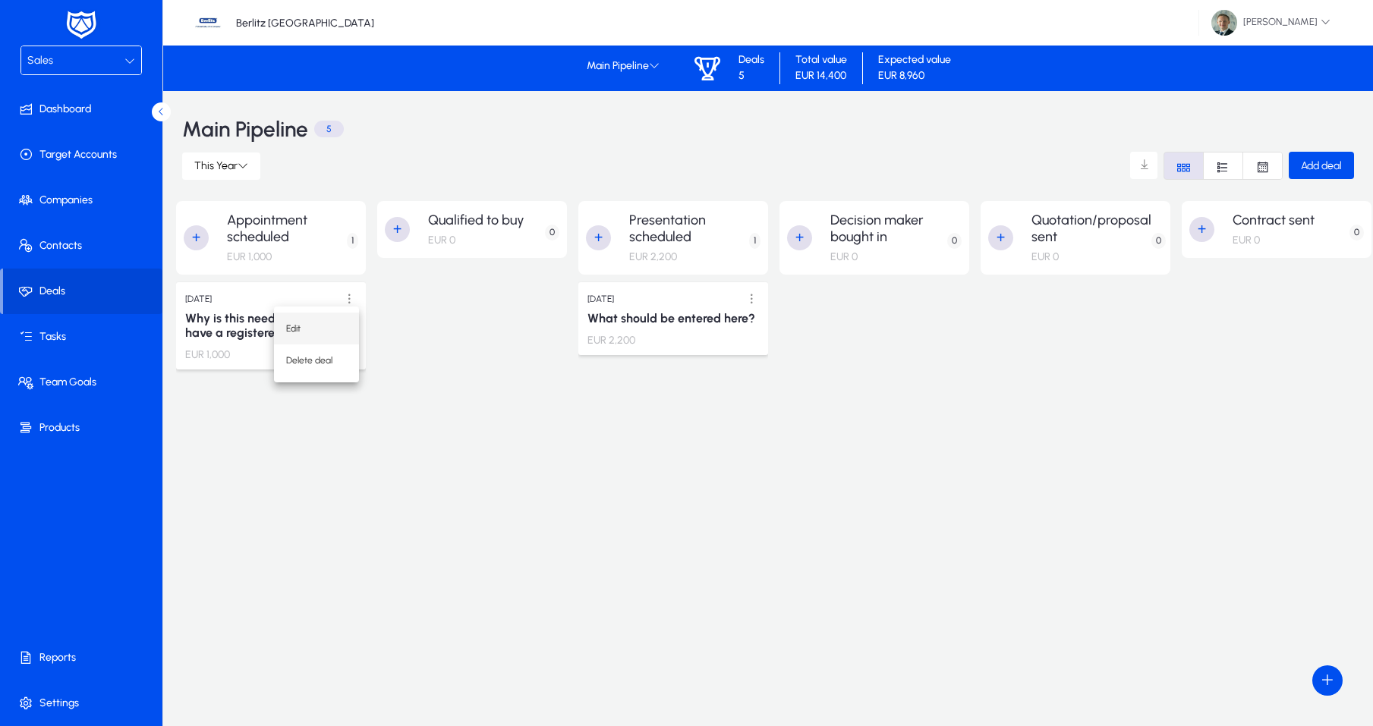
scroll to position [1, 0]
click at [320, 335] on span "Edit" at bounding box center [316, 329] width 61 height 14
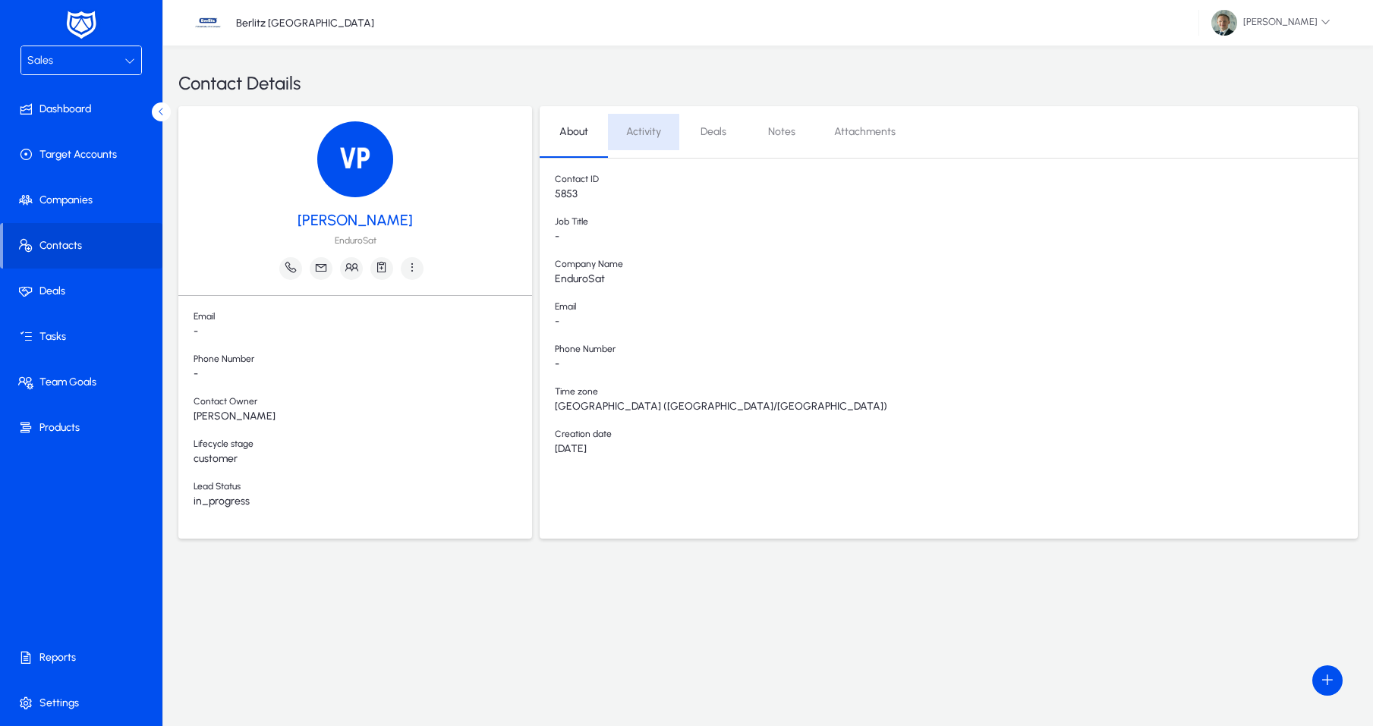
click at [641, 143] on span "Activity" at bounding box center [643, 132] width 35 height 36
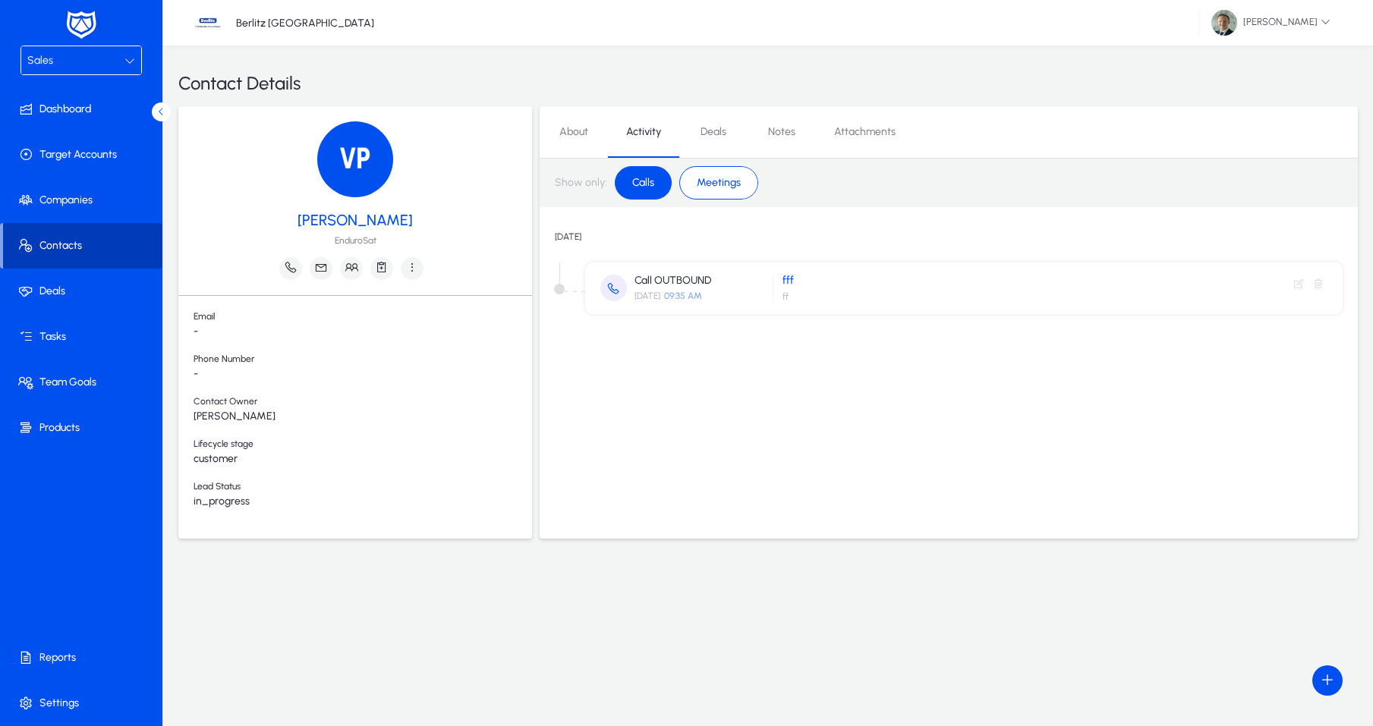
click at [58, 244] on span at bounding box center [82, 246] width 159 height 36
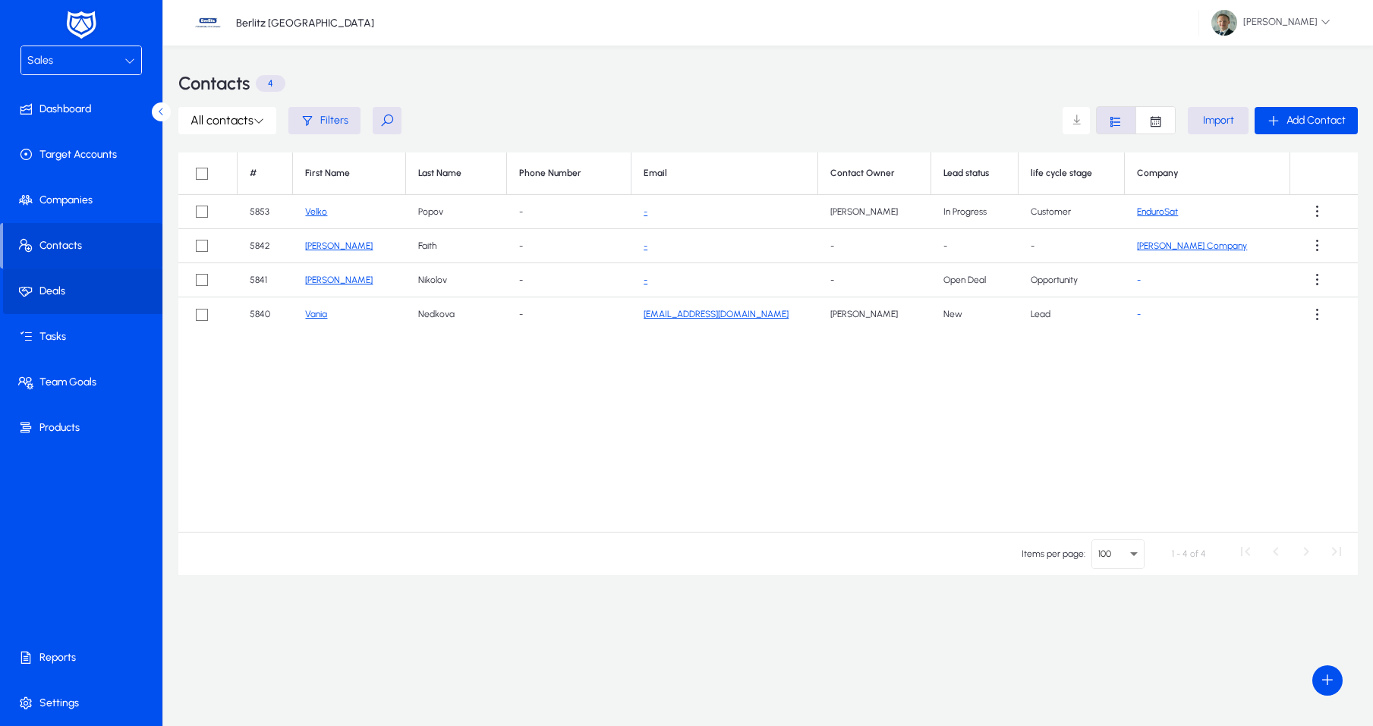
click at [56, 300] on span at bounding box center [84, 291] width 162 height 36
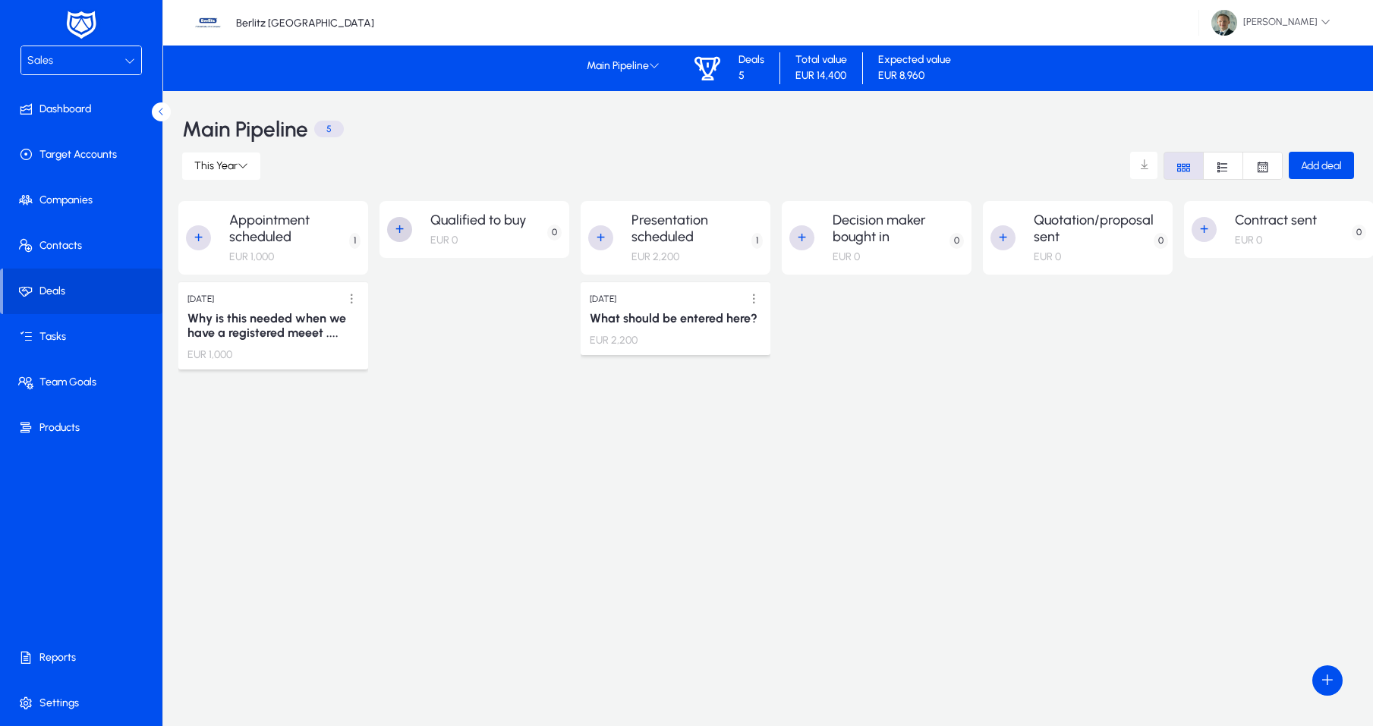
click at [398, 229] on span "button" at bounding box center [400, 229] width 30 height 30
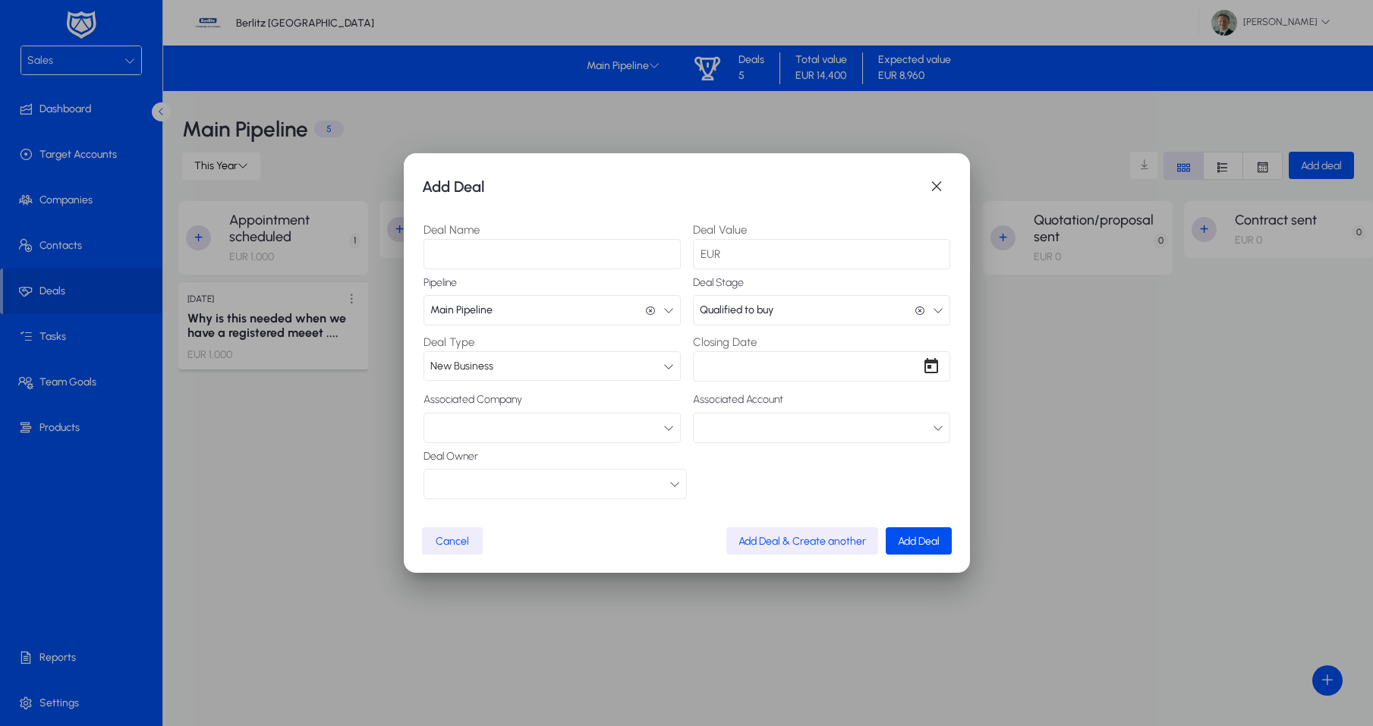
click at [548, 258] on input "Deal Name" at bounding box center [552, 254] width 257 height 30
type input "*******"
click at [486, 364] on span "New Business" at bounding box center [461, 366] width 63 height 13
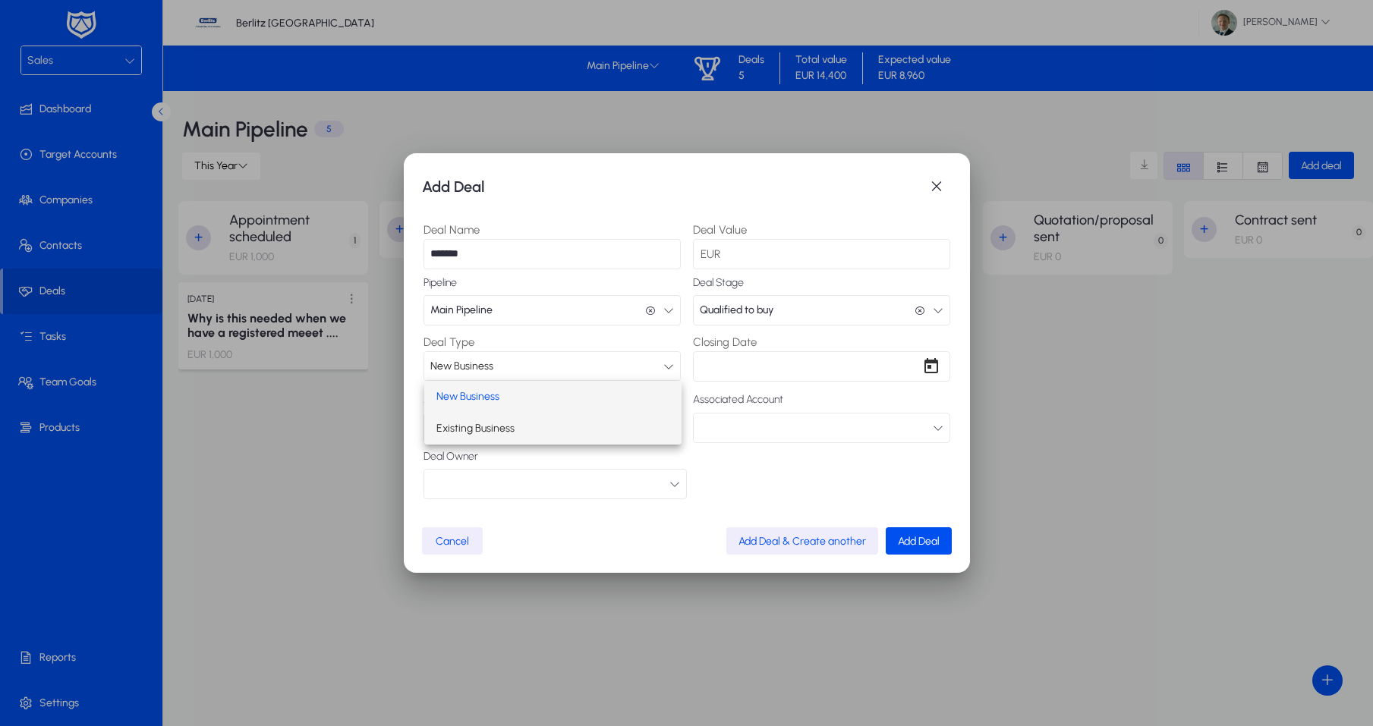
click at [458, 430] on span "Existing Business" at bounding box center [475, 429] width 78 height 18
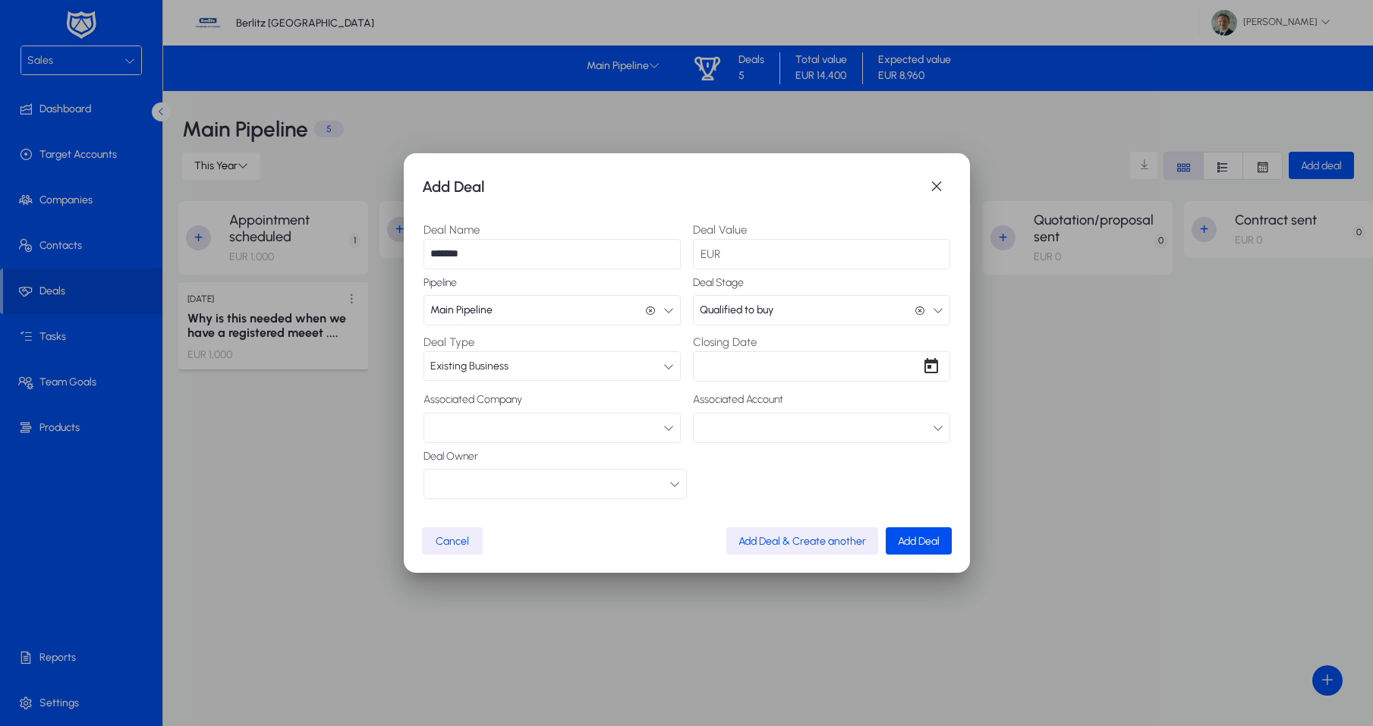
click at [550, 311] on button "Main Pipeline Main Pipeline" at bounding box center [552, 310] width 257 height 30
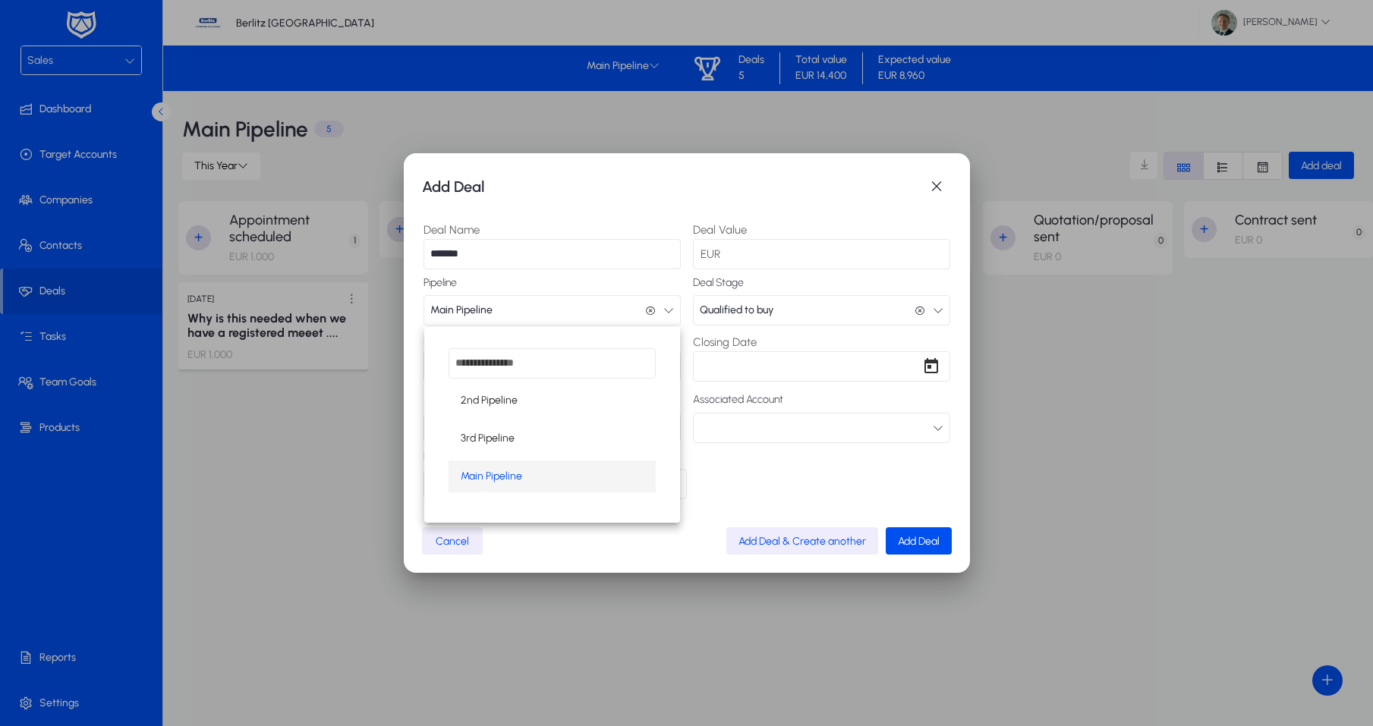
click at [550, 311] on div at bounding box center [686, 363] width 1373 height 726
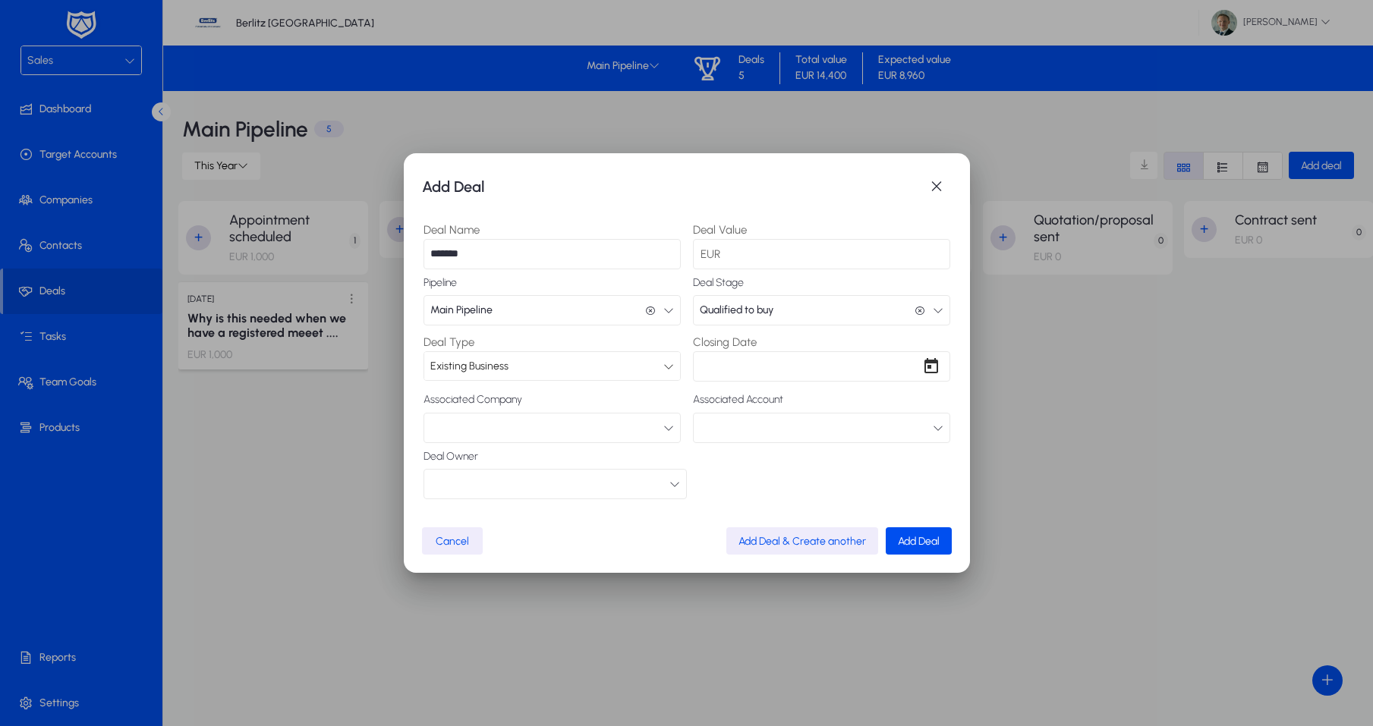
click at [733, 425] on button "button" at bounding box center [821, 428] width 257 height 30
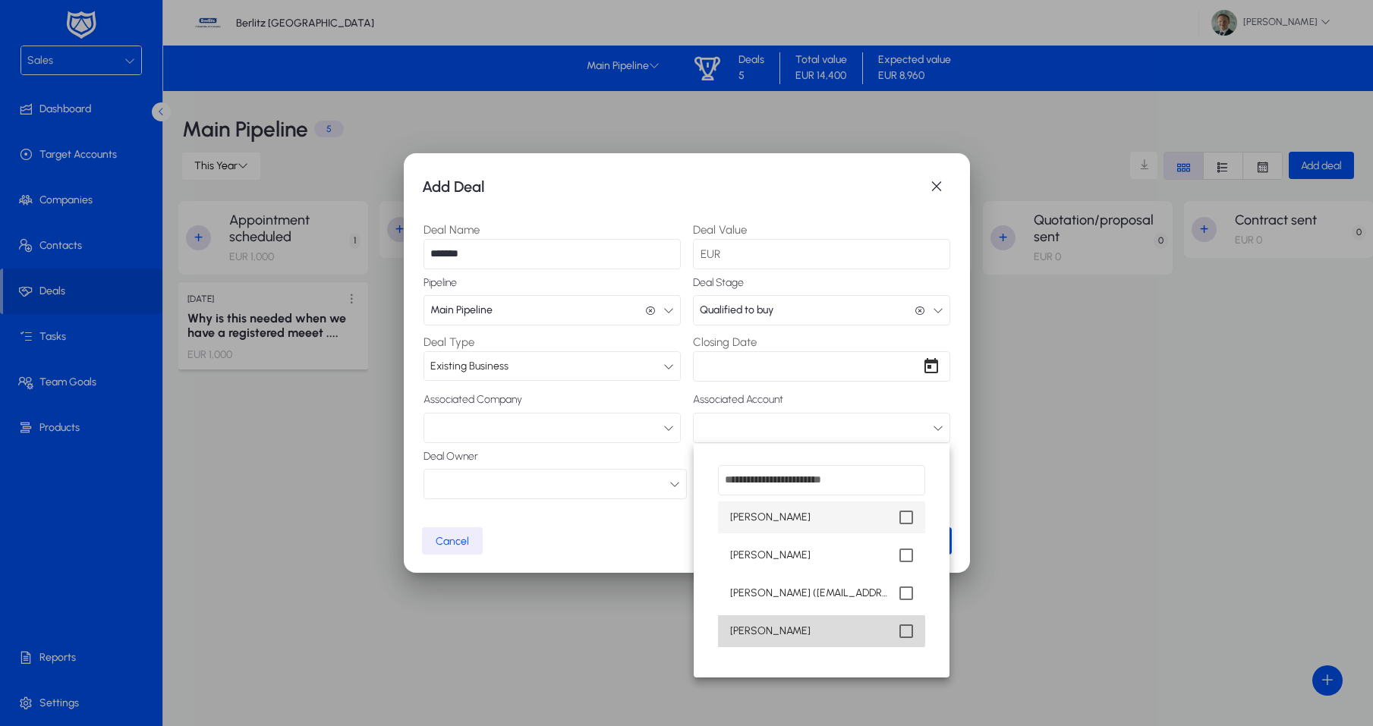
click at [796, 620] on mat-option "[PERSON_NAME]" at bounding box center [821, 632] width 207 height 32
click at [645, 579] on div at bounding box center [686, 363] width 1373 height 726
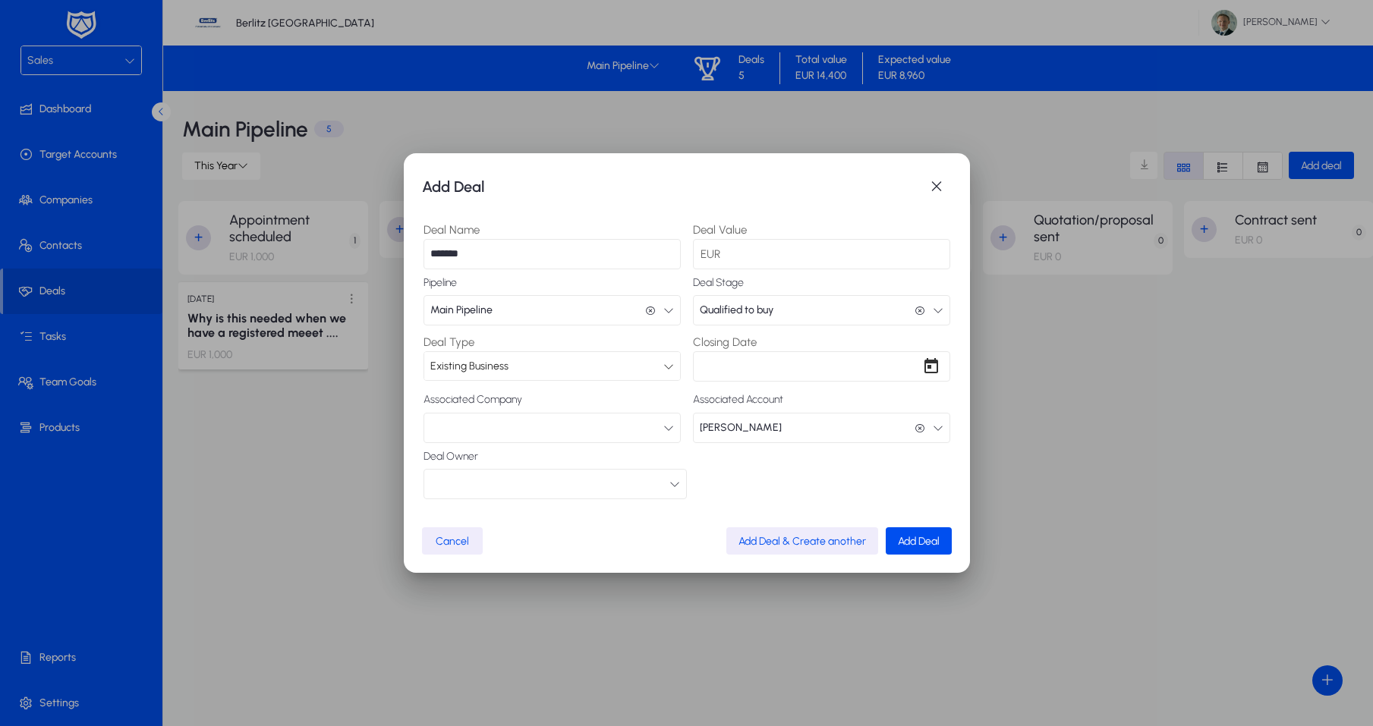
click at [584, 487] on button "button" at bounding box center [555, 484] width 263 height 30
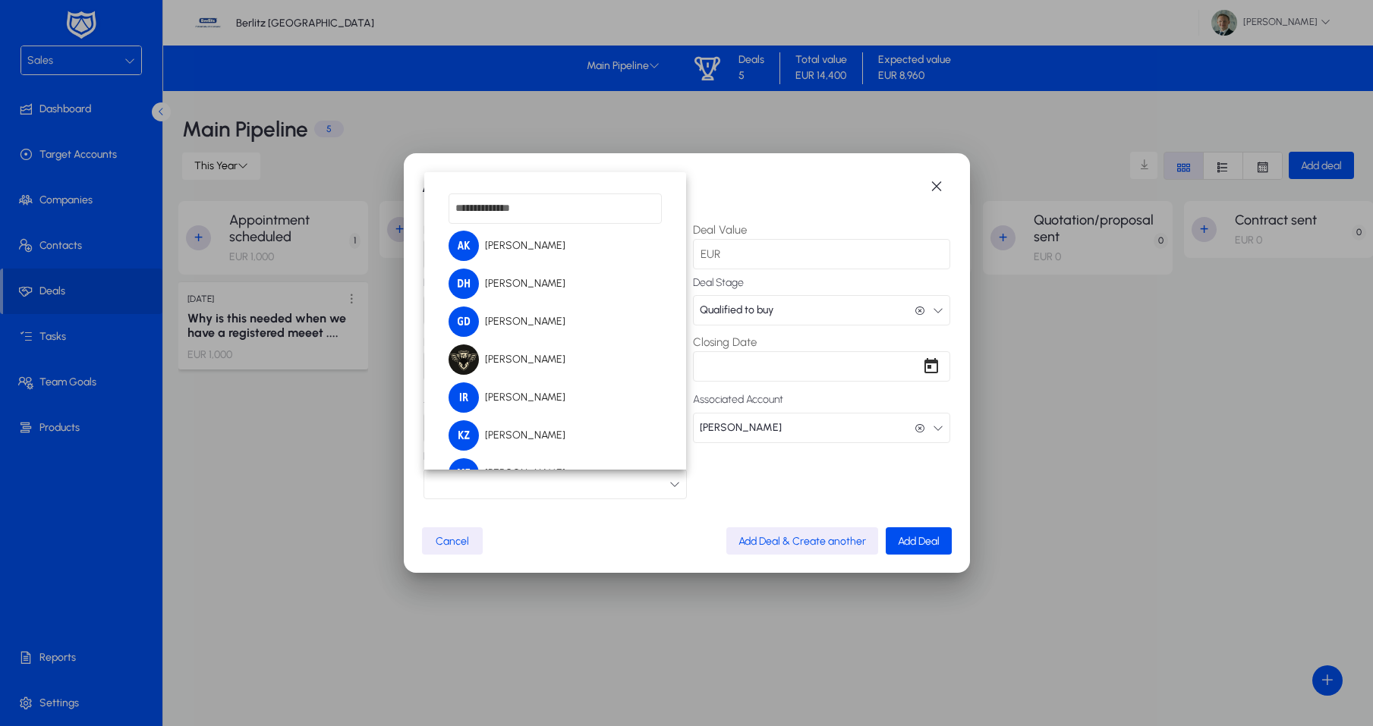
click at [542, 206] on input "dropdown search" at bounding box center [555, 209] width 213 height 30
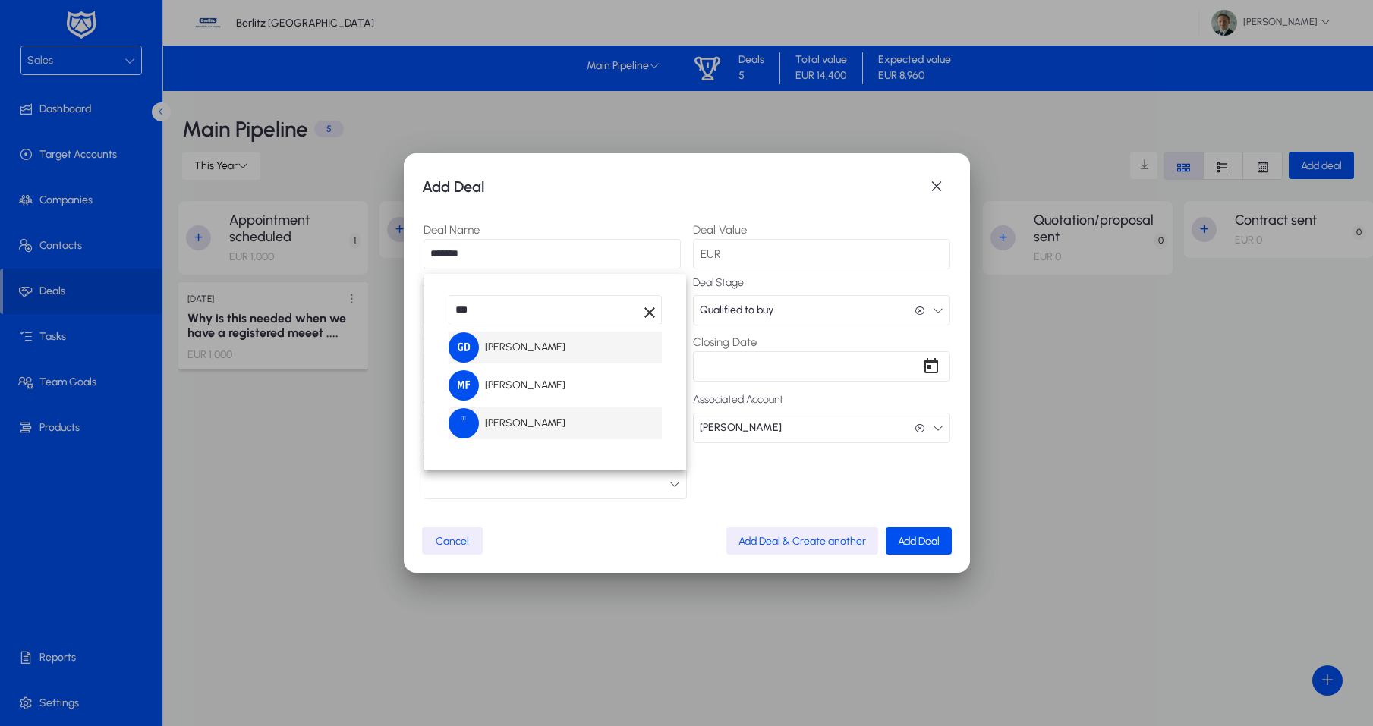
type input "***"
click at [527, 420] on span "[PERSON_NAME]" at bounding box center [507, 423] width 117 height 30
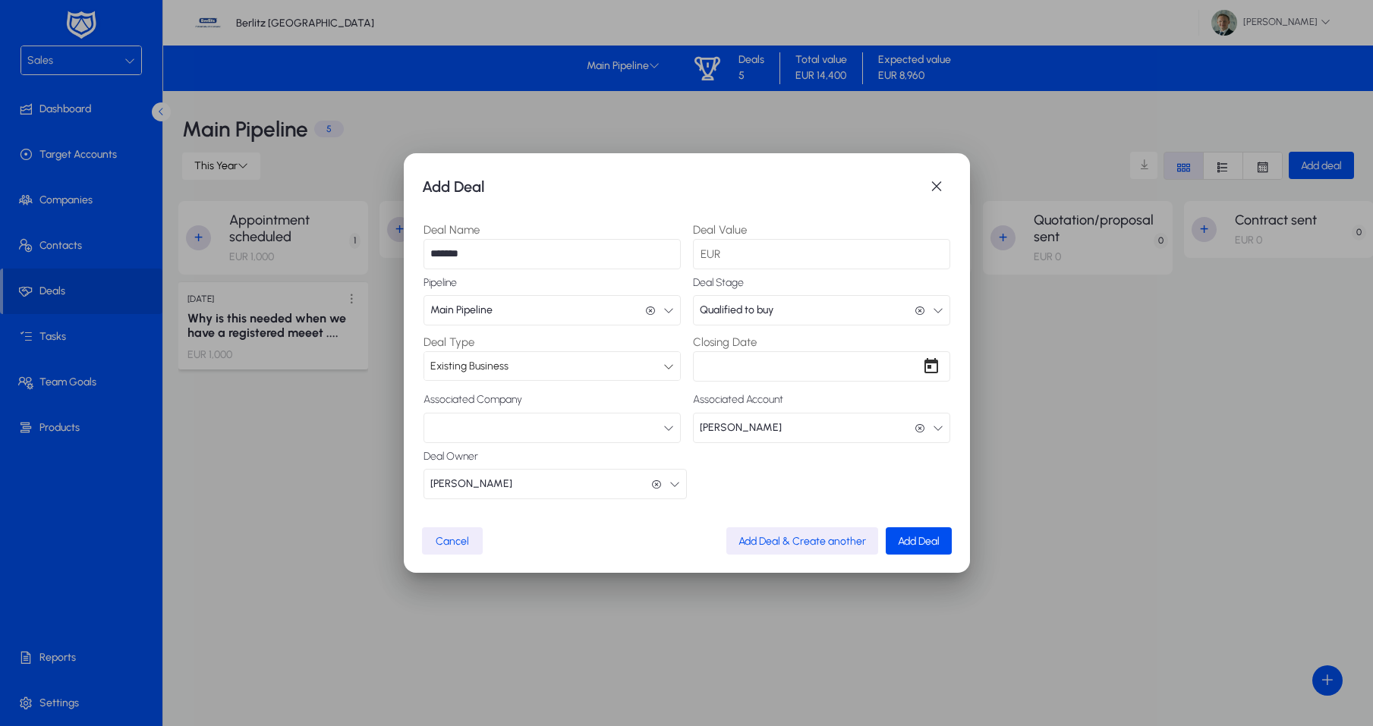
click at [514, 425] on button "button" at bounding box center [552, 428] width 257 height 30
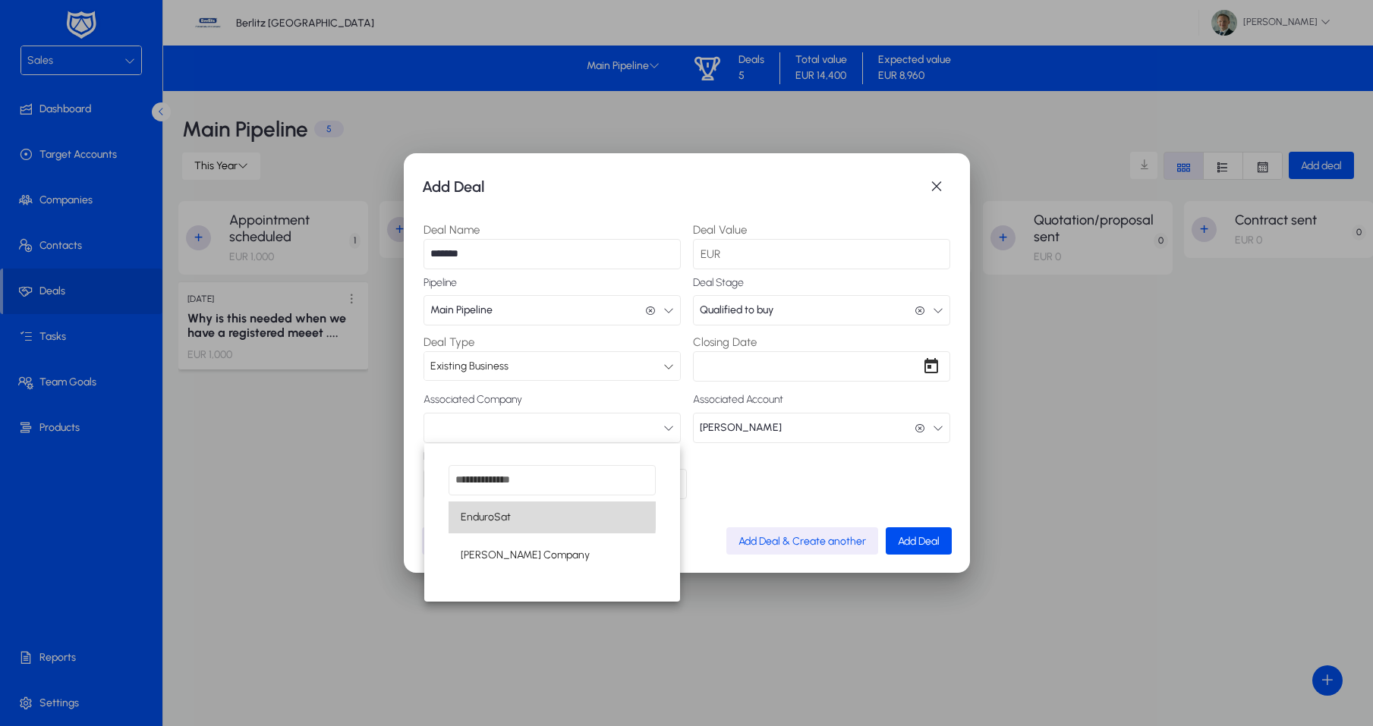
click at [490, 513] on span "EnduroSat" at bounding box center [486, 518] width 50 height 18
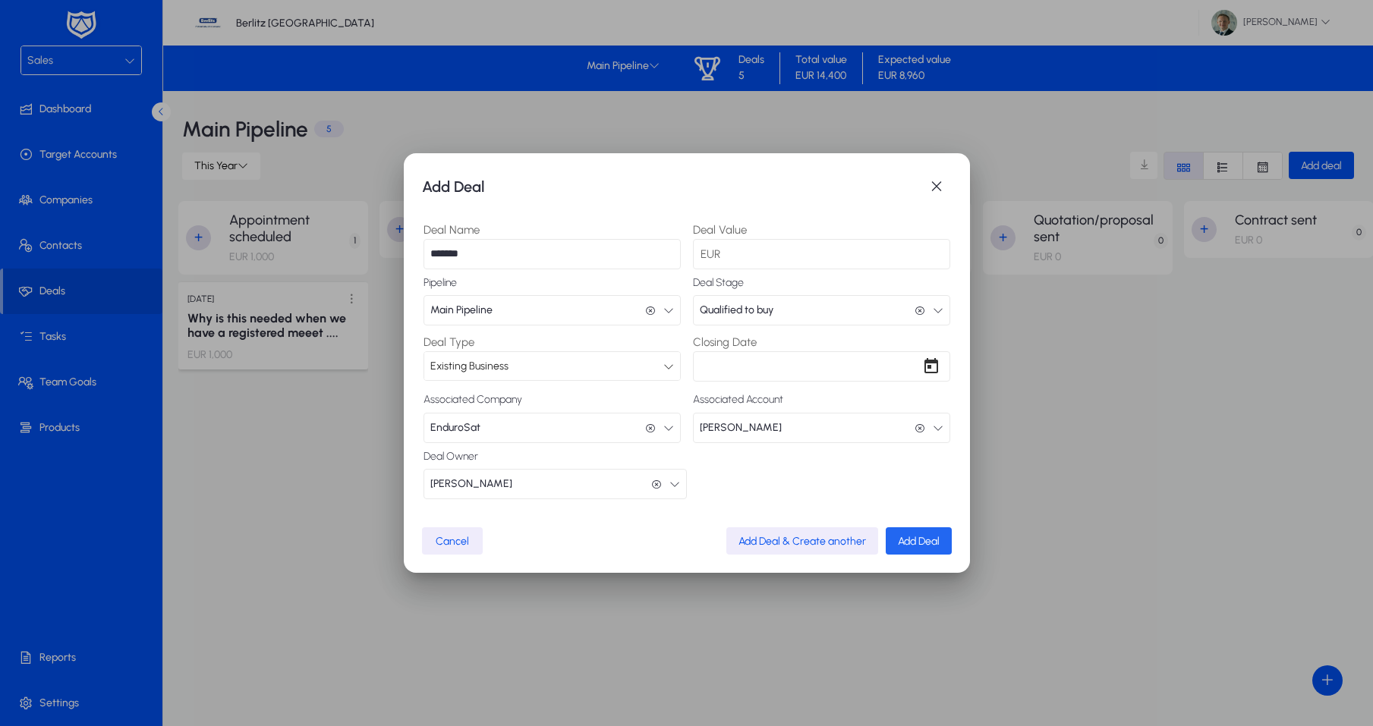
click at [920, 538] on span "Add Deal" at bounding box center [919, 541] width 42 height 13
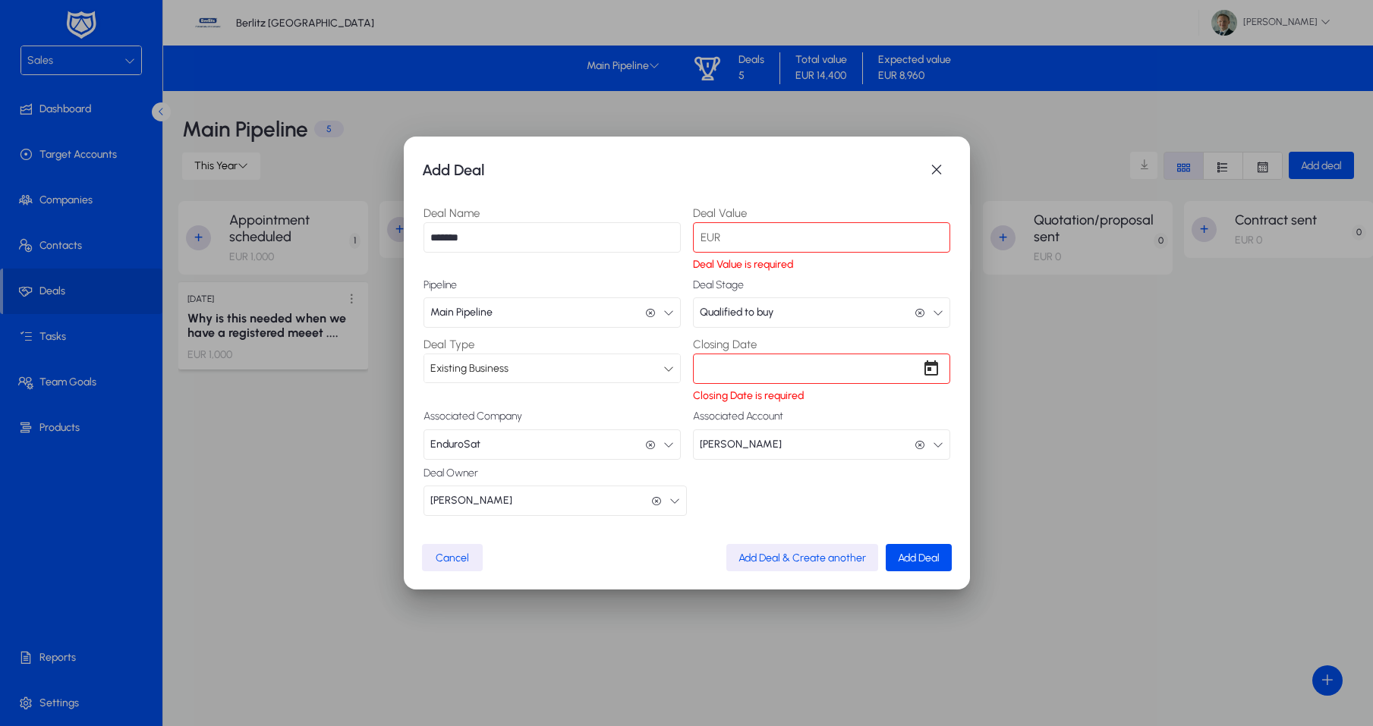
click at [802, 348] on div "Closing Date Closing Date is required" at bounding box center [821, 370] width 257 height 68
click at [800, 362] on div "Add Deal Deal Name ******* Deal Value EUR Deal Value is required Pipeline Main …" at bounding box center [686, 363] width 1373 height 726
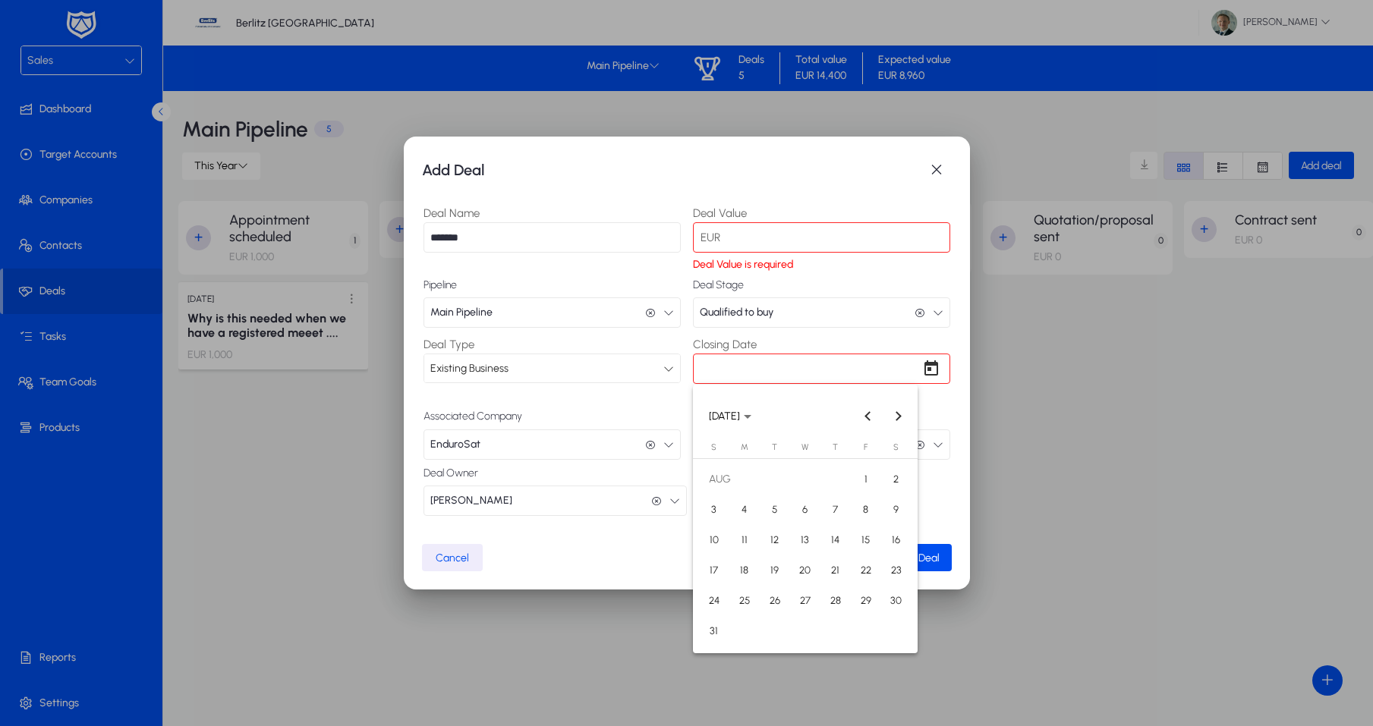
click at [875, 597] on span "29" at bounding box center [865, 601] width 27 height 27
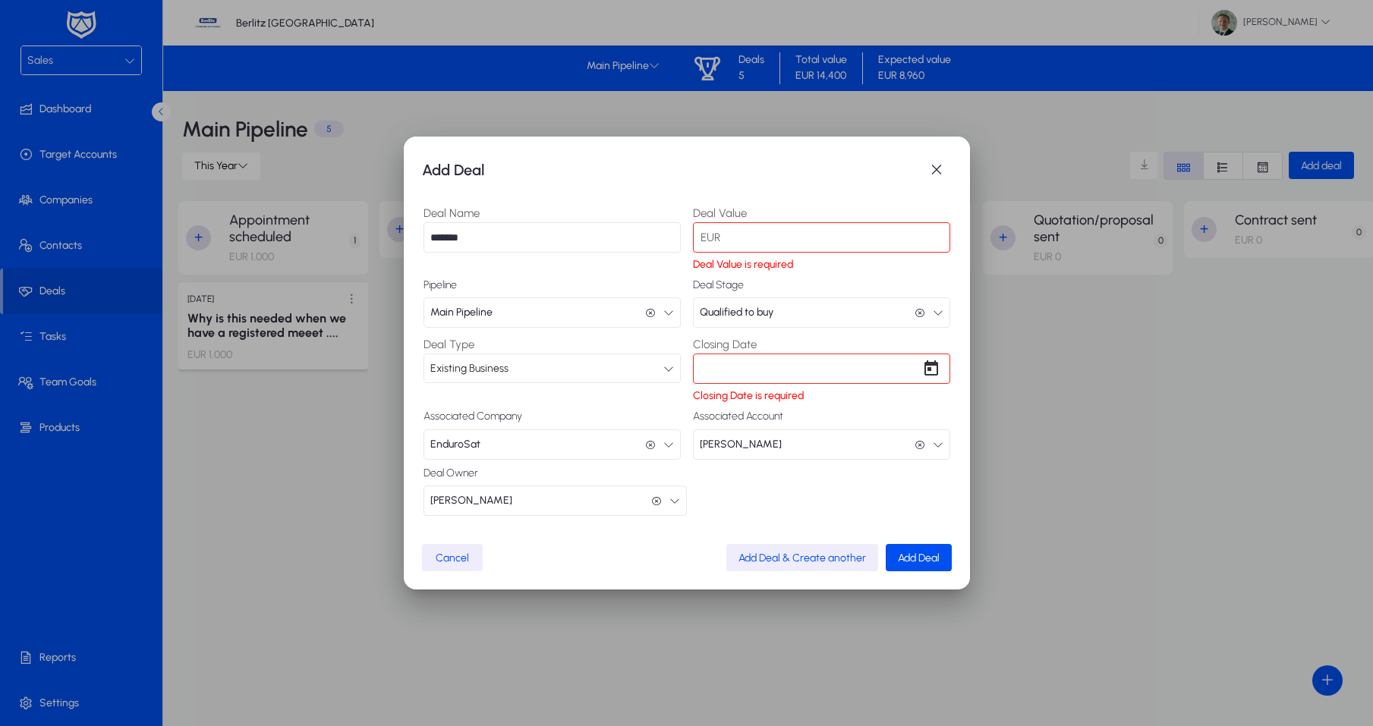
type input "**********"
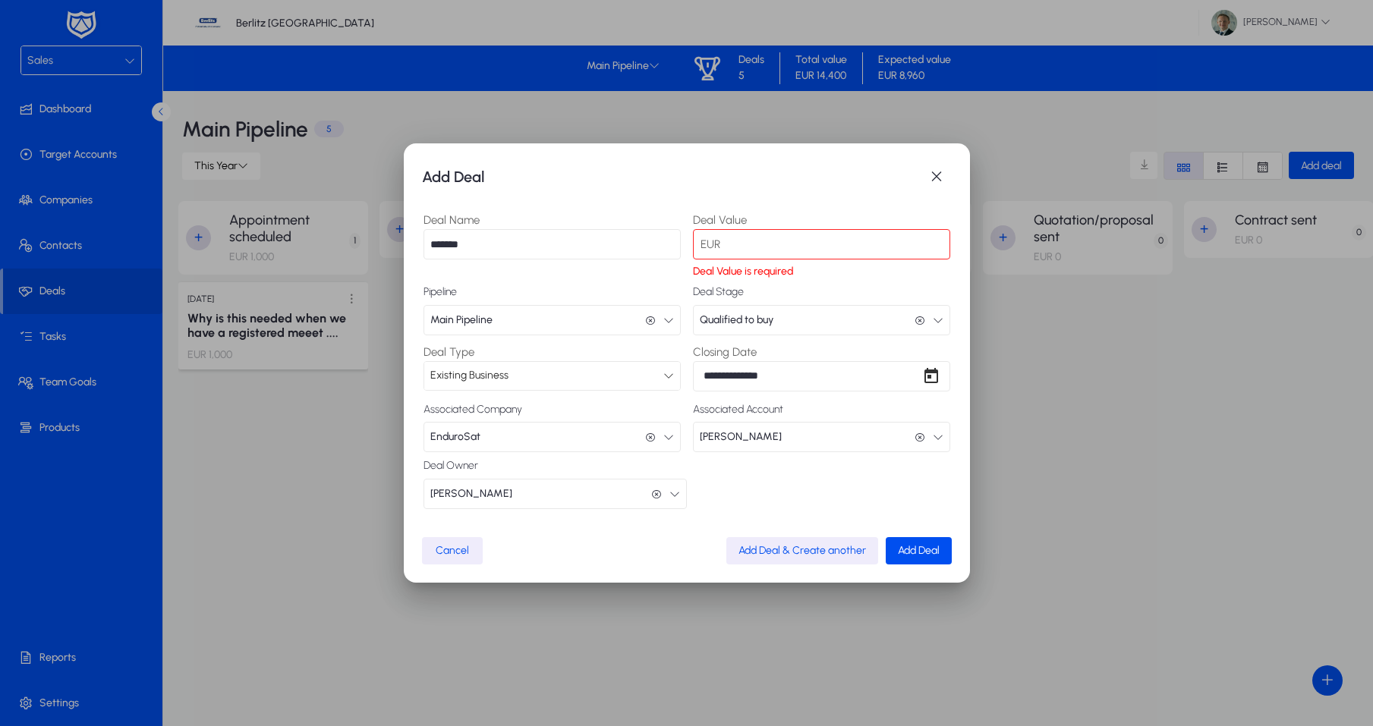
click at [746, 243] on input "Deal Value" at bounding box center [821, 244] width 257 height 30
drag, startPoint x: 698, startPoint y: 246, endPoint x: 736, endPoint y: 246, distance: 38.0
click at [698, 246] on span "EUR" at bounding box center [708, 244] width 31 height 18
click at [737, 246] on input "Deal Value" at bounding box center [821, 244] width 257 height 30
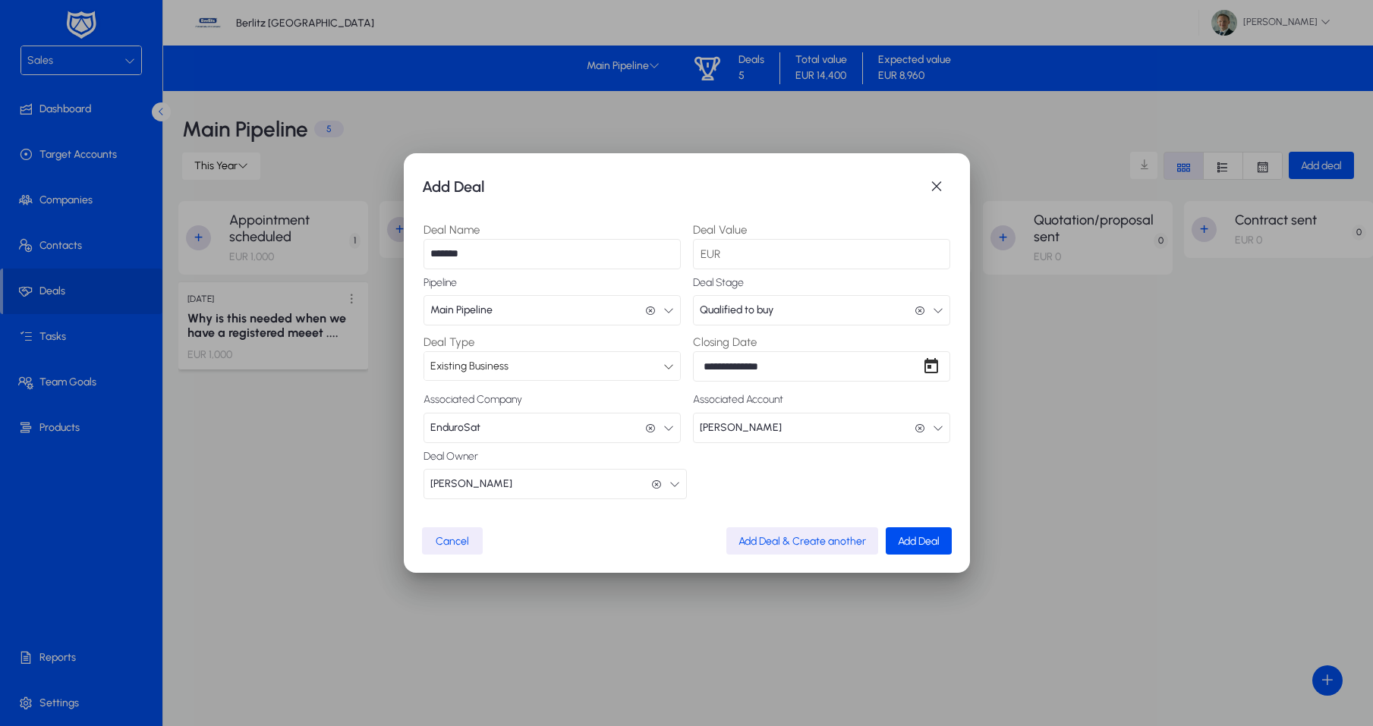
type input "****"
drag, startPoint x: 757, startPoint y: 484, endPoint x: 818, endPoint y: 498, distance: 62.4
click at [758, 484] on div "Deal Owner [PERSON_NAME] [PERSON_NAME]" at bounding box center [687, 475] width 527 height 49
click at [919, 540] on span "Add Deal" at bounding box center [919, 541] width 42 height 13
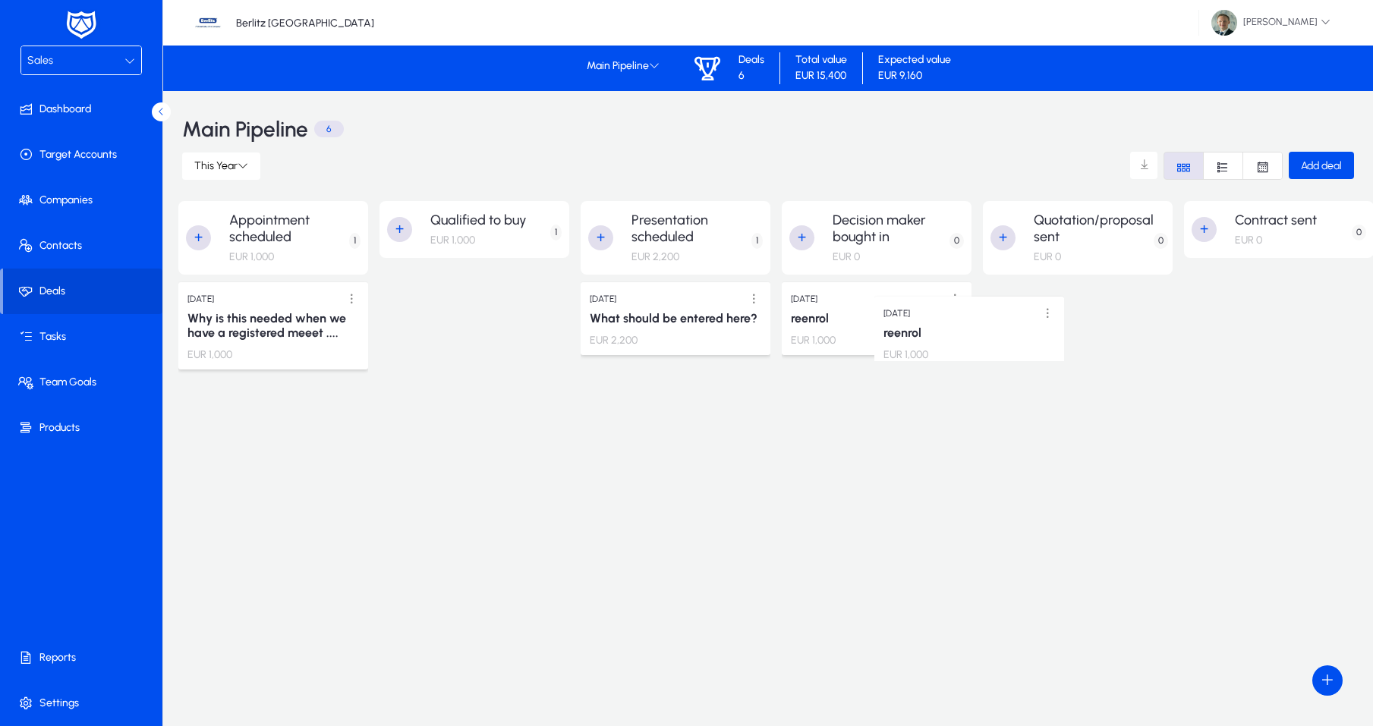
drag, startPoint x: 447, startPoint y: 301, endPoint x: 942, endPoint y: 325, distance: 495.5
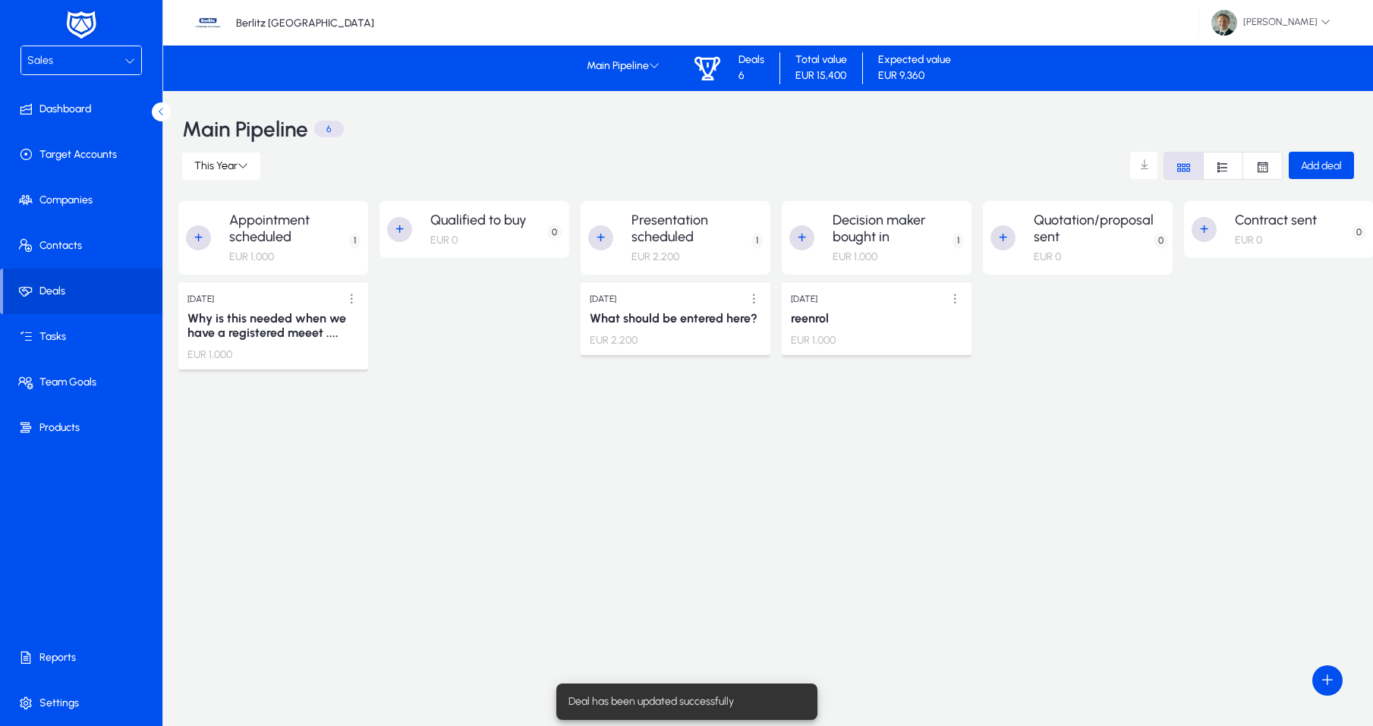
drag, startPoint x: 918, startPoint y: 326, endPoint x: 1145, endPoint y: 326, distance: 227.0
click at [852, 298] on div "[DATE]" at bounding box center [877, 298] width 176 height 19
click at [944, 295] on span at bounding box center [956, 298] width 31 height 31
click at [912, 320] on button "Edit" at bounding box center [922, 330] width 85 height 32
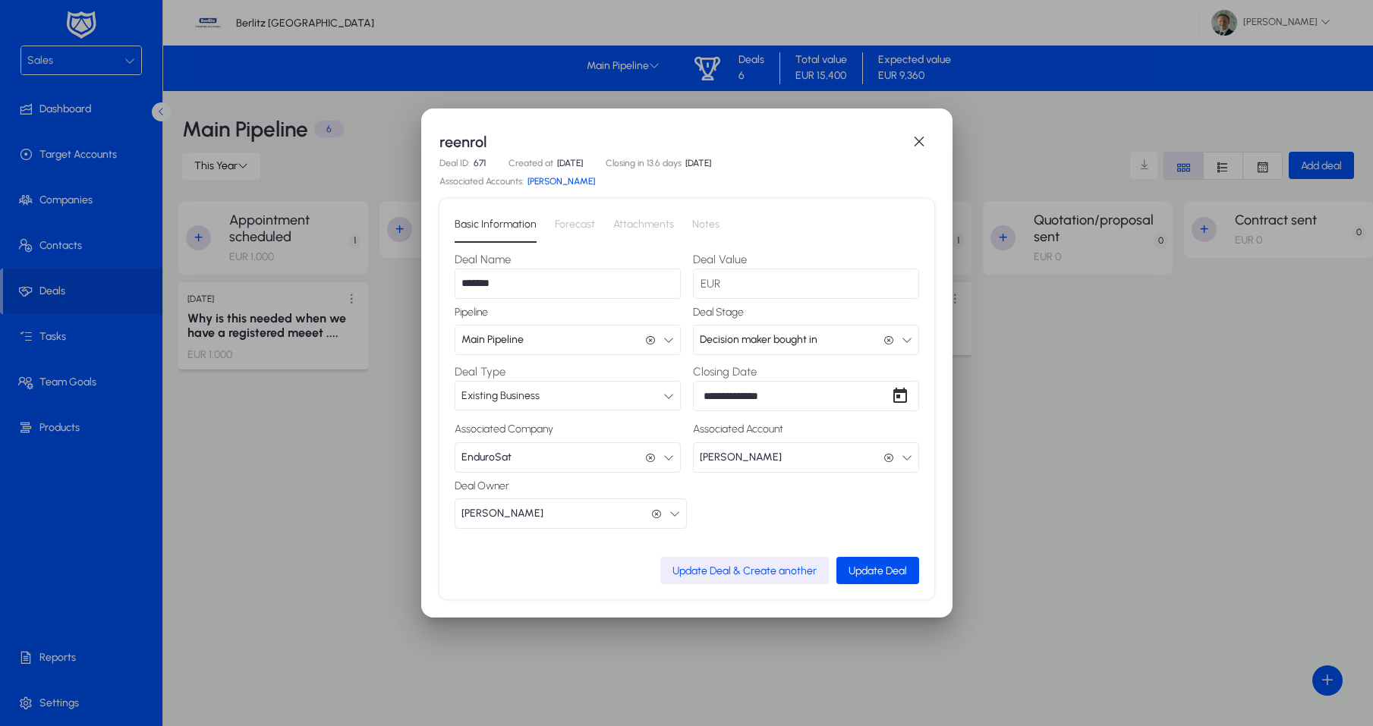
drag, startPoint x: 515, startPoint y: 281, endPoint x: 436, endPoint y: 285, distance: 79.0
click at [436, 285] on div "**********" at bounding box center [686, 363] width 531 height 509
type input "**********"
click at [858, 566] on span "Update Deal" at bounding box center [878, 571] width 58 height 13
click at [916, 138] on span "button" at bounding box center [919, 142] width 30 height 30
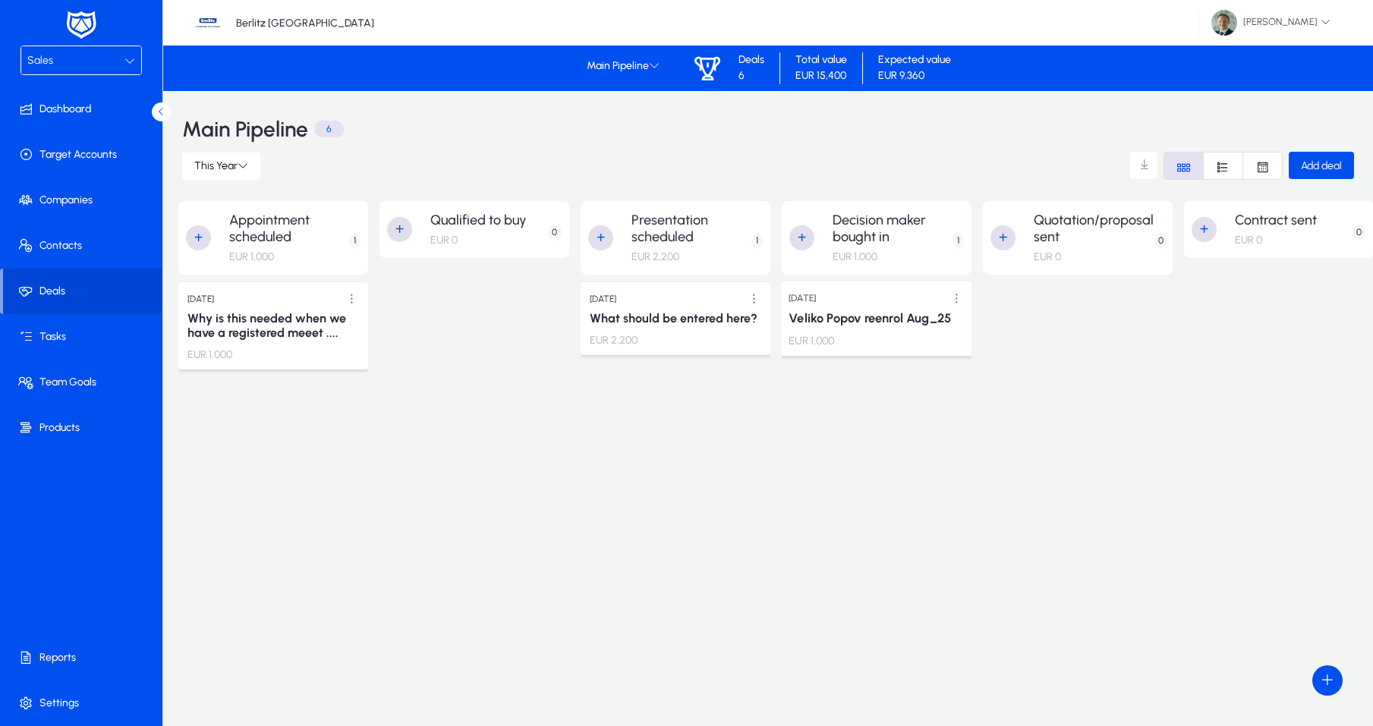
click at [916, 303] on div "[DATE]" at bounding box center [877, 298] width 176 height 19
click at [954, 295] on span at bounding box center [956, 298] width 31 height 31
click at [913, 327] on span "Edit" at bounding box center [922, 330] width 61 height 14
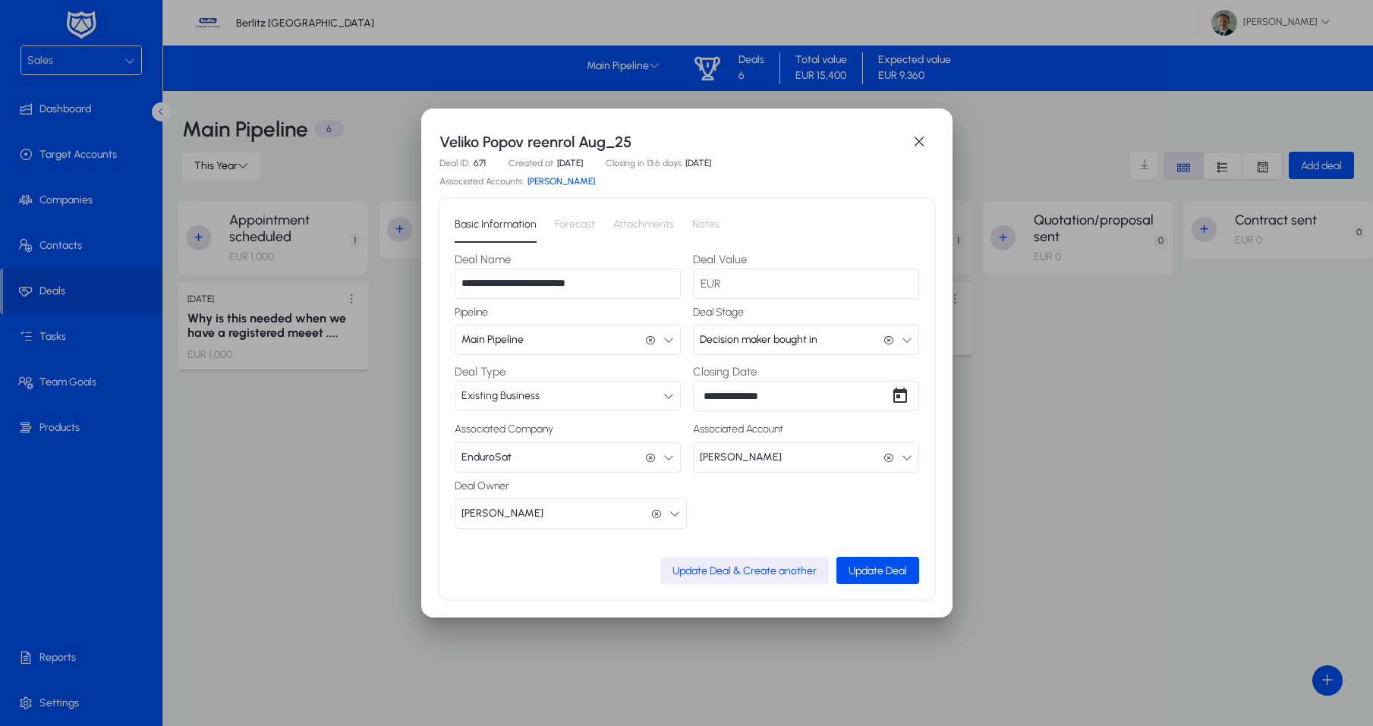
click at [326, 194] on div at bounding box center [686, 363] width 1373 height 726
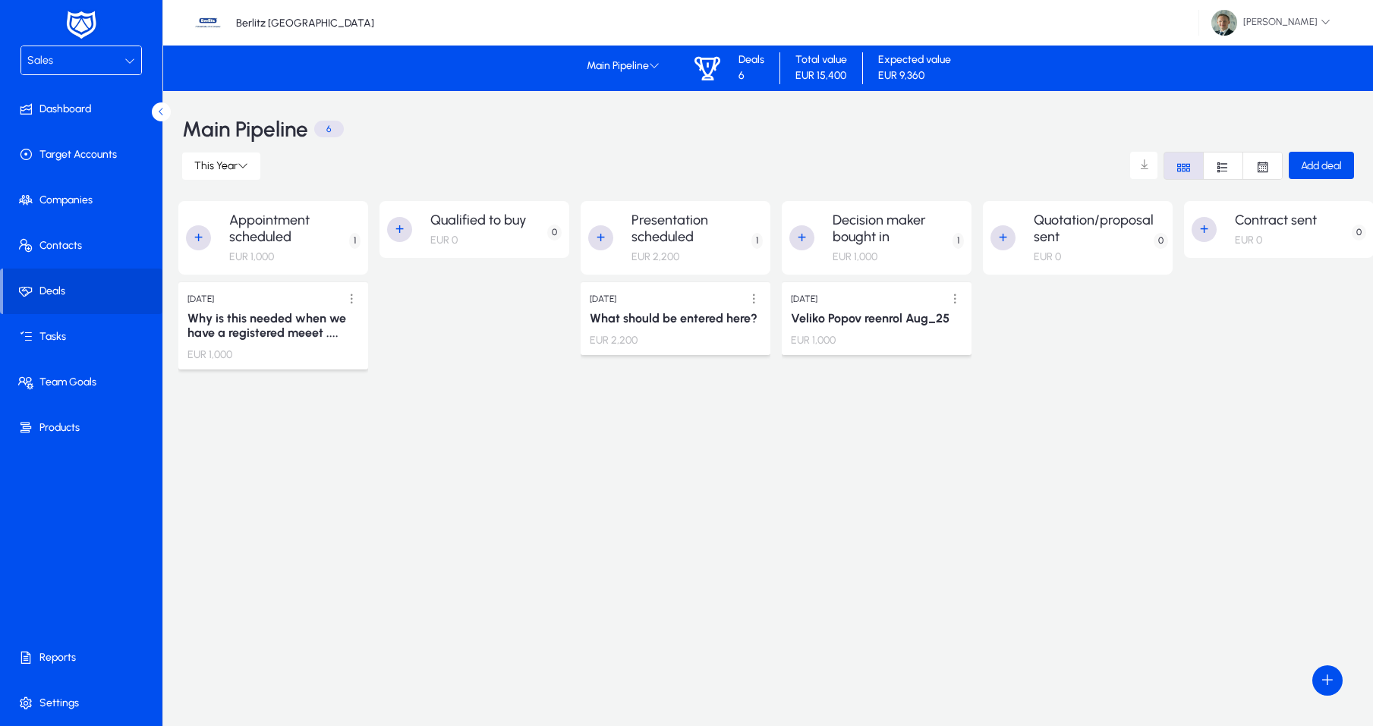
click at [1267, 167] on icon "Font Style" at bounding box center [1263, 167] width 14 height 14
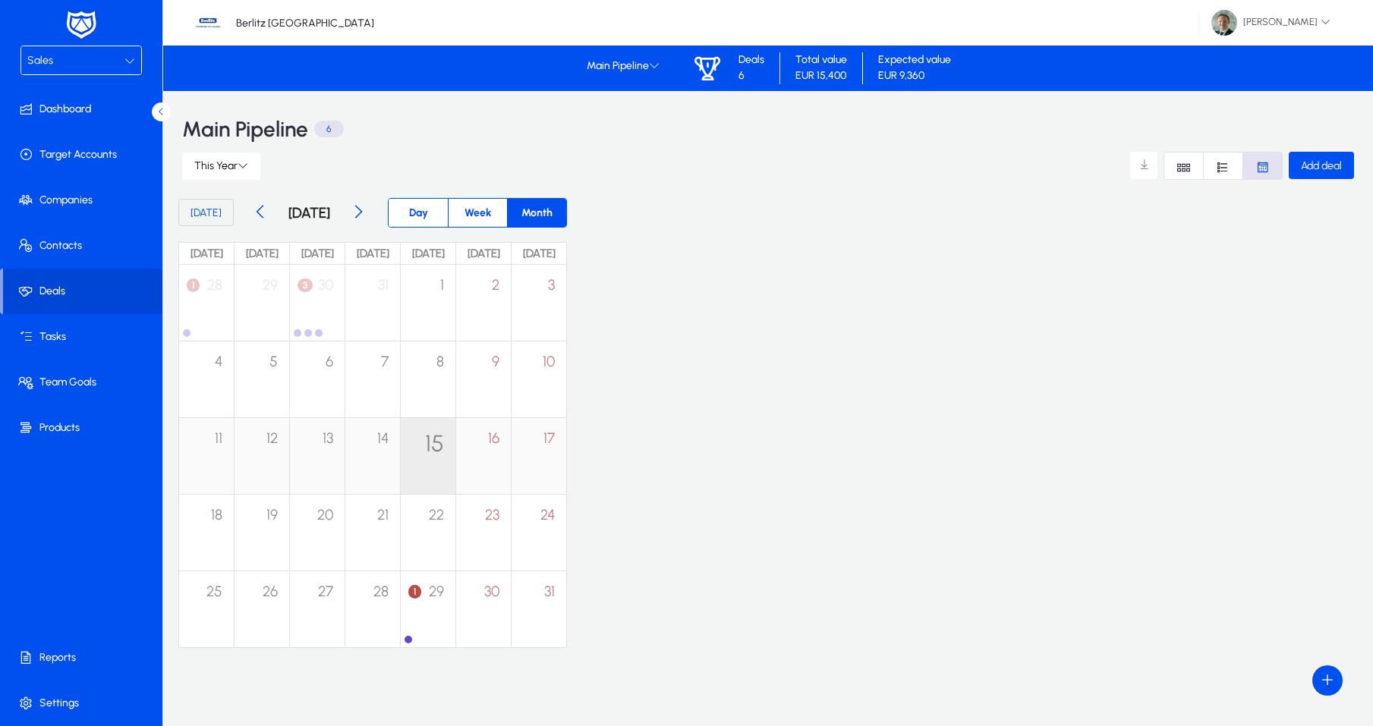
click at [444, 449] on span "15" at bounding box center [434, 444] width 19 height 28
click at [453, 633] on div at bounding box center [428, 639] width 50 height 12
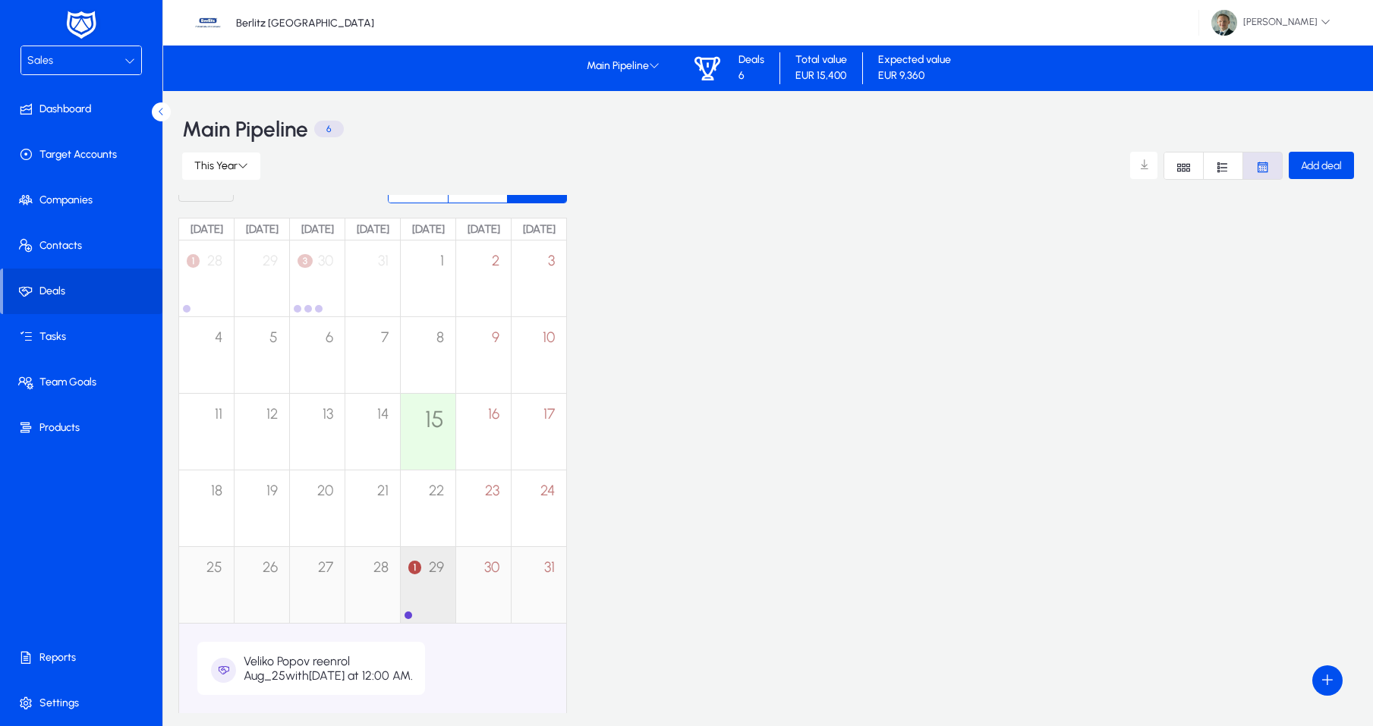
scroll to position [26, 0]
click at [412, 616] on div at bounding box center [409, 614] width 8 height 8
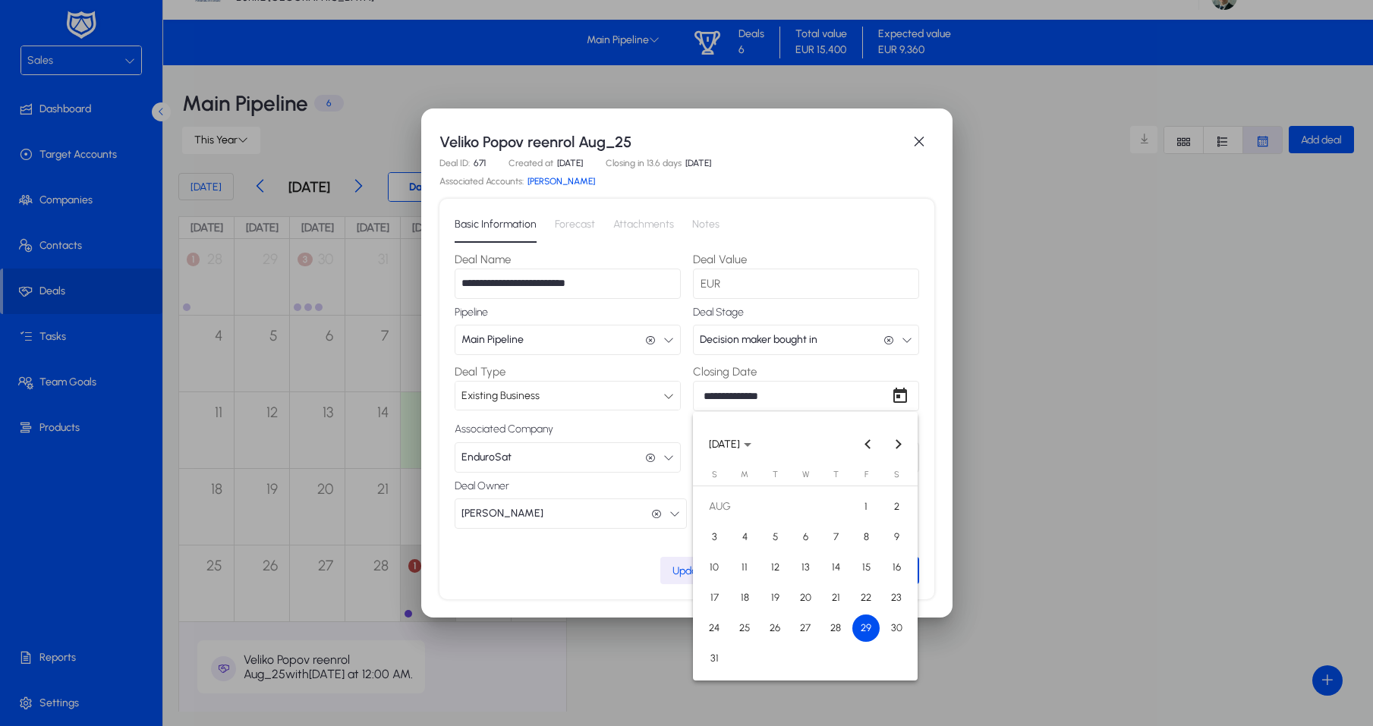
click at [783, 393] on div "**********" at bounding box center [686, 363] width 1373 height 726
click at [823, 389] on div at bounding box center [686, 363] width 1373 height 726
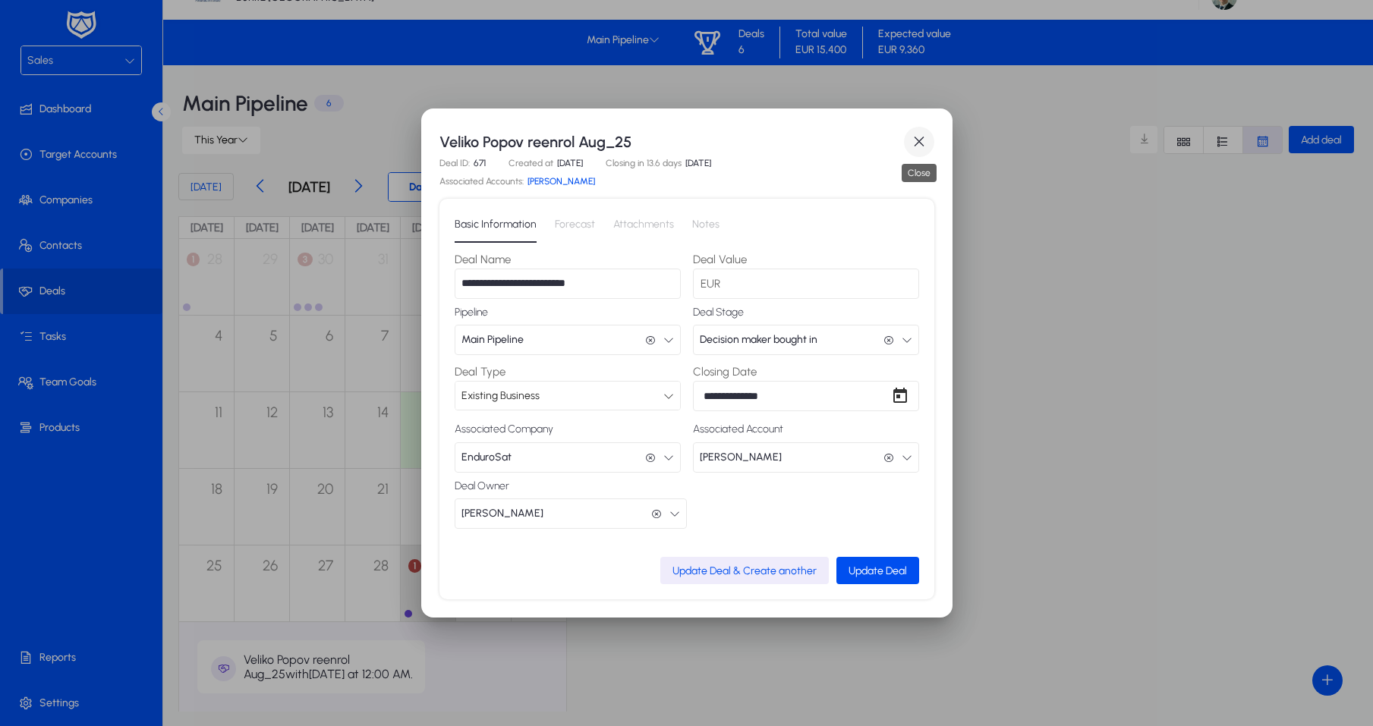
click at [913, 131] on span "button" at bounding box center [919, 142] width 30 height 30
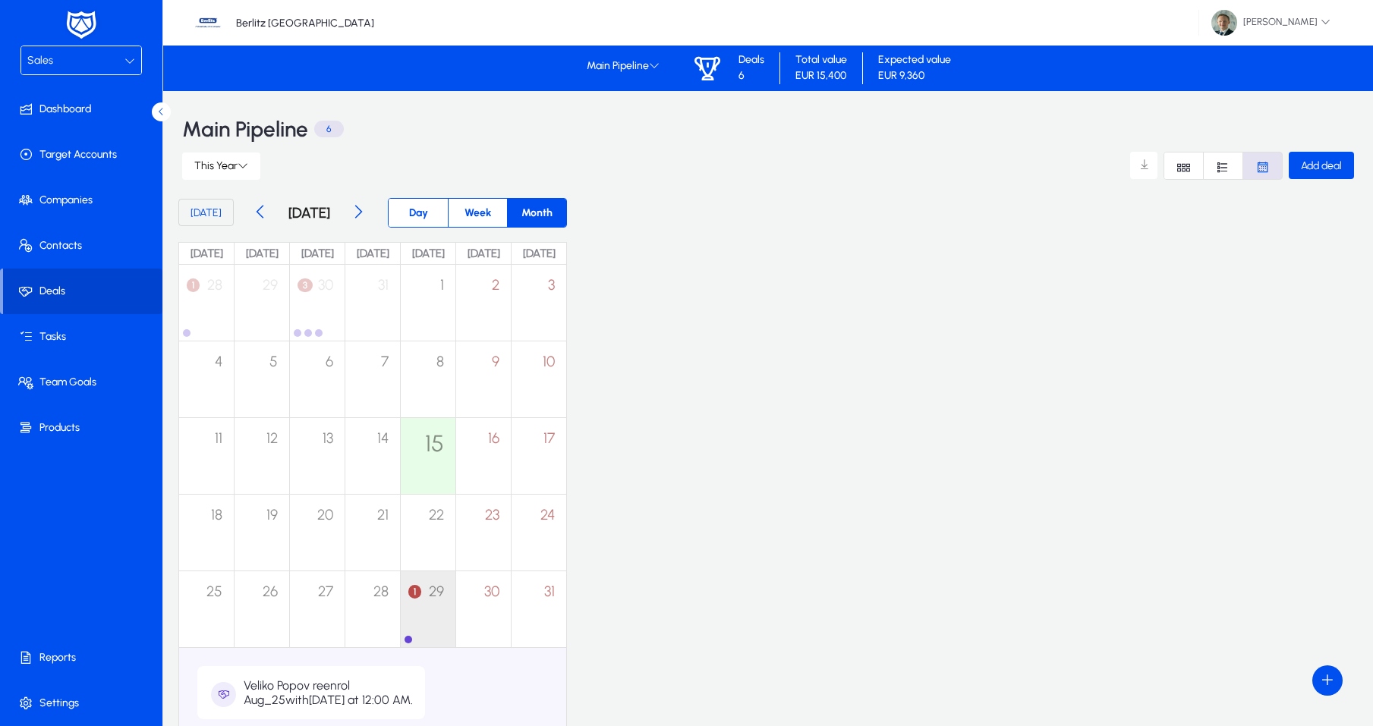
click at [77, 292] on span at bounding box center [82, 291] width 159 height 36
click at [103, 293] on span at bounding box center [82, 291] width 159 height 36
click at [1234, 167] on span "Font Style" at bounding box center [1223, 166] width 39 height 27
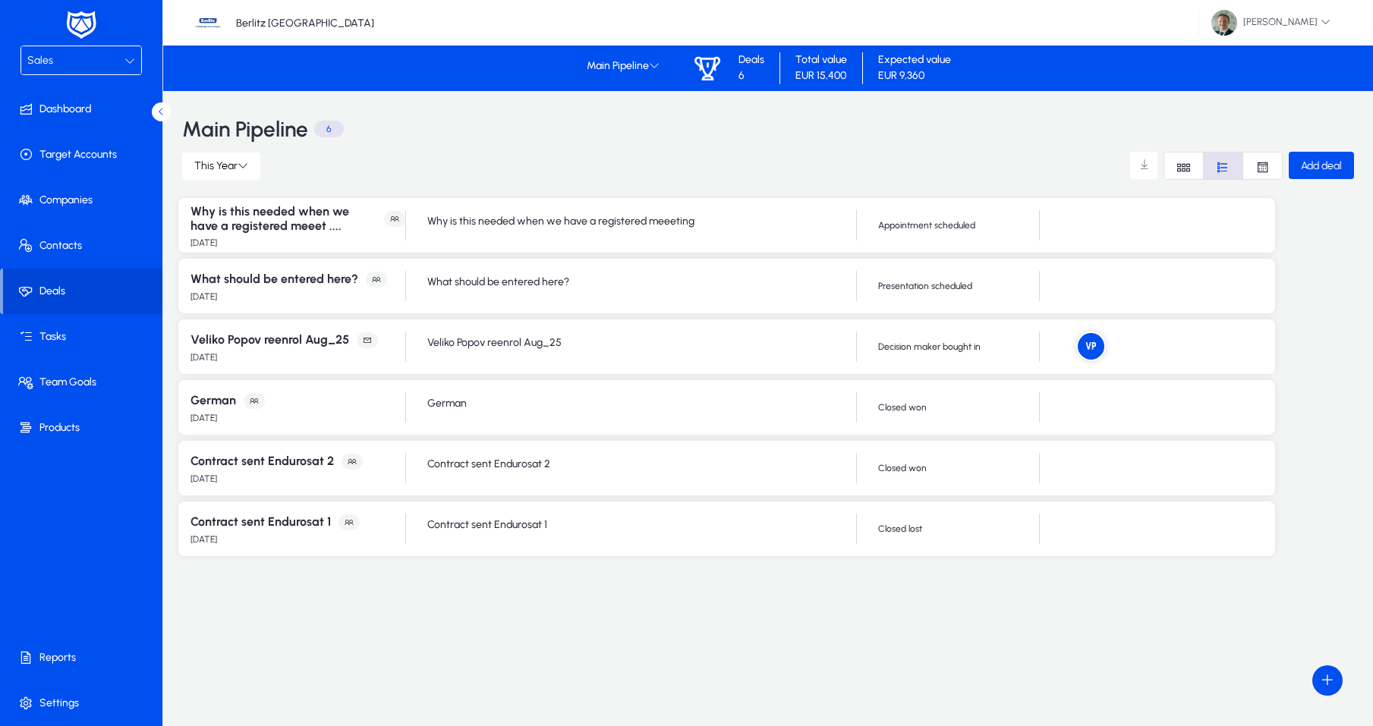
click at [1180, 165] on icon "Font Style" at bounding box center [1184, 167] width 14 height 14
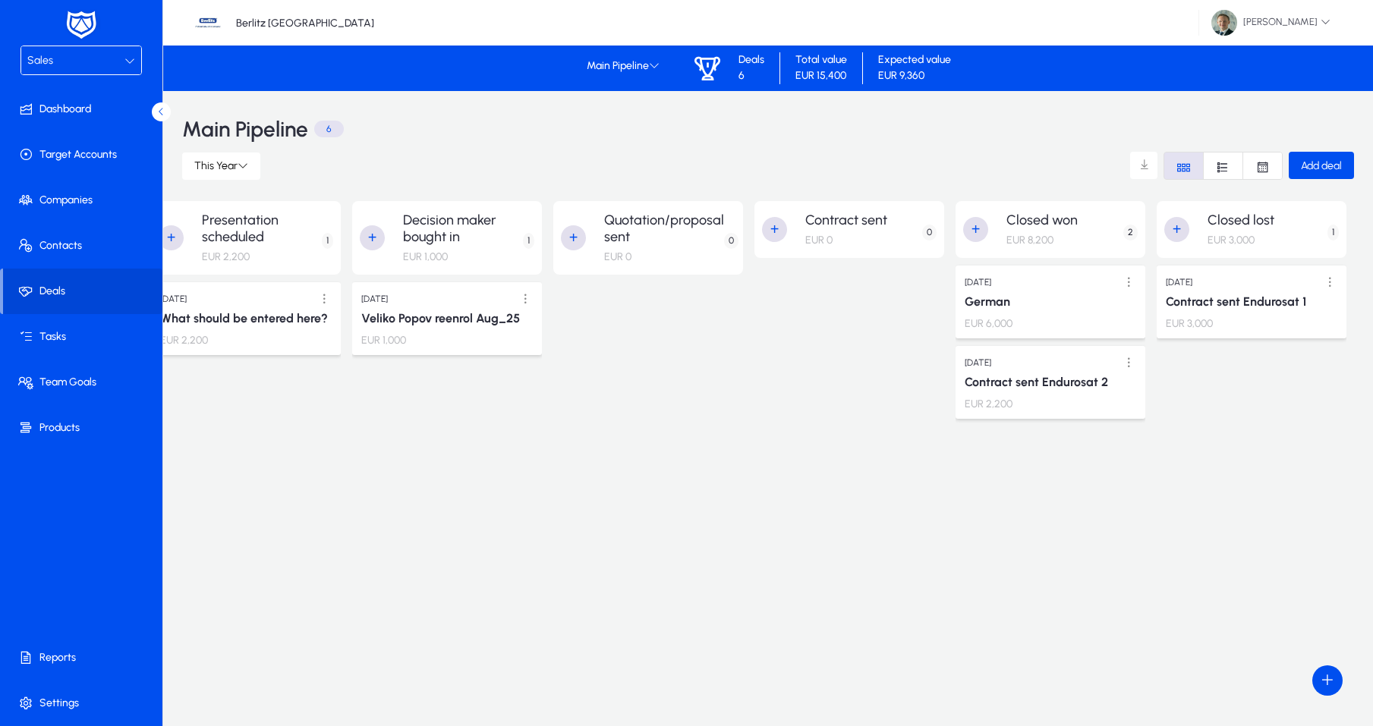
scroll to position [0, 430]
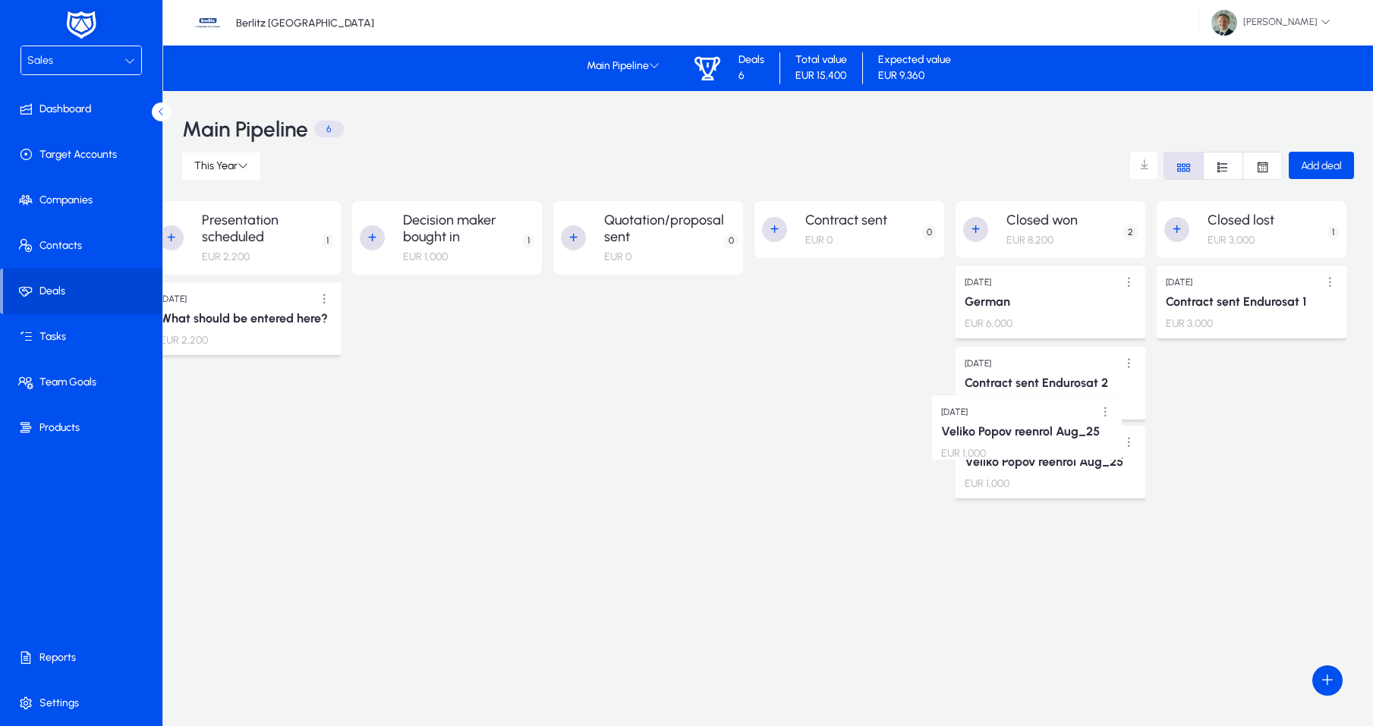
drag, startPoint x: 491, startPoint y: 326, endPoint x: 1071, endPoint y: 433, distance: 589.6
click at [1132, 361] on span at bounding box center [1130, 362] width 31 height 31
click at [1072, 390] on span "Edit" at bounding box center [1096, 393] width 61 height 14
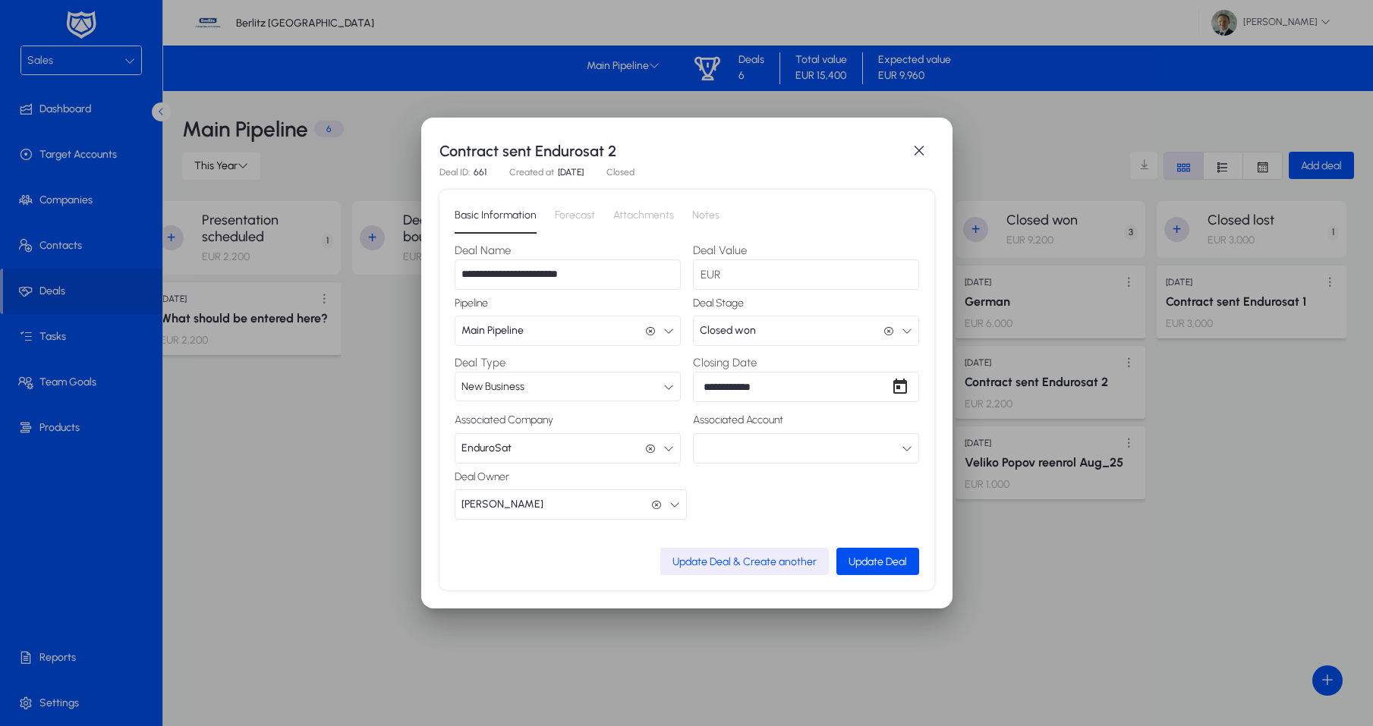
drag, startPoint x: 526, startPoint y: 274, endPoint x: 238, endPoint y: 257, distance: 288.2
click at [238, 257] on div "**********" at bounding box center [686, 363] width 1373 height 726
drag, startPoint x: 513, startPoint y: 275, endPoint x: 525, endPoint y: 276, distance: 11.4
click at [525, 276] on input "**********" at bounding box center [568, 275] width 226 height 30
type input "**********"
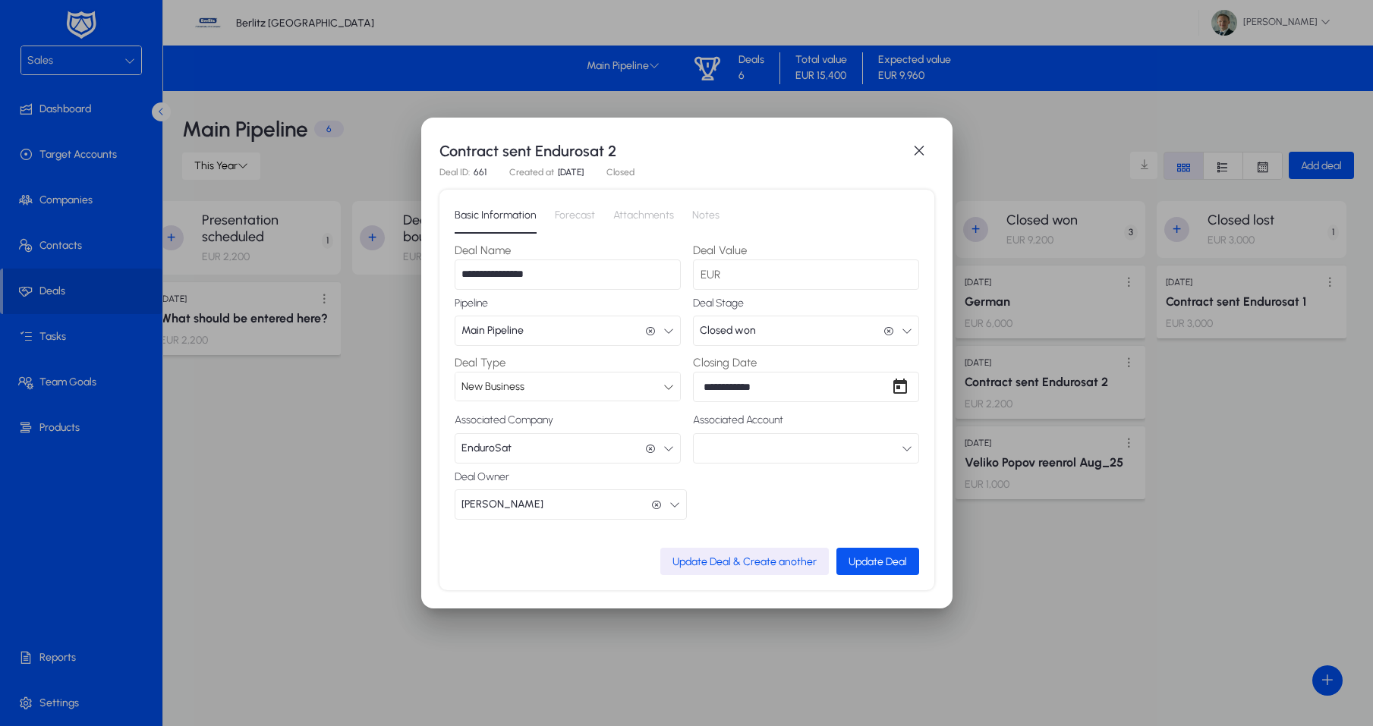
click at [874, 562] on span "Update Deal" at bounding box center [878, 562] width 58 height 13
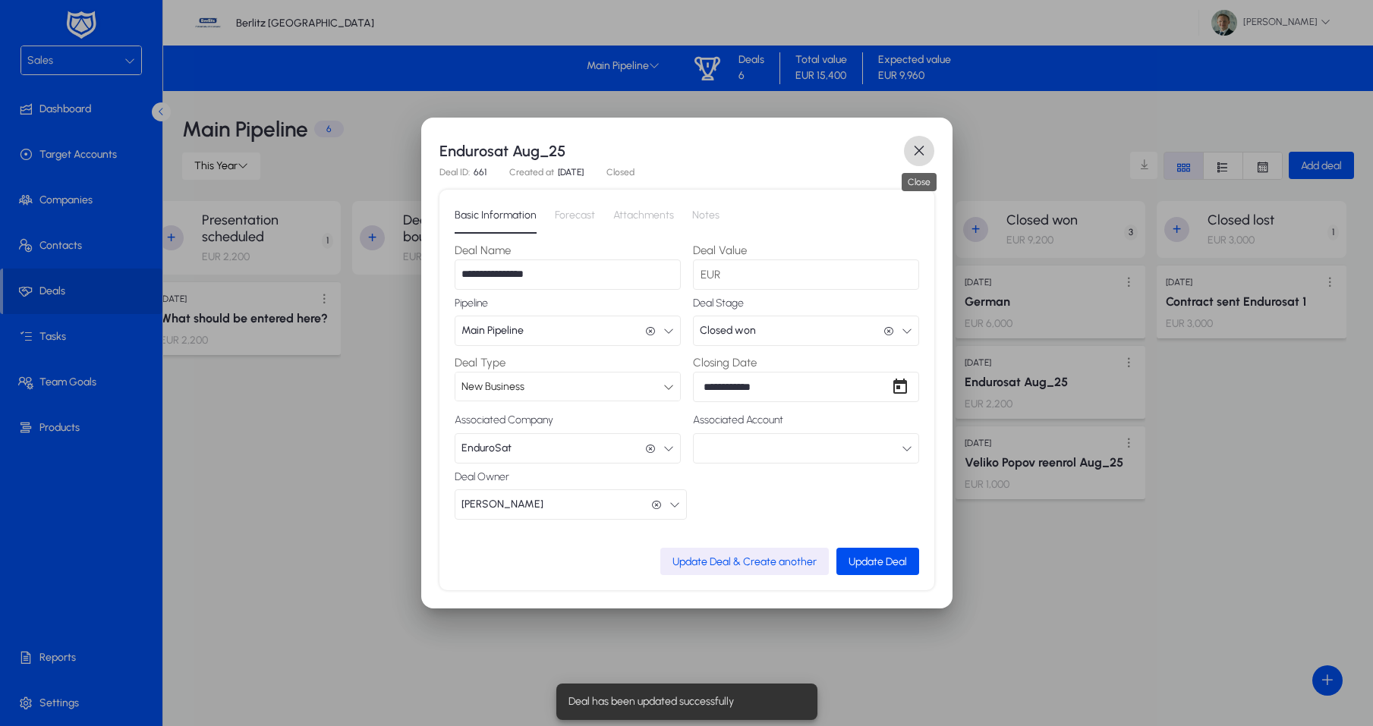
click at [919, 147] on span "button" at bounding box center [919, 151] width 30 height 30
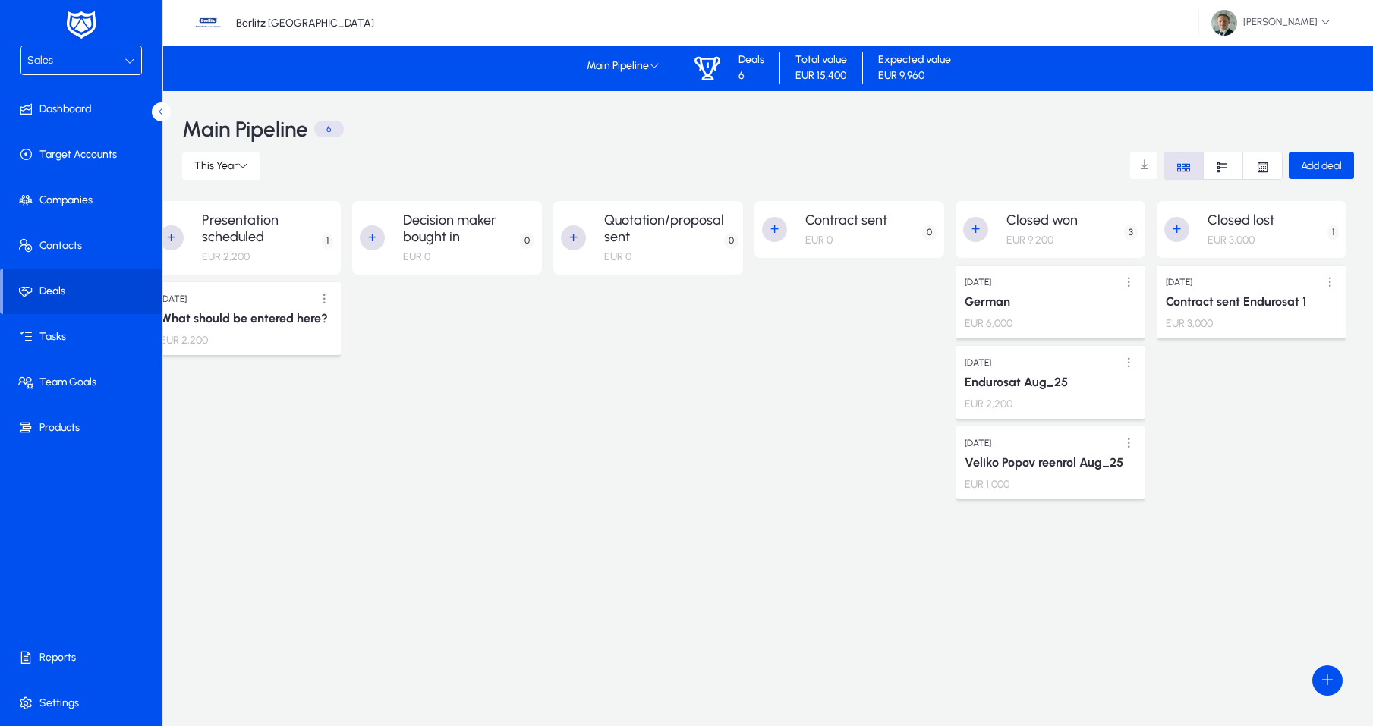
click at [90, 65] on div "Sales" at bounding box center [75, 61] width 97 height 20
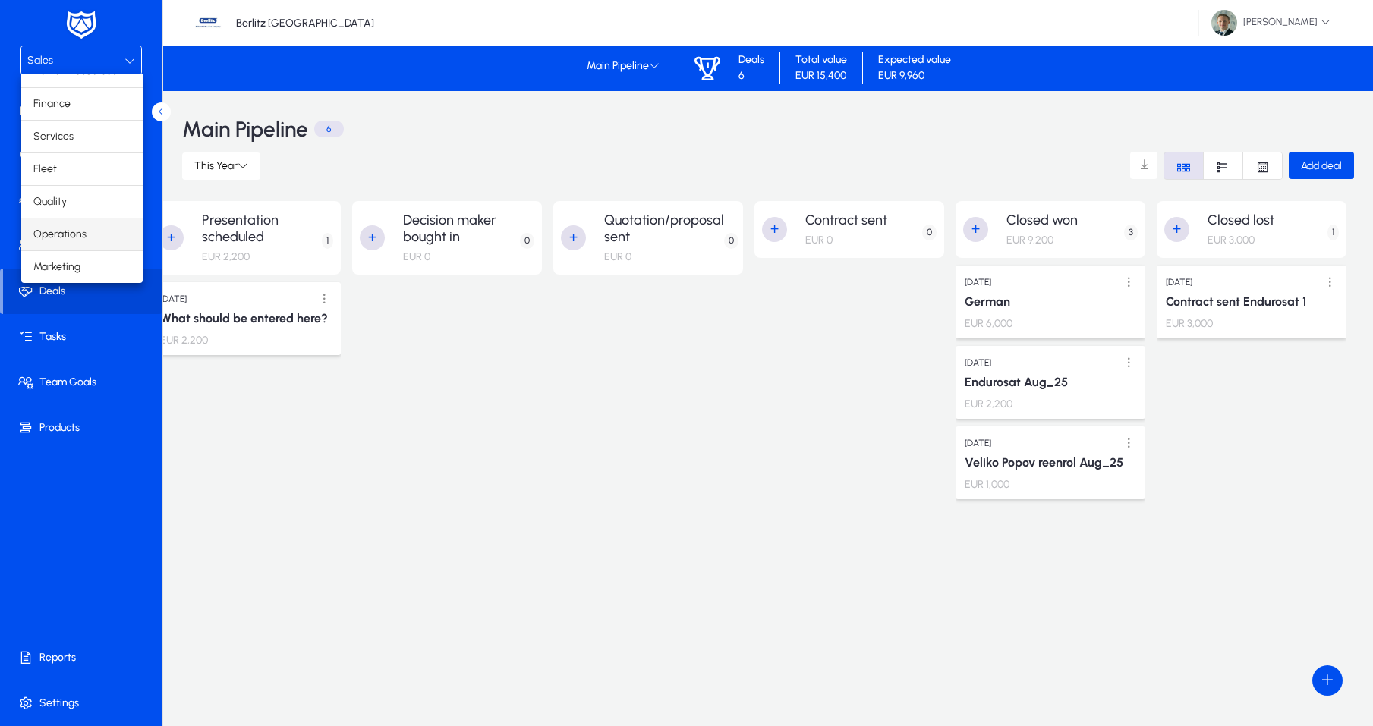
scroll to position [0, 1]
click at [61, 226] on span "Operations" at bounding box center [59, 234] width 53 height 18
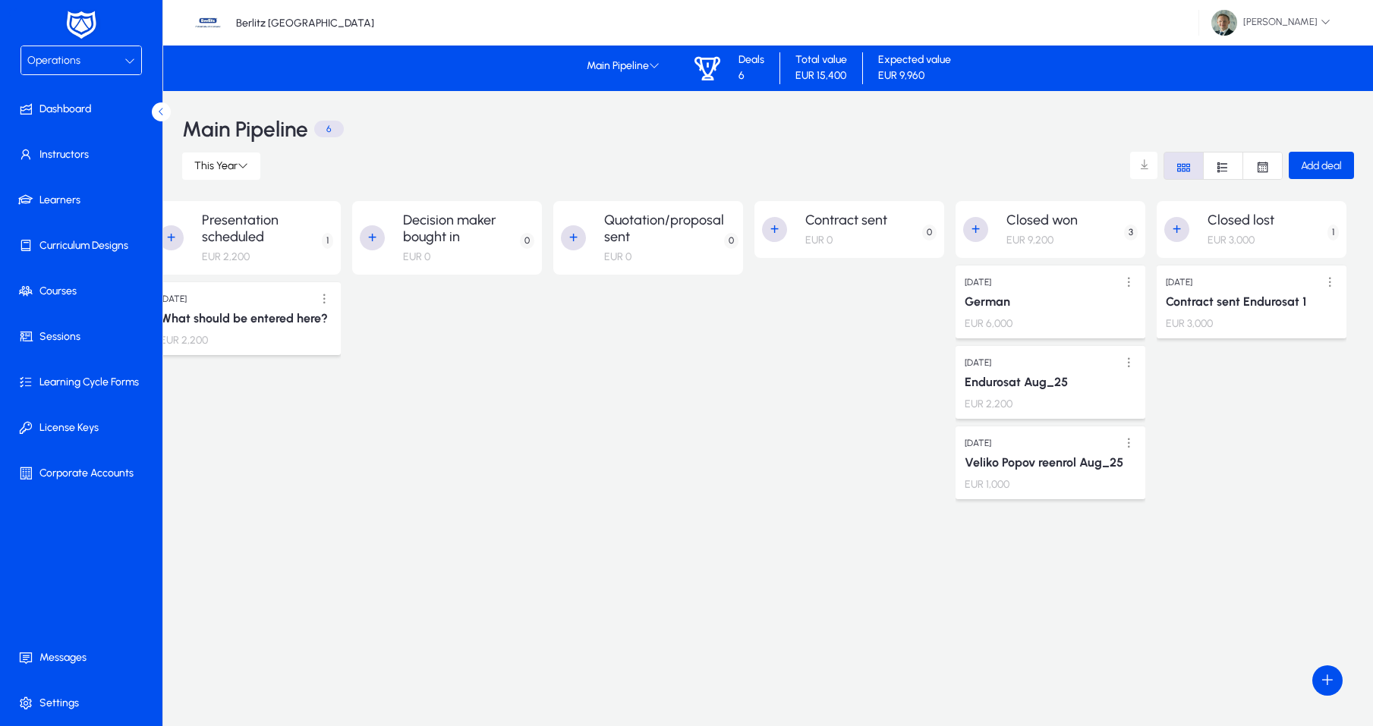
scroll to position [0, 0]
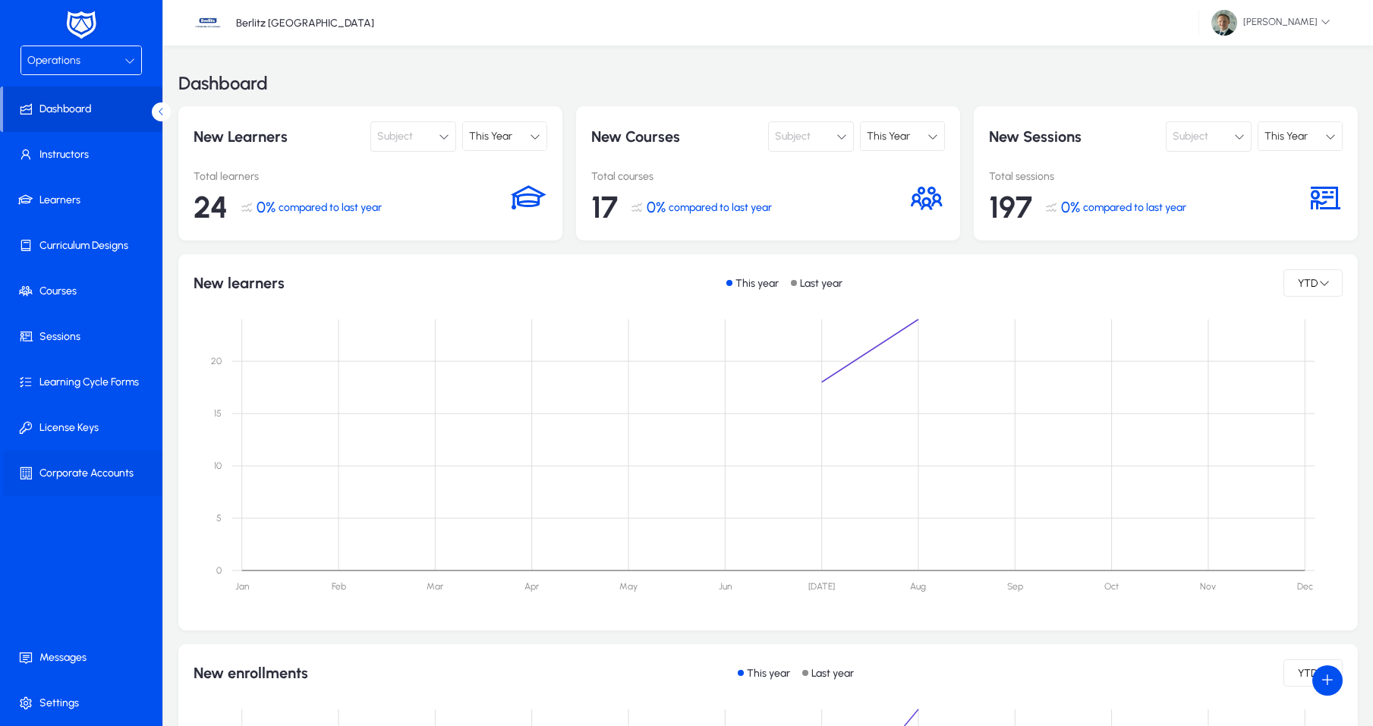
drag, startPoint x: 33, startPoint y: 475, endPoint x: 58, endPoint y: 469, distance: 26.5
click at [33, 475] on span at bounding box center [84, 473] width 162 height 36
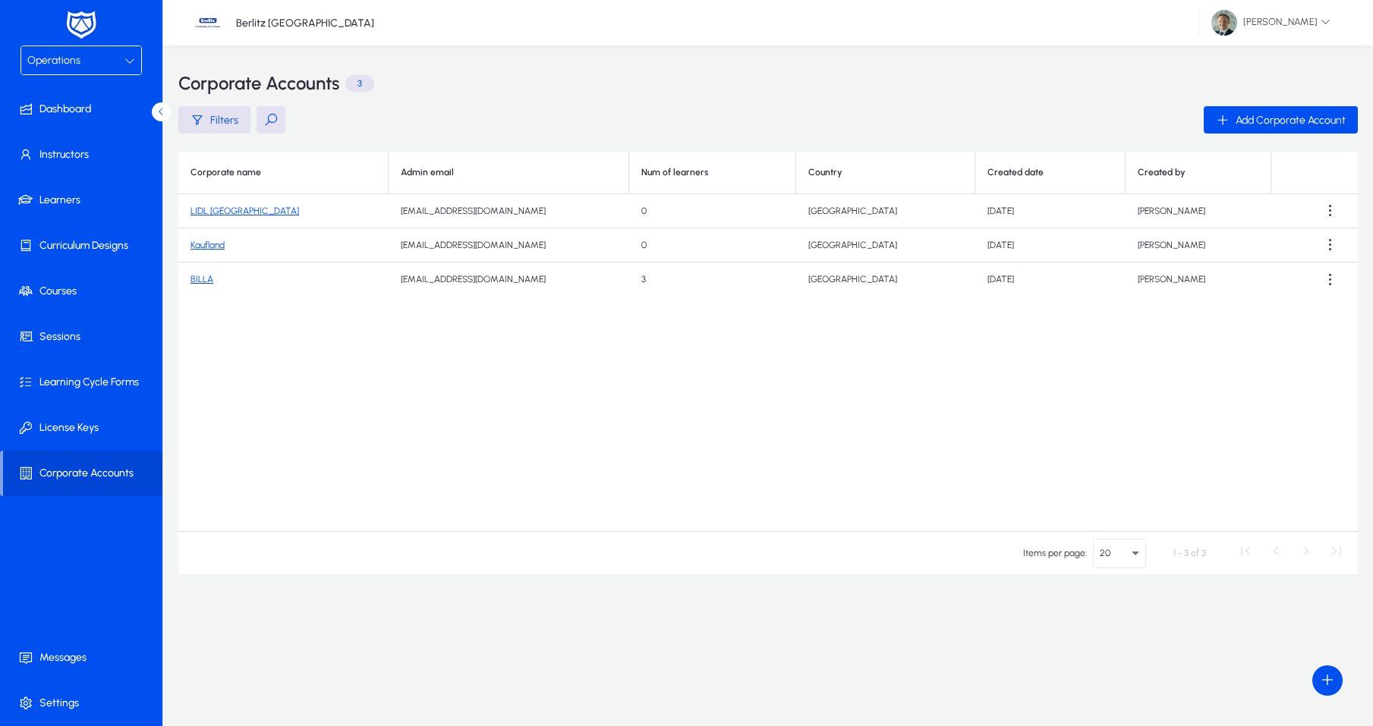
click at [229, 216] on td "LIDL Bulgaria" at bounding box center [283, 211] width 210 height 34
click at [228, 213] on link "LIDL Bulgaria" at bounding box center [245, 211] width 109 height 11
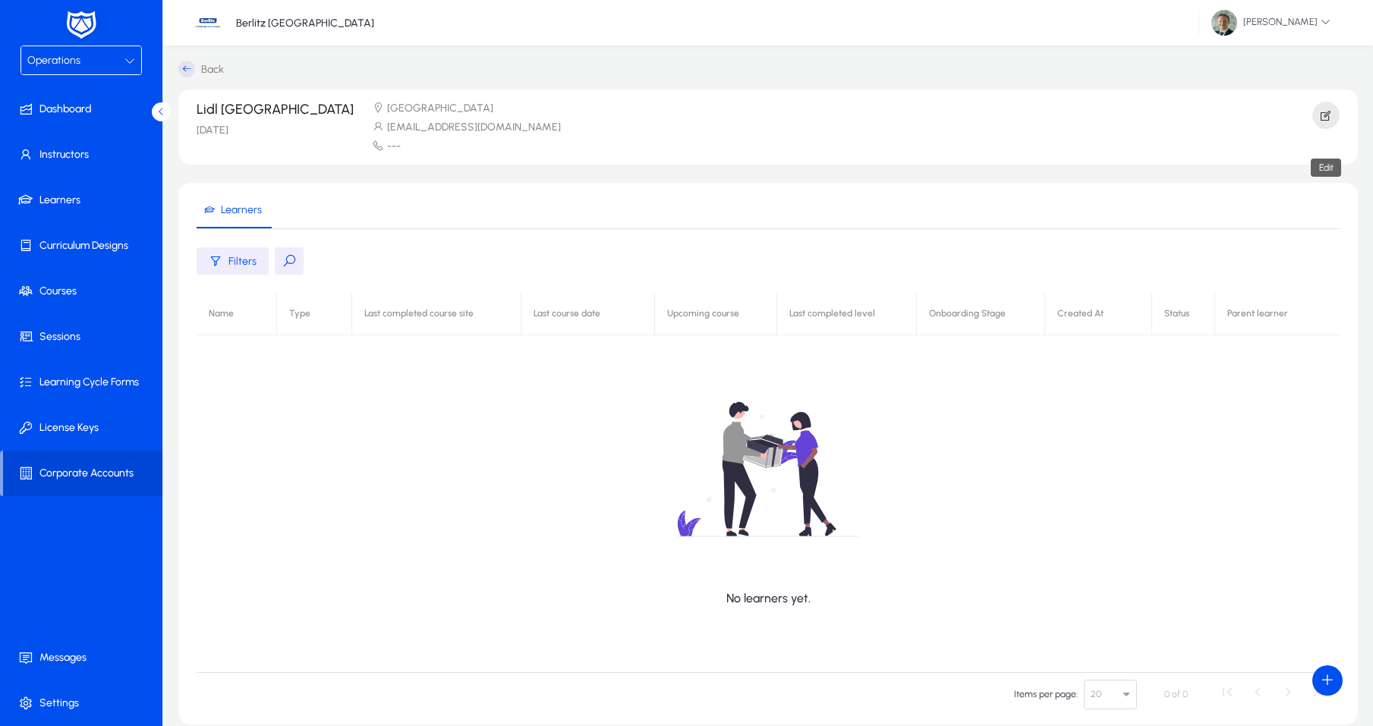
click at [1329, 115] on icon "button" at bounding box center [1326, 116] width 14 height 14
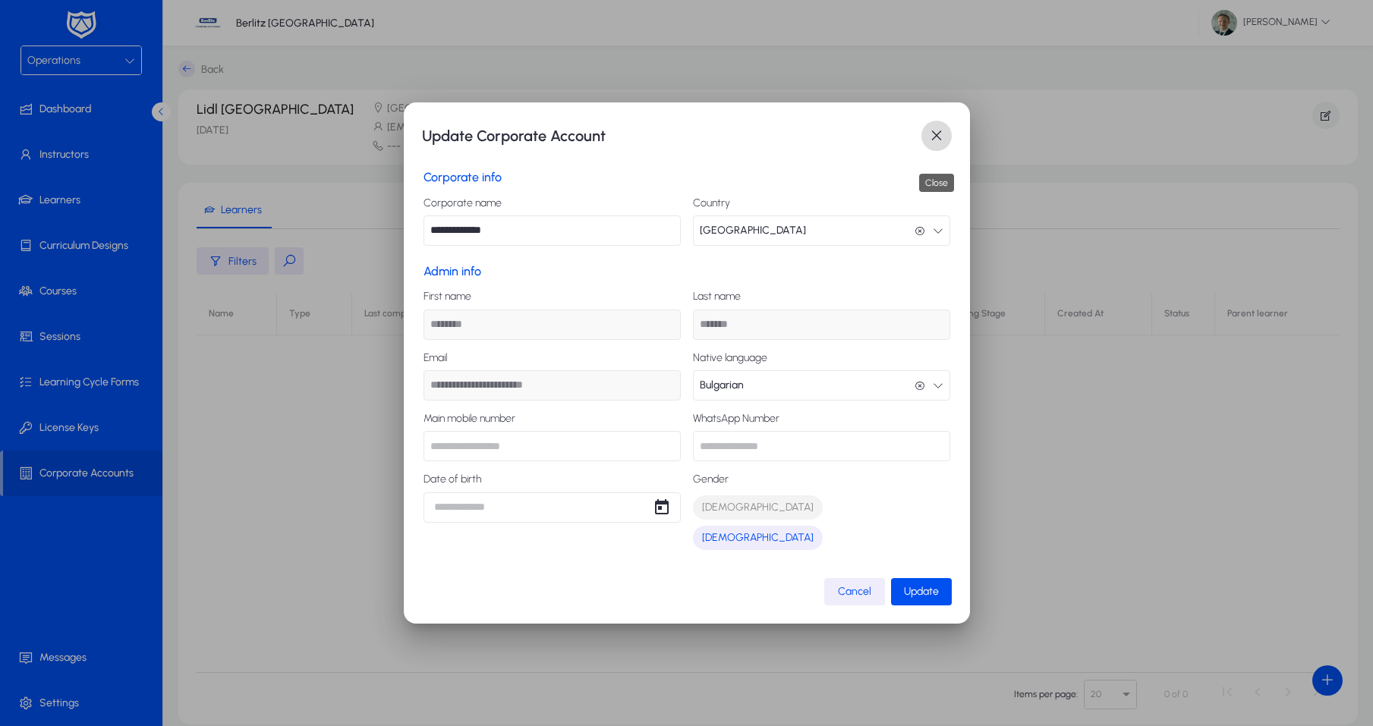
click at [924, 149] on span "button" at bounding box center [937, 136] width 30 height 30
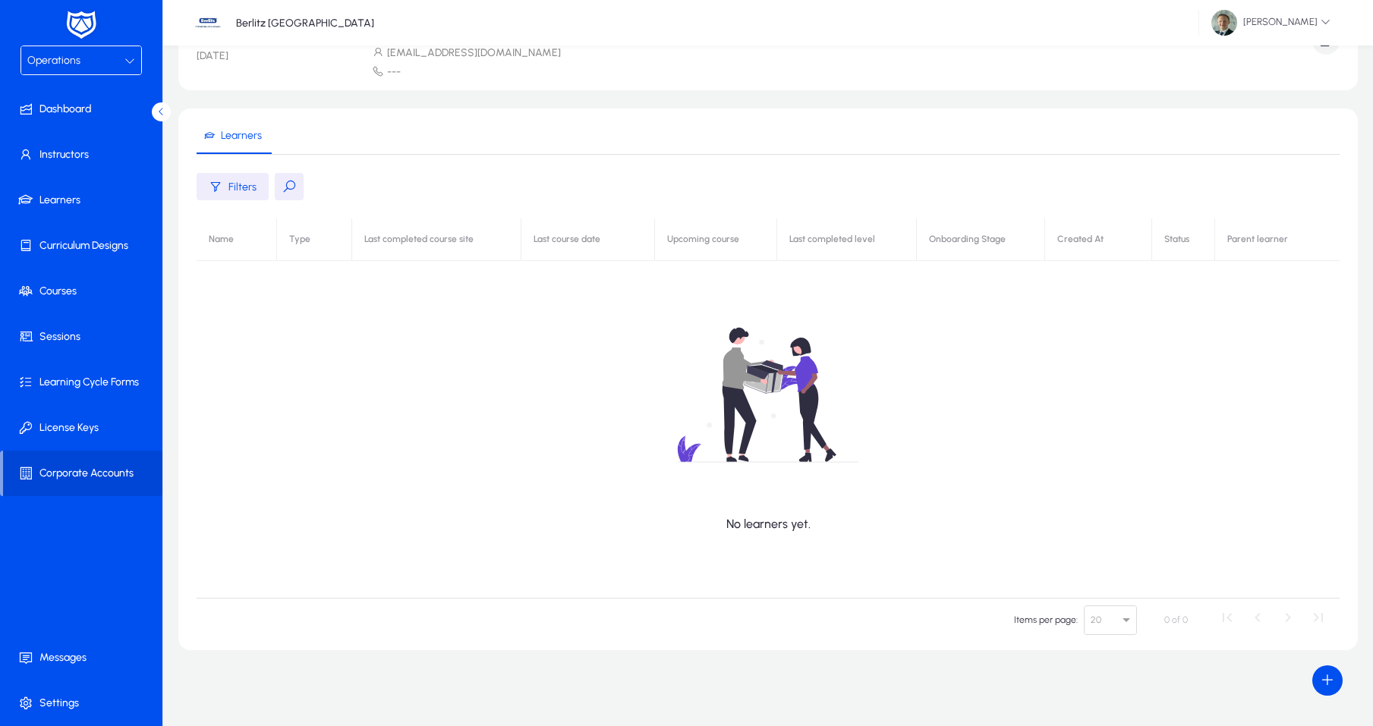
scroll to position [74, 0]
click at [745, 509] on div "No learners yet." at bounding box center [768, 408] width 336 height 247
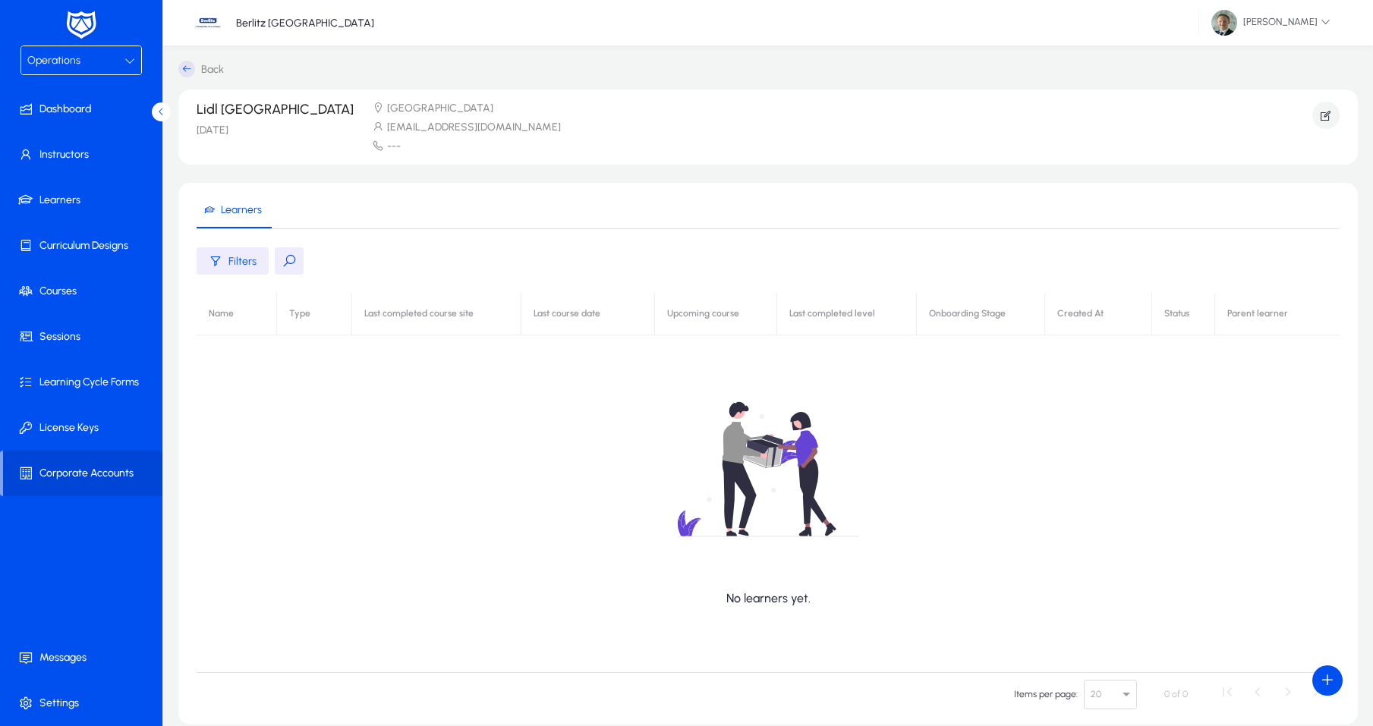
scroll to position [0, 0]
click at [245, 266] on span "Filters" at bounding box center [242, 261] width 28 height 13
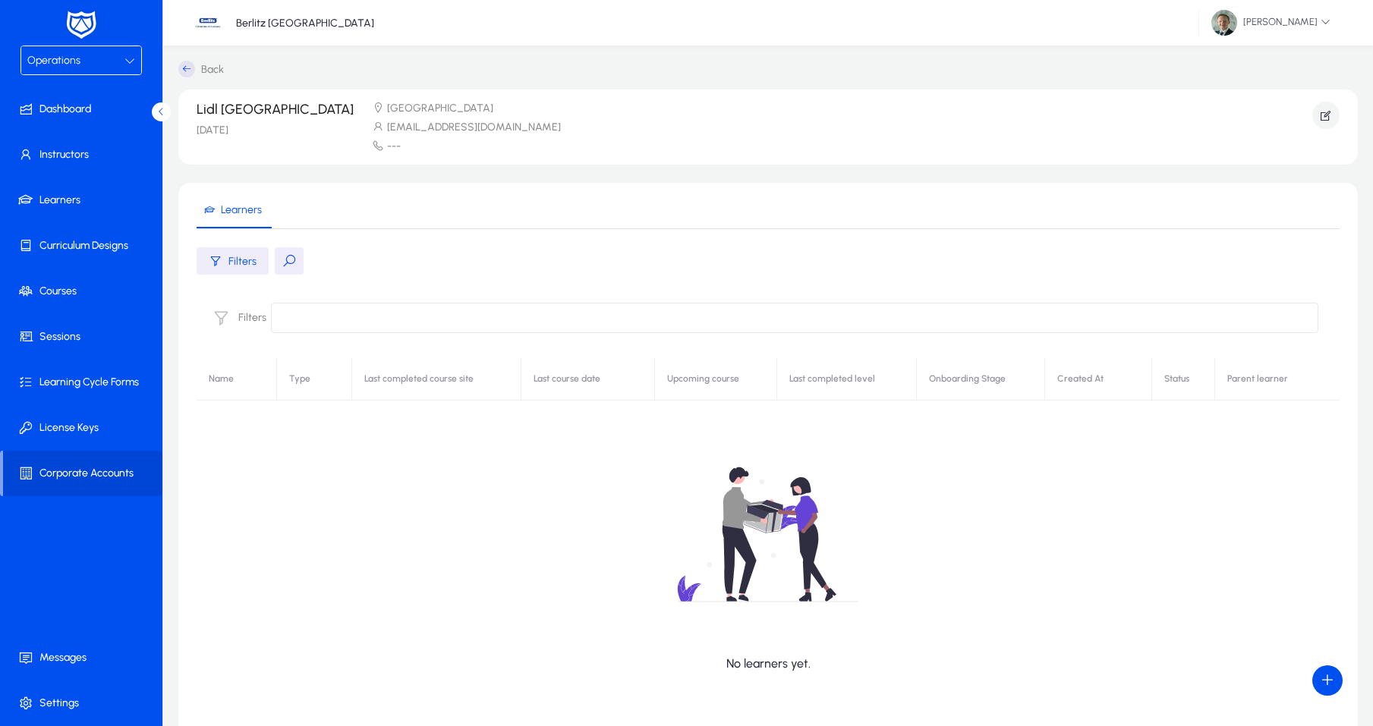
click at [249, 267] on span "Filters" at bounding box center [242, 261] width 28 height 13
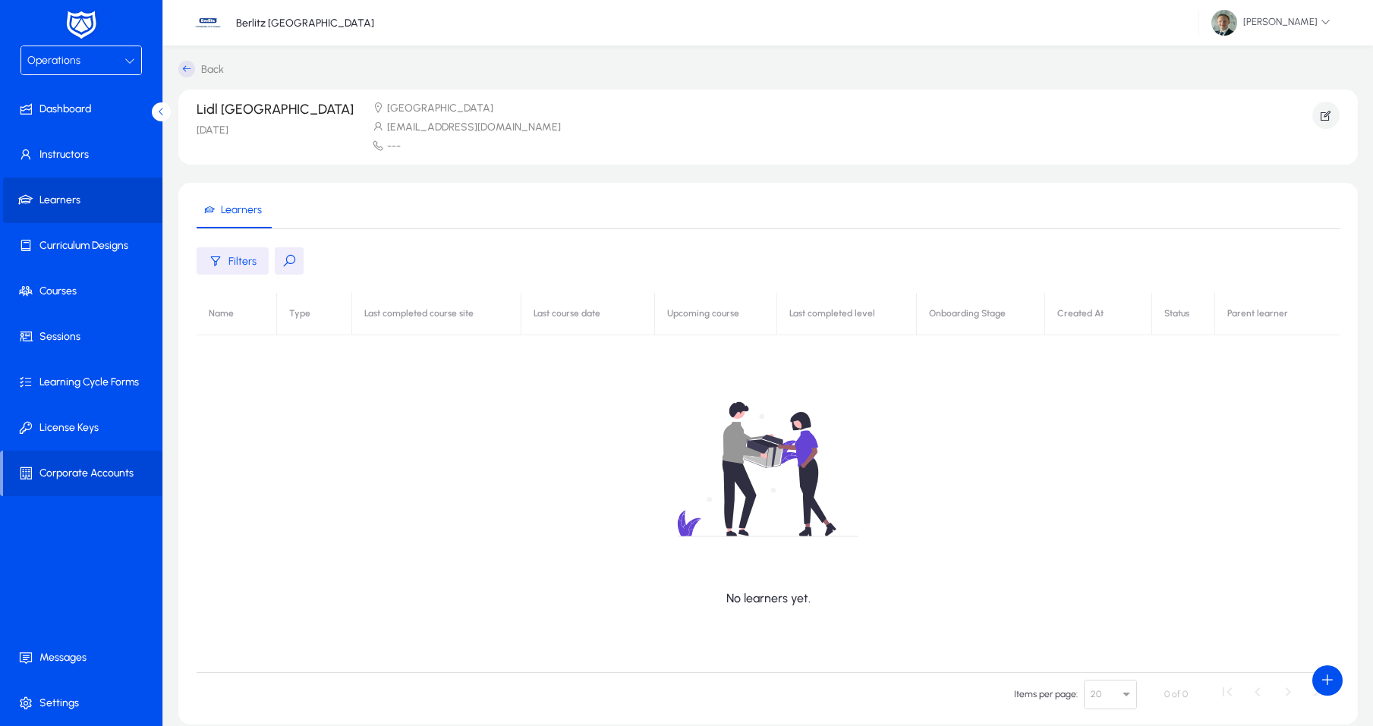
drag, startPoint x: 55, startPoint y: 197, endPoint x: 68, endPoint y: 197, distance: 12.9
click at [55, 197] on span at bounding box center [84, 200] width 162 height 36
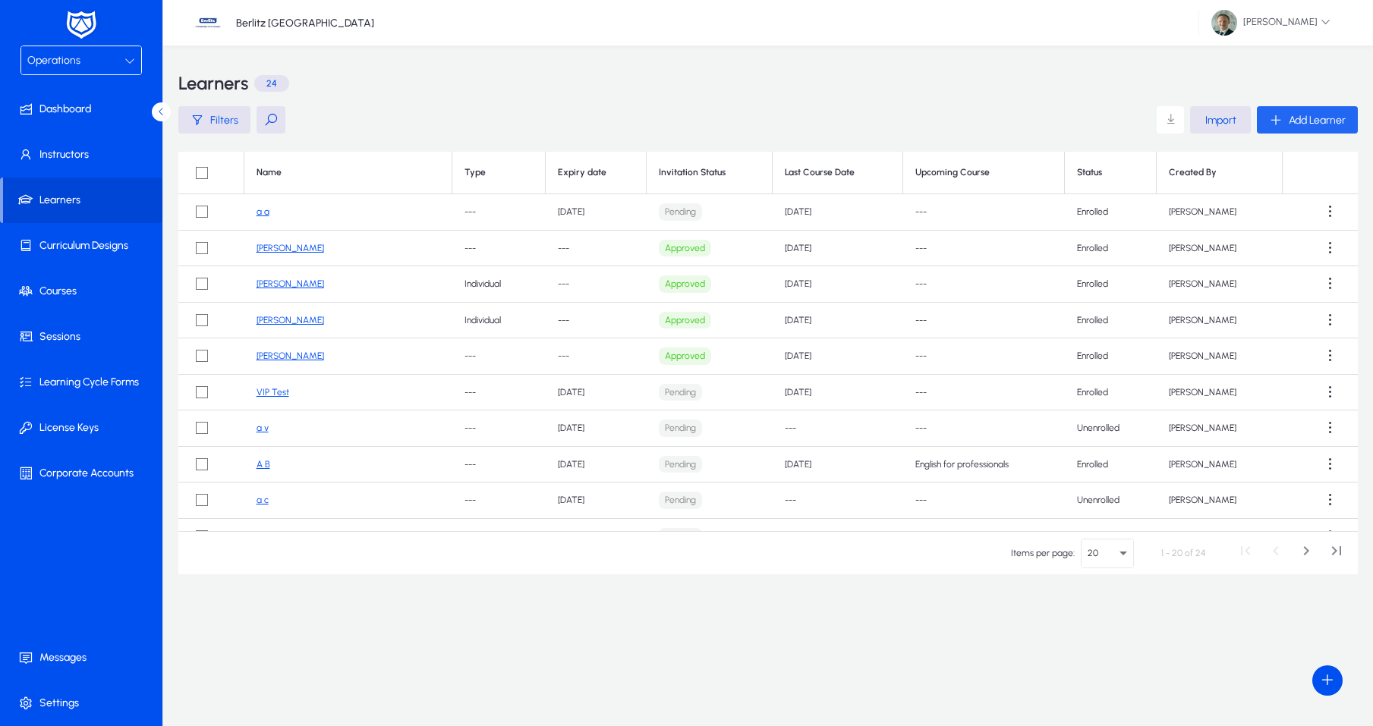
click at [1275, 121] on icon "button" at bounding box center [1276, 120] width 14 height 14
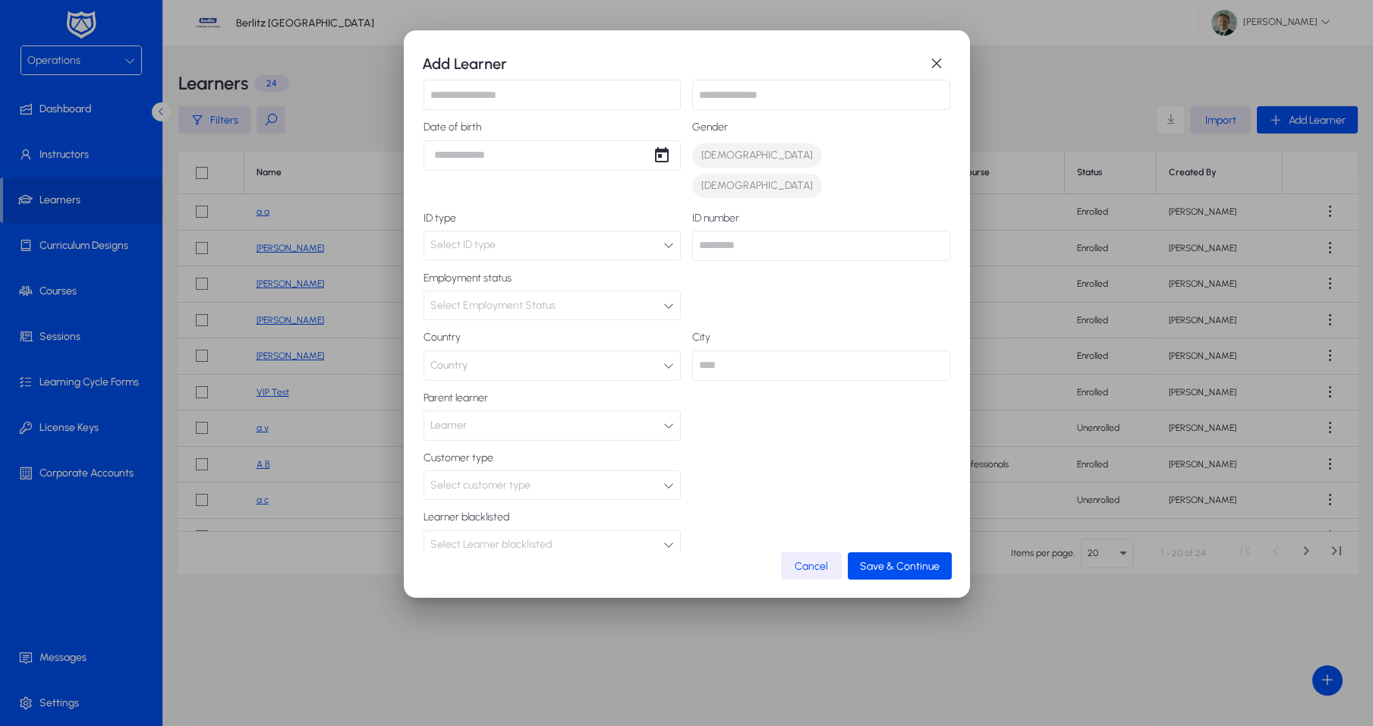
scroll to position [175, 0]
click at [526, 411] on button "Learner" at bounding box center [553, 426] width 258 height 30
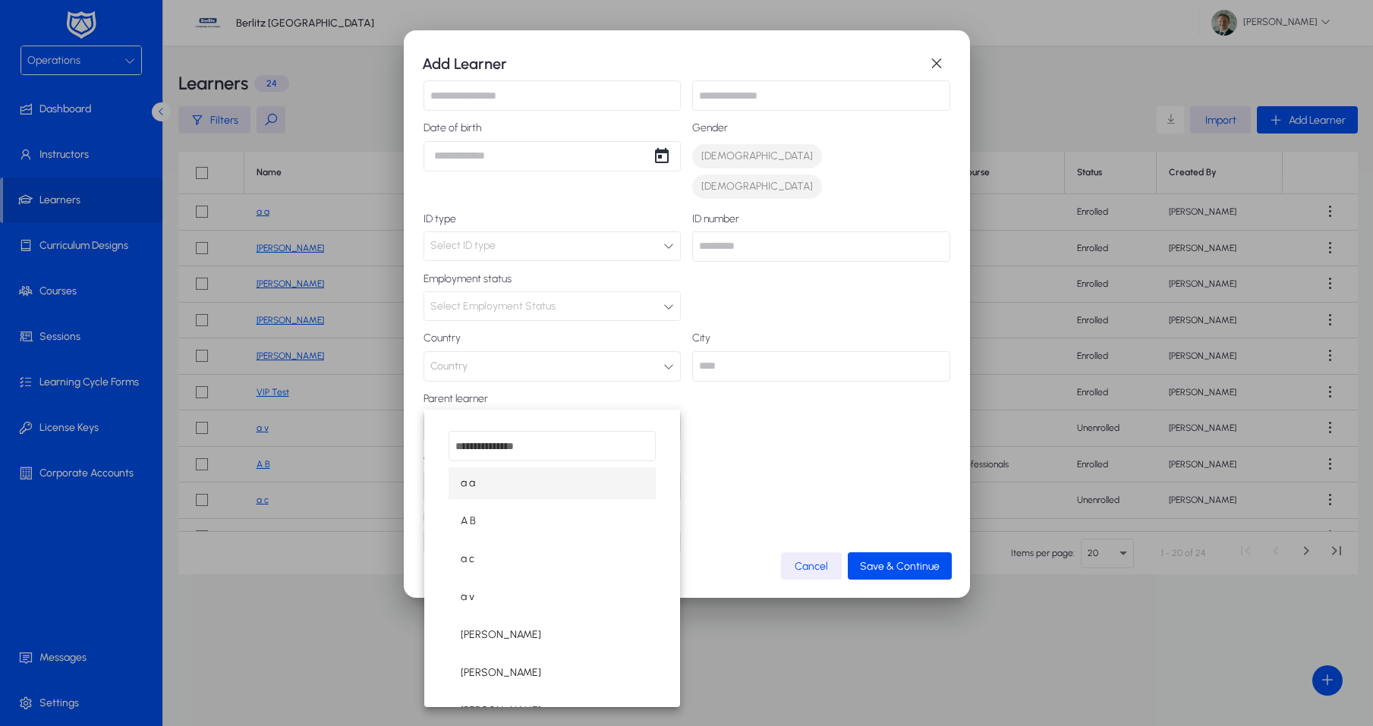
click at [544, 345] on div at bounding box center [686, 363] width 1373 height 726
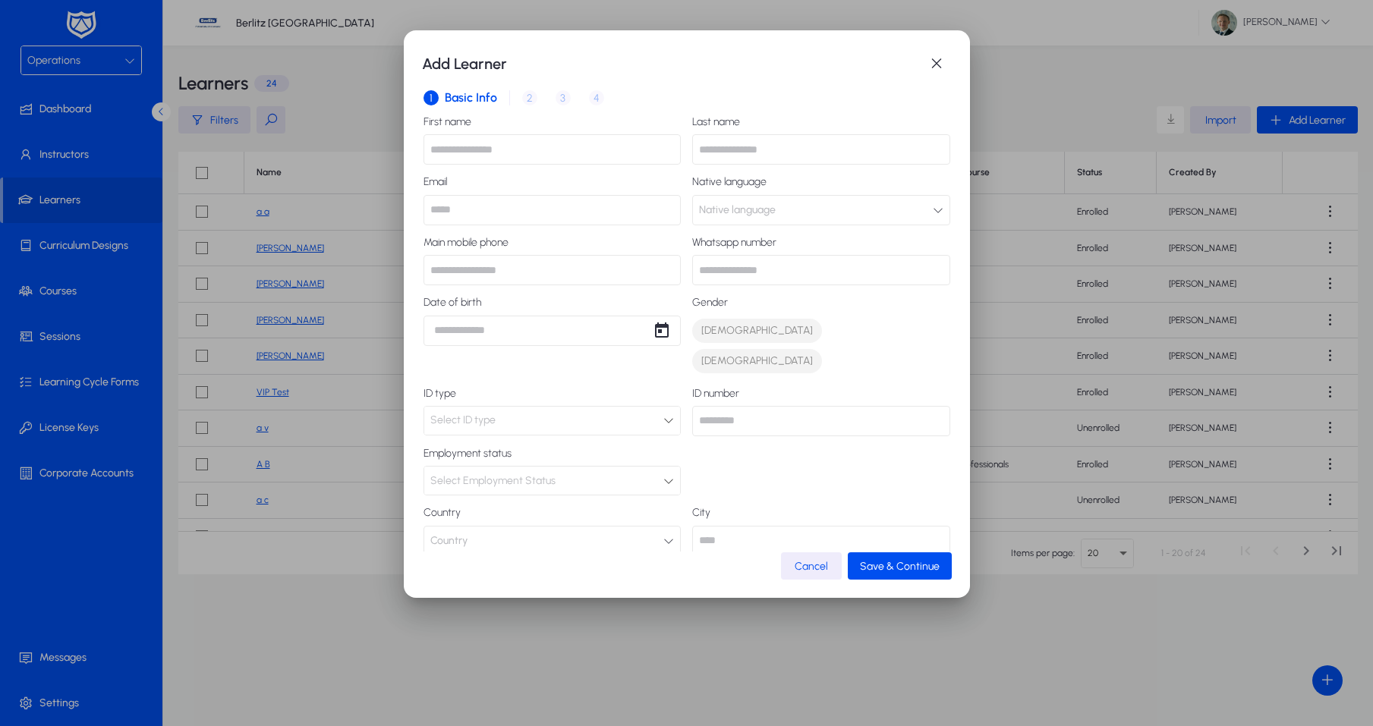
scroll to position [0, 0]
click at [532, 99] on div "1 Basic Info 2 Inquiry 3 Interview 4 Placement" at bounding box center [687, 98] width 527 height 36
click at [530, 102] on div "1 Basic Info 2 Inquiry 3 Interview 4 Placement" at bounding box center [687, 98] width 527 height 36
click at [885, 559] on span "button" at bounding box center [900, 566] width 104 height 36
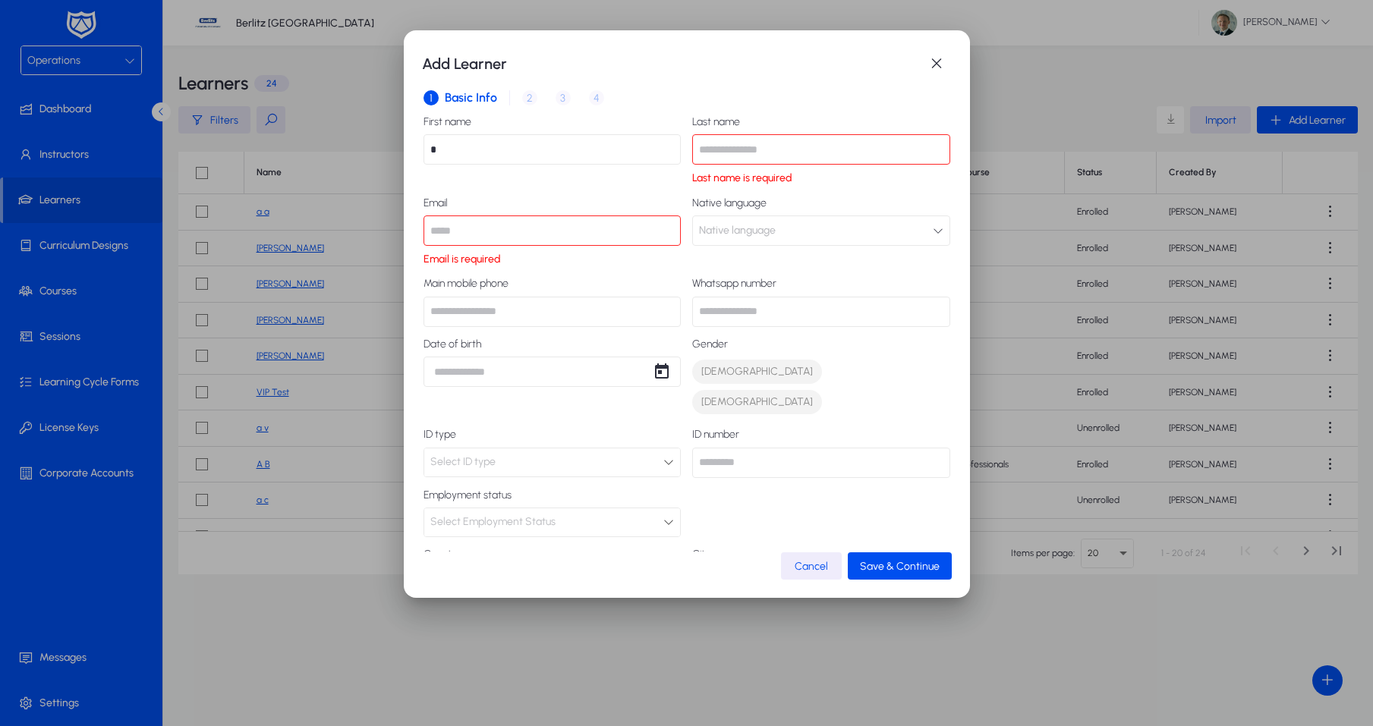
type input "*"
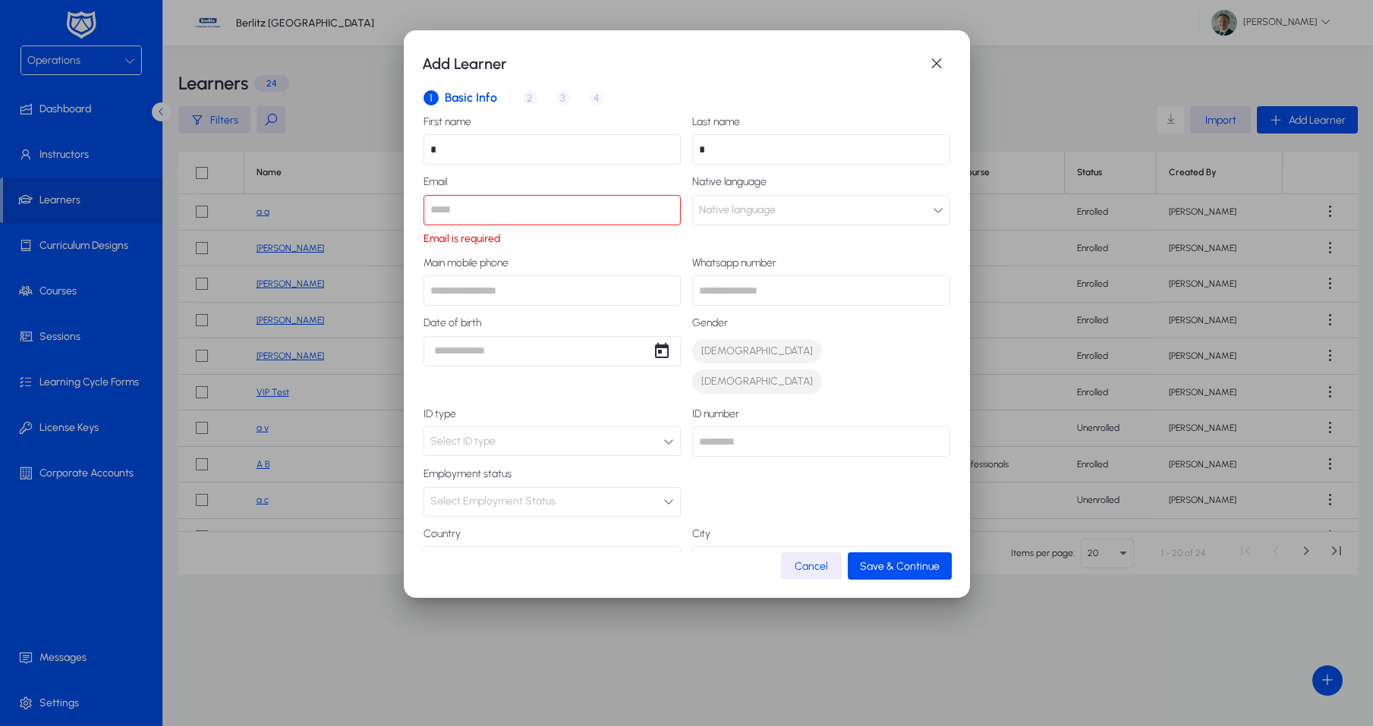
type input "*"
click at [925, 566] on span "Save & Continue" at bounding box center [900, 566] width 80 height 13
click at [515, 218] on input "*" at bounding box center [553, 210] width 258 height 30
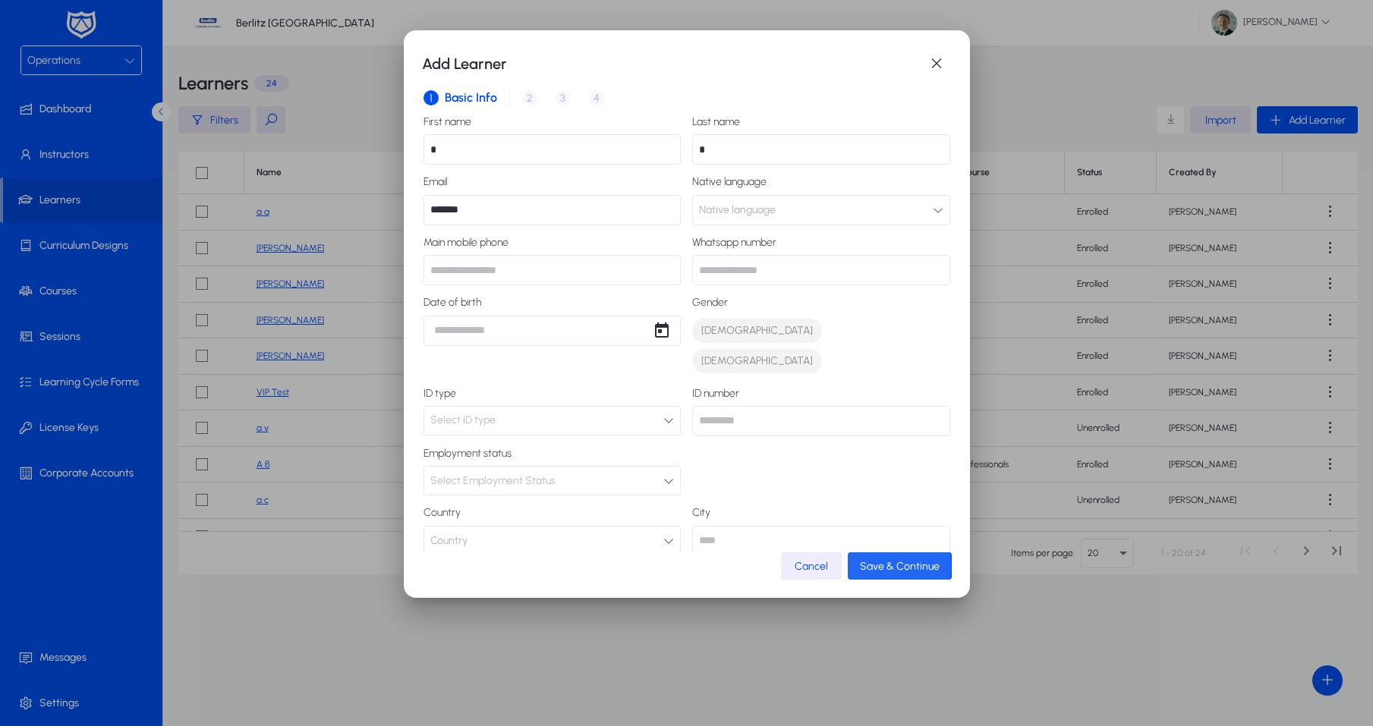
click at [888, 568] on span "Save & Continue" at bounding box center [900, 566] width 80 height 13
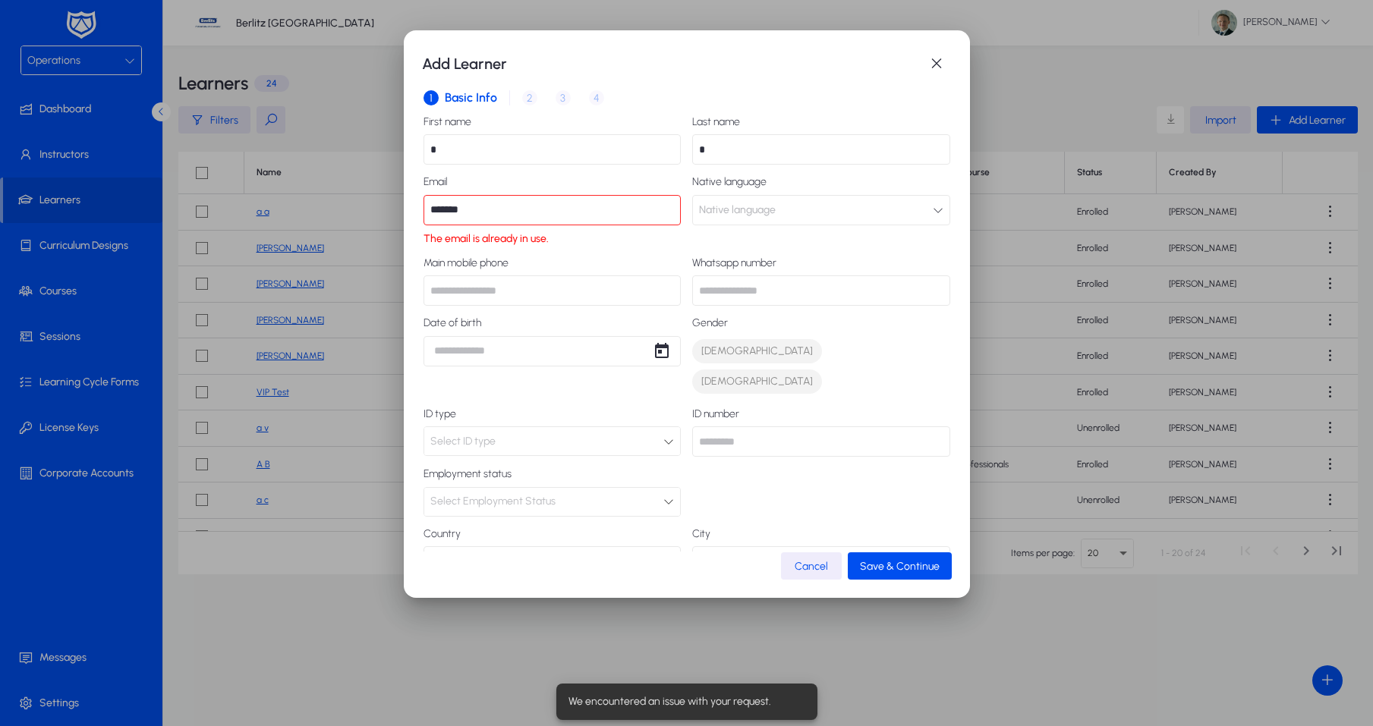
click at [434, 211] on input "*******" at bounding box center [553, 210] width 258 height 30
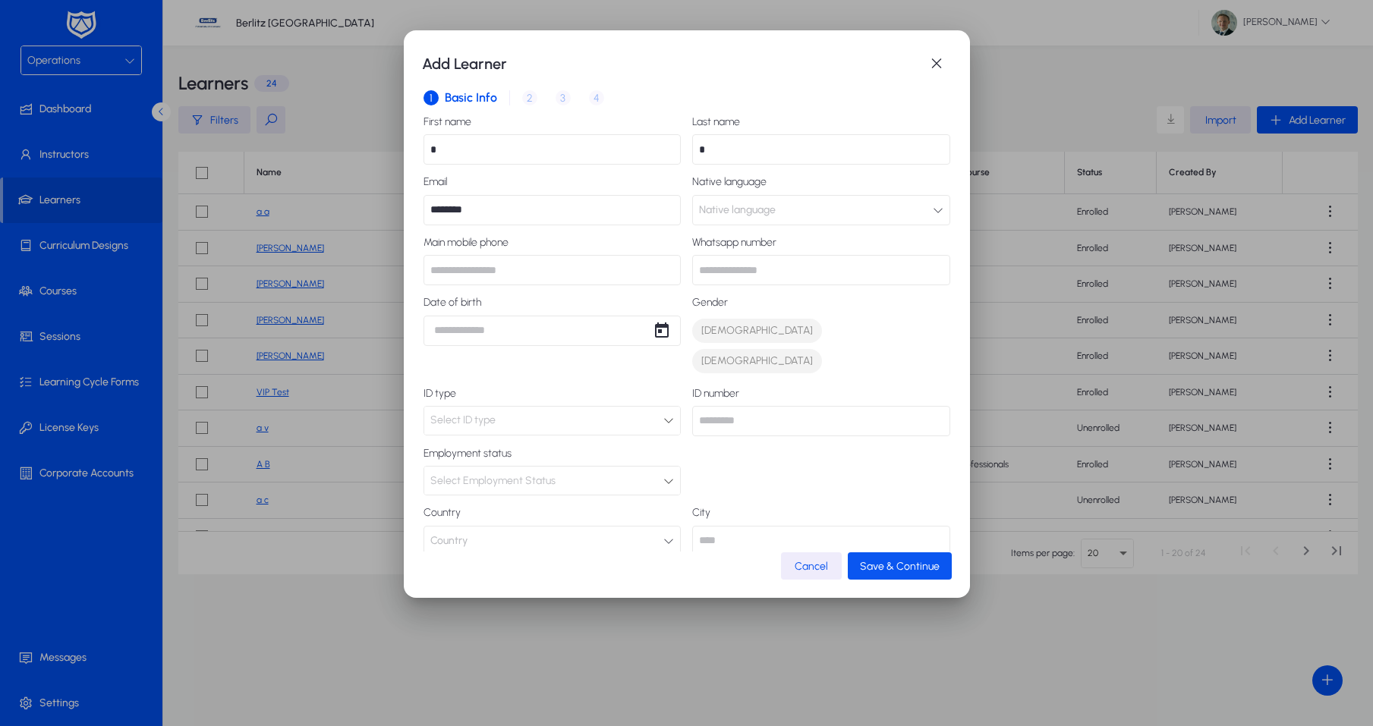
type input "********"
click at [900, 572] on span "Save & Continue" at bounding box center [900, 566] width 80 height 13
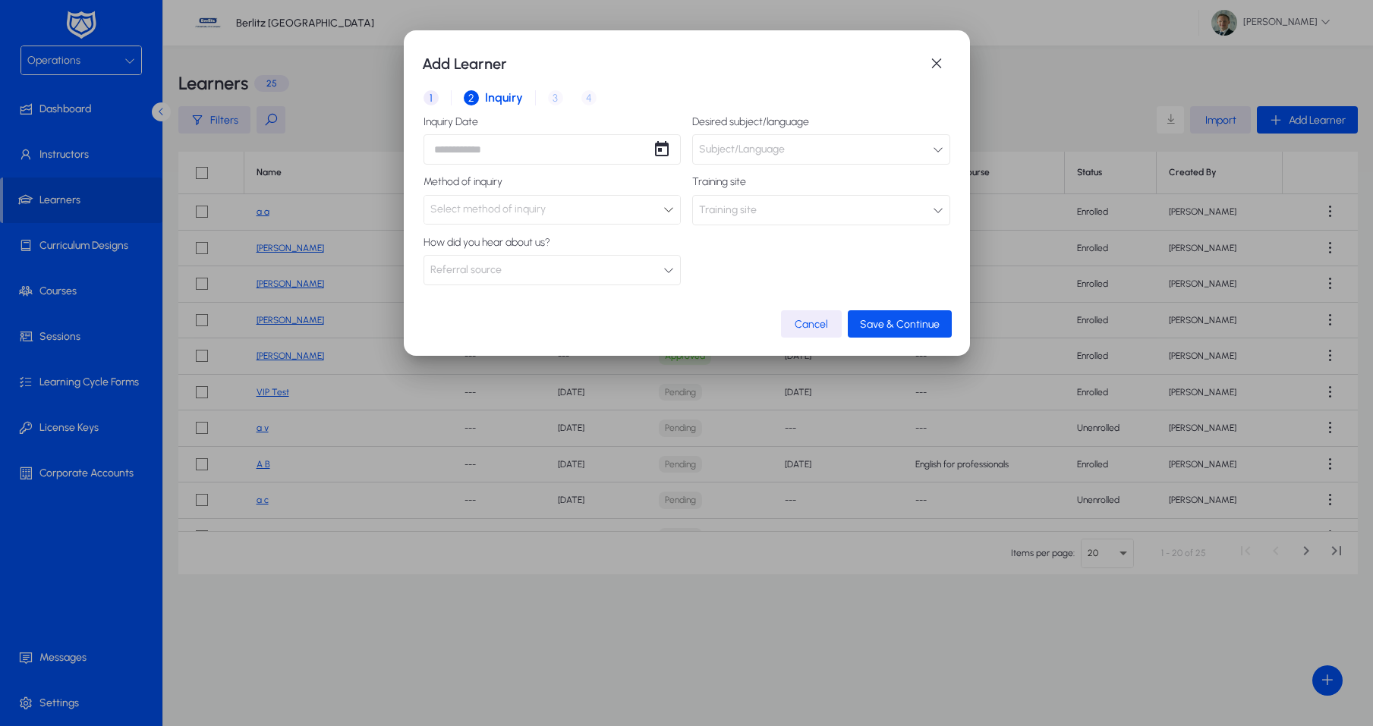
click at [884, 319] on span "Save & Continue" at bounding box center [900, 324] width 80 height 13
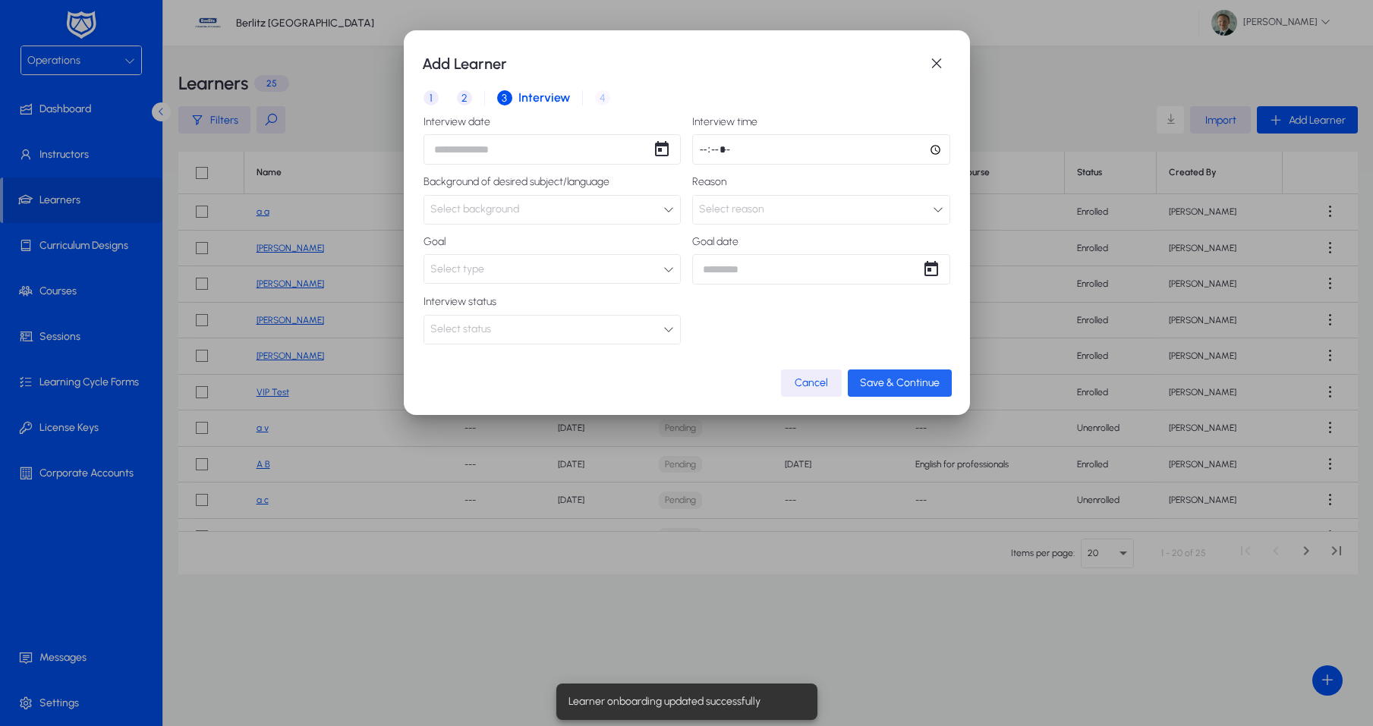
click at [903, 365] on span "button" at bounding box center [900, 383] width 104 height 36
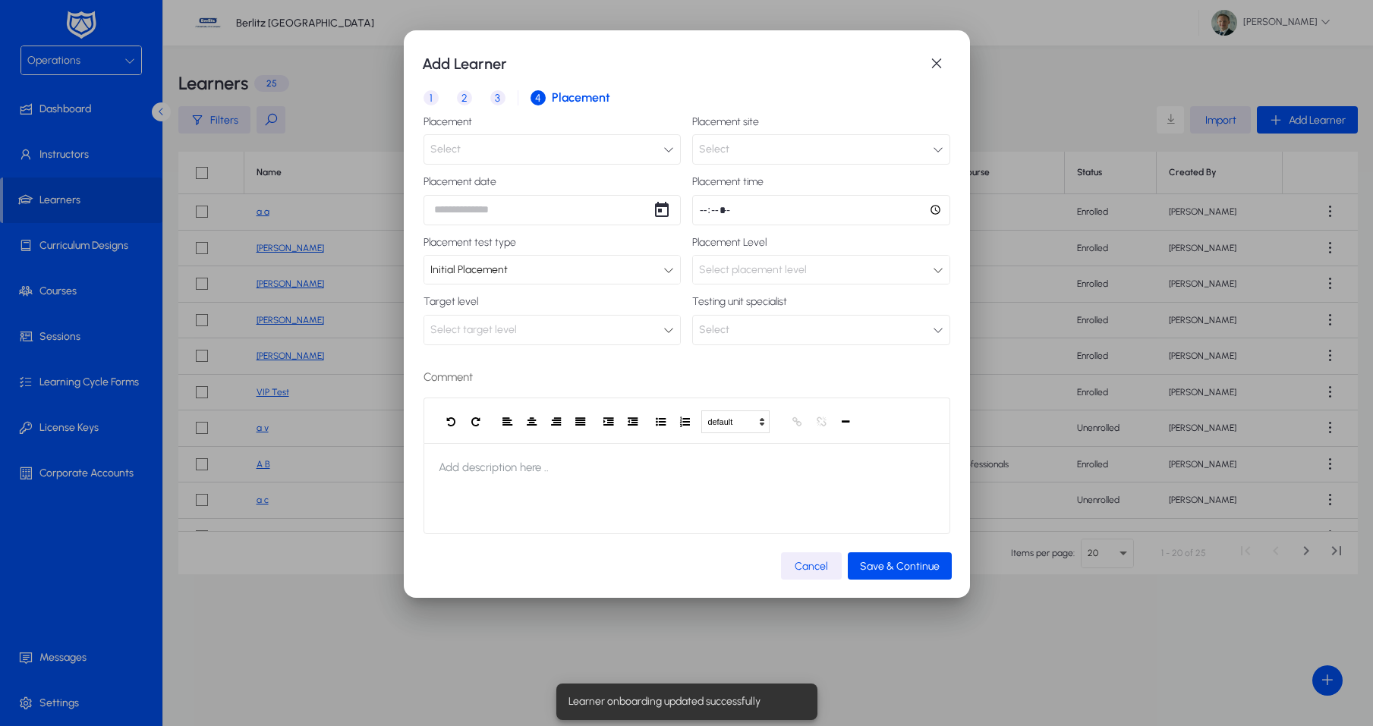
click at [821, 560] on span "Cancel" at bounding box center [811, 566] width 33 height 13
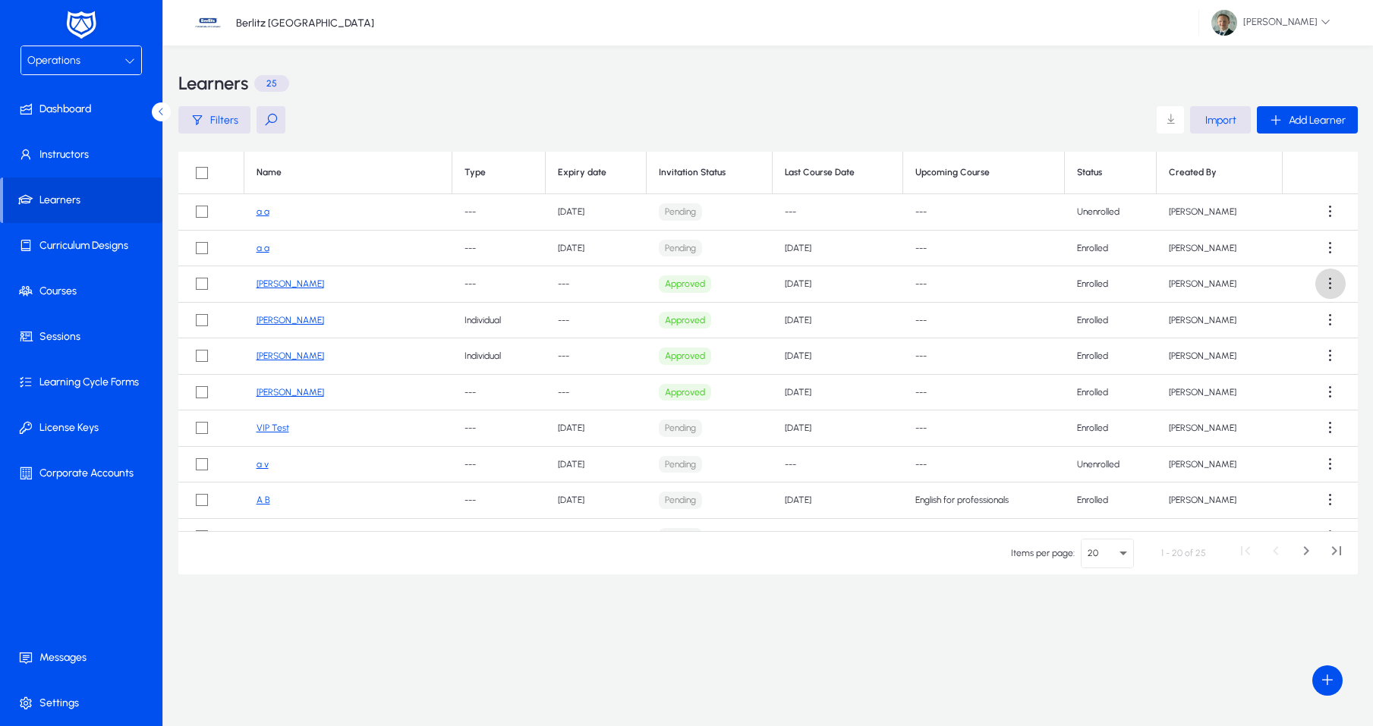
click at [1319, 283] on span at bounding box center [1331, 284] width 30 height 30
click at [1317, 324] on span "Add to Corporate" at bounding box center [1290, 321] width 71 height 14
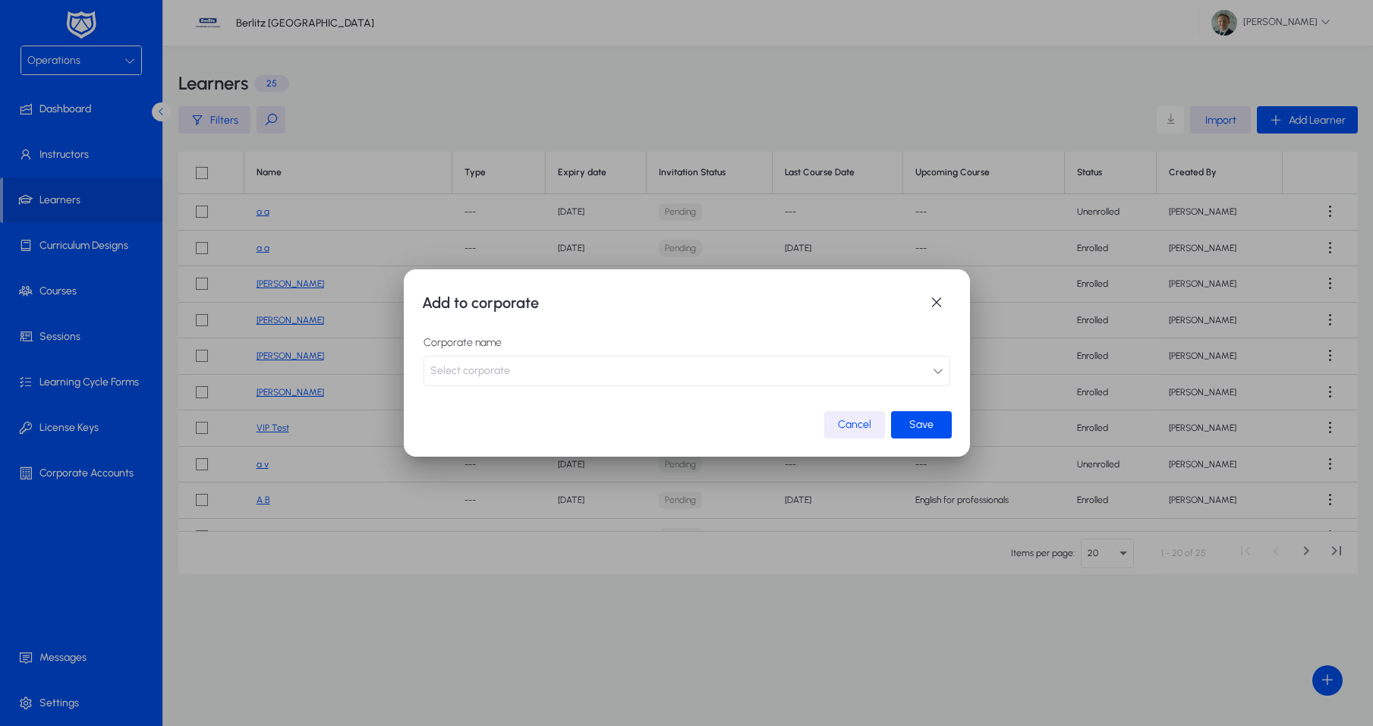
click at [621, 381] on button "Select corporate" at bounding box center [687, 371] width 527 height 30
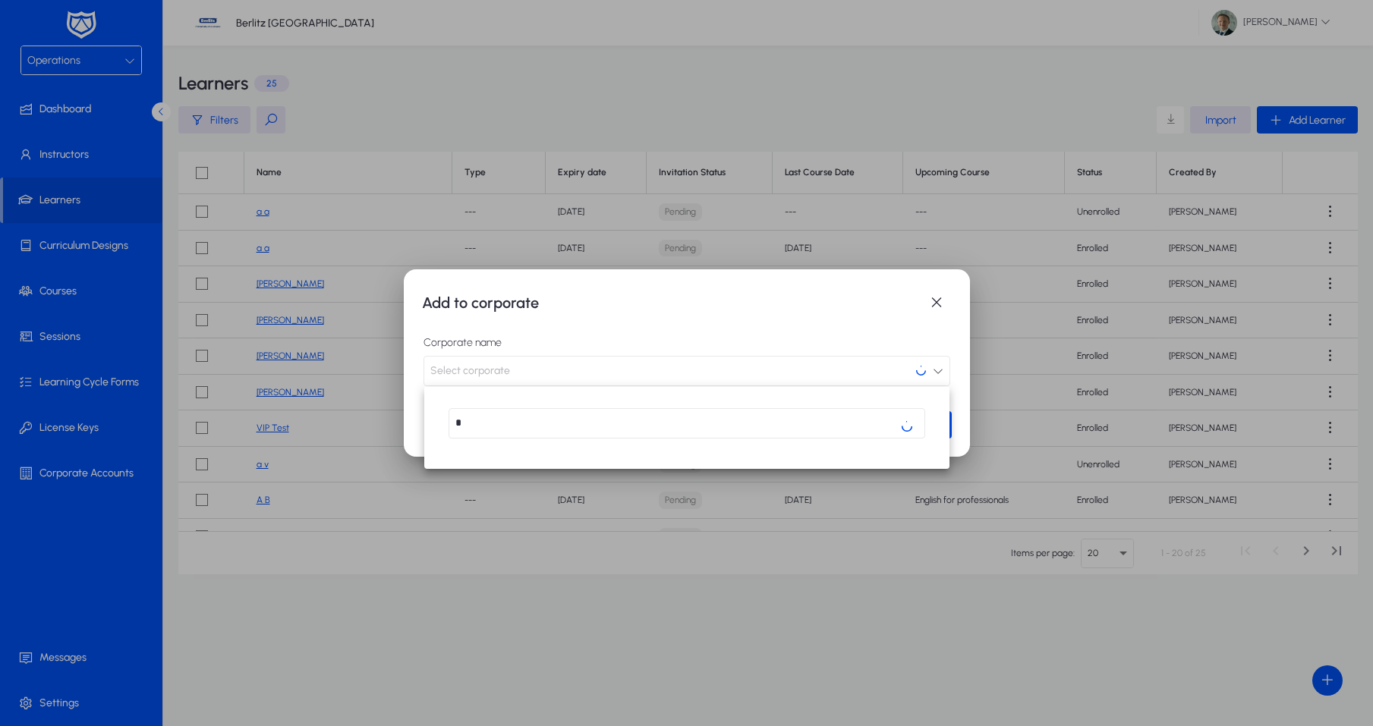
click at [933, 303] on div at bounding box center [686, 363] width 1373 height 726
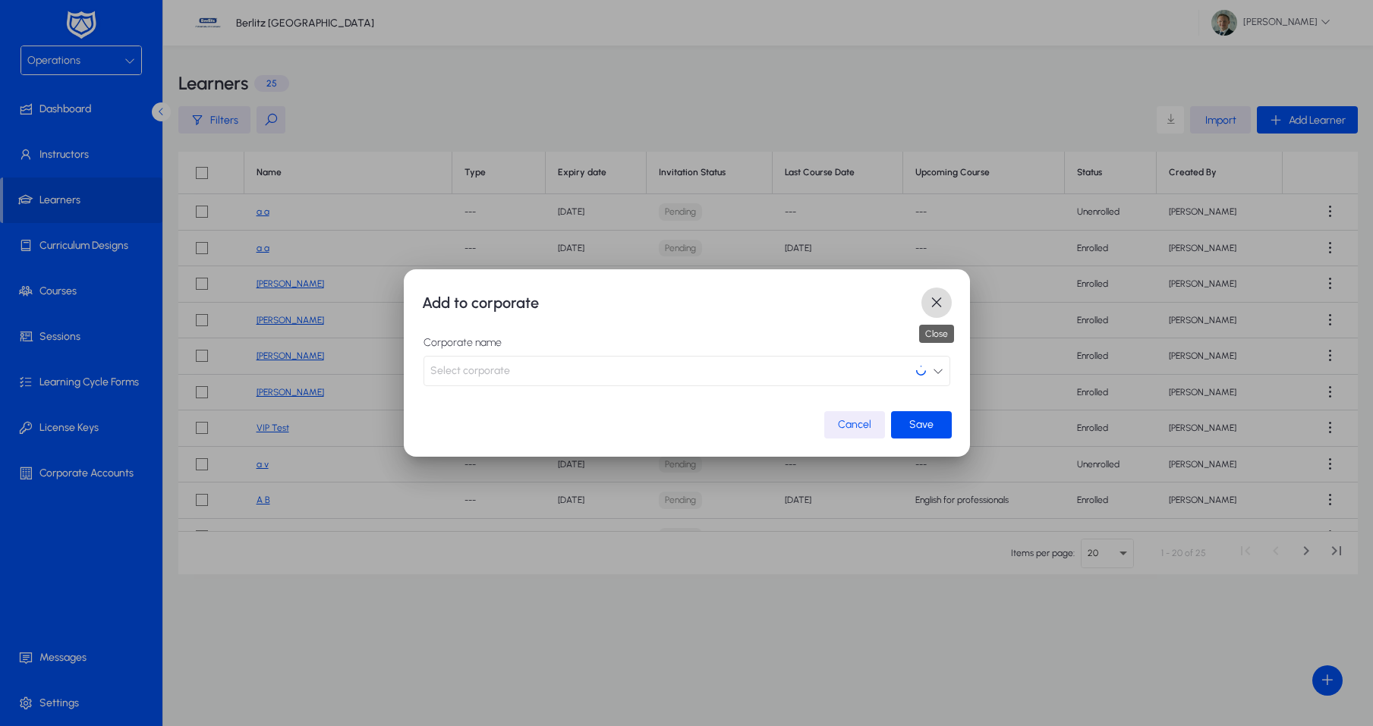
click at [932, 304] on span "button" at bounding box center [937, 303] width 30 height 30
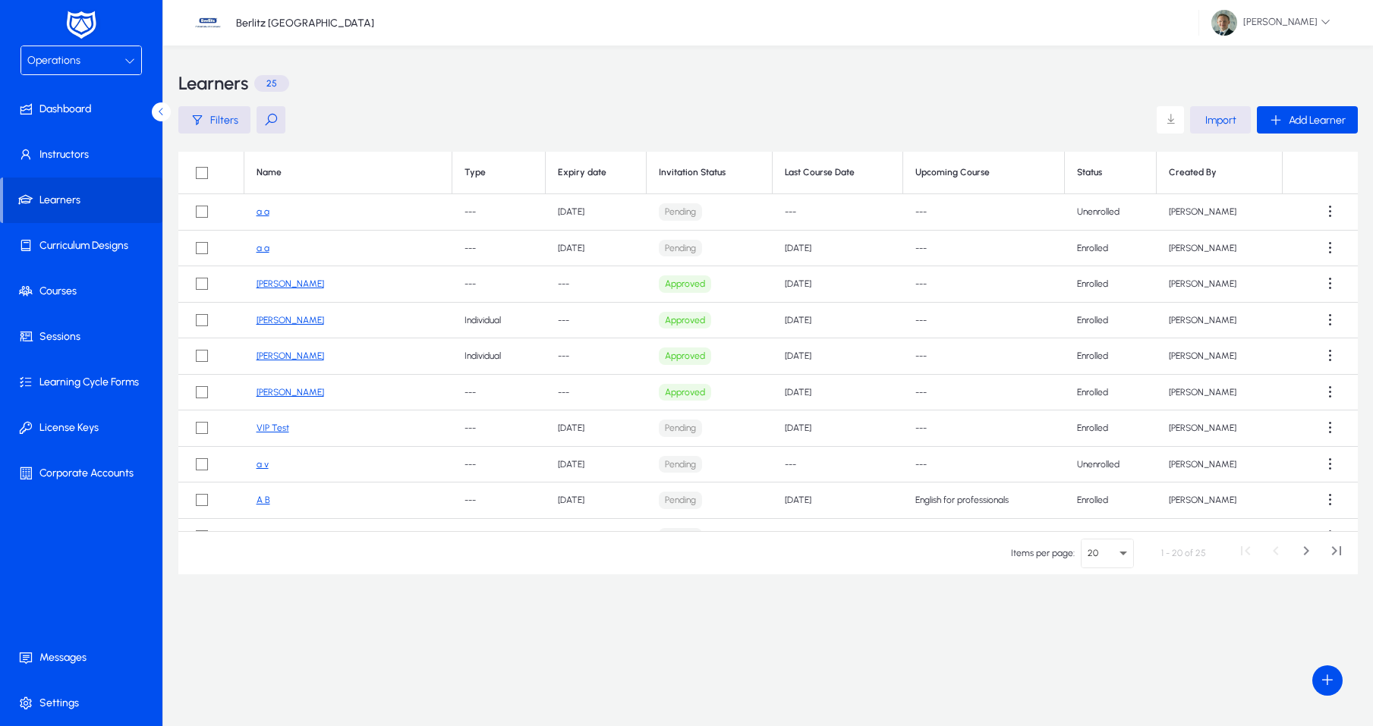
click at [1215, 124] on span "Import" at bounding box center [1220, 120] width 31 height 13
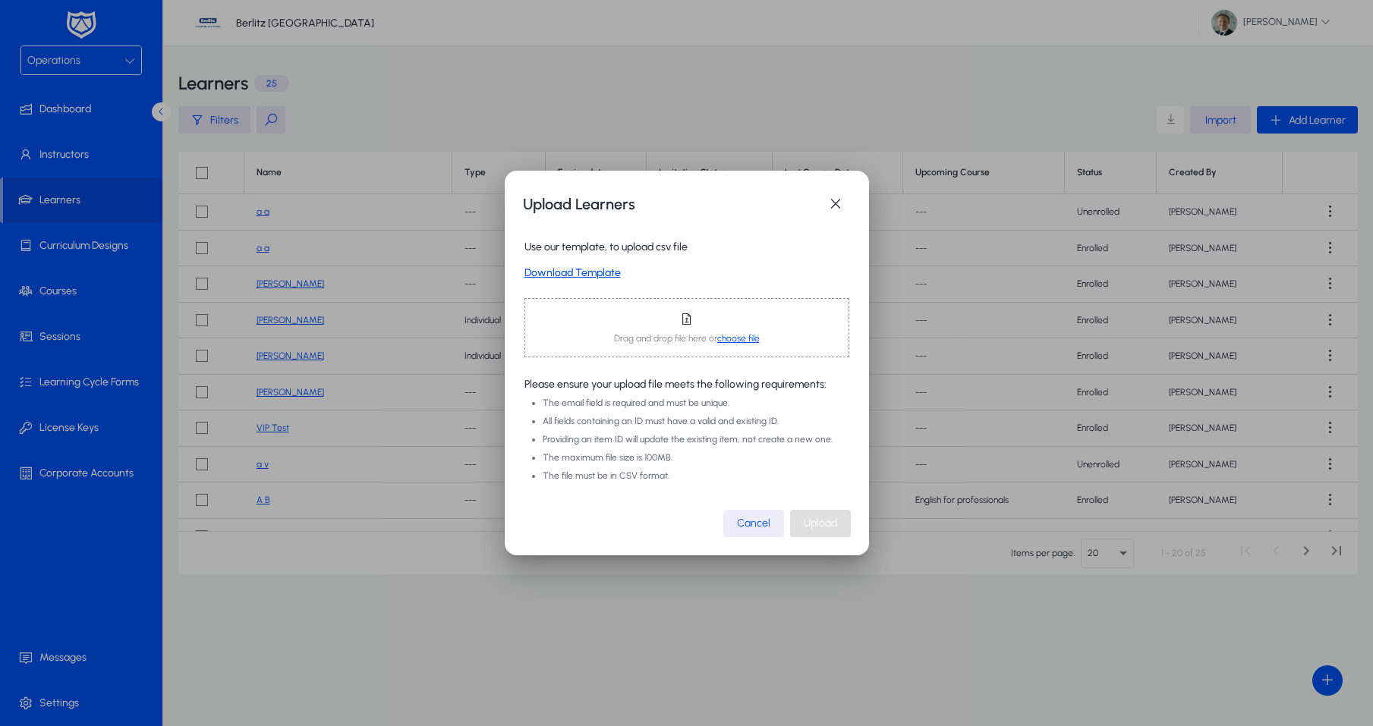
click at [737, 337] on span "choose file" at bounding box center [738, 338] width 43 height 11
click at [585, 272] on link "Download Template" at bounding box center [687, 273] width 325 height 13
click at [742, 525] on span "Cancel" at bounding box center [753, 523] width 33 height 13
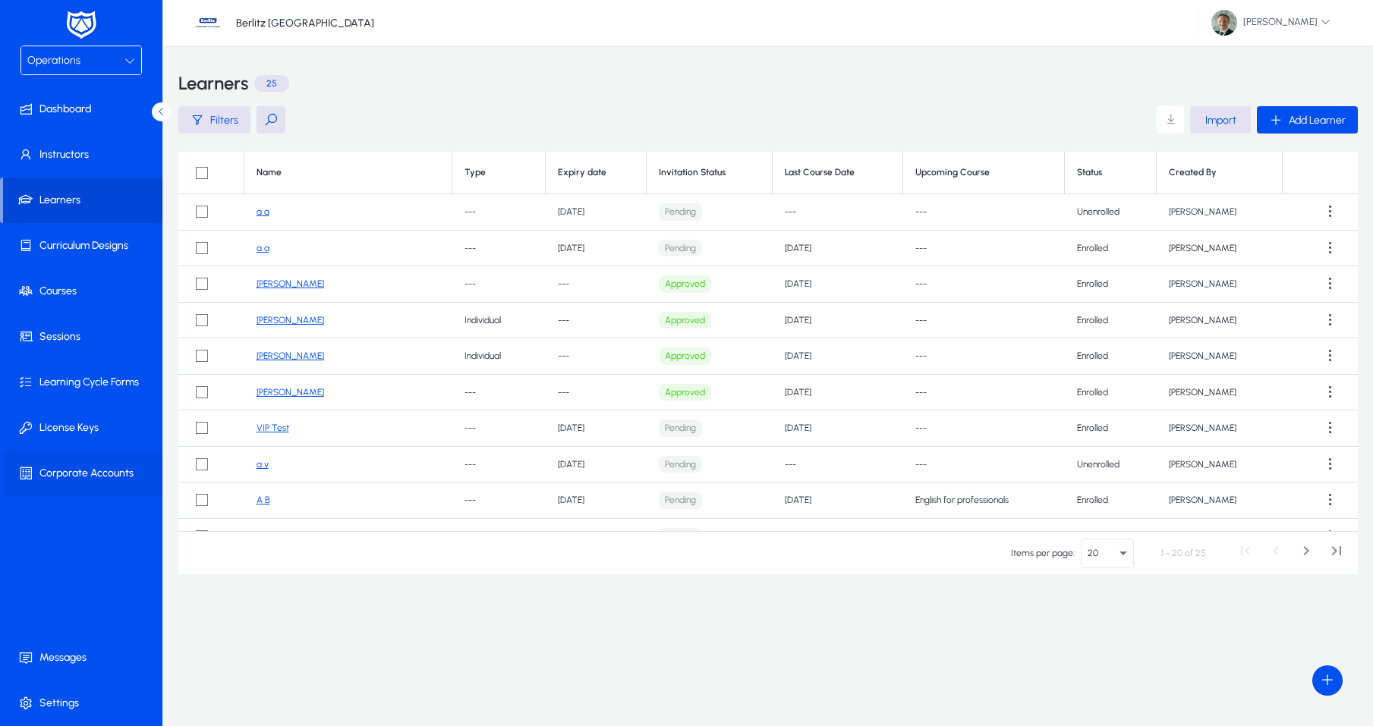
click at [44, 471] on span at bounding box center [84, 473] width 162 height 36
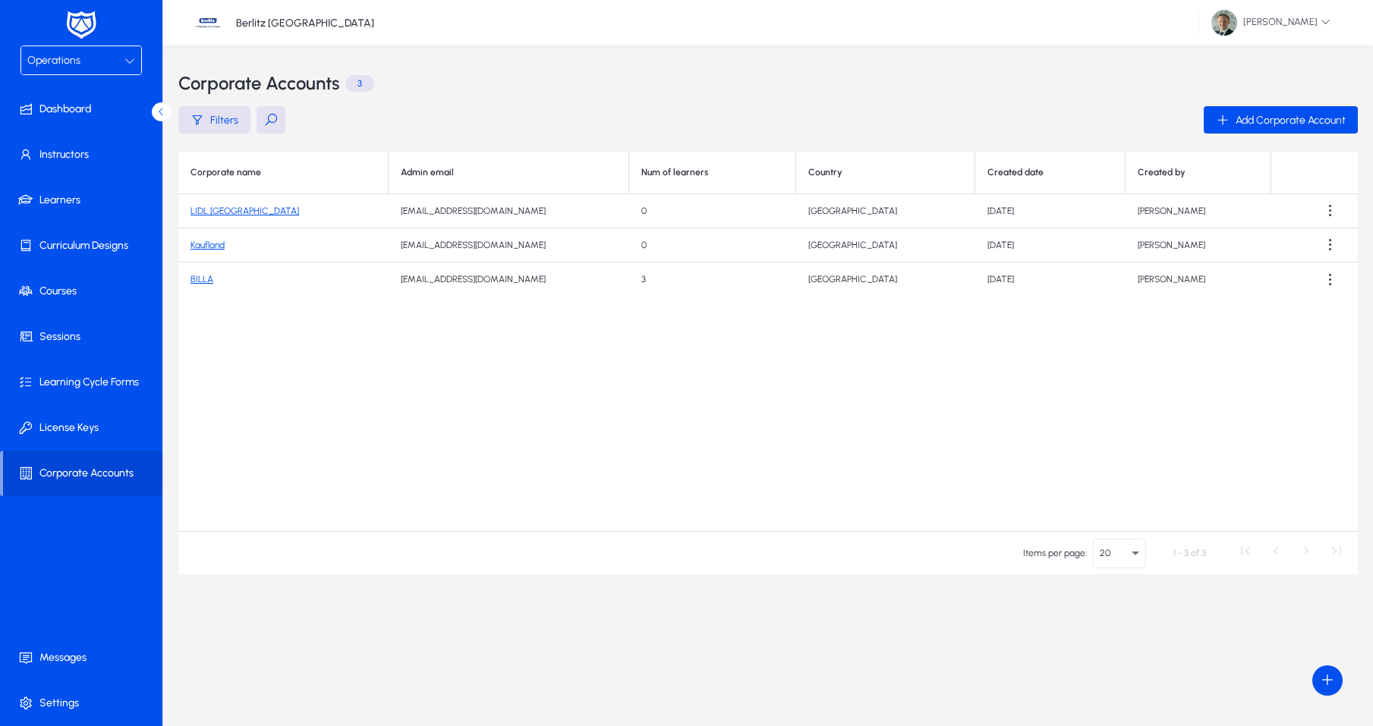
click at [205, 247] on link "Kaufland" at bounding box center [208, 245] width 34 height 11
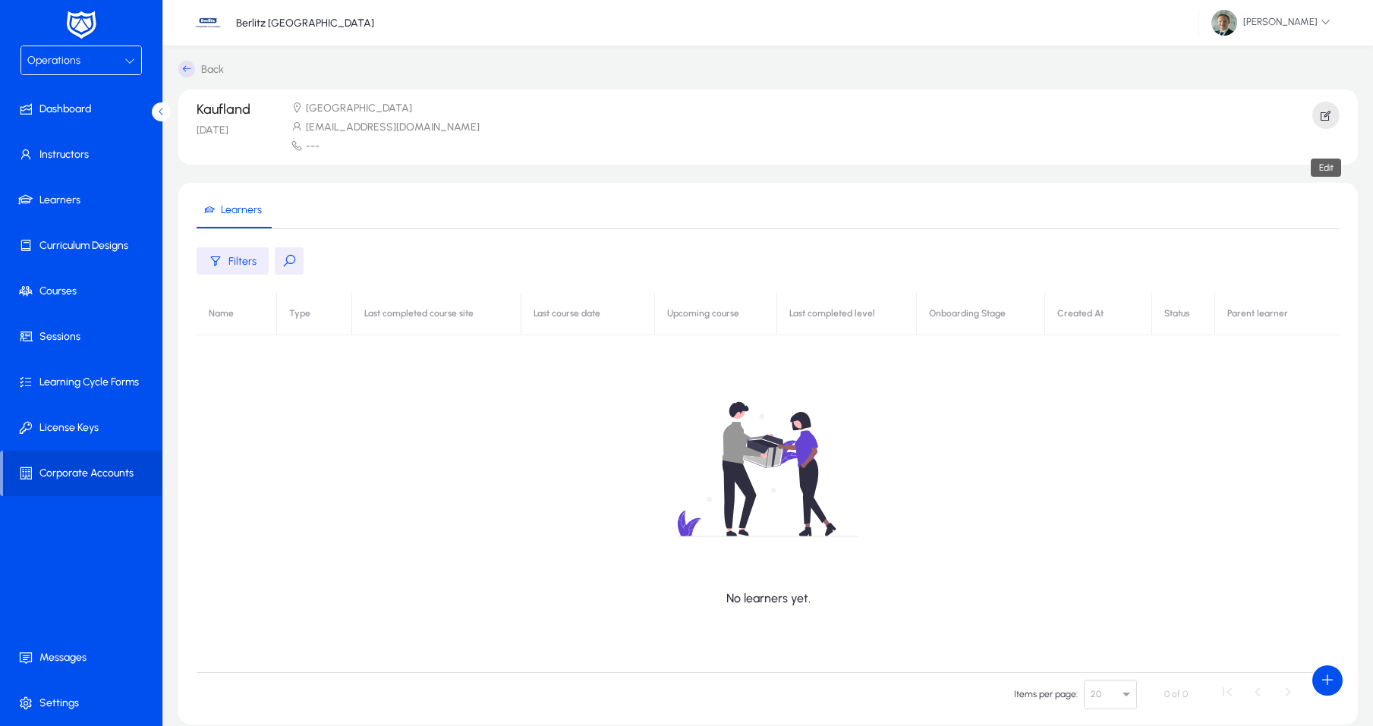
click at [1326, 121] on icon "button" at bounding box center [1326, 116] width 14 height 14
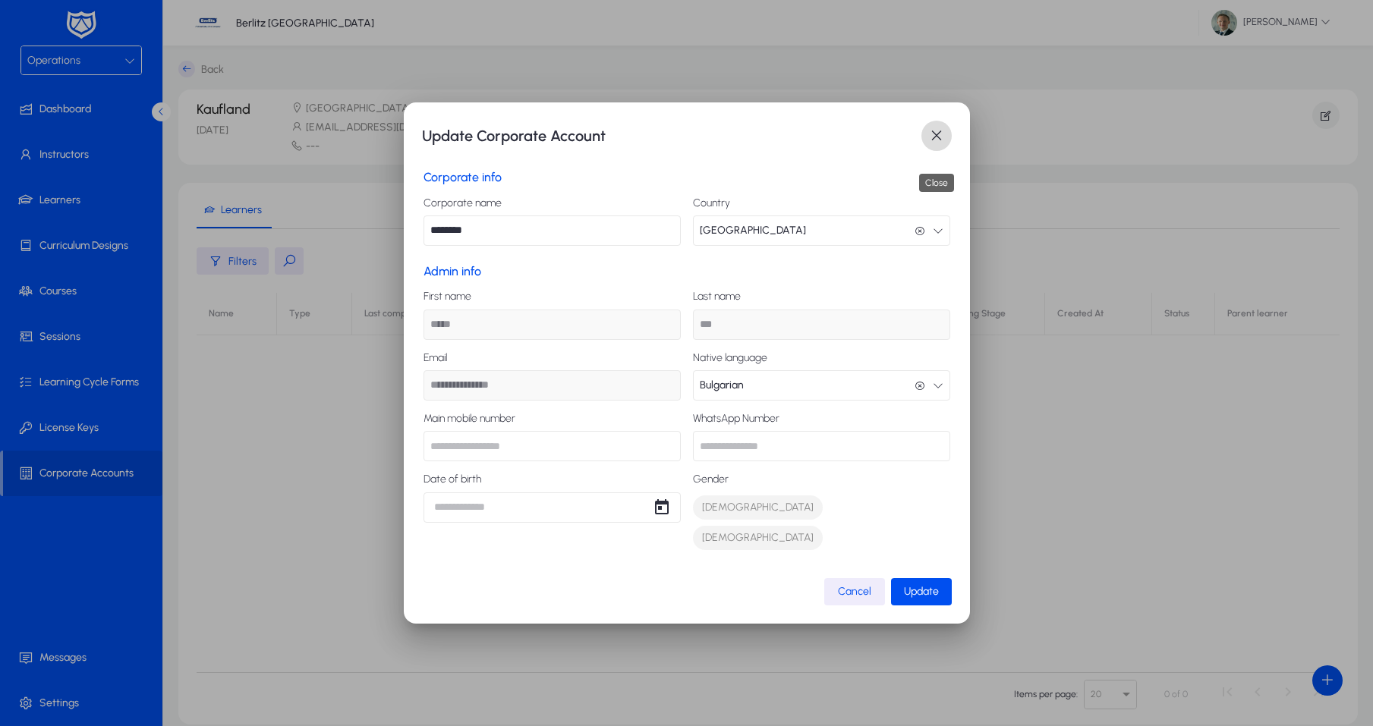
click at [938, 151] on span "button" at bounding box center [937, 136] width 30 height 30
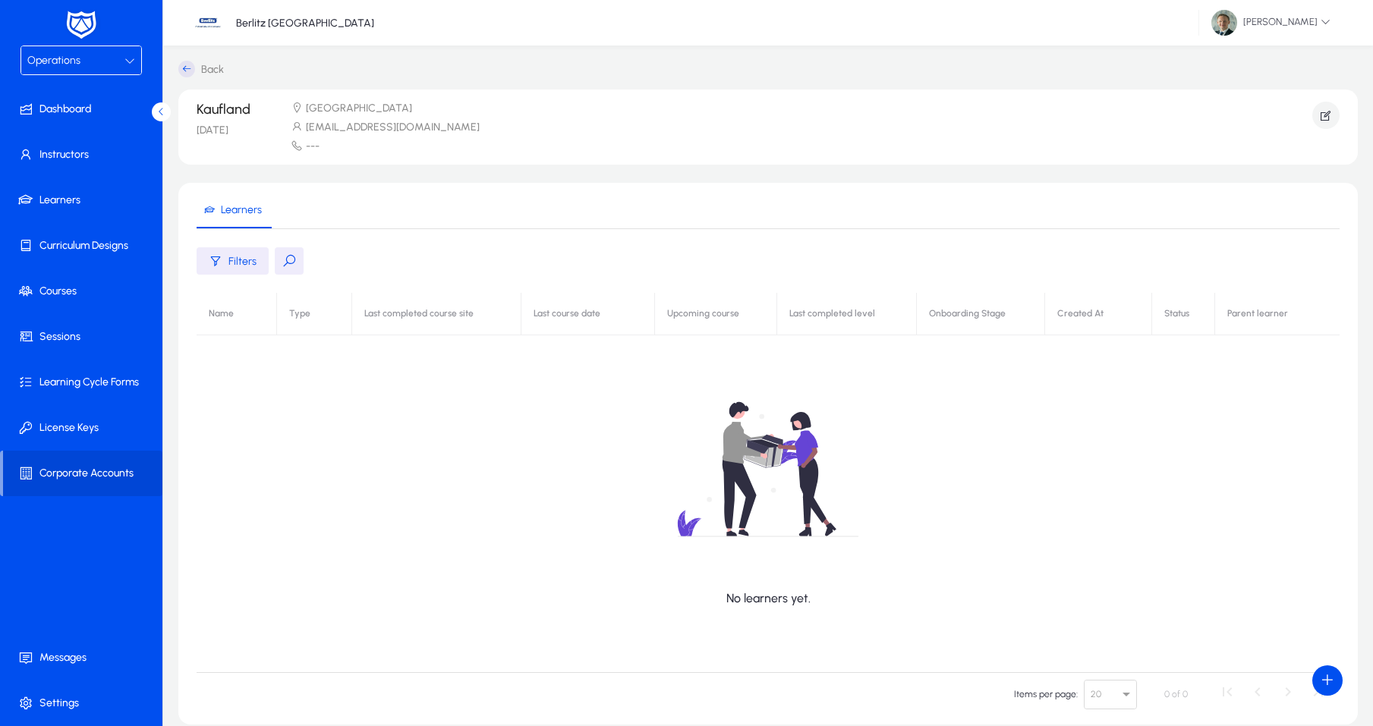
click at [184, 78] on div "Back Kaufland 23 Jul 2025 Bulgaria kaufland@abv.bg --- Learners Filters No lear…" at bounding box center [768, 423] width 1210 height 755
click at [190, 71] on icon at bounding box center [186, 69] width 17 height 17
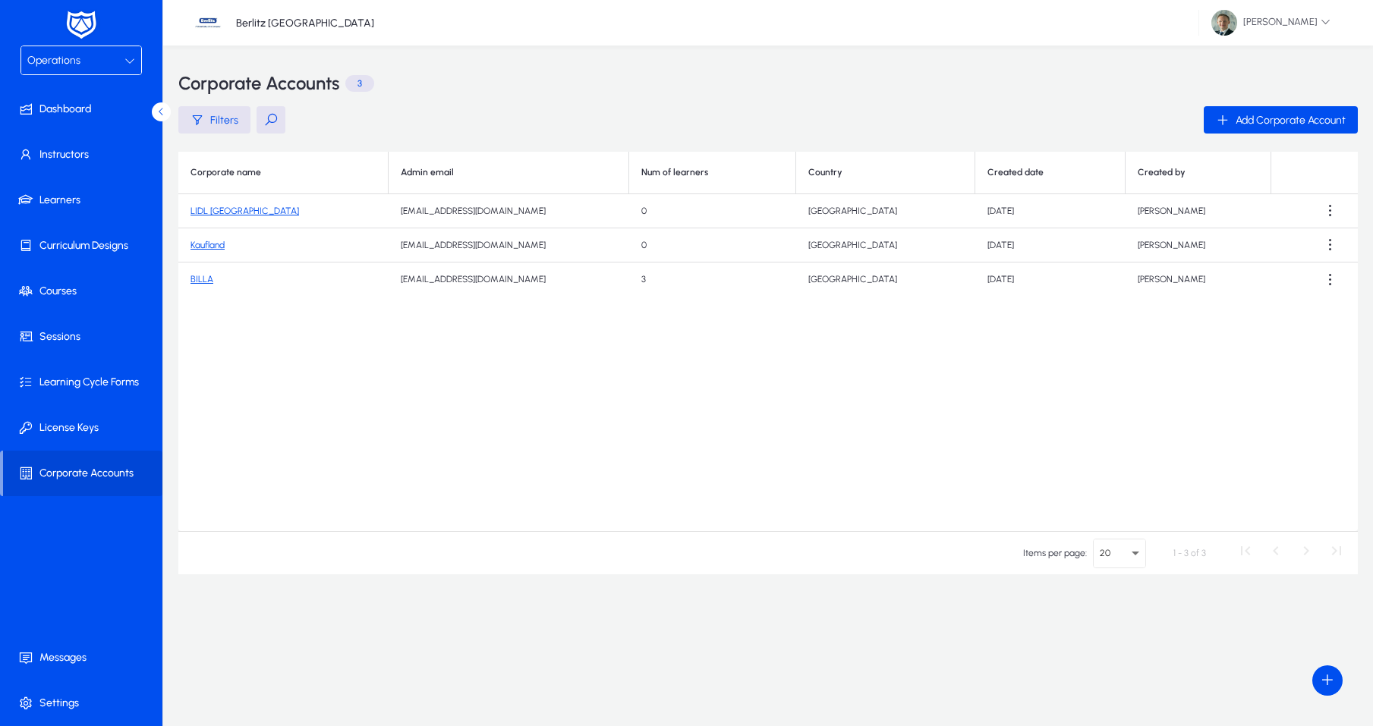
click at [206, 279] on link "BILLA" at bounding box center [202, 279] width 23 height 11
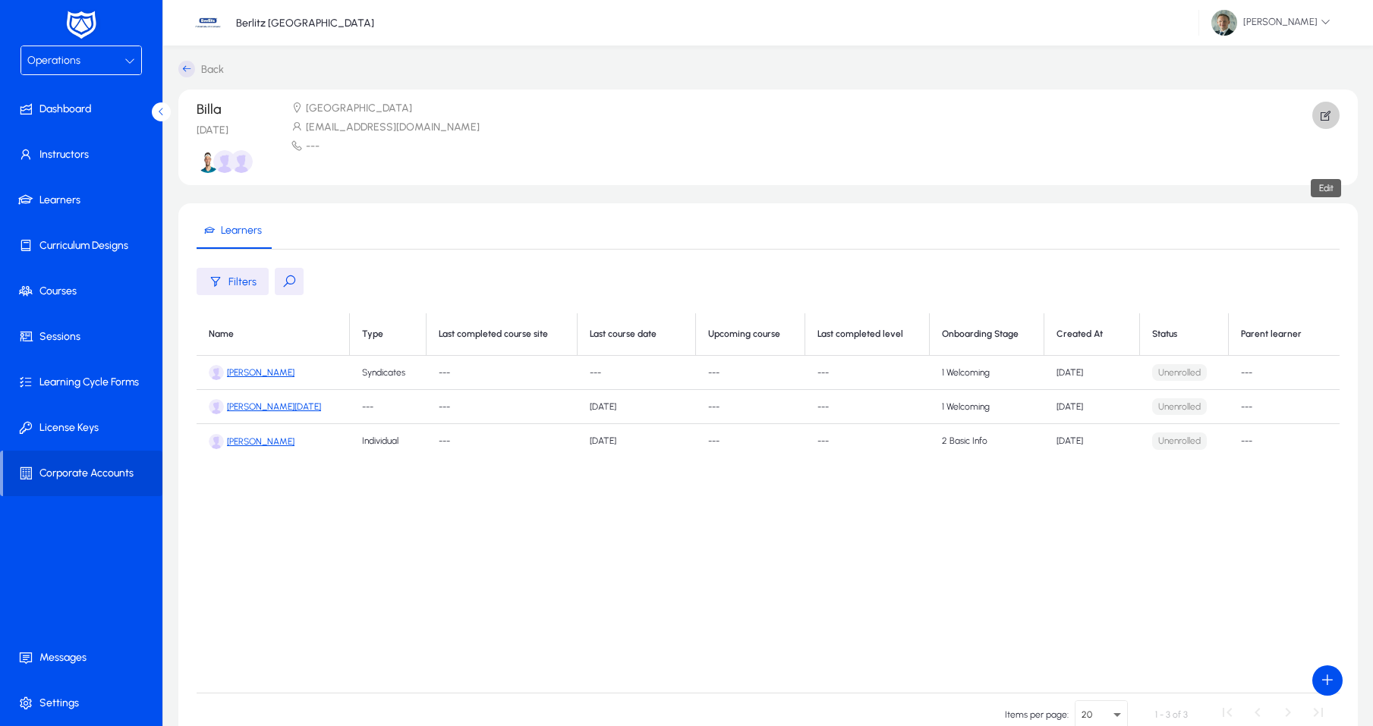
click at [1327, 113] on icon "button" at bounding box center [1326, 116] width 14 height 14
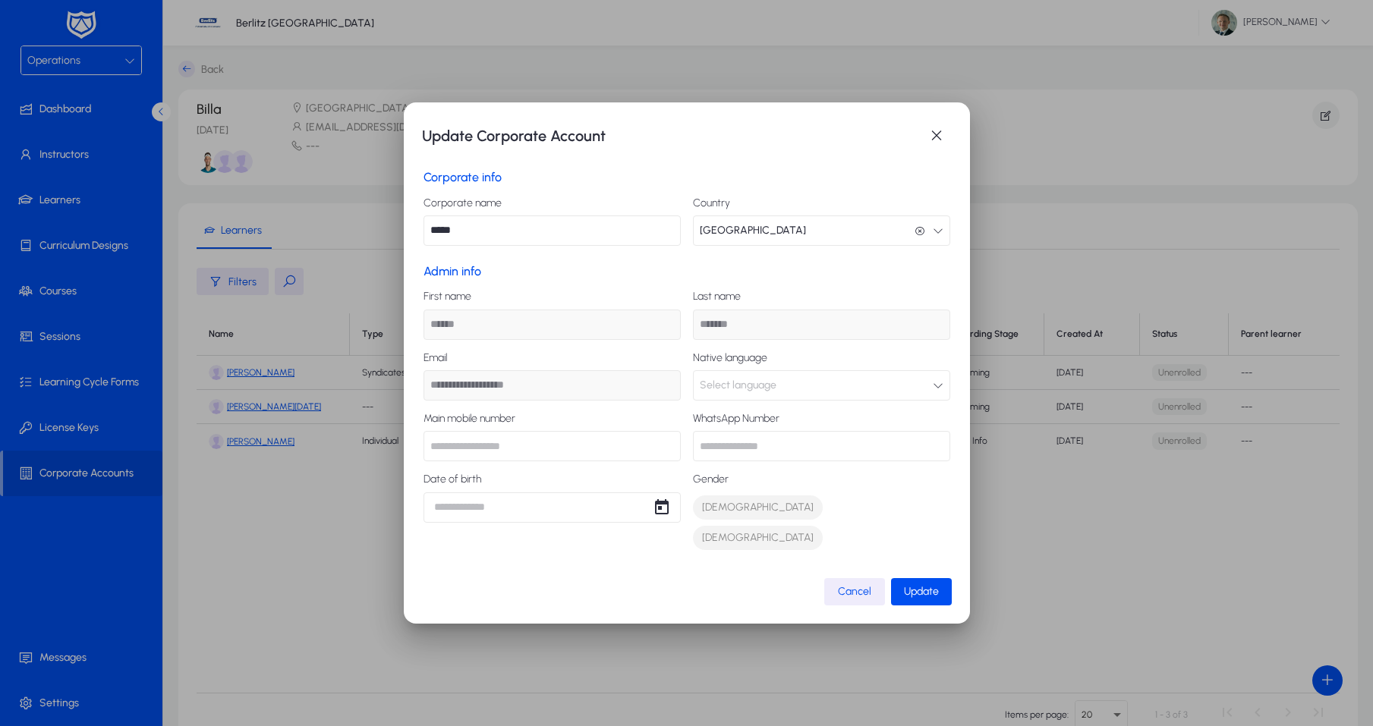
click at [498, 246] on input "*****" at bounding box center [552, 231] width 257 height 30
click at [934, 150] on span "button" at bounding box center [937, 136] width 30 height 30
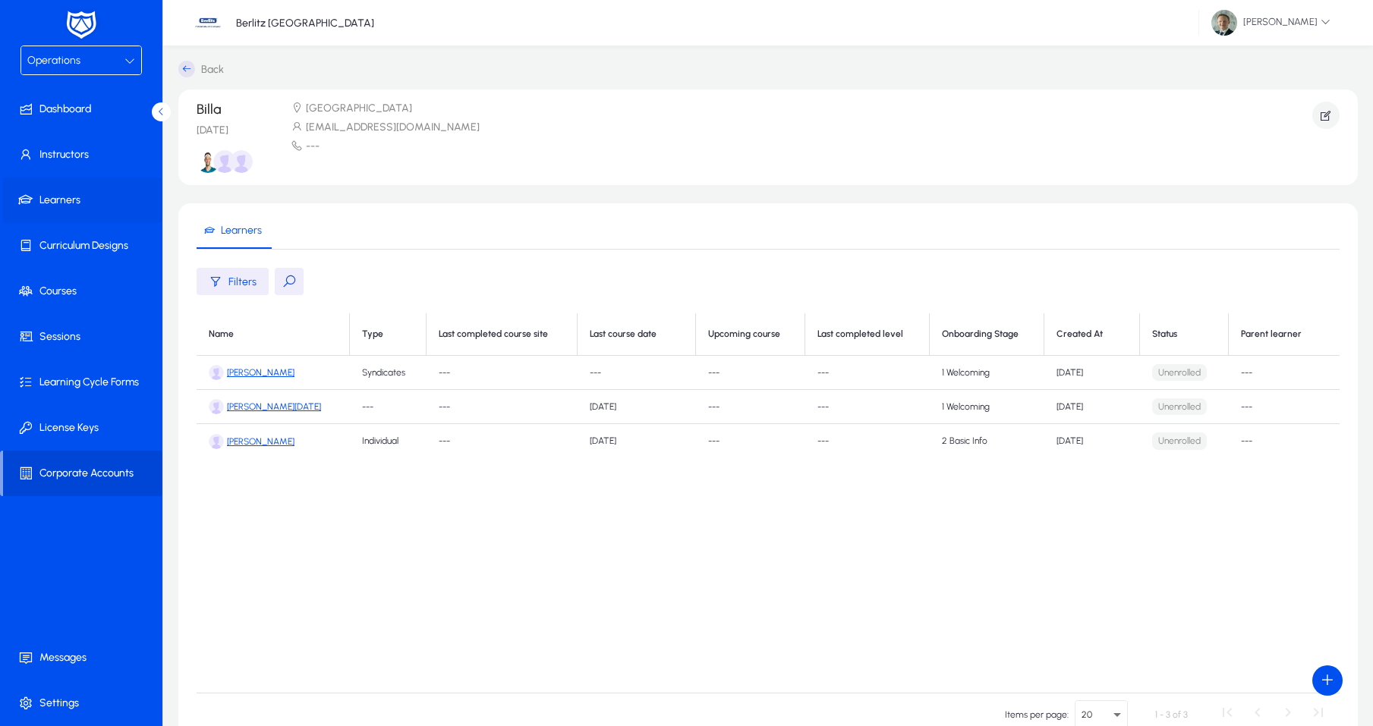
click at [59, 201] on span at bounding box center [84, 200] width 162 height 36
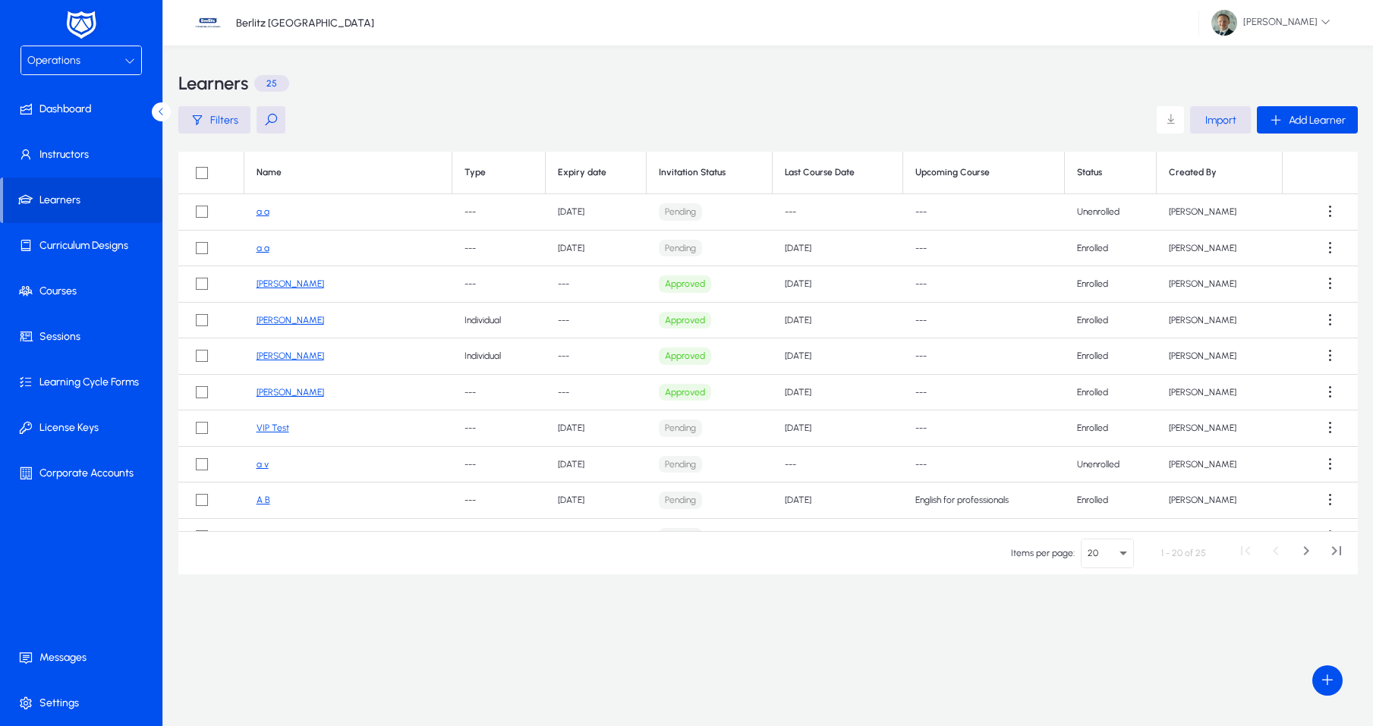
click at [1166, 119] on span at bounding box center [1170, 120] width 30 height 30
click at [1290, 123] on span "Add Learner" at bounding box center [1317, 120] width 57 height 13
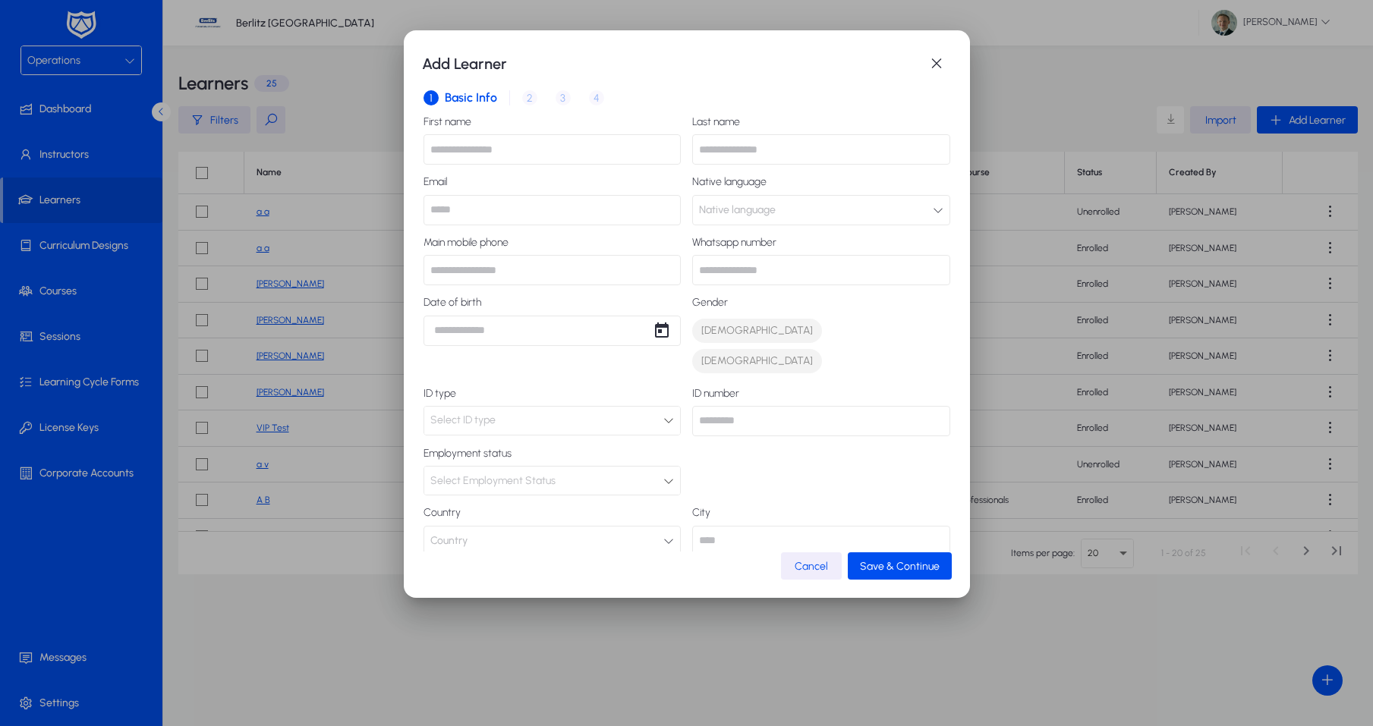
click at [814, 581] on span "button" at bounding box center [811, 566] width 61 height 36
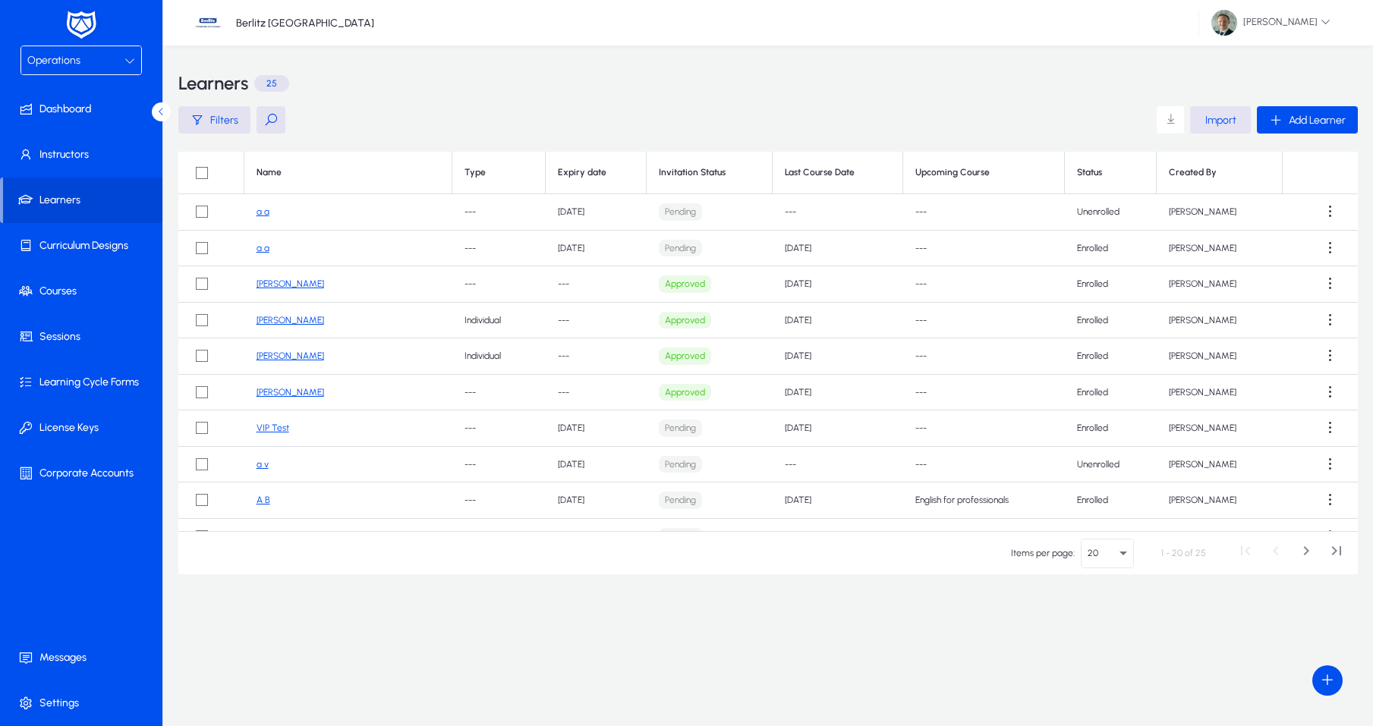
click at [1237, 121] on span "button" at bounding box center [1220, 120] width 61 height 36
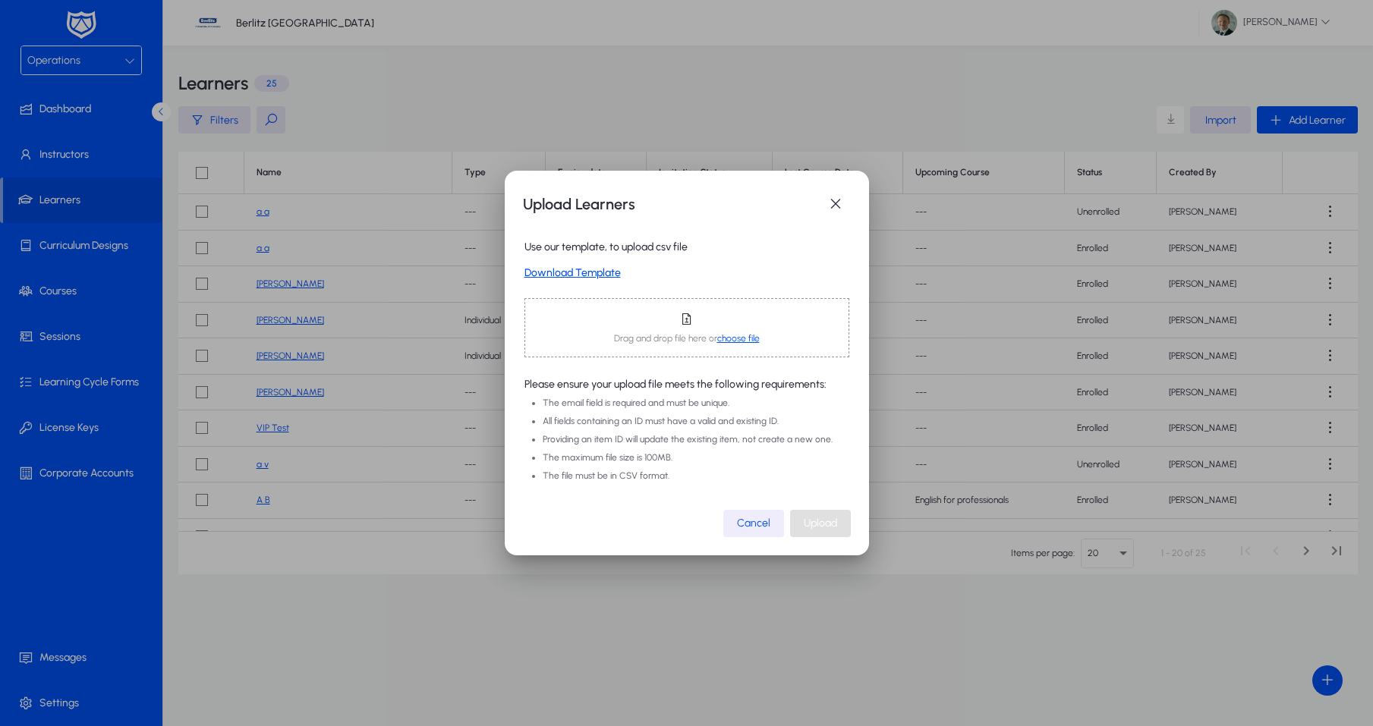
click at [589, 271] on link "Download Template" at bounding box center [687, 273] width 325 height 13
click at [610, 534] on mat-dialog-actions "Cancel Upload" at bounding box center [687, 523] width 328 height 28
click at [749, 528] on span "Cancel" at bounding box center [753, 523] width 33 height 13
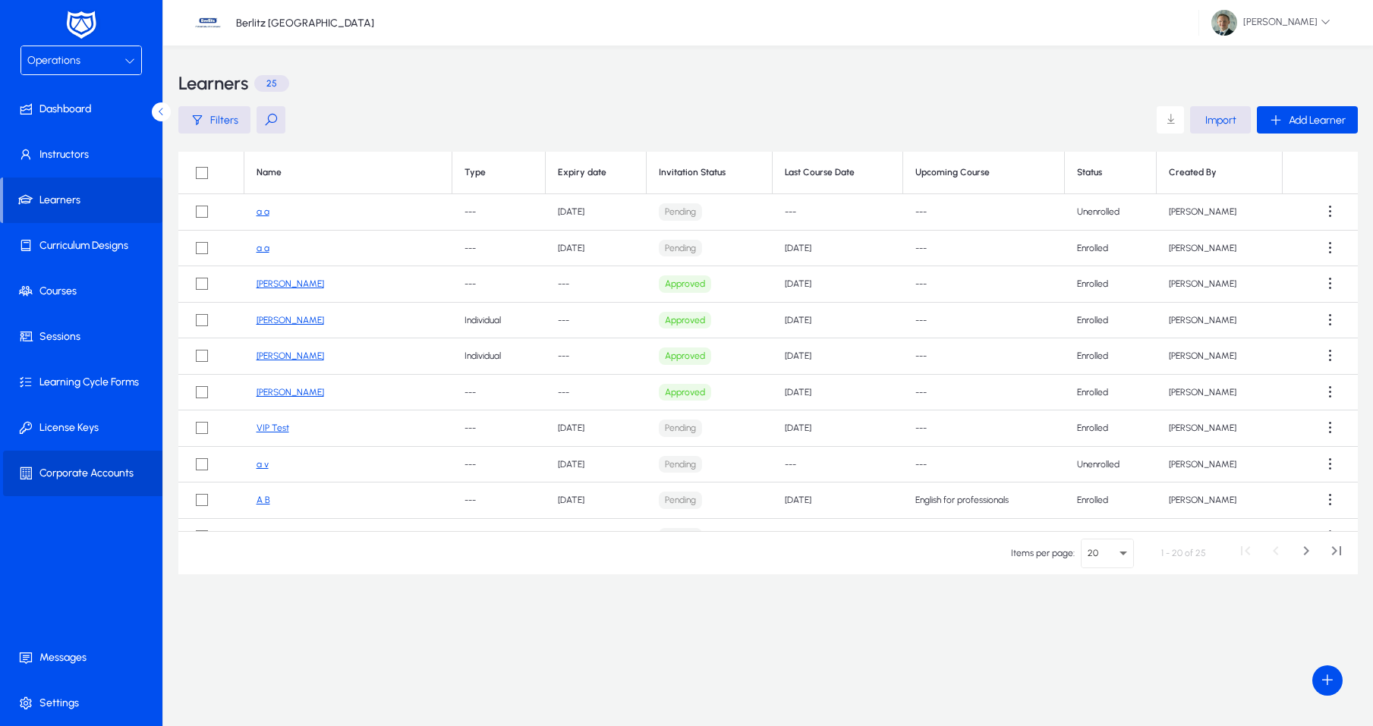
click at [82, 474] on span at bounding box center [84, 473] width 162 height 36
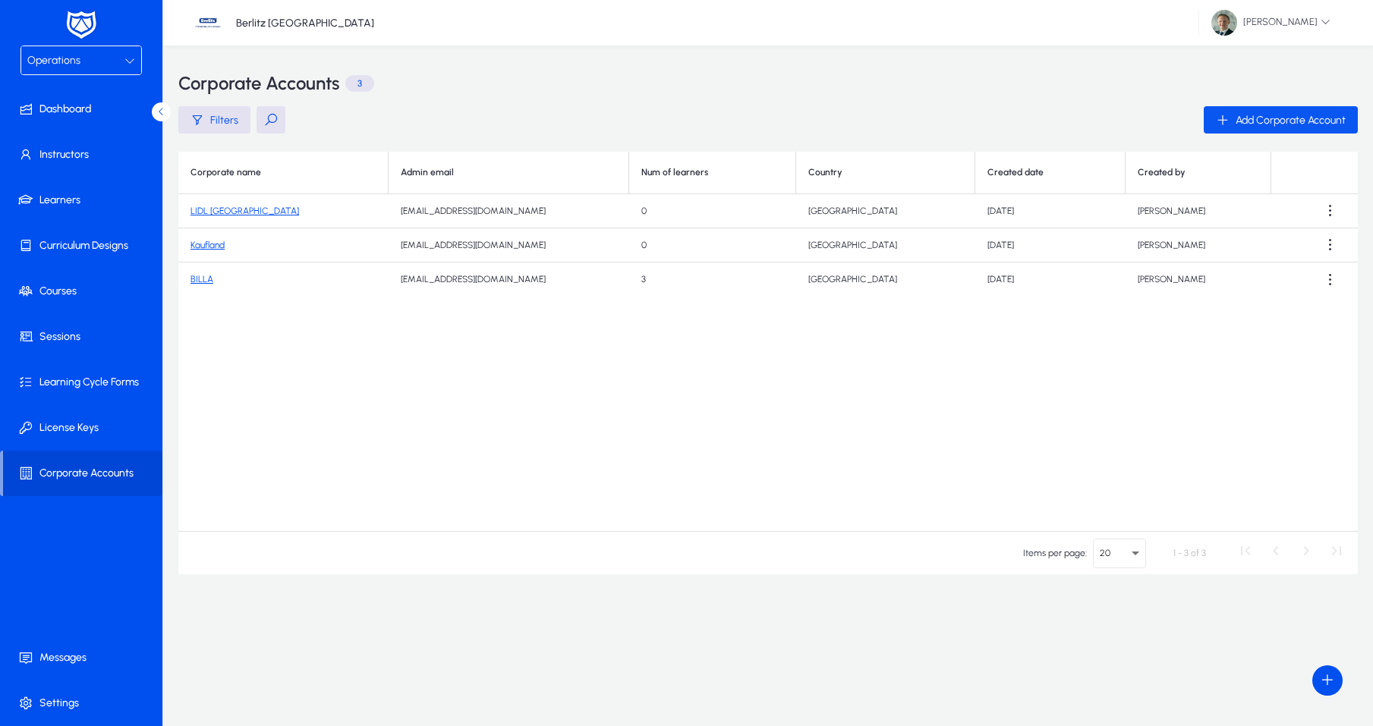
click at [1274, 107] on span "button" at bounding box center [1281, 120] width 154 height 36
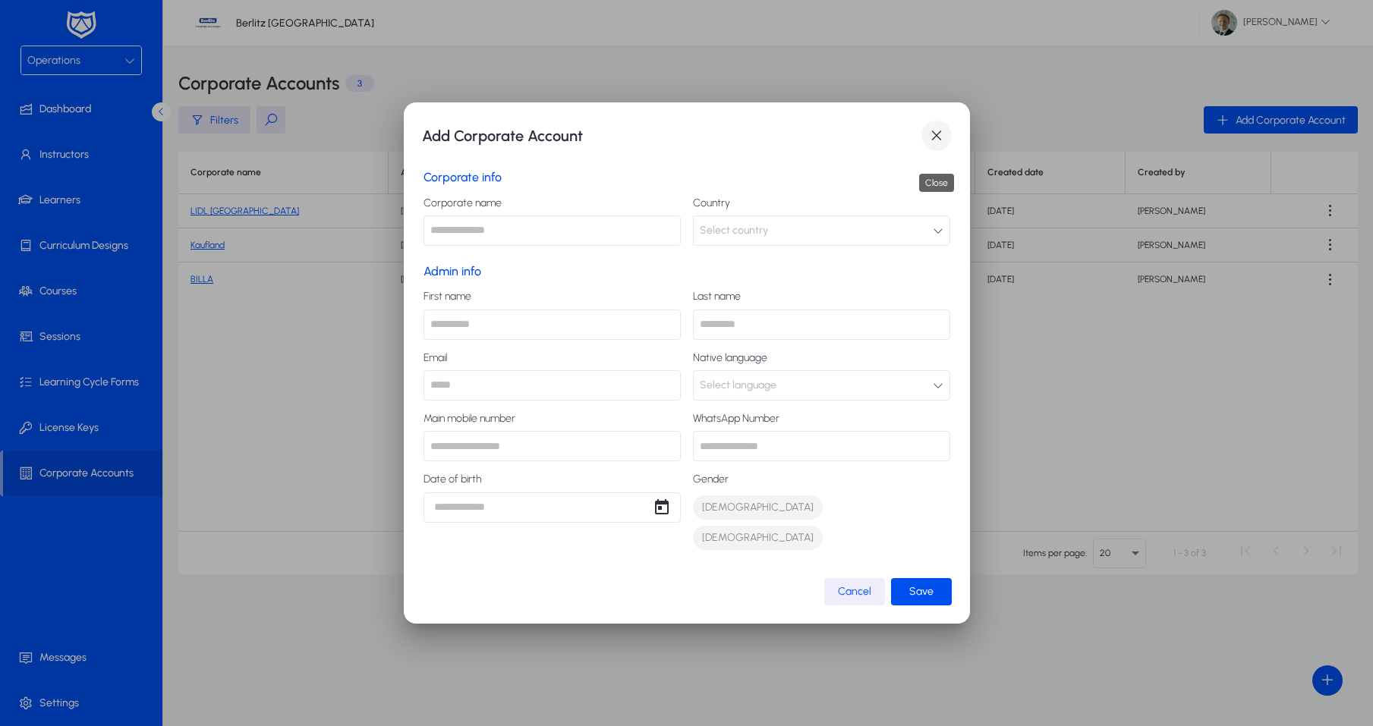
click at [940, 146] on span "button" at bounding box center [937, 136] width 30 height 30
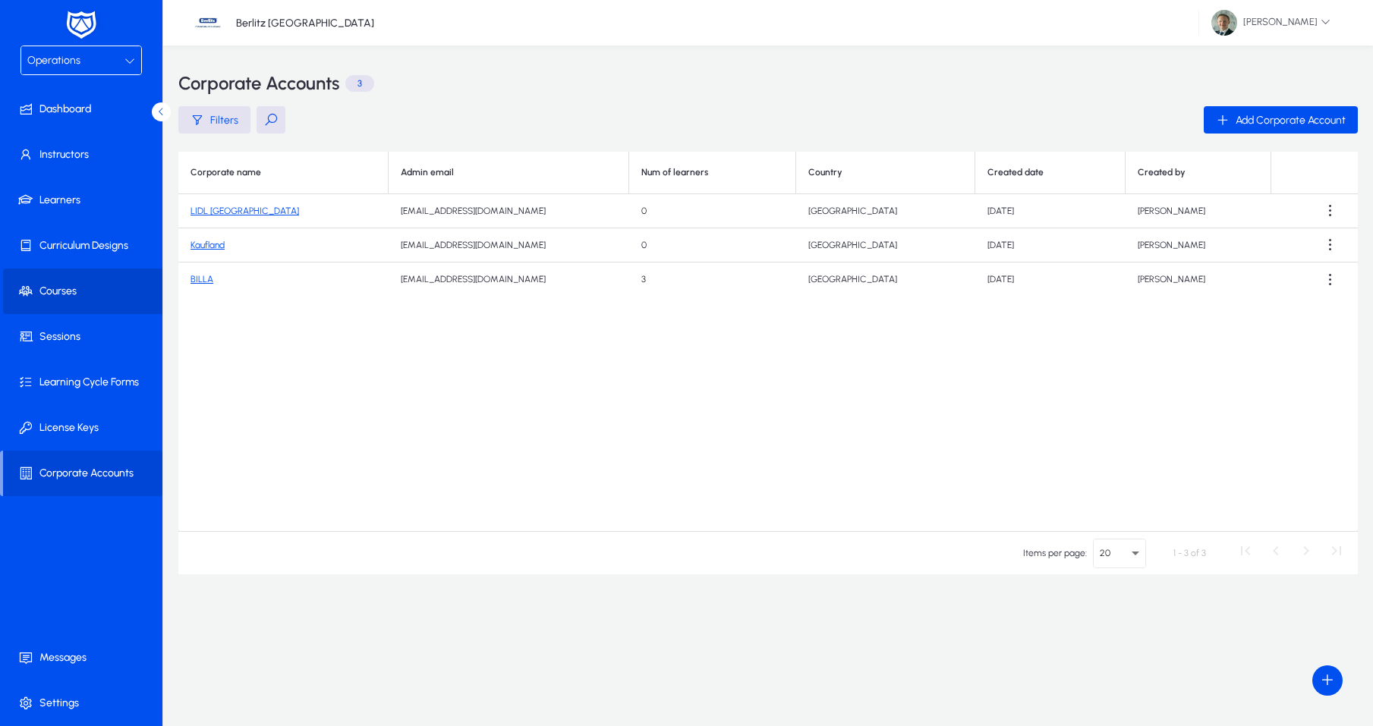
click at [77, 293] on span at bounding box center [84, 291] width 162 height 36
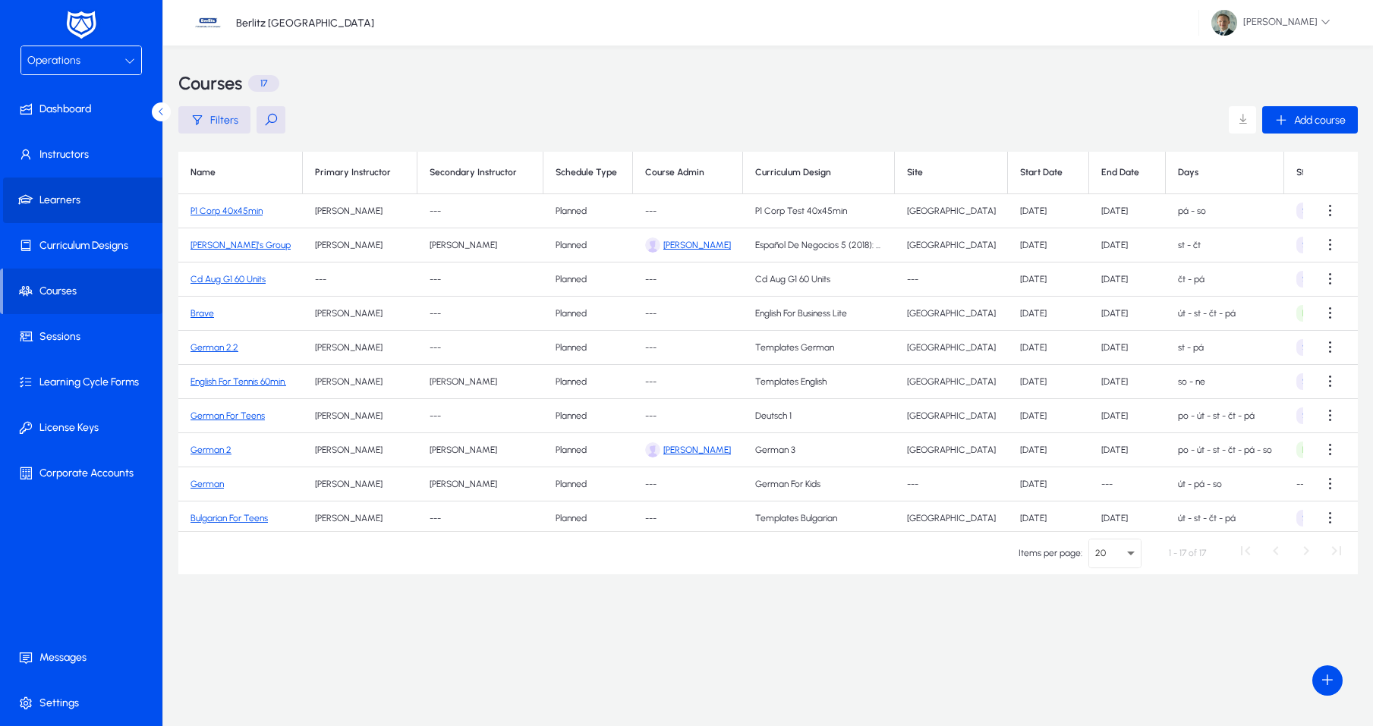
click at [52, 202] on span at bounding box center [84, 200] width 162 height 36
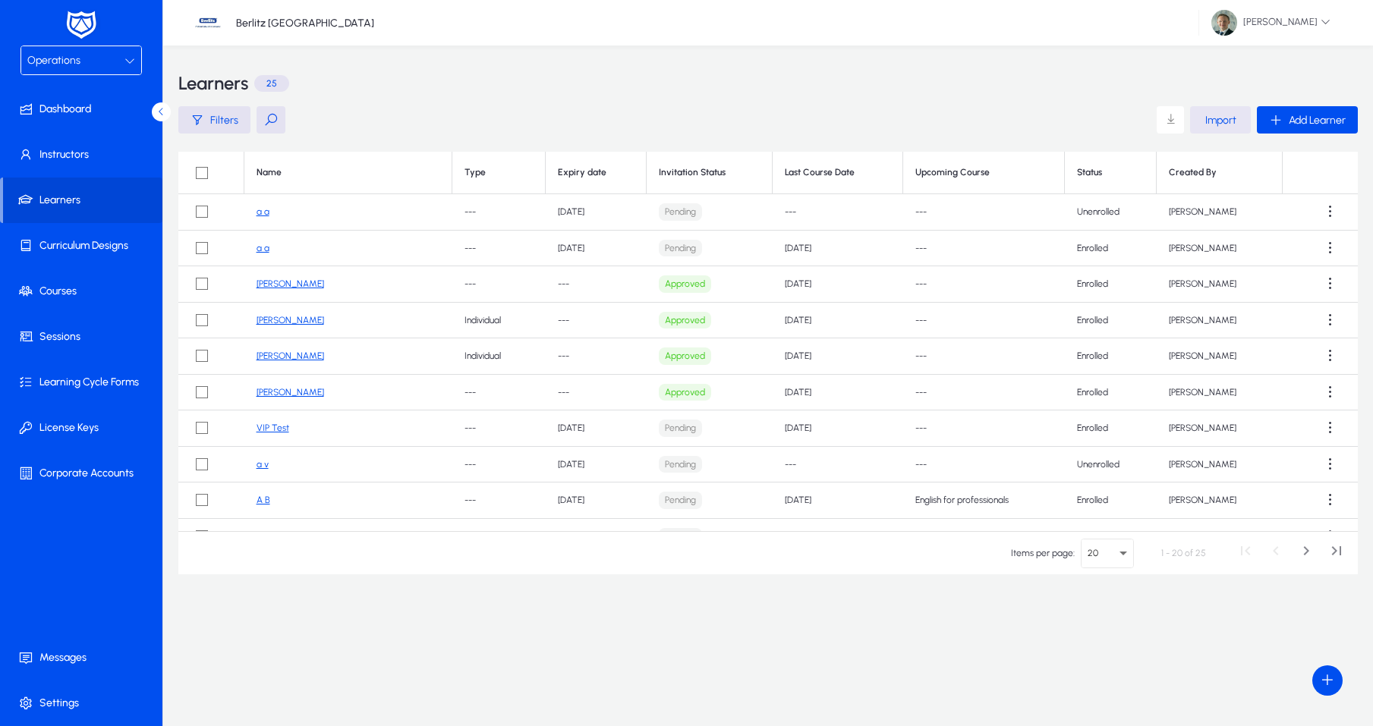
click at [1224, 119] on span "Import" at bounding box center [1220, 120] width 31 height 13
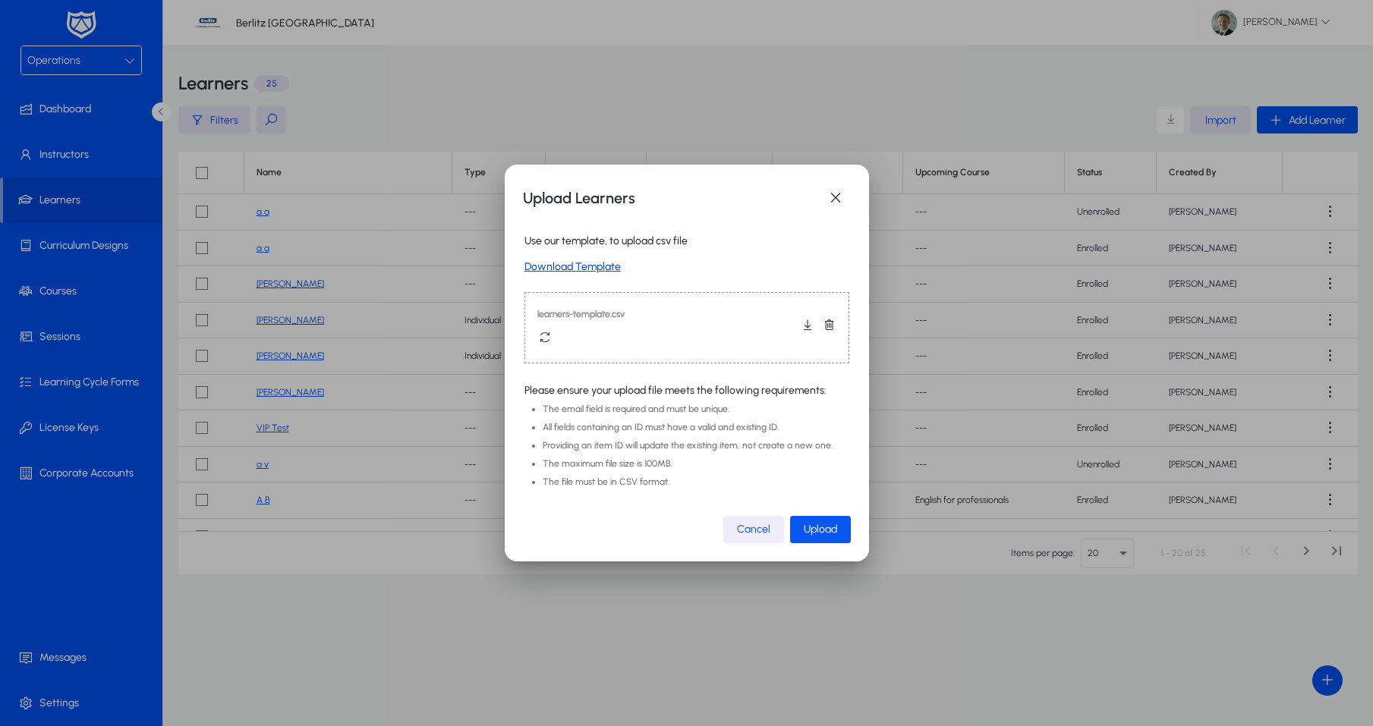
click at [806, 526] on span "Upload" at bounding box center [820, 529] width 33 height 13
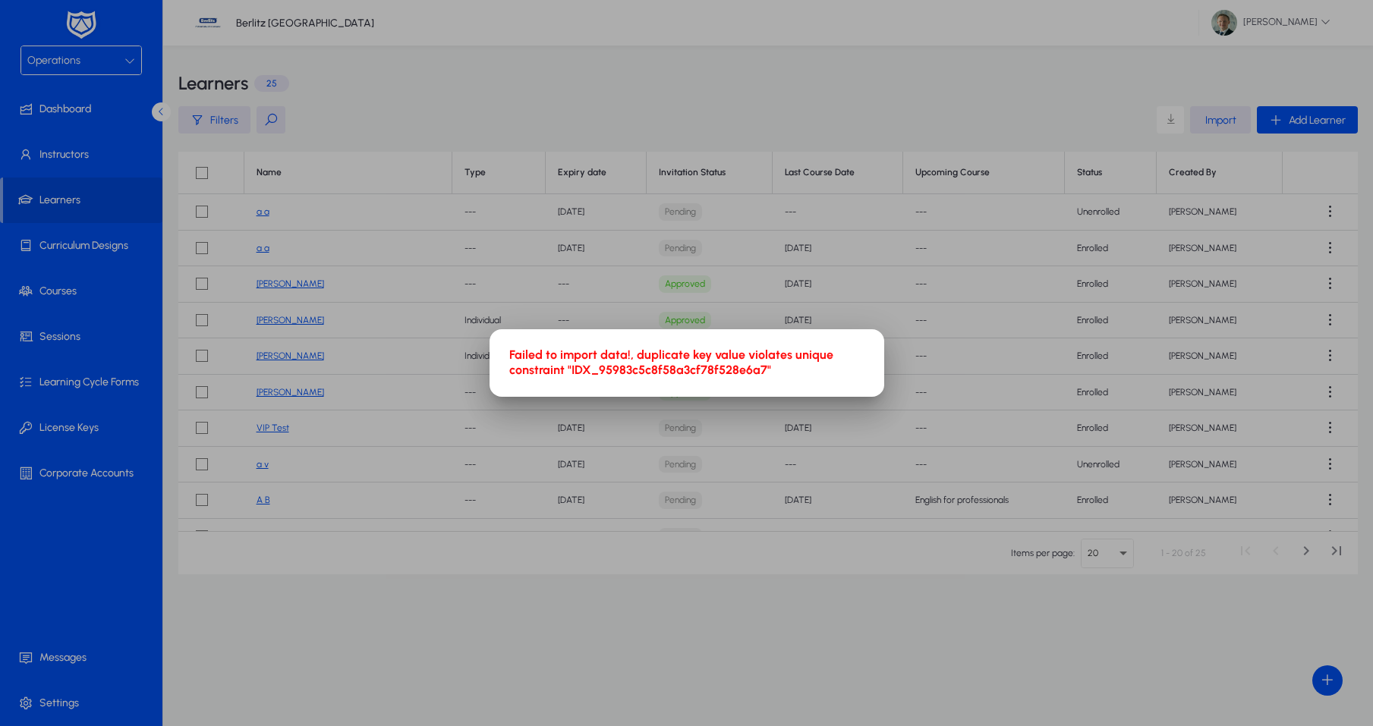
click at [648, 377] on p "Failed to import data!, duplicate key value violates unique constraint "IDX_959…" at bounding box center [686, 362] width 355 height 29
drag, startPoint x: 674, startPoint y: 399, endPoint x: 687, endPoint y: 391, distance: 15.4
click at [674, 348] on img at bounding box center [686, 348] width 121 height 0
click at [714, 200] on div at bounding box center [686, 363] width 1373 height 726
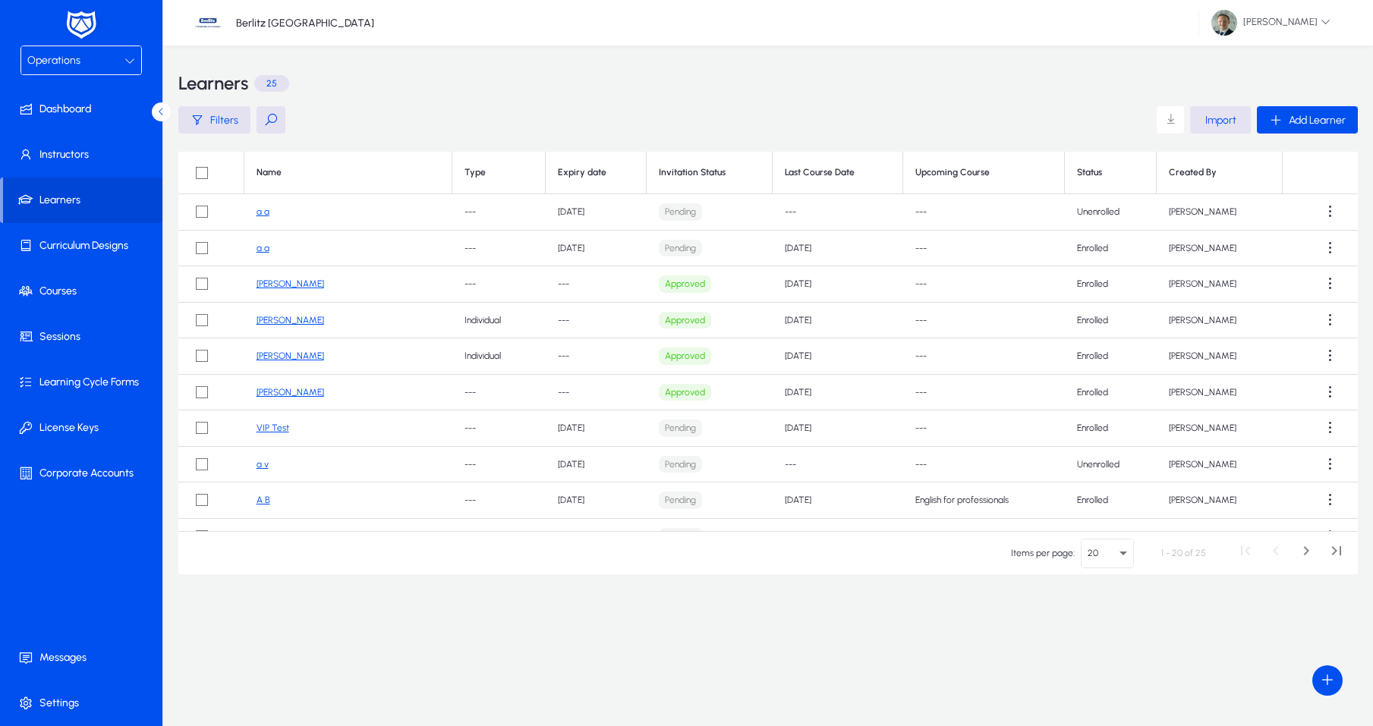
click at [1224, 121] on span "Import" at bounding box center [1220, 120] width 31 height 13
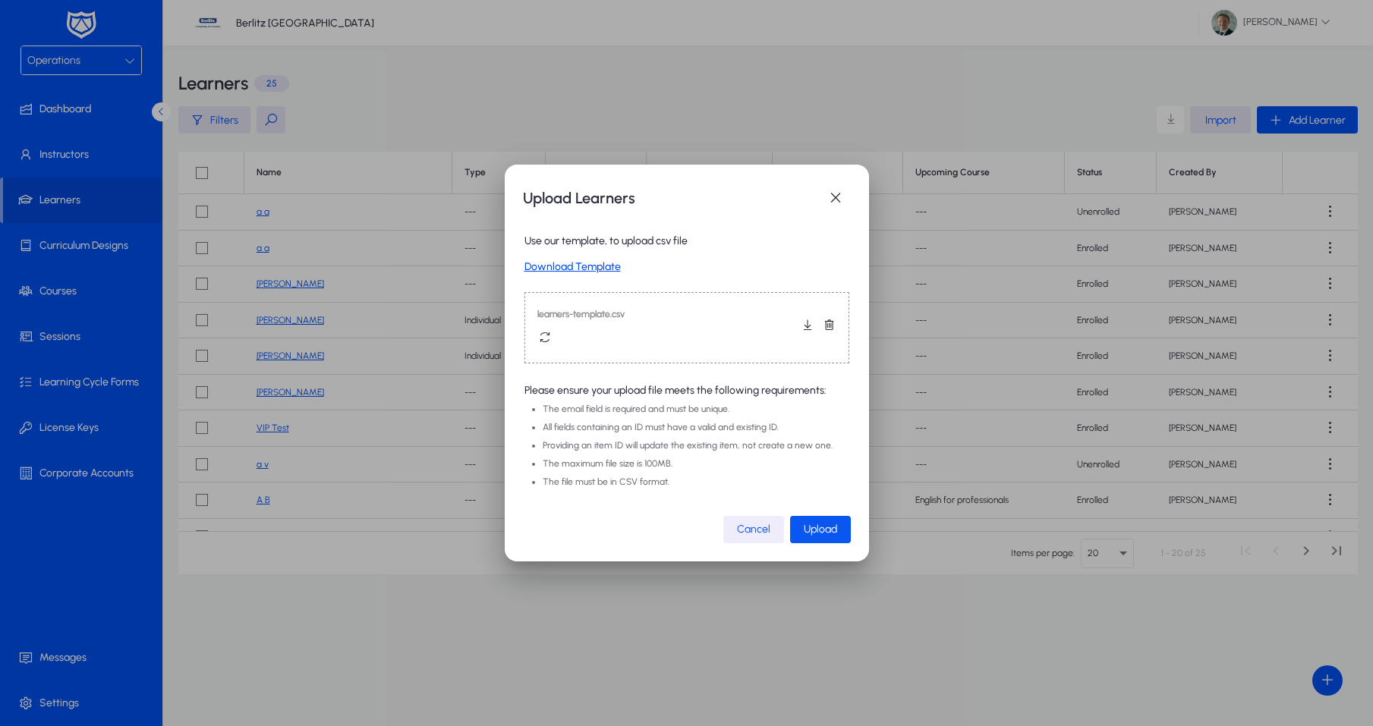
click at [823, 532] on span "Upload" at bounding box center [820, 529] width 33 height 13
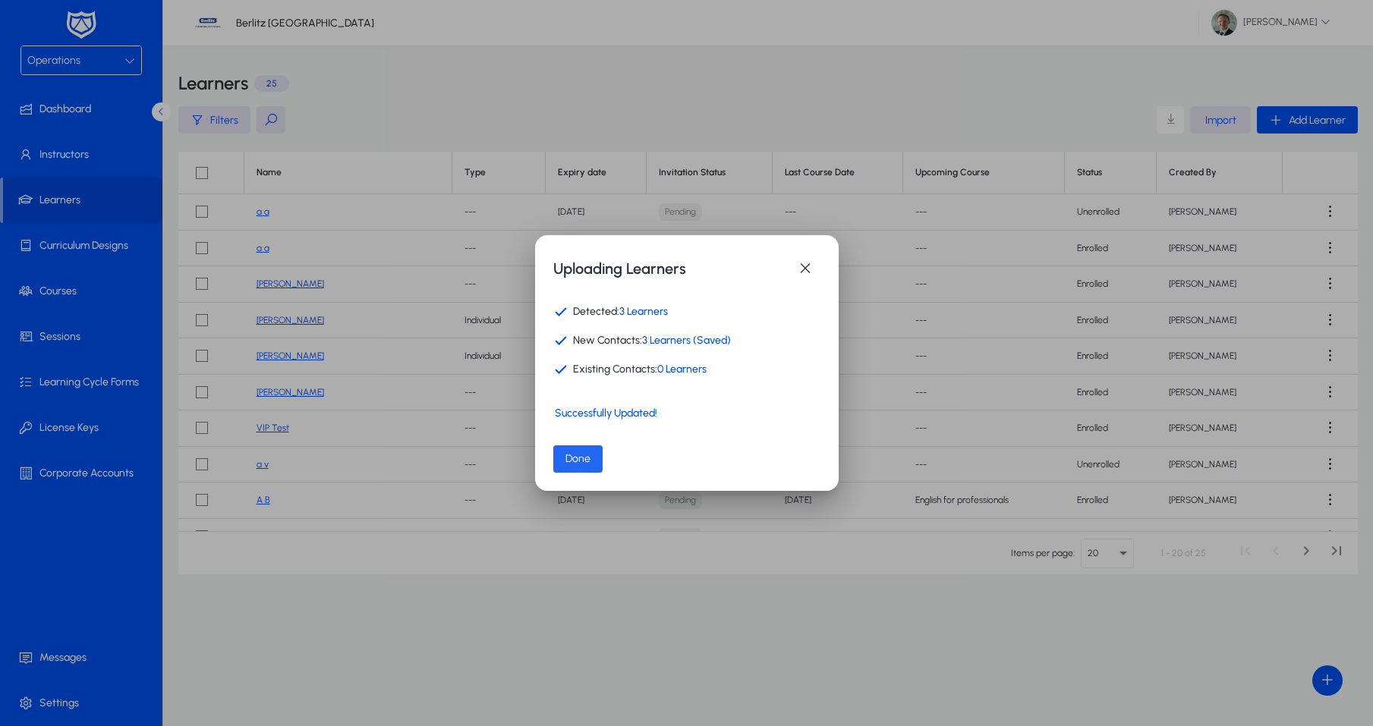
click at [587, 447] on span "button" at bounding box center [577, 459] width 49 height 36
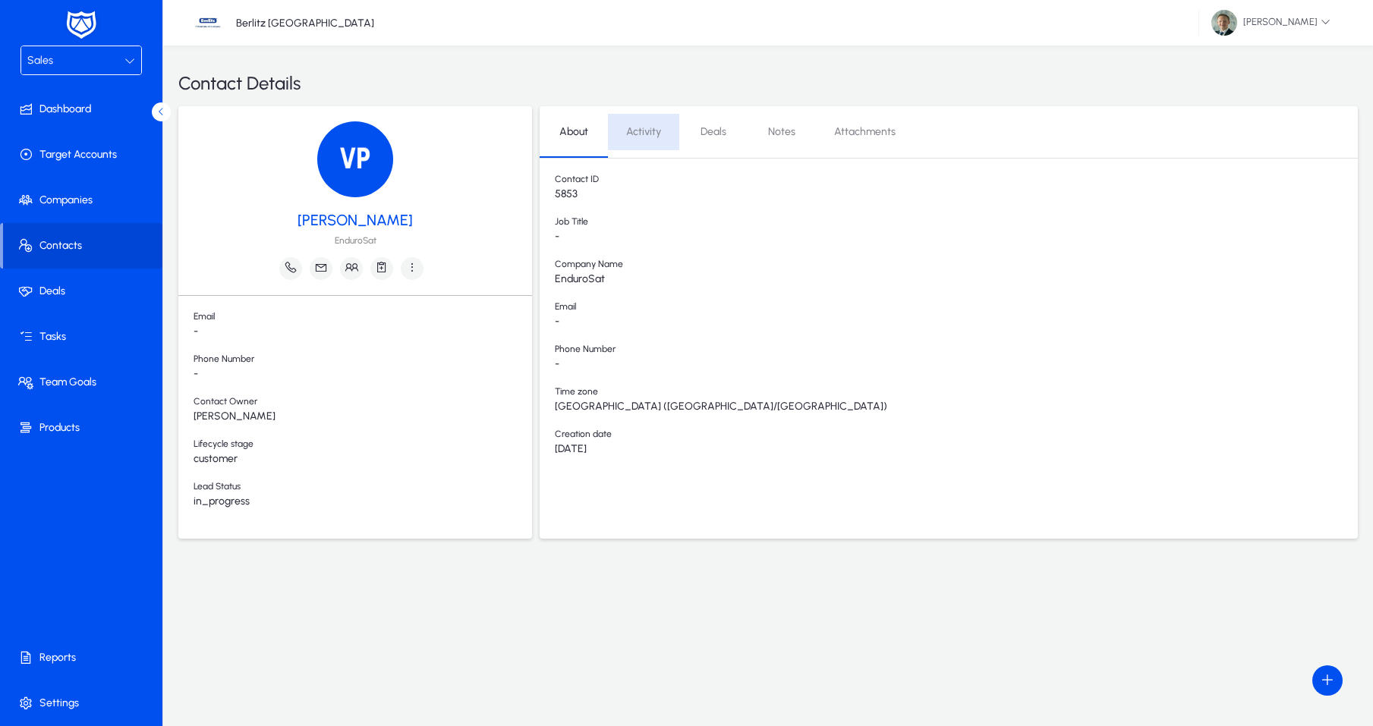
click at [641, 139] on span "Activity" at bounding box center [643, 132] width 35 height 36
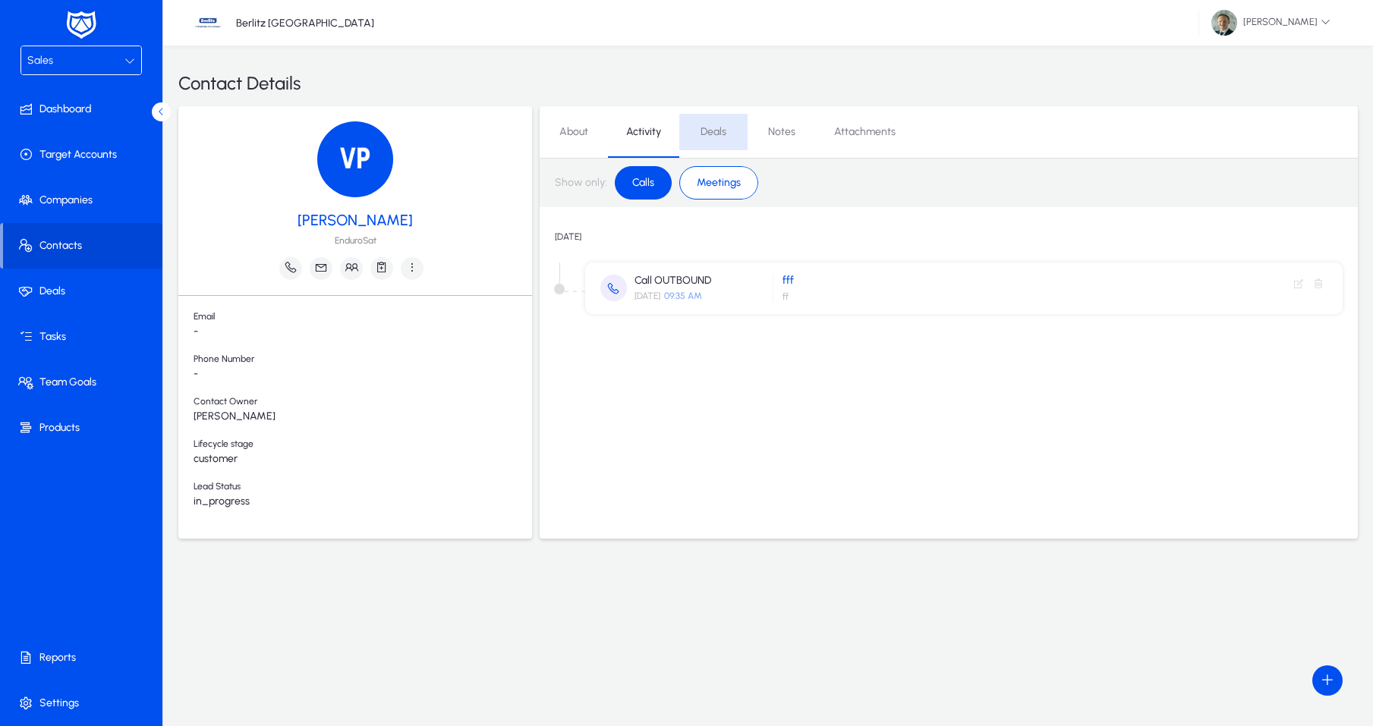
click at [733, 141] on link "Deals" at bounding box center [713, 132] width 68 height 36
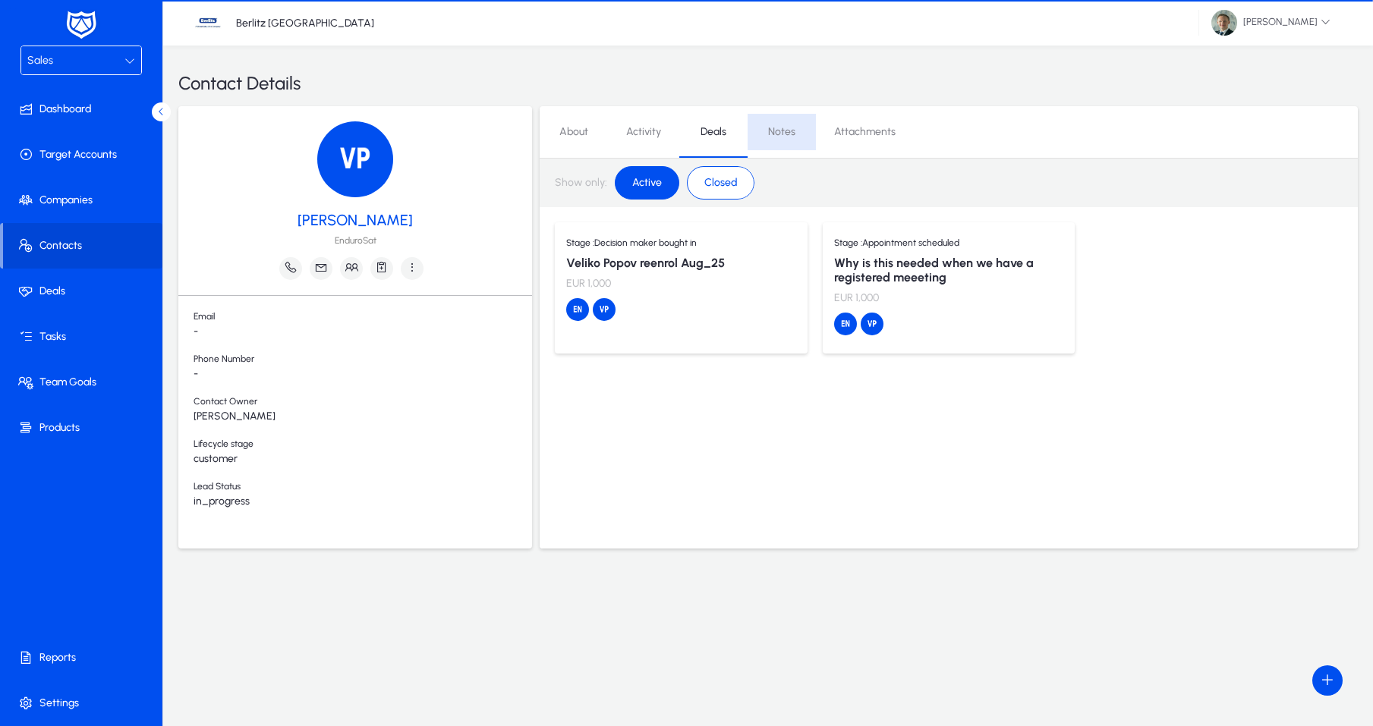
click at [779, 134] on span "Notes" at bounding box center [781, 132] width 27 height 11
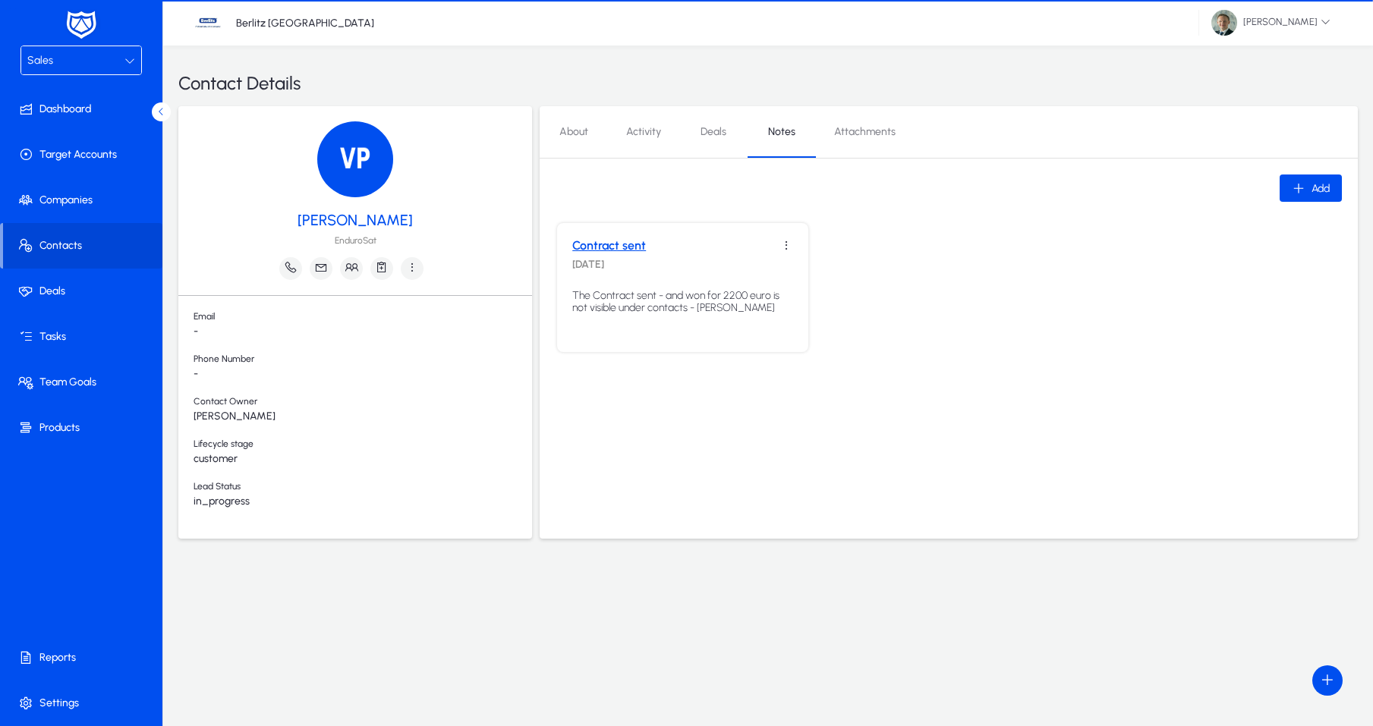
drag, startPoint x: 866, startPoint y: 133, endPoint x: 851, endPoint y: 137, distance: 15.6
click at [865, 133] on span "Attachments" at bounding box center [864, 132] width 61 height 11
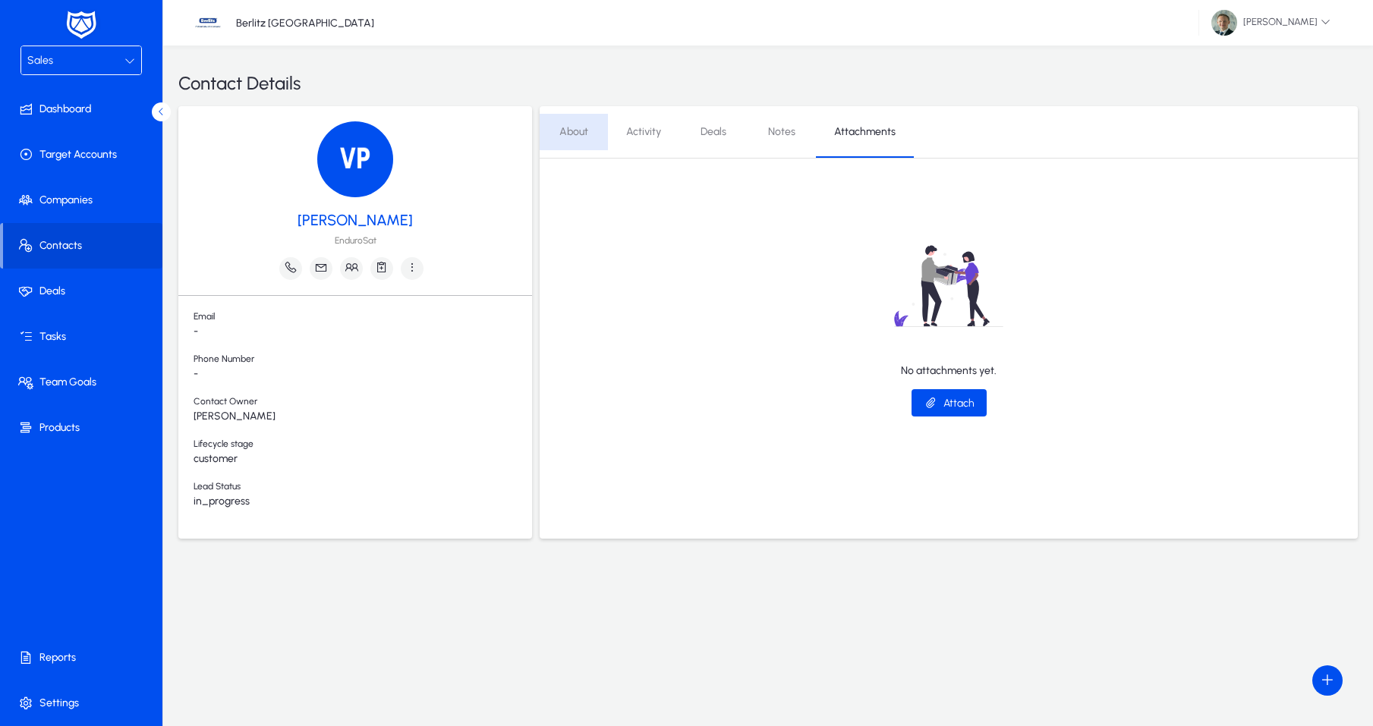
click at [575, 127] on span "About" at bounding box center [573, 132] width 29 height 11
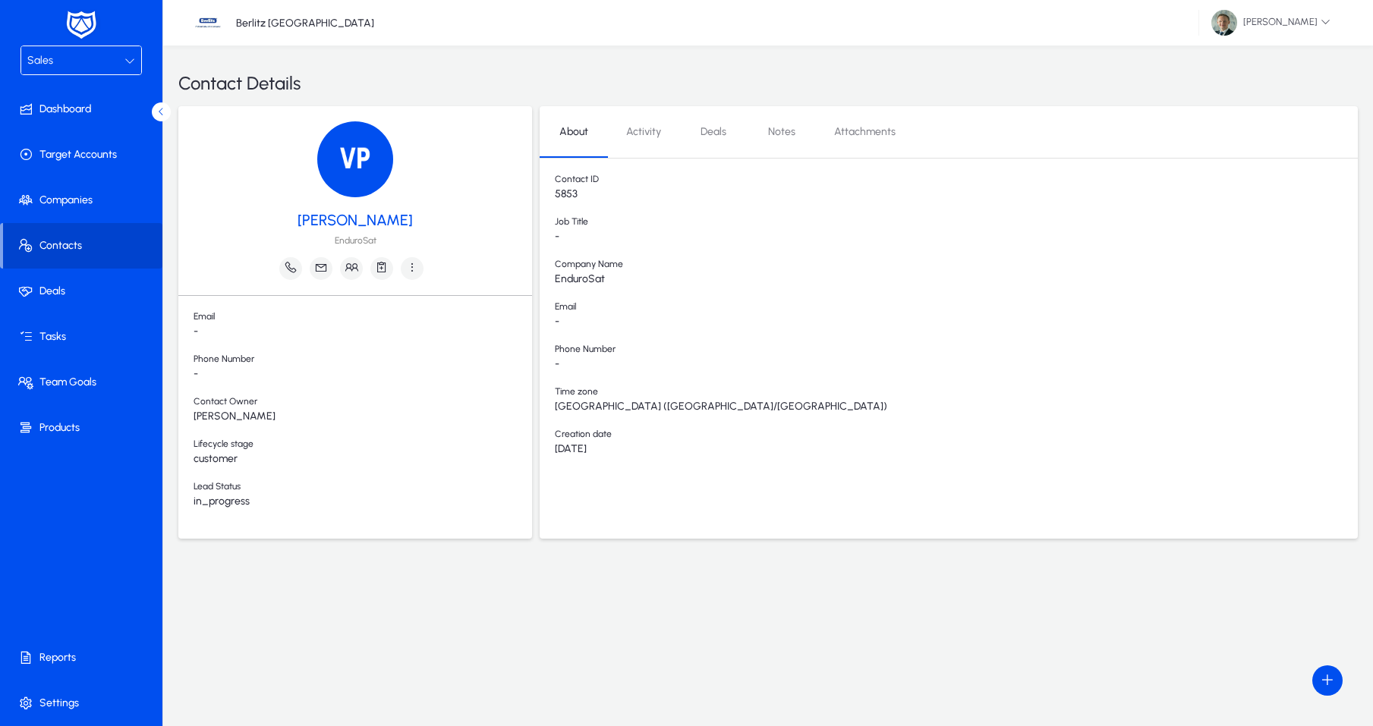
click at [81, 250] on span at bounding box center [82, 246] width 159 height 36
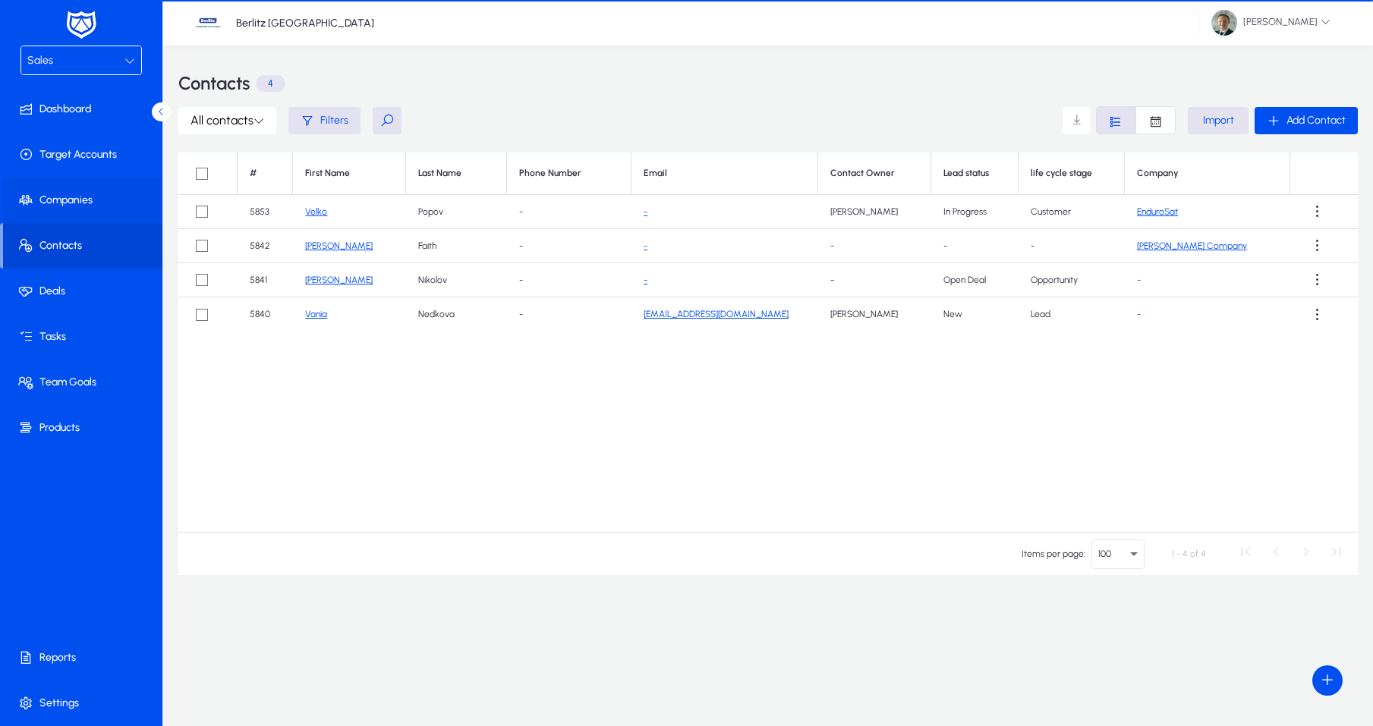
click at [66, 206] on span at bounding box center [84, 200] width 162 height 36
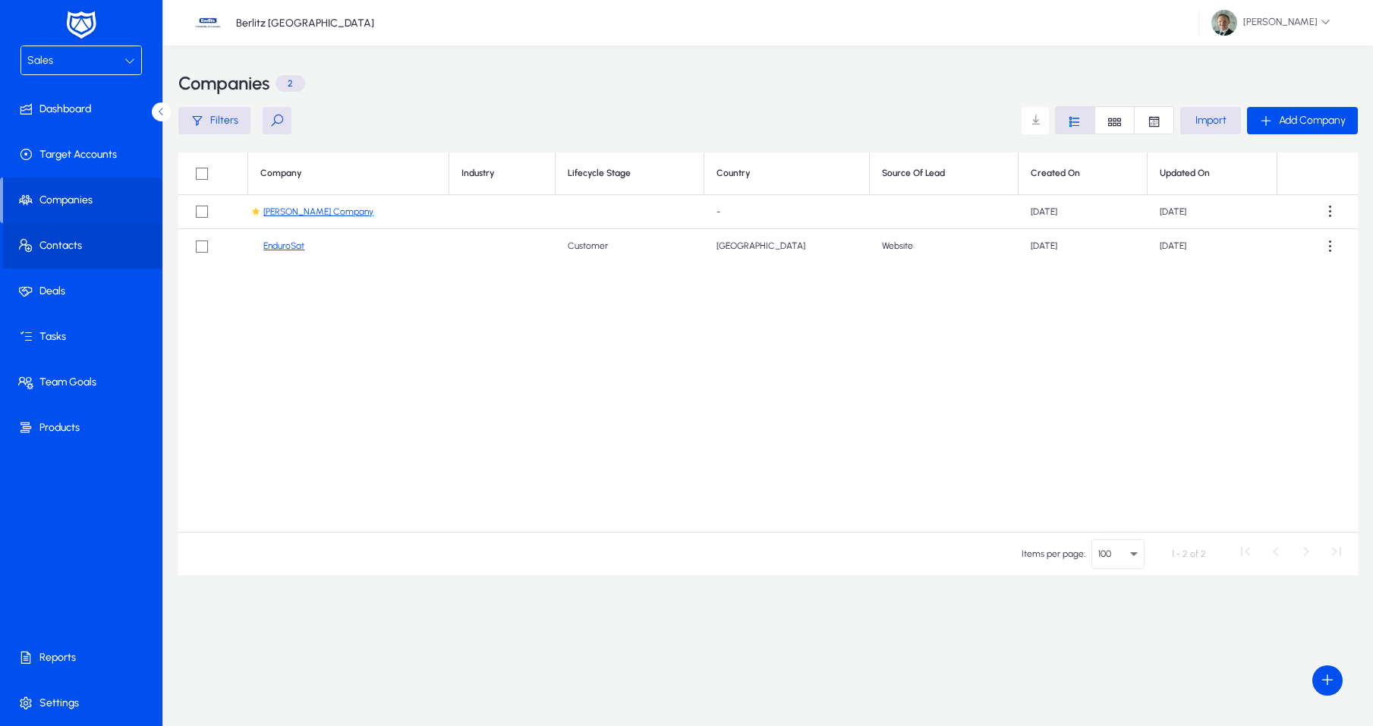
click at [38, 244] on span at bounding box center [84, 246] width 162 height 36
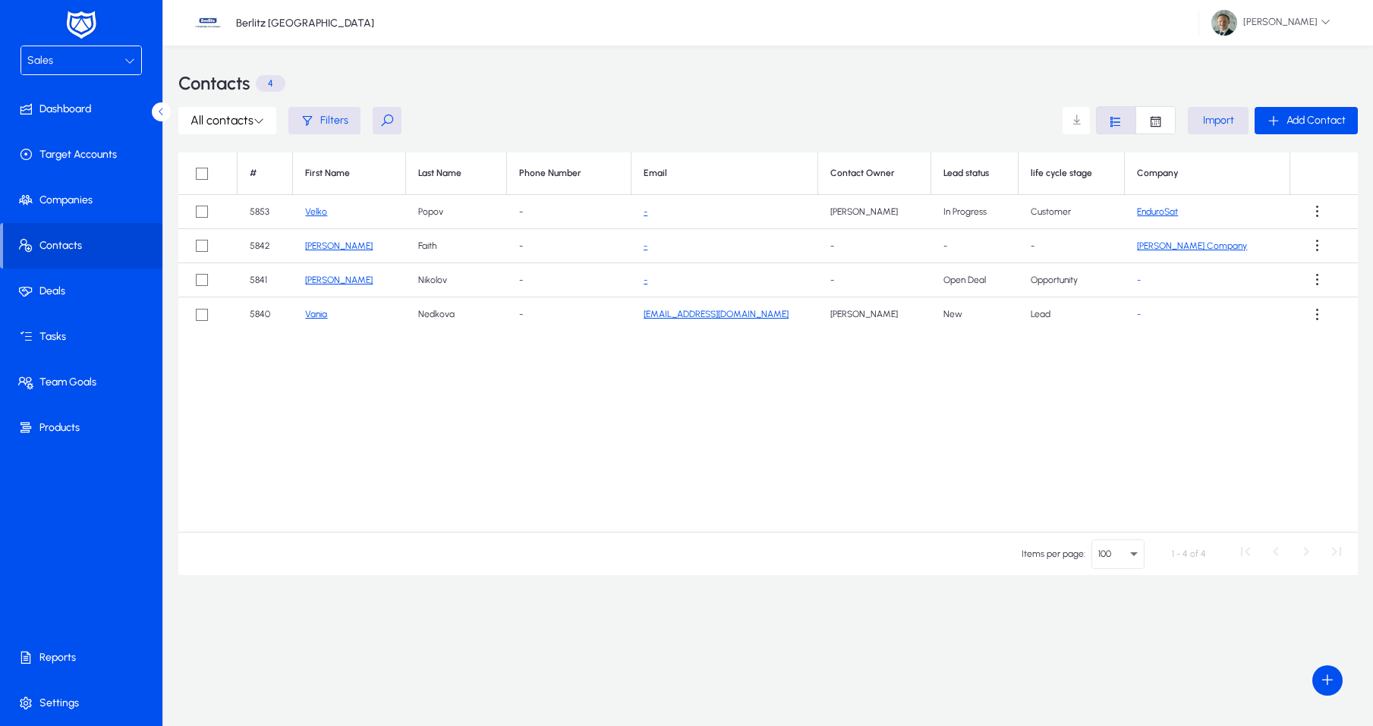
drag, startPoint x: 250, startPoint y: 234, endPoint x: 263, endPoint y: 314, distance: 80.9
click at [257, 304] on tbody "5853 Velko Popov - - Vera Frengova In Progress Customer EnduroSat 5842 Maria Fa…" at bounding box center [768, 263] width 1180 height 137
click at [263, 314] on td "5840" at bounding box center [266, 315] width 56 height 34
drag, startPoint x: 277, startPoint y: 318, endPoint x: 253, endPoint y: 314, distance: 24.7
click at [253, 314] on td "5840" at bounding box center [266, 315] width 56 height 34
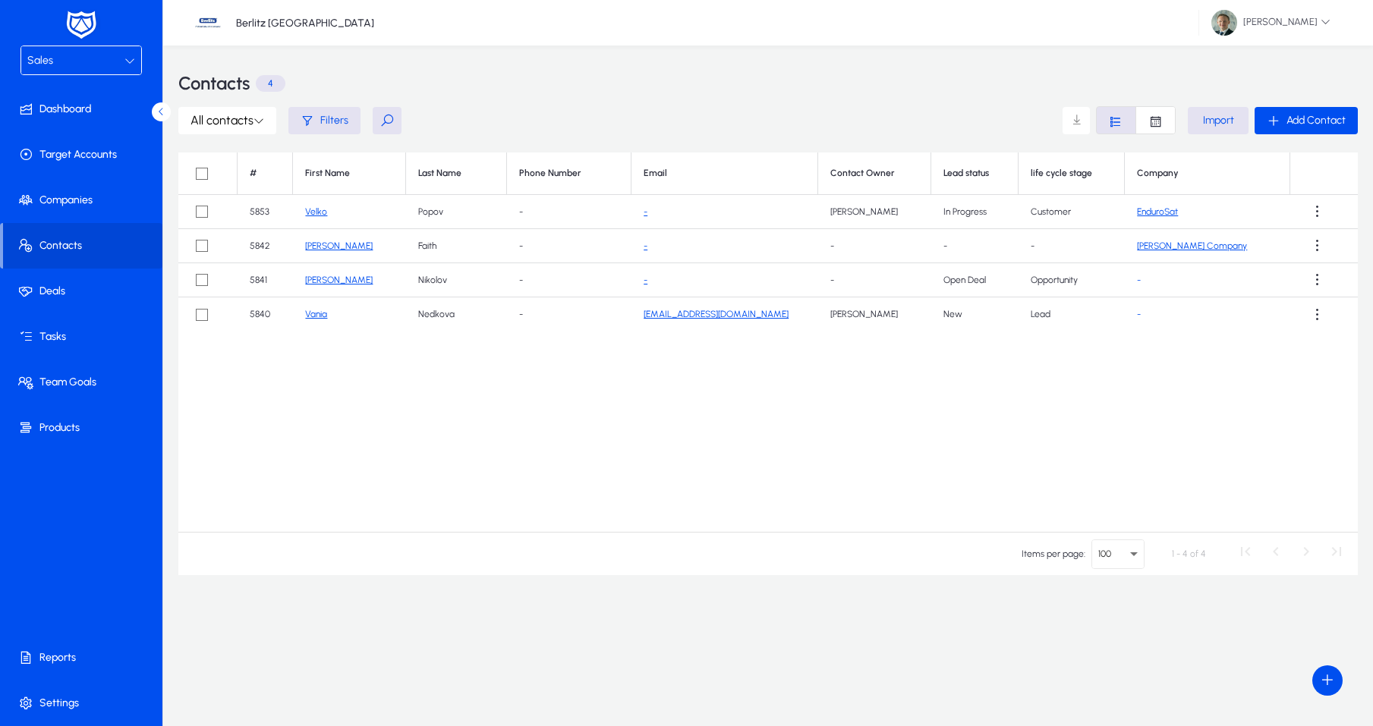
click at [282, 288] on td "5841" at bounding box center [266, 280] width 56 height 34
drag, startPoint x: 281, startPoint y: 283, endPoint x: 268, endPoint y: 257, distance: 28.9
click at [247, 278] on td "5841" at bounding box center [266, 280] width 56 height 34
click at [273, 250] on td "5842" at bounding box center [266, 246] width 56 height 34
drag, startPoint x: 278, startPoint y: 244, endPoint x: 239, endPoint y: 244, distance: 38.7
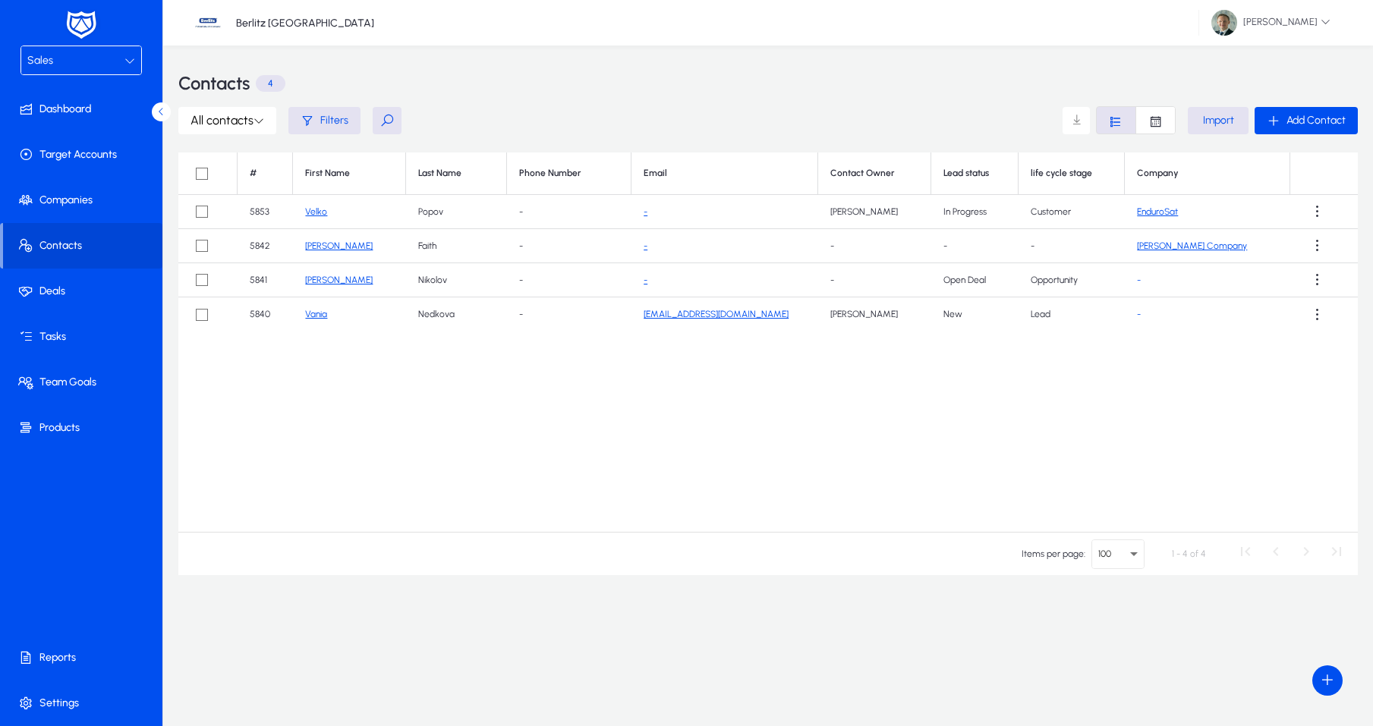
click at [239, 244] on tr "5842 Maria Faith - - - - - Ivan Company" at bounding box center [768, 246] width 1180 height 34
click at [262, 225] on td "5853" at bounding box center [266, 212] width 56 height 34
click at [659, 95] on div "Contacts 4" at bounding box center [768, 84] width 1180 height 46
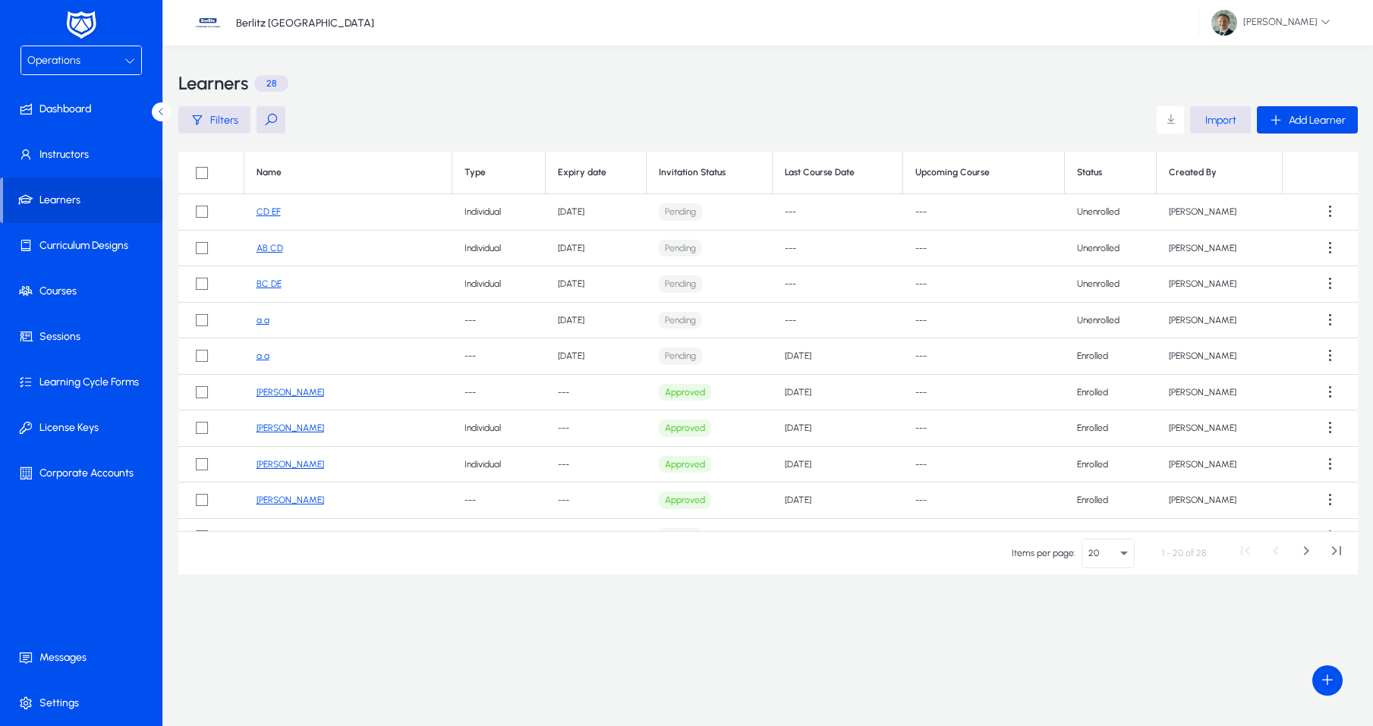
click at [262, 248] on link "AB CD" at bounding box center [270, 248] width 27 height 11
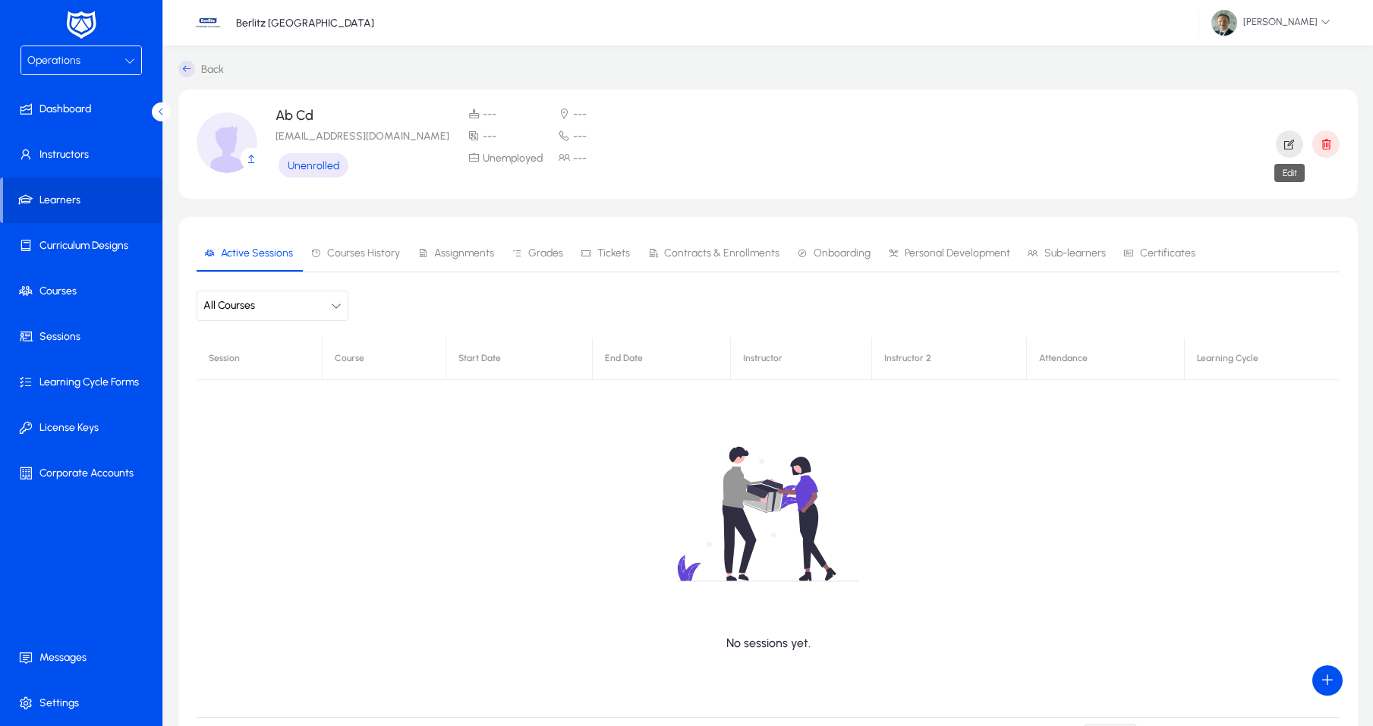
click at [1290, 148] on icon "button" at bounding box center [1290, 144] width 14 height 14
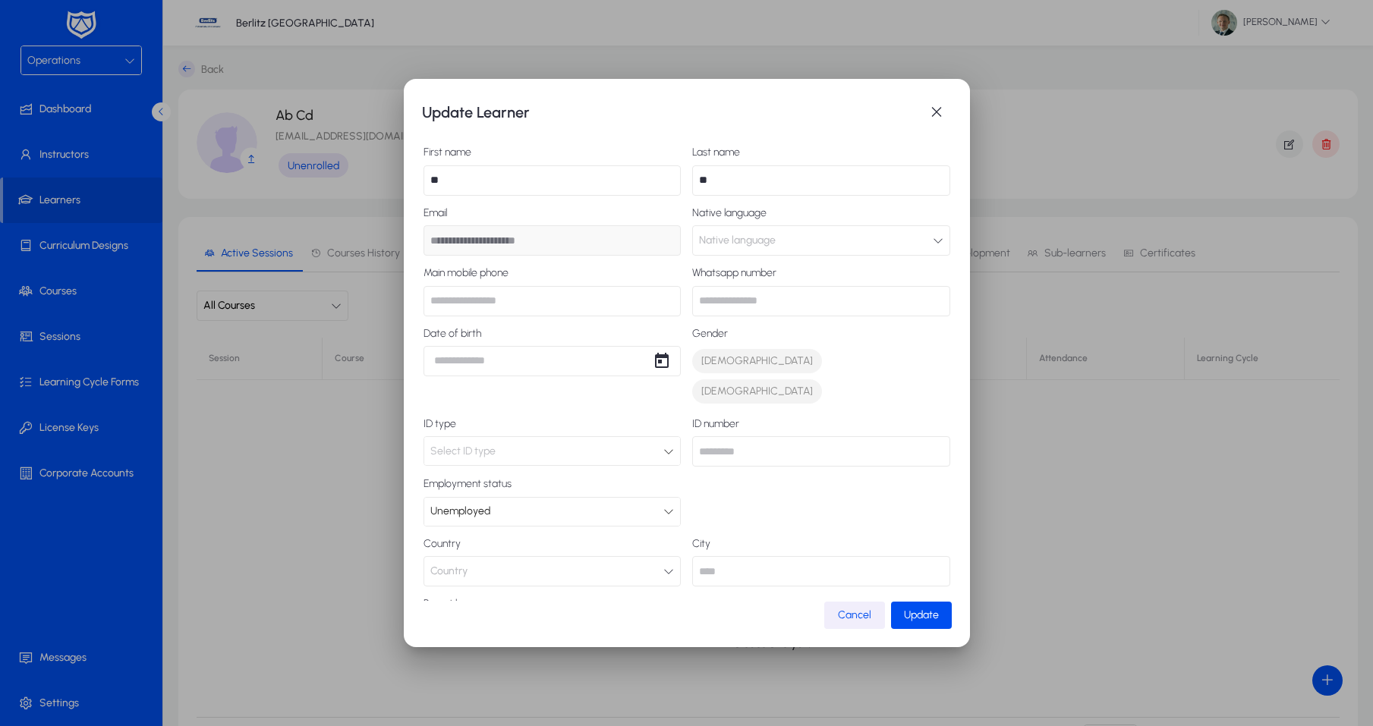
click at [839, 618] on span "Cancel" at bounding box center [854, 615] width 33 height 13
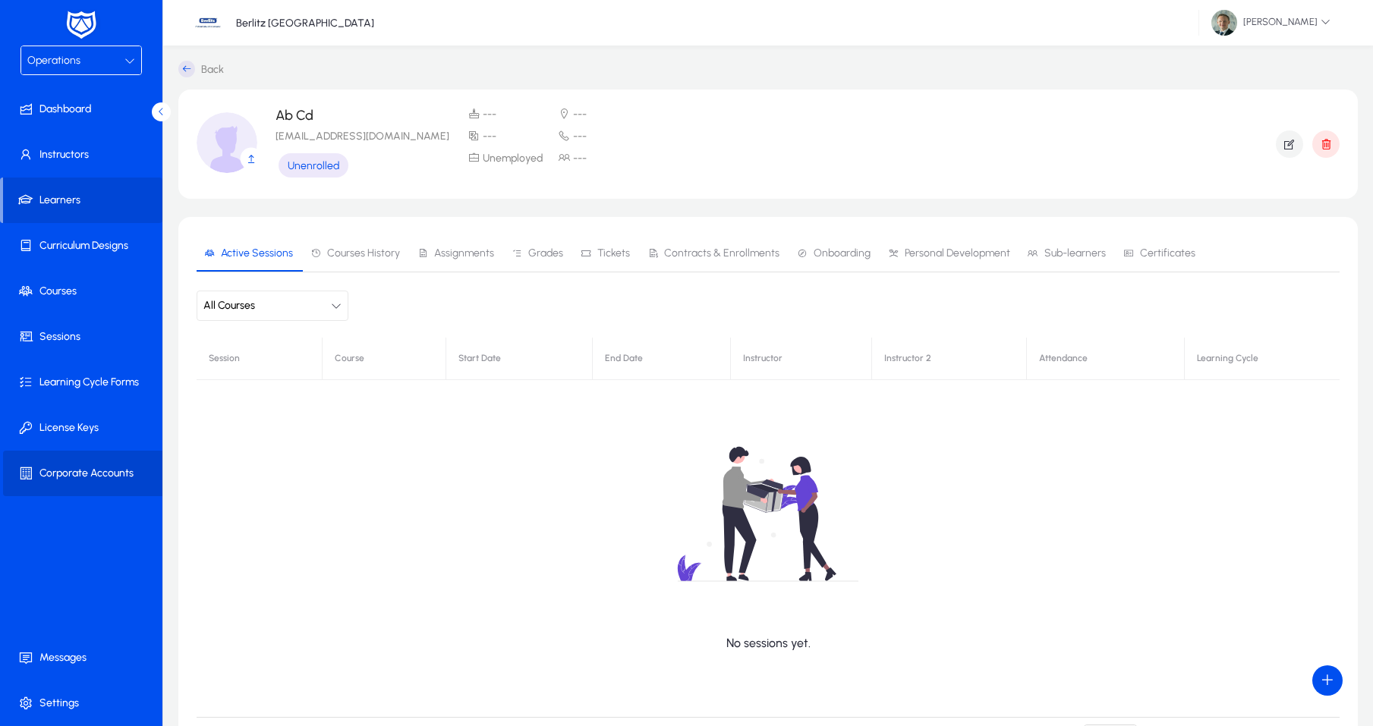
click at [68, 467] on span at bounding box center [84, 473] width 162 height 36
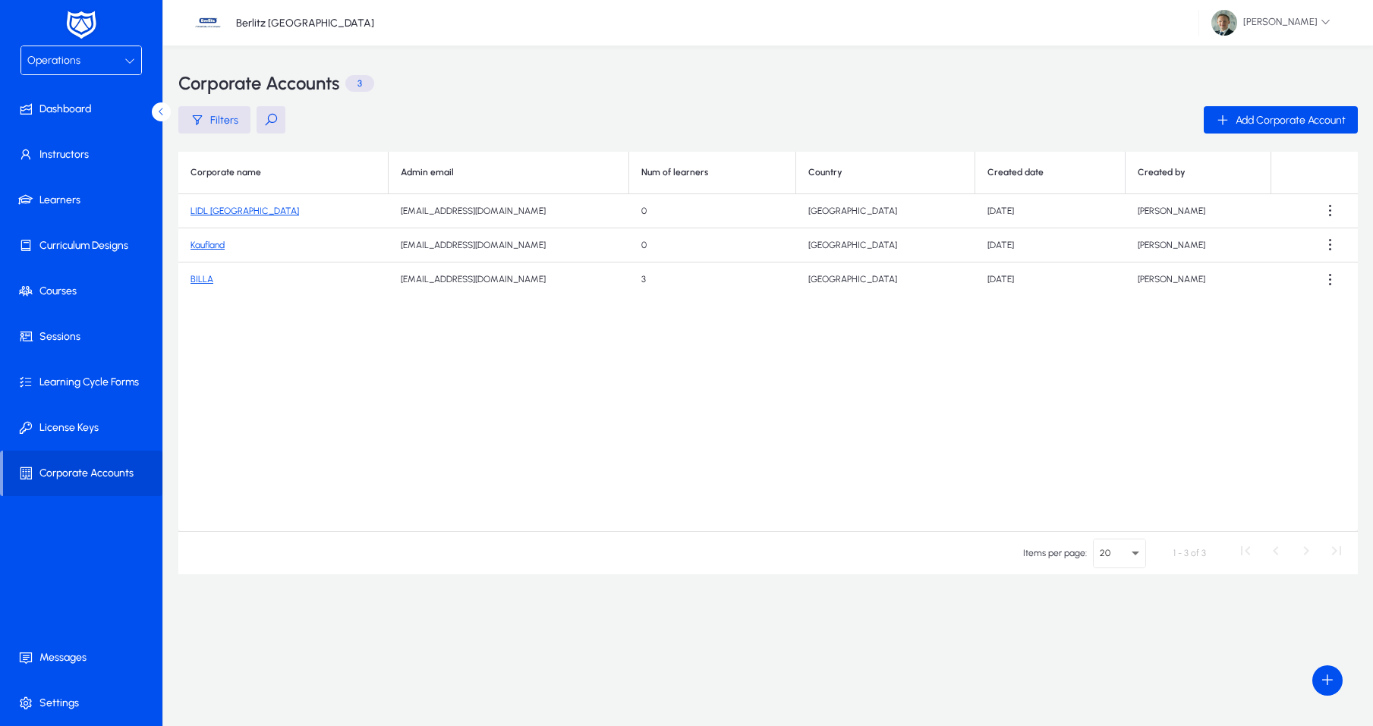
click at [195, 277] on link "BILLA" at bounding box center [202, 279] width 23 height 11
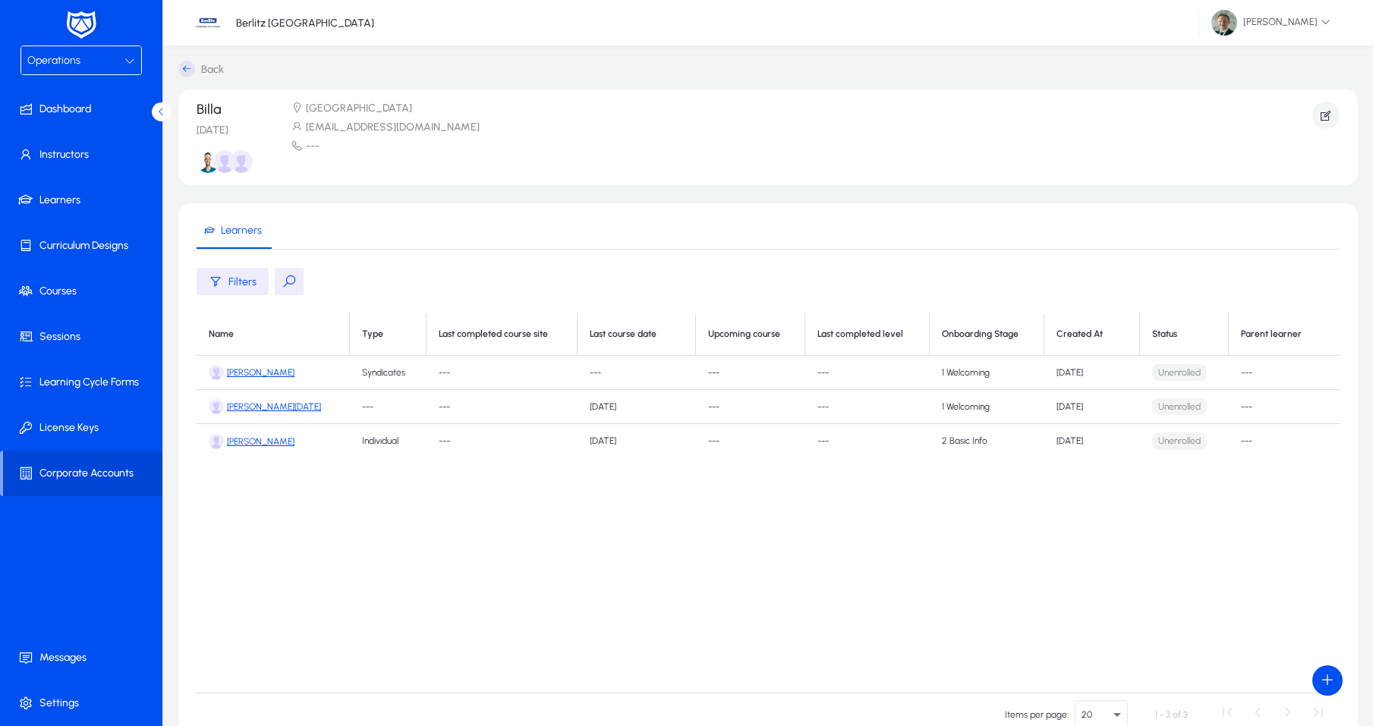
click at [81, 62] on div "Operations" at bounding box center [75, 61] width 97 height 20
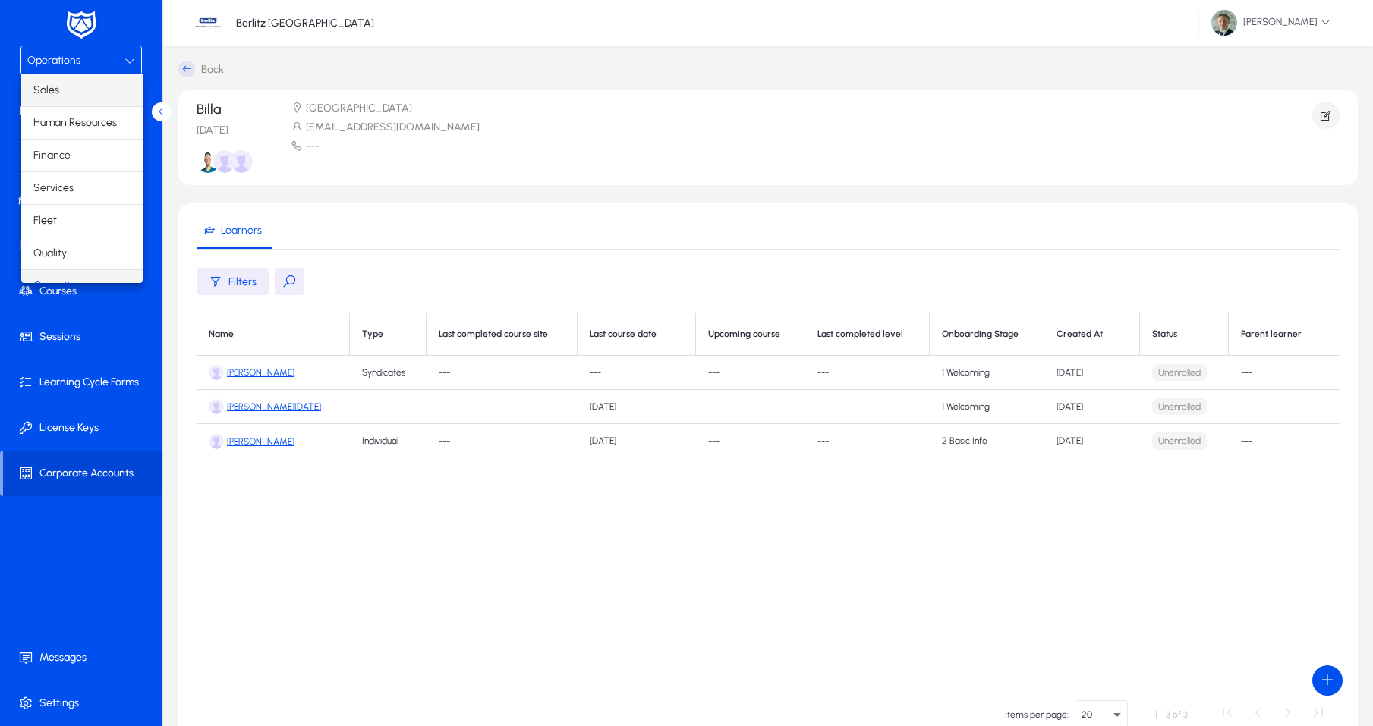
click at [78, 92] on mat-option "Sales" at bounding box center [81, 90] width 121 height 32
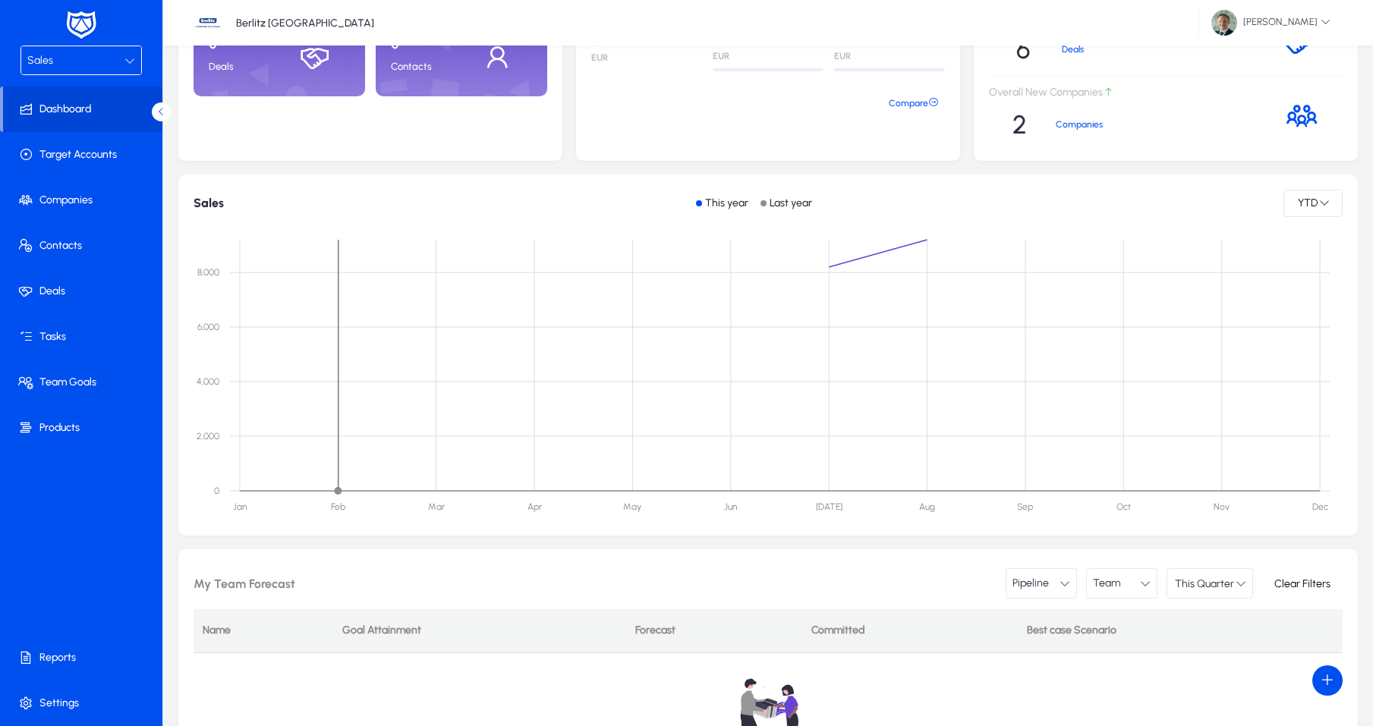
scroll to position [147, 0]
click at [96, 205] on span at bounding box center [84, 200] width 162 height 36
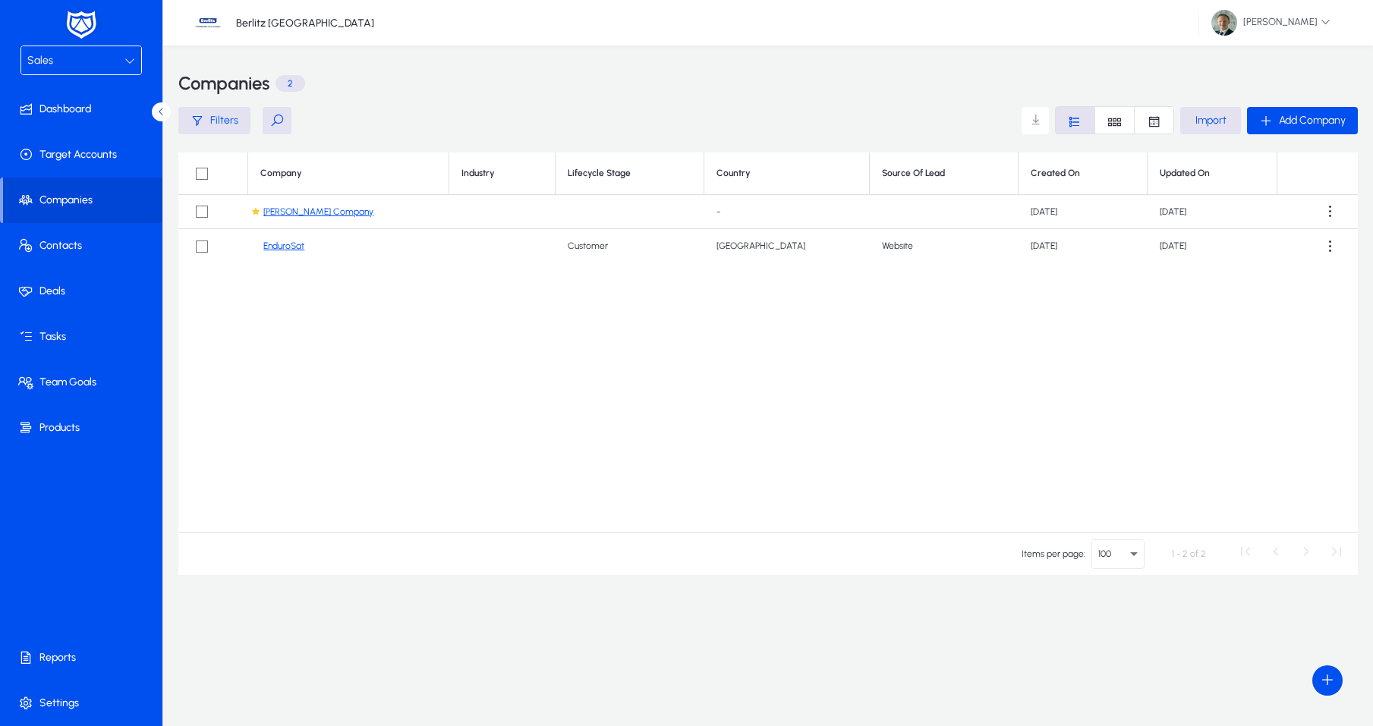
click at [817, 391] on div "Company Industry Lifecycle Stage Country Source Of Lead Created On Updated On […" at bounding box center [768, 343] width 1180 height 380
click at [285, 250] on link "EnduroSat" at bounding box center [283, 246] width 41 height 11
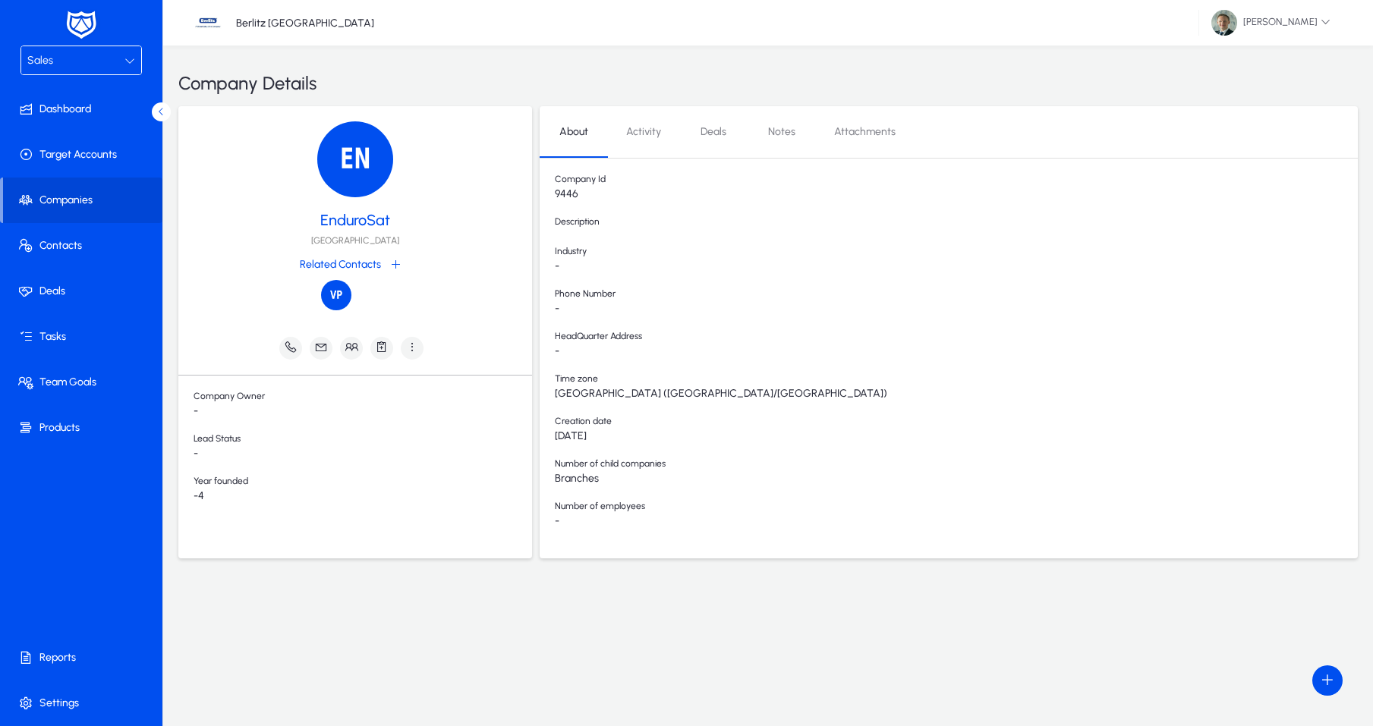
drag, startPoint x: 578, startPoint y: 194, endPoint x: 550, endPoint y: 194, distance: 28.1
click at [550, 194] on div "Company Id 9446 Description Industry - Phone Number - HeadQuarter Address - Tim…" at bounding box center [949, 366] width 818 height 385
copy span "9446"
click at [92, 62] on div "Sales" at bounding box center [75, 61] width 97 height 20
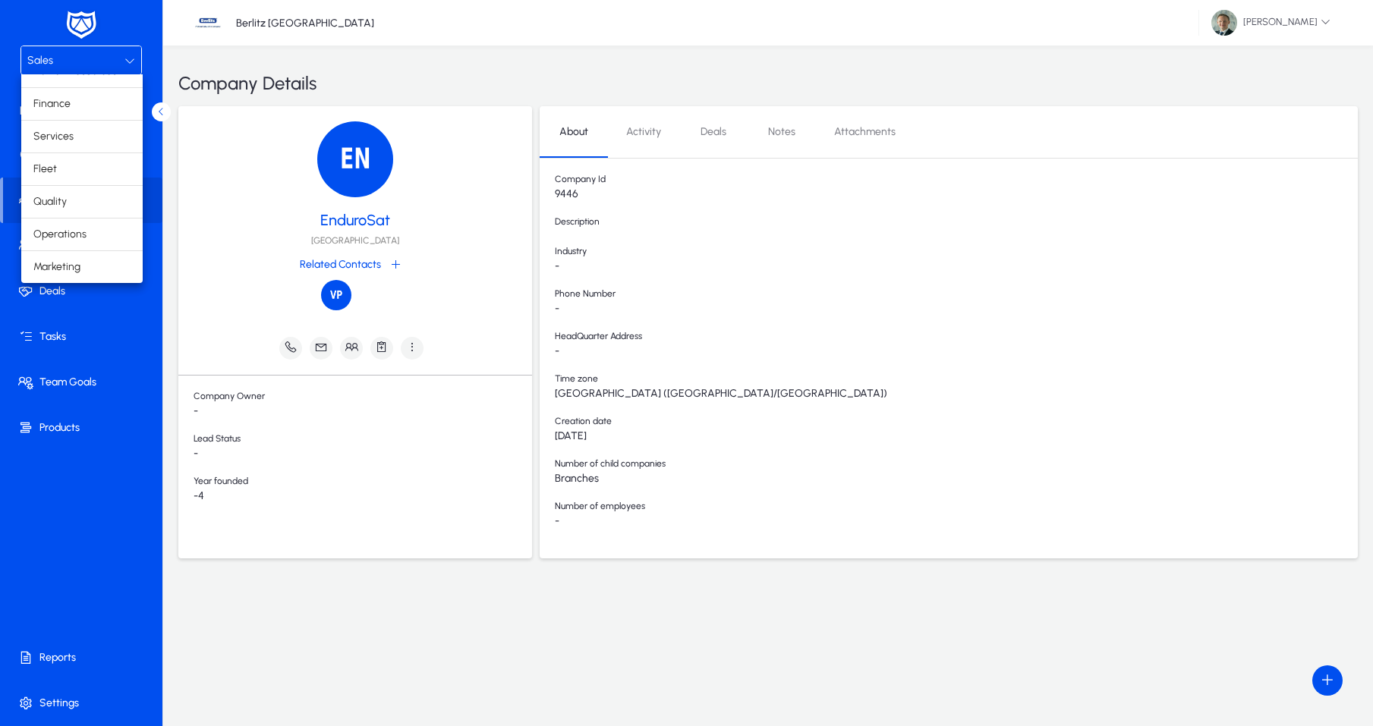
scroll to position [52, 0]
click at [68, 236] on span "Operations" at bounding box center [59, 234] width 53 height 18
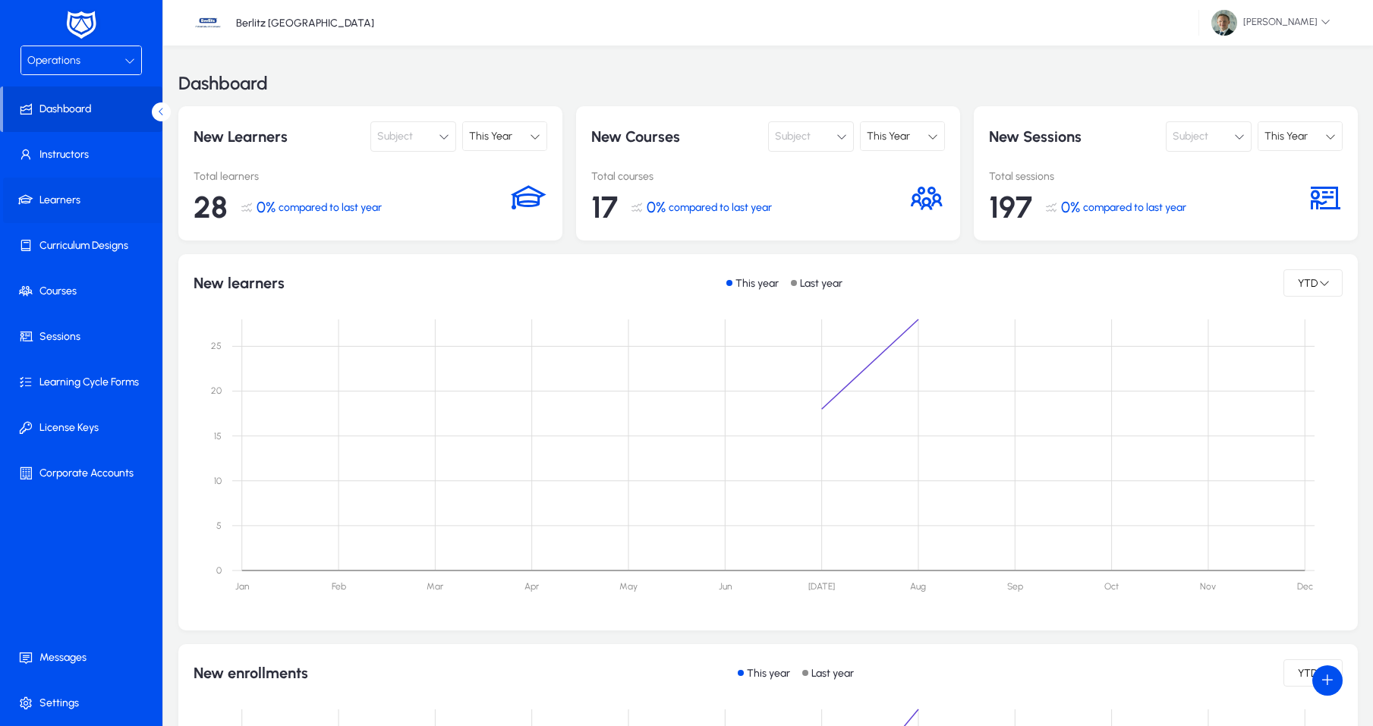
click at [78, 206] on span at bounding box center [84, 200] width 162 height 36
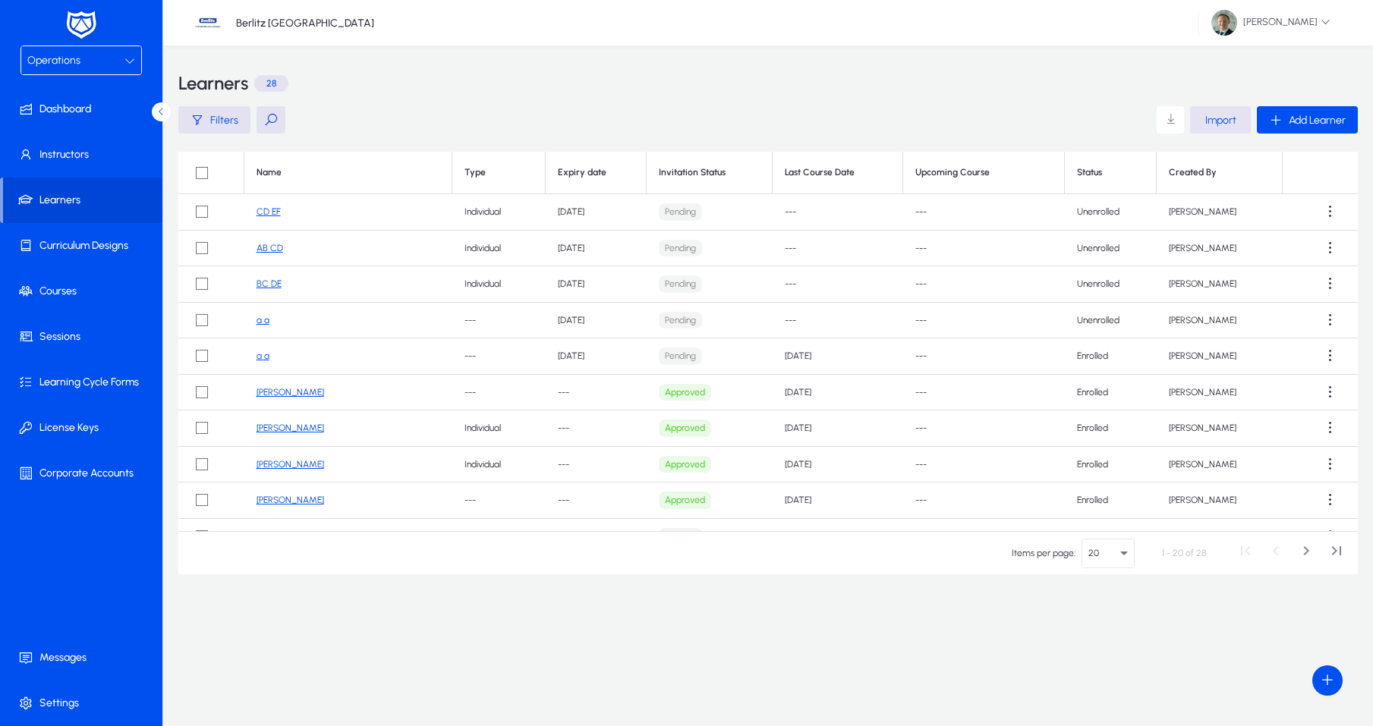
click at [1212, 118] on span "Import" at bounding box center [1220, 120] width 31 height 13
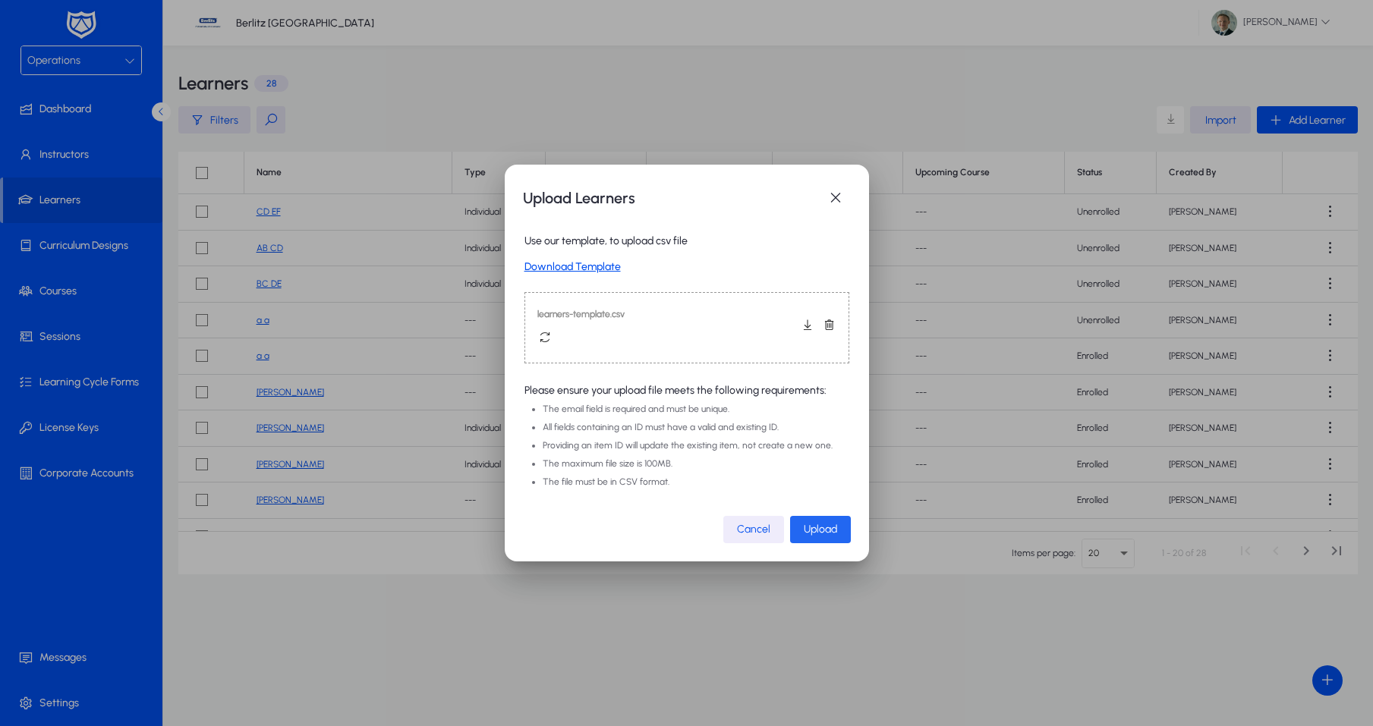
click at [824, 536] on span "button" at bounding box center [820, 530] width 61 height 36
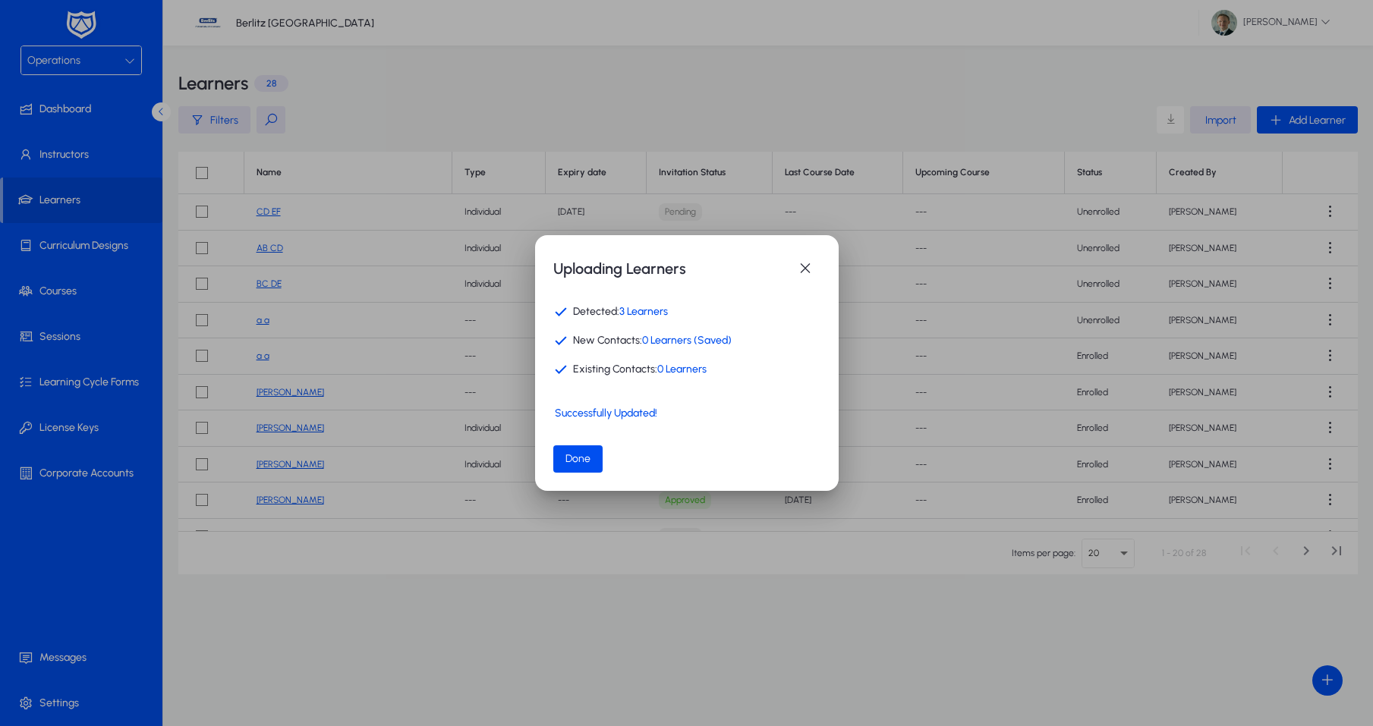
scroll to position [0, 1]
click at [581, 464] on span "Done" at bounding box center [578, 458] width 25 height 13
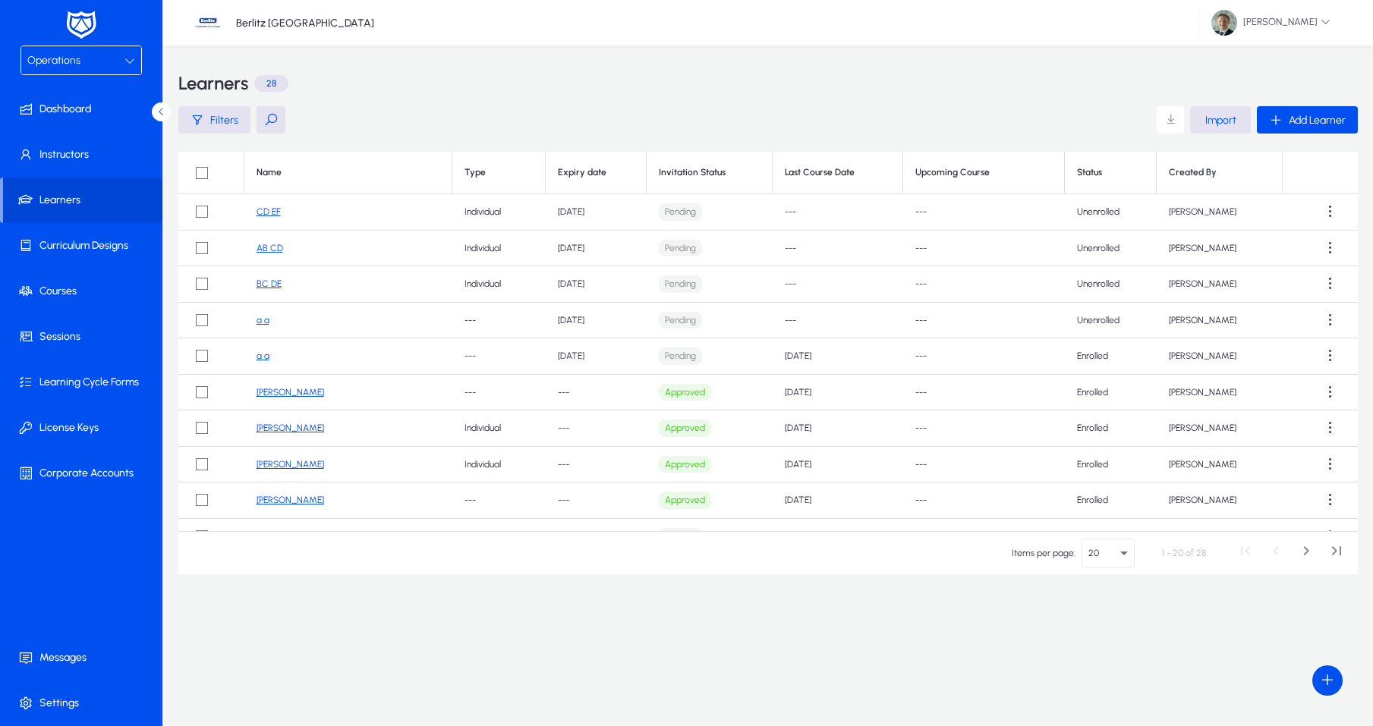
scroll to position [0, 0]
click at [271, 216] on link "CD EF" at bounding box center [269, 211] width 24 height 11
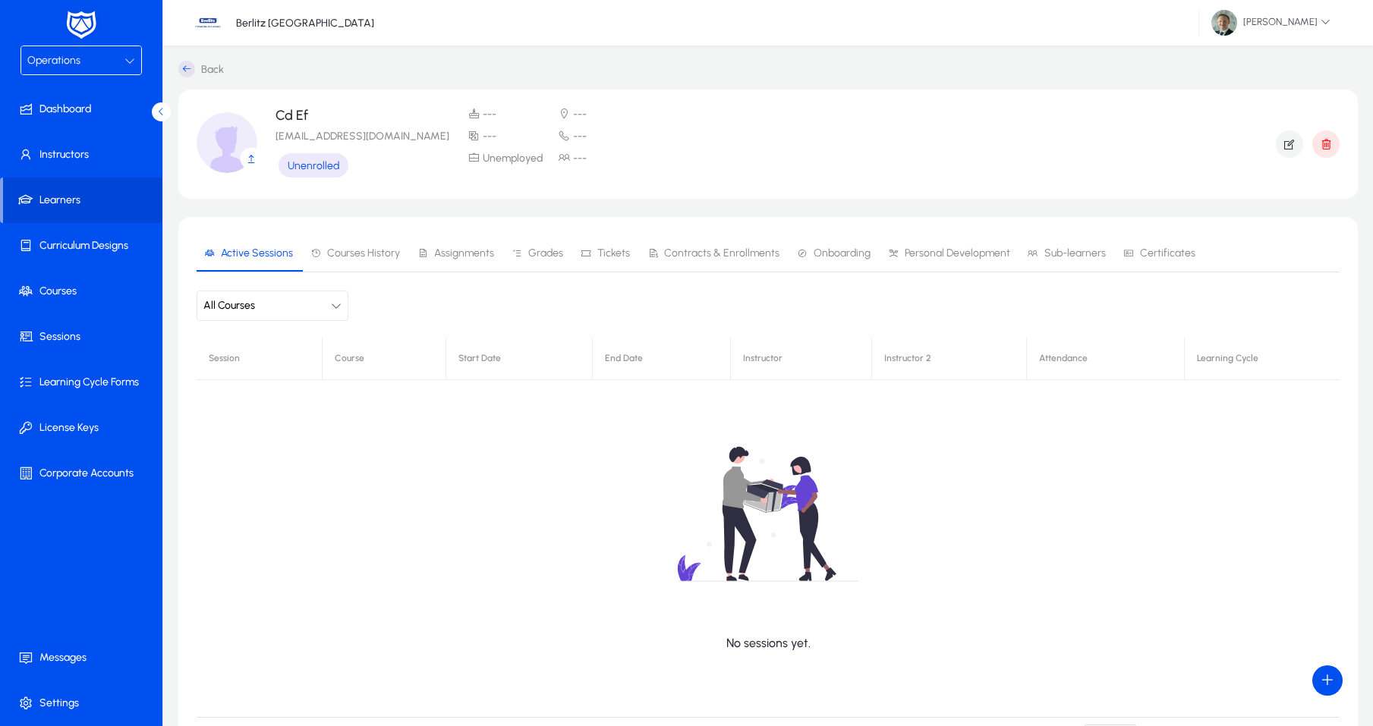
click at [106, 66] on div "Operations" at bounding box center [75, 61] width 97 height 20
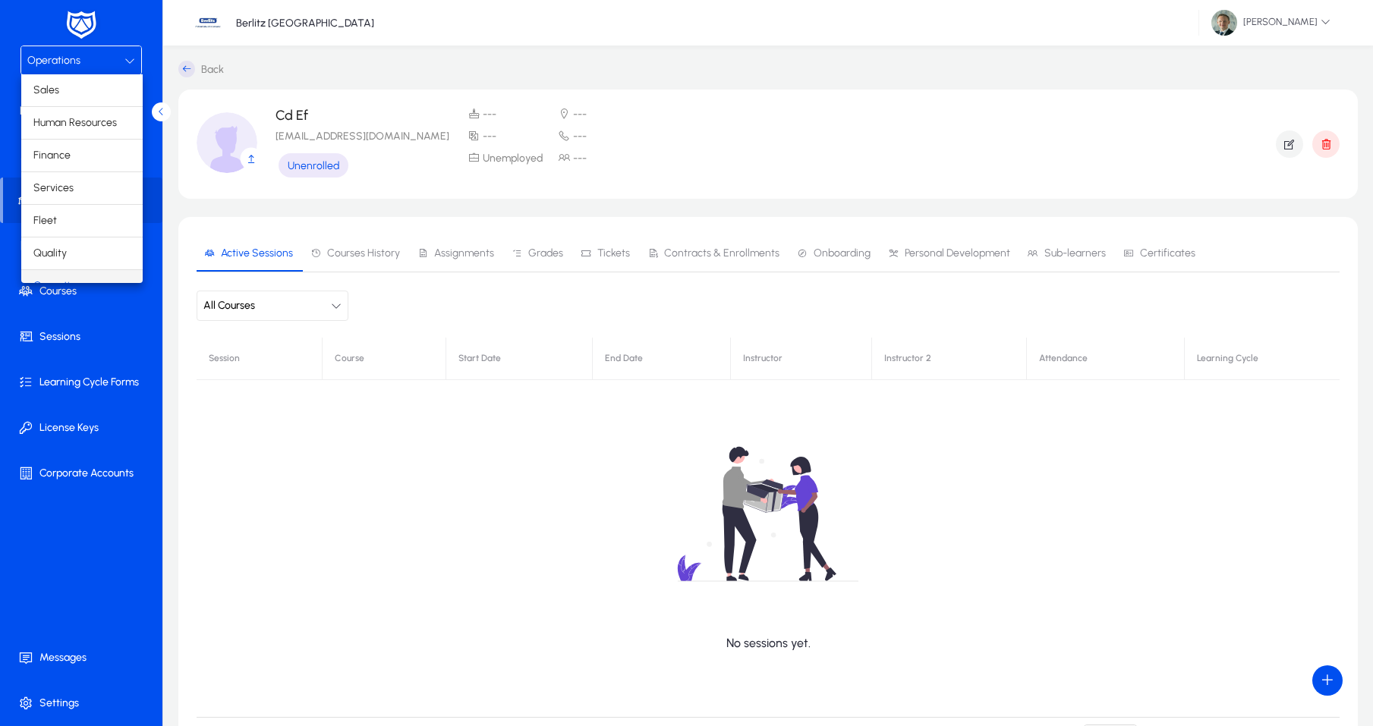
scroll to position [19, 0]
click at [90, 493] on div at bounding box center [686, 363] width 1373 height 726
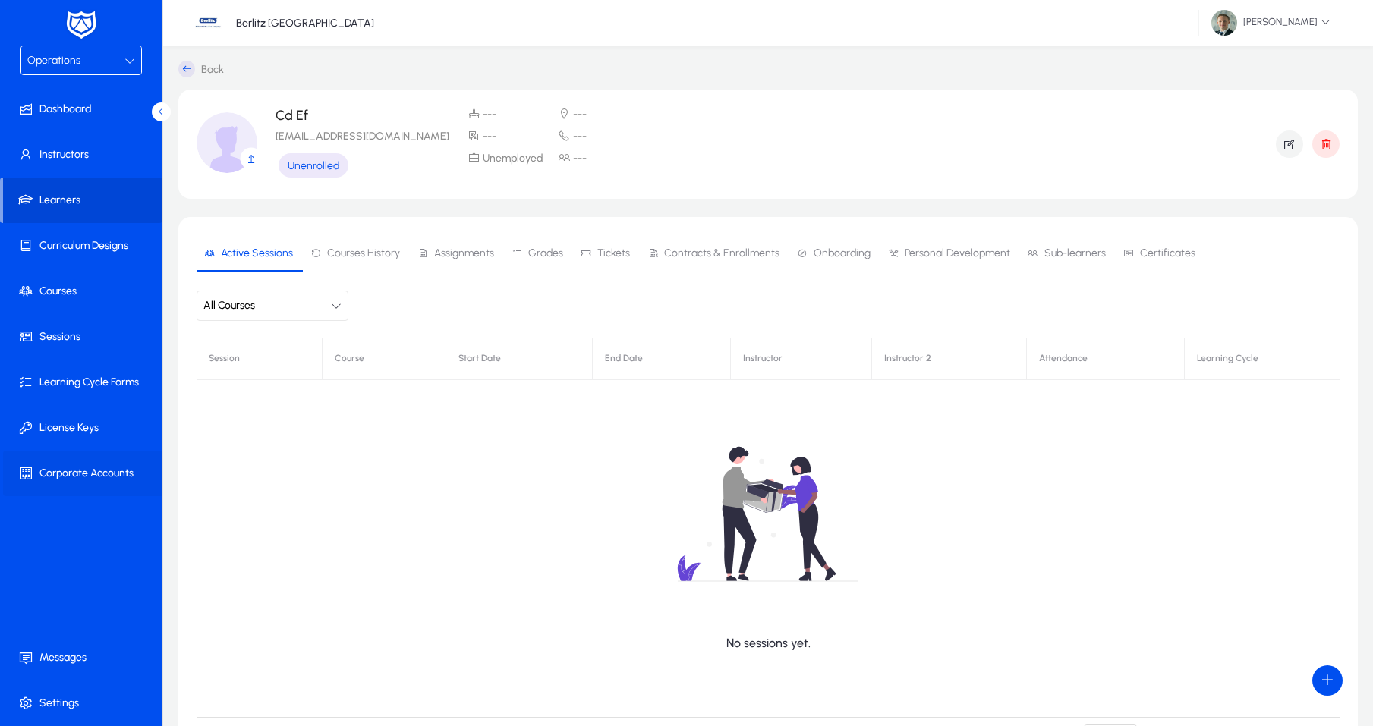
click at [94, 478] on span at bounding box center [84, 473] width 162 height 36
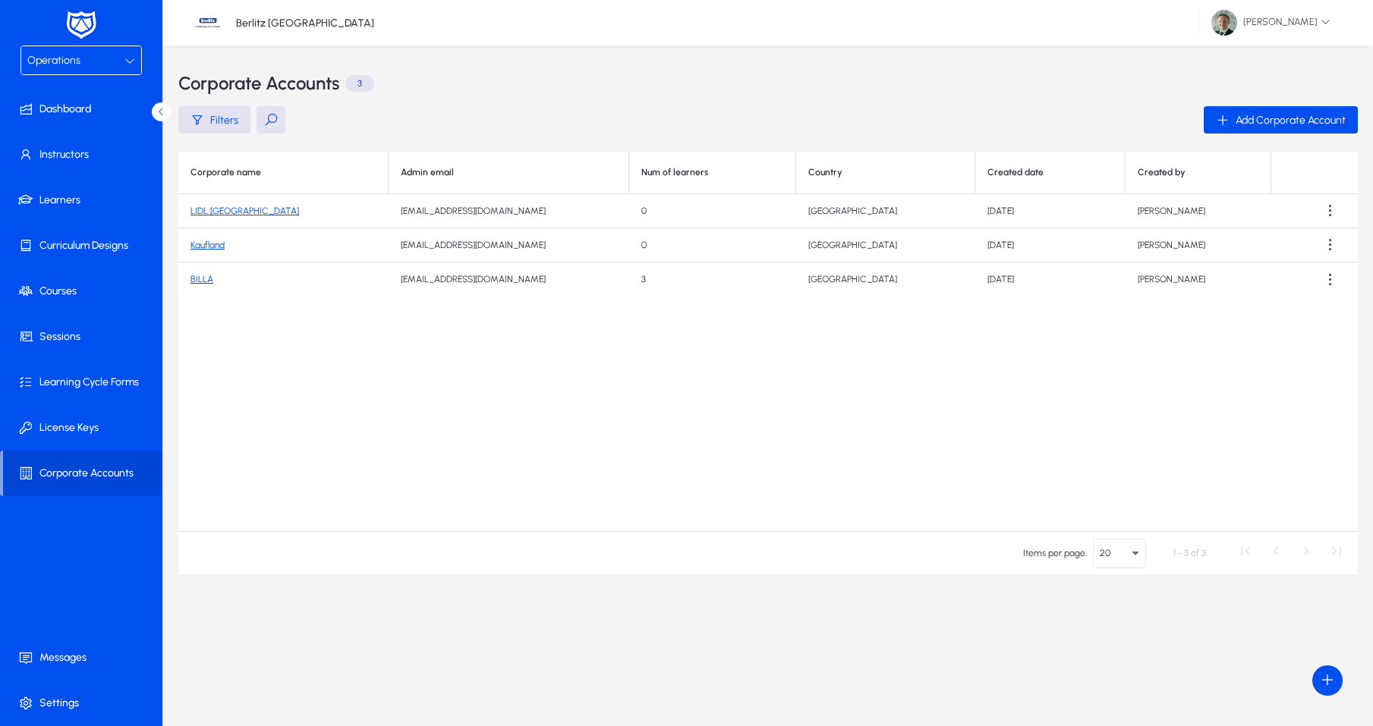
click at [52, 65] on span "Operations" at bounding box center [53, 60] width 53 height 13
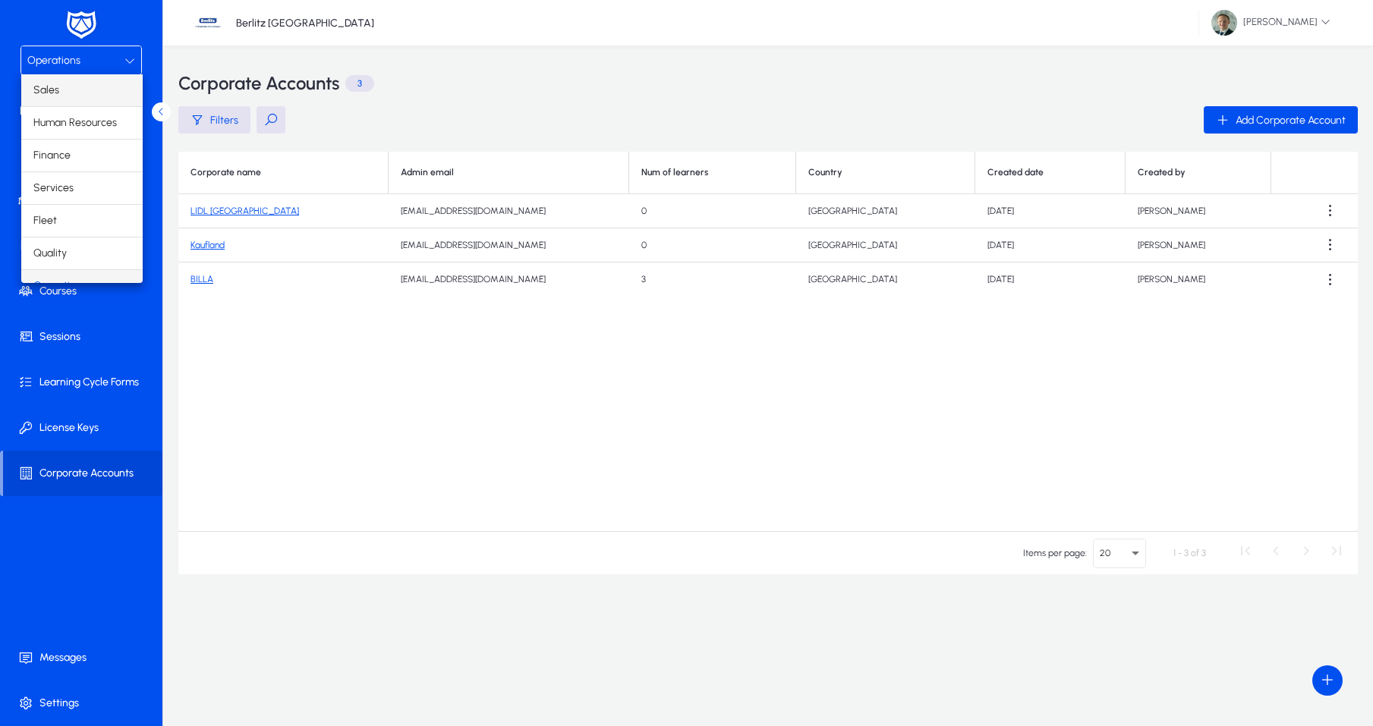
click at [74, 94] on mat-option "Sales" at bounding box center [81, 90] width 121 height 32
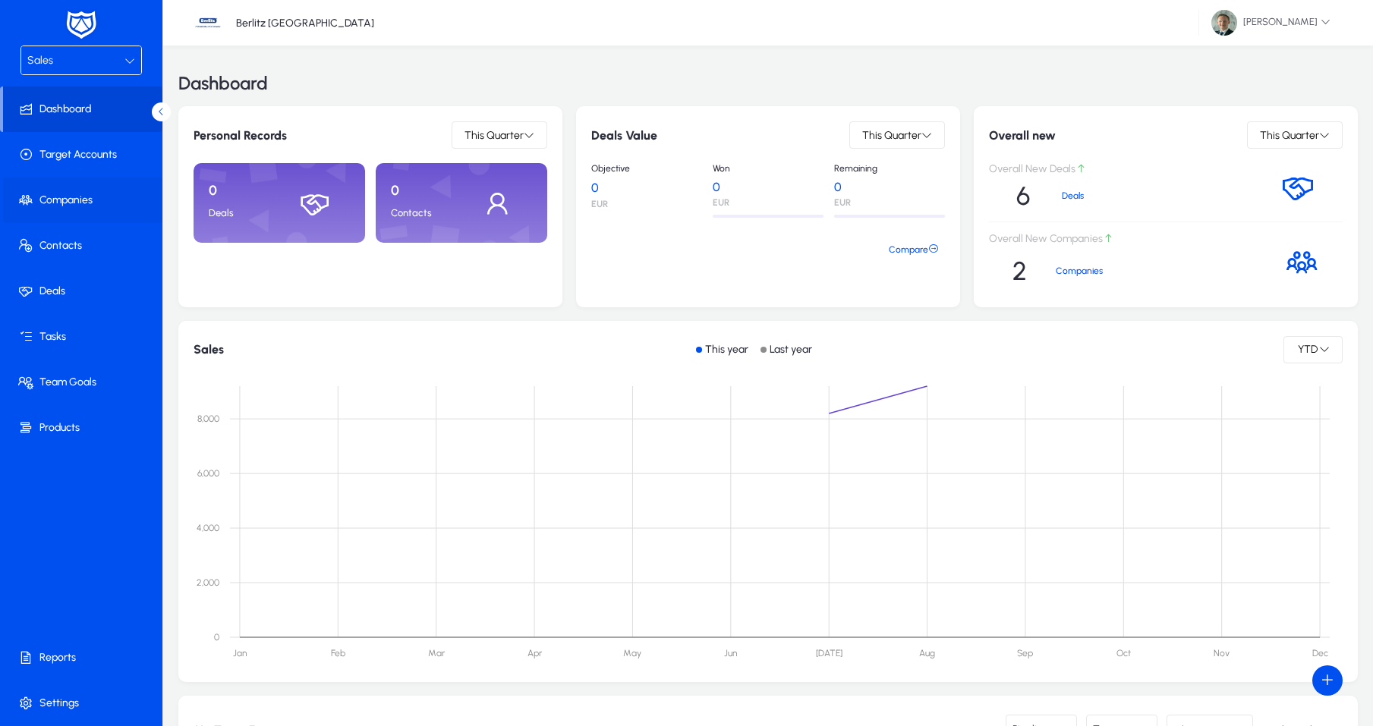
click at [78, 197] on span at bounding box center [84, 200] width 162 height 36
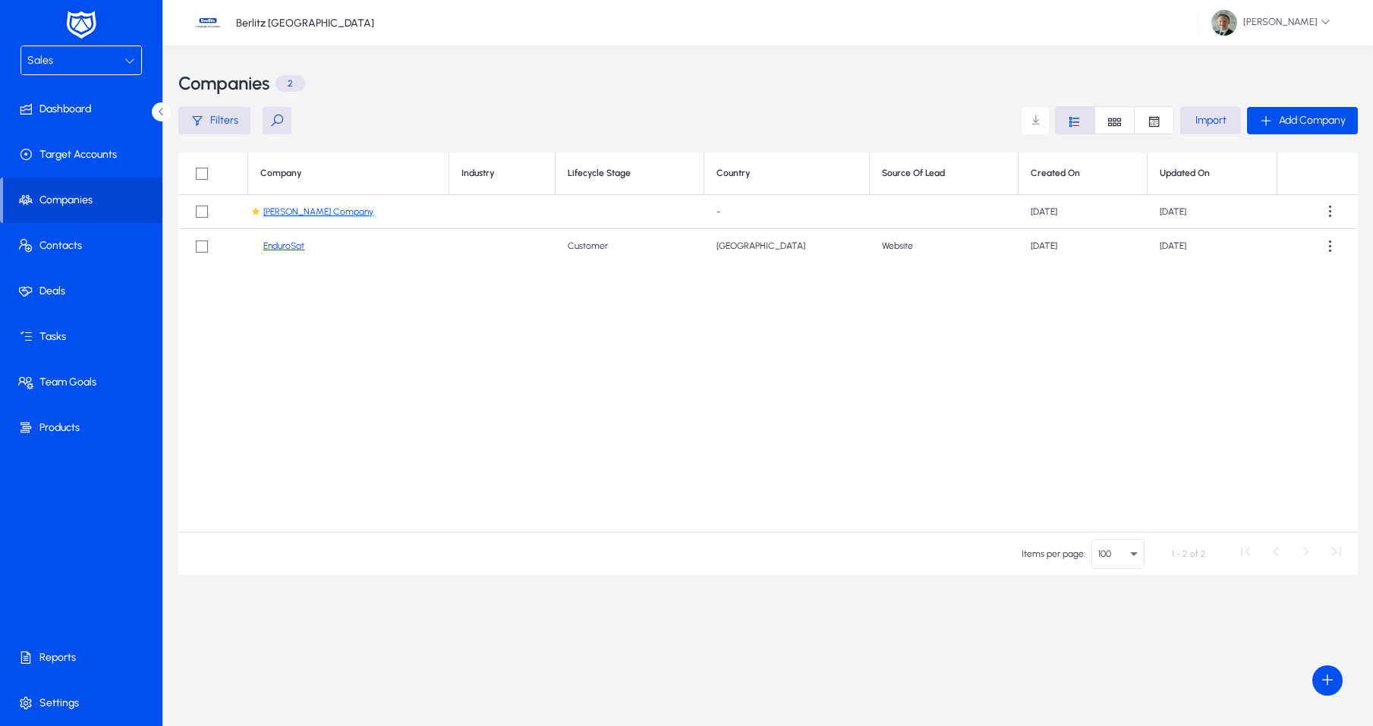
click at [293, 247] on link "EnduroSat" at bounding box center [283, 246] width 41 height 11
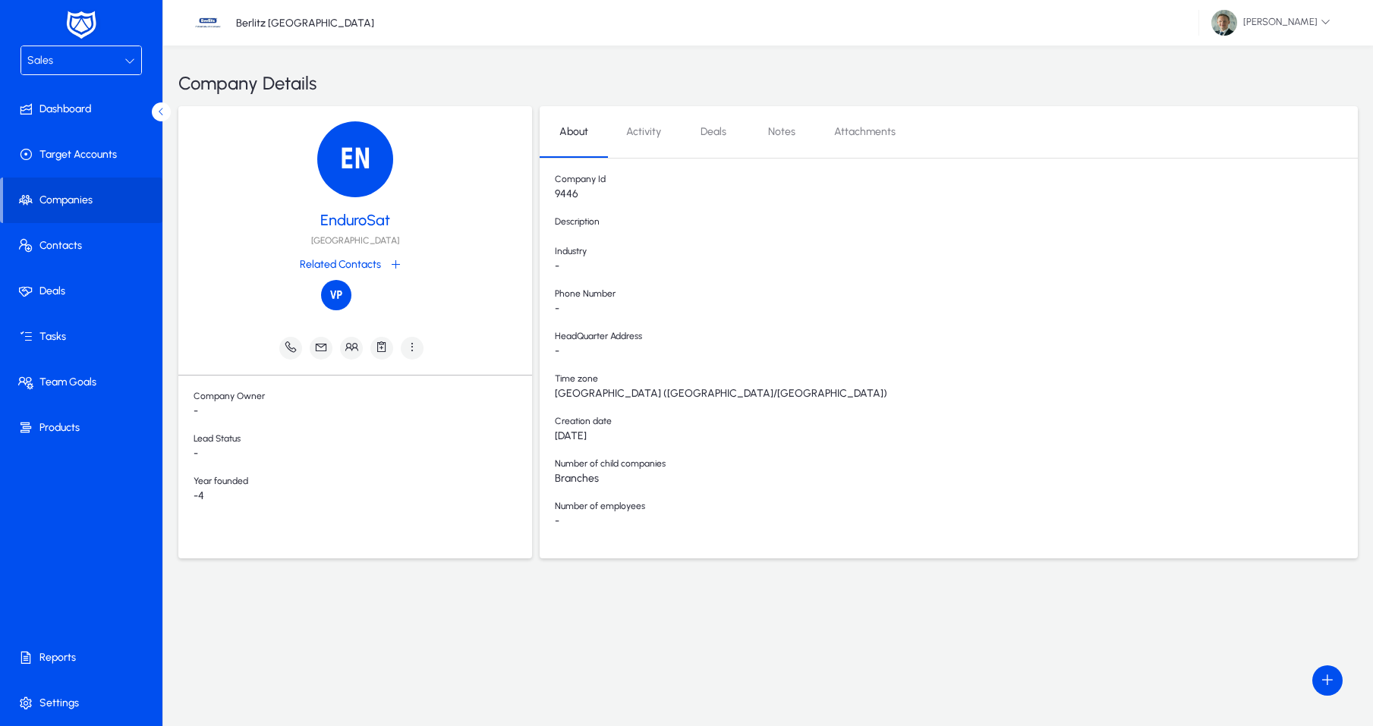
click at [649, 137] on span "Activity" at bounding box center [643, 132] width 35 height 11
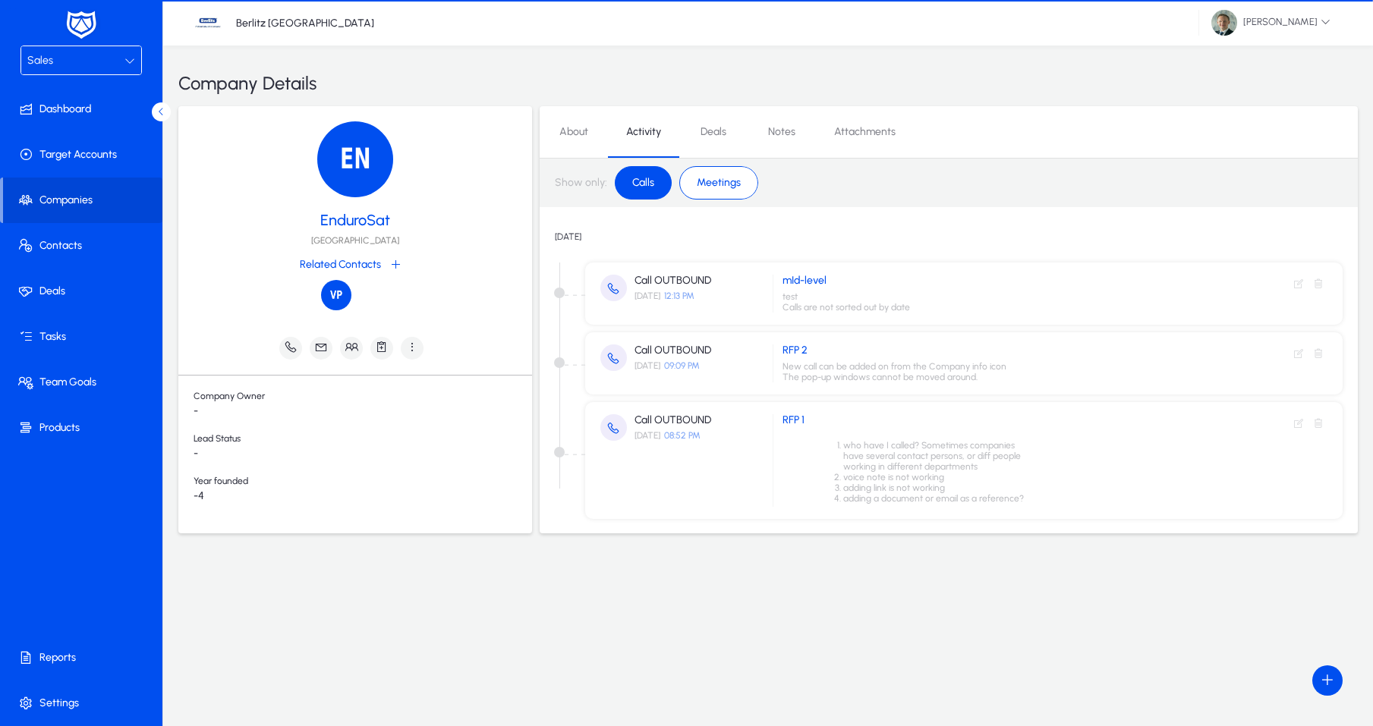
click at [732, 134] on link "Deals" at bounding box center [713, 132] width 68 height 36
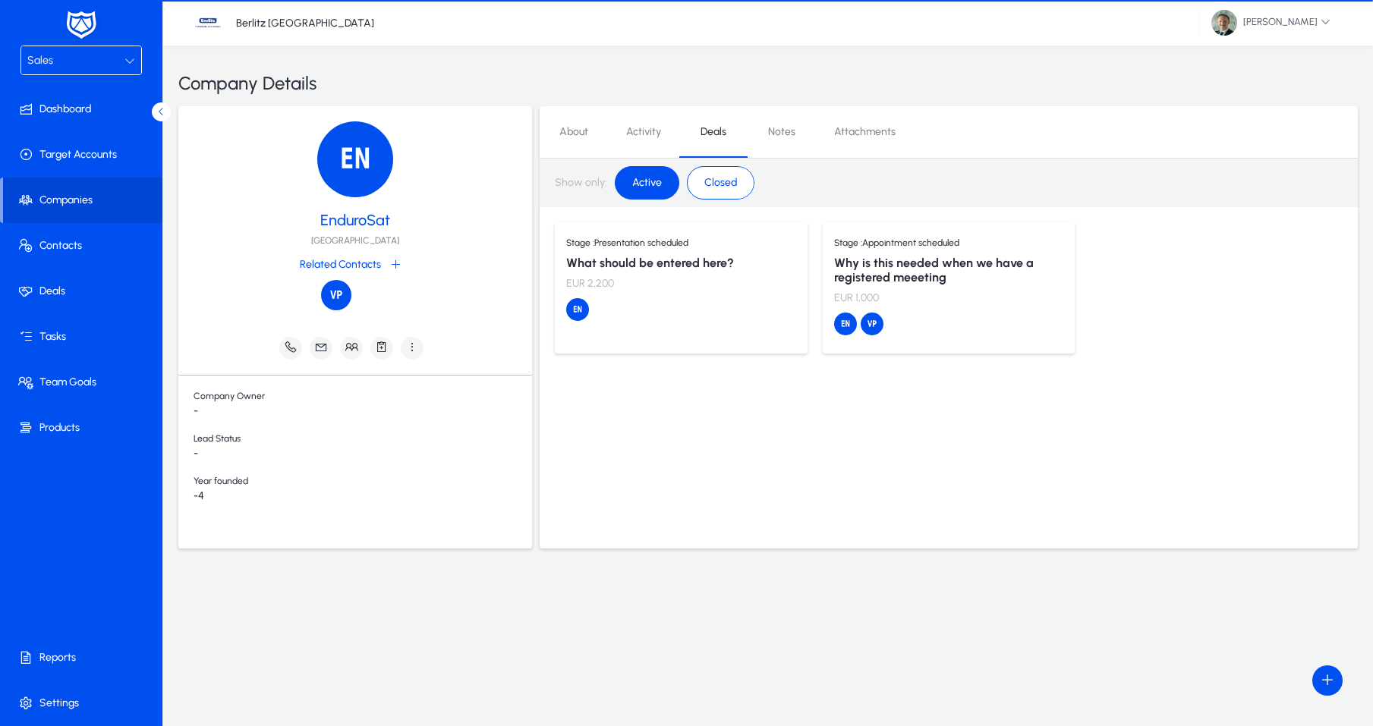
click at [793, 133] on span "Notes" at bounding box center [781, 132] width 27 height 11
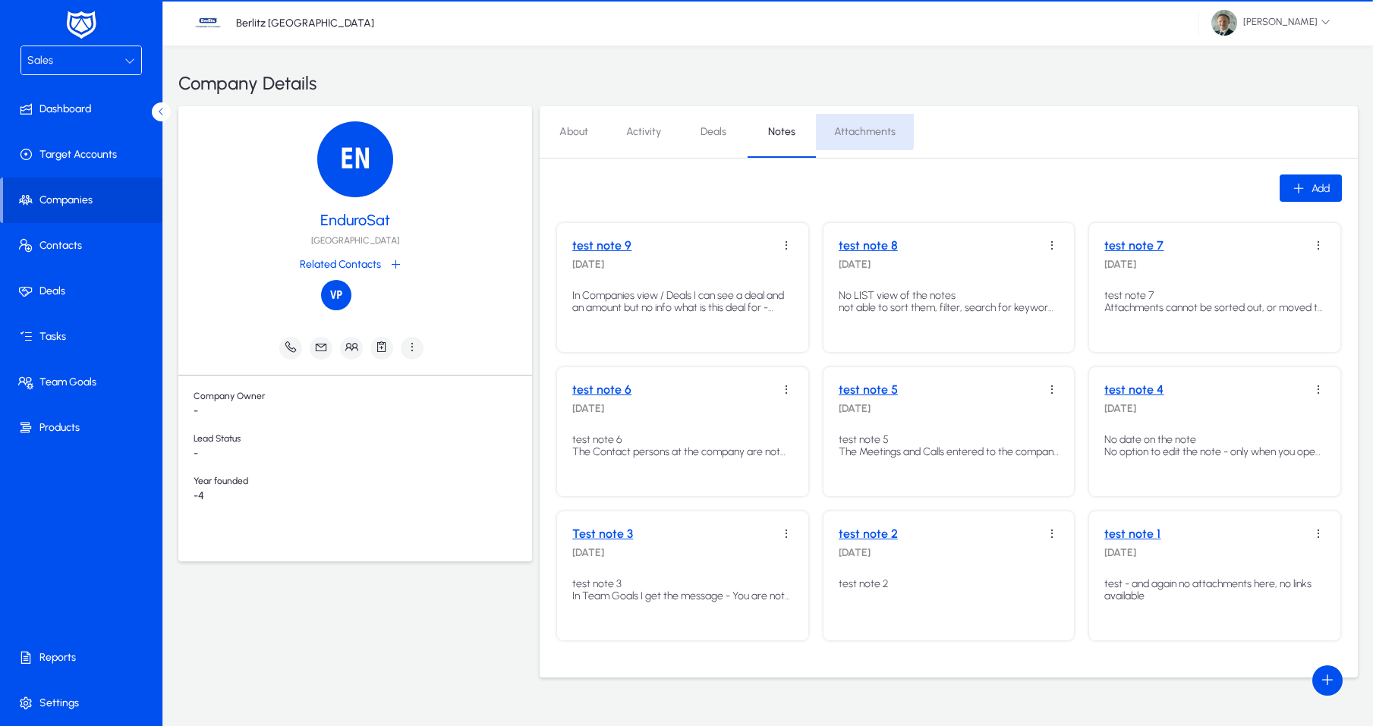
click at [843, 129] on span "Attachments" at bounding box center [864, 132] width 61 height 11
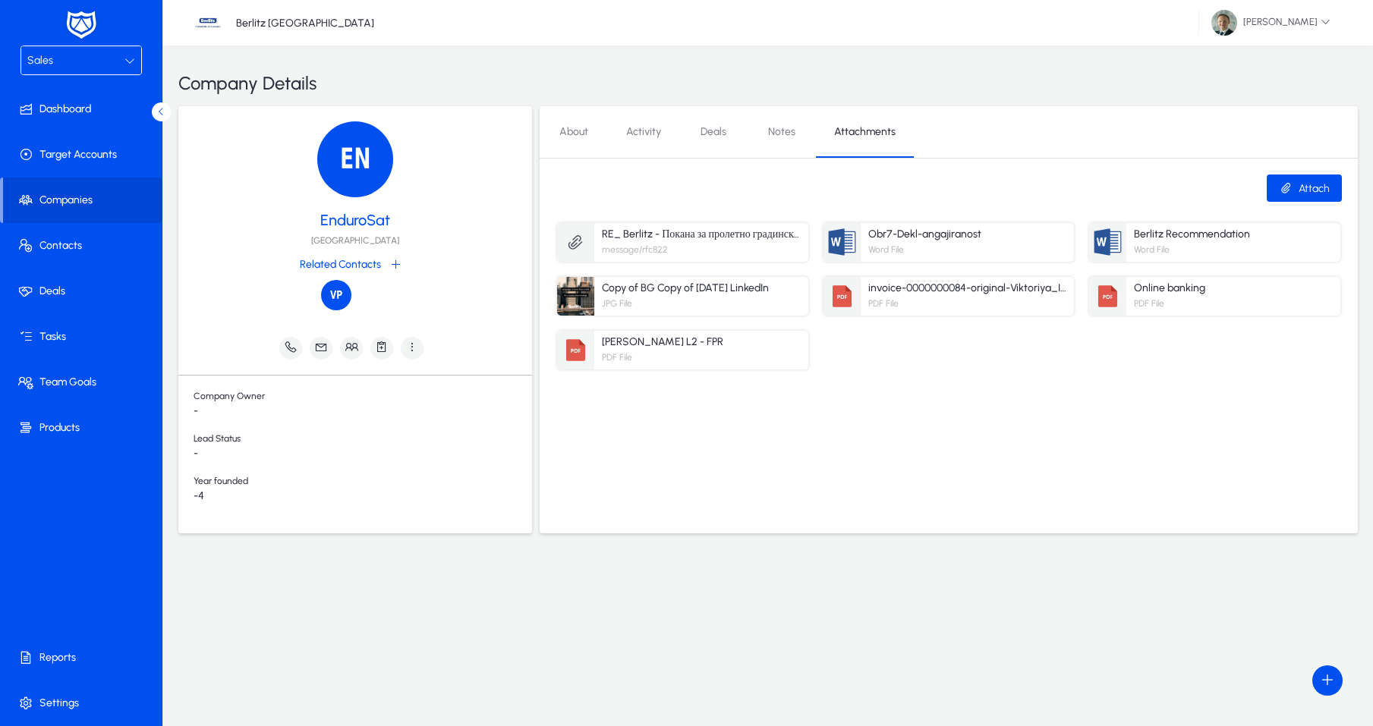
click at [893, 651] on div "Company Details EnduroSat [GEOGRAPHIC_DATA] Related Contacts Company Owner - Le…" at bounding box center [768, 386] width 1210 height 681
